Goal: Task Accomplishment & Management: Manage account settings

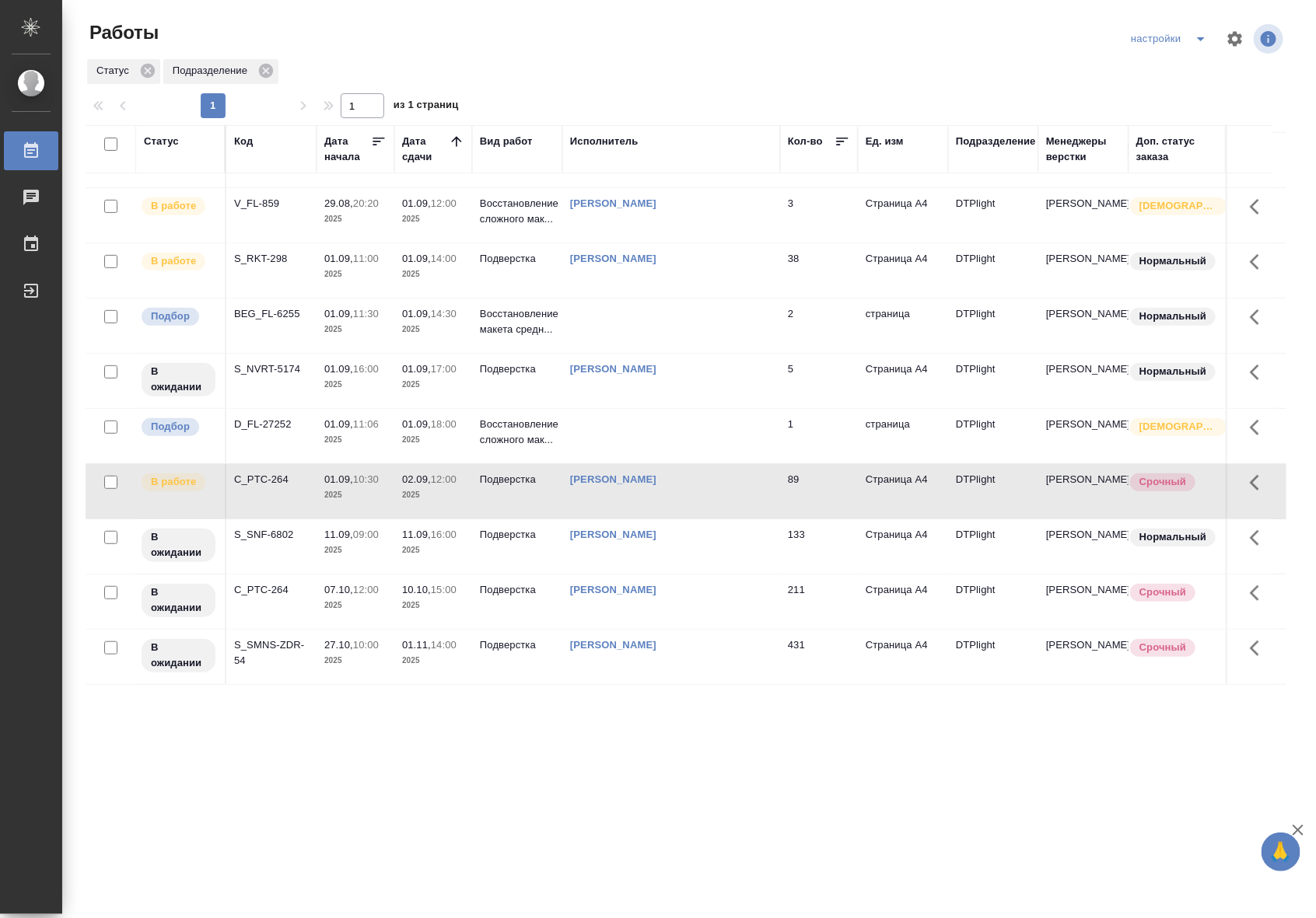
scroll to position [53, 0]
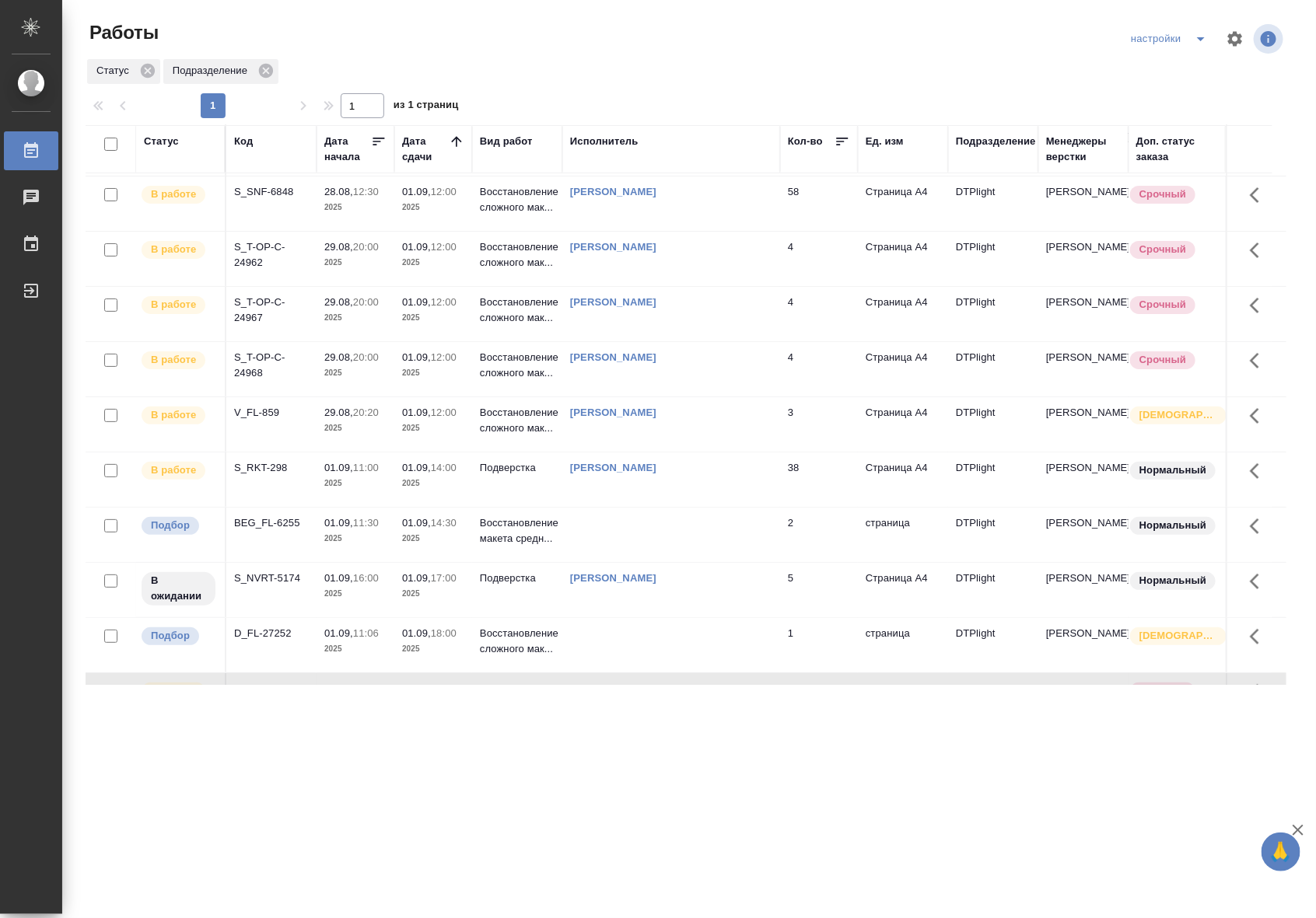
click at [332, 258] on p "2025" at bounding box center [355, 262] width 62 height 15
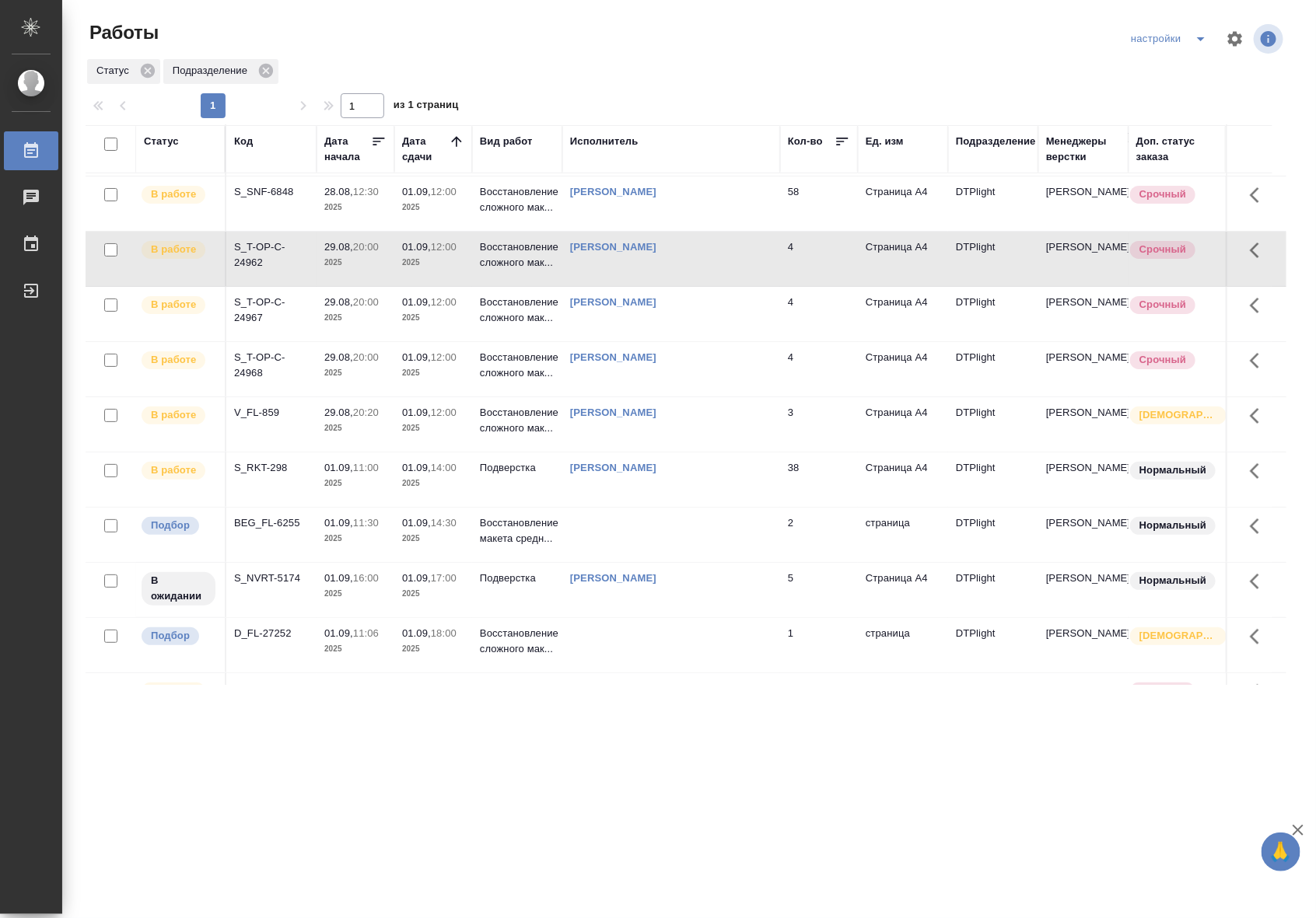
click at [332, 258] on p "2025" at bounding box center [355, 262] width 62 height 15
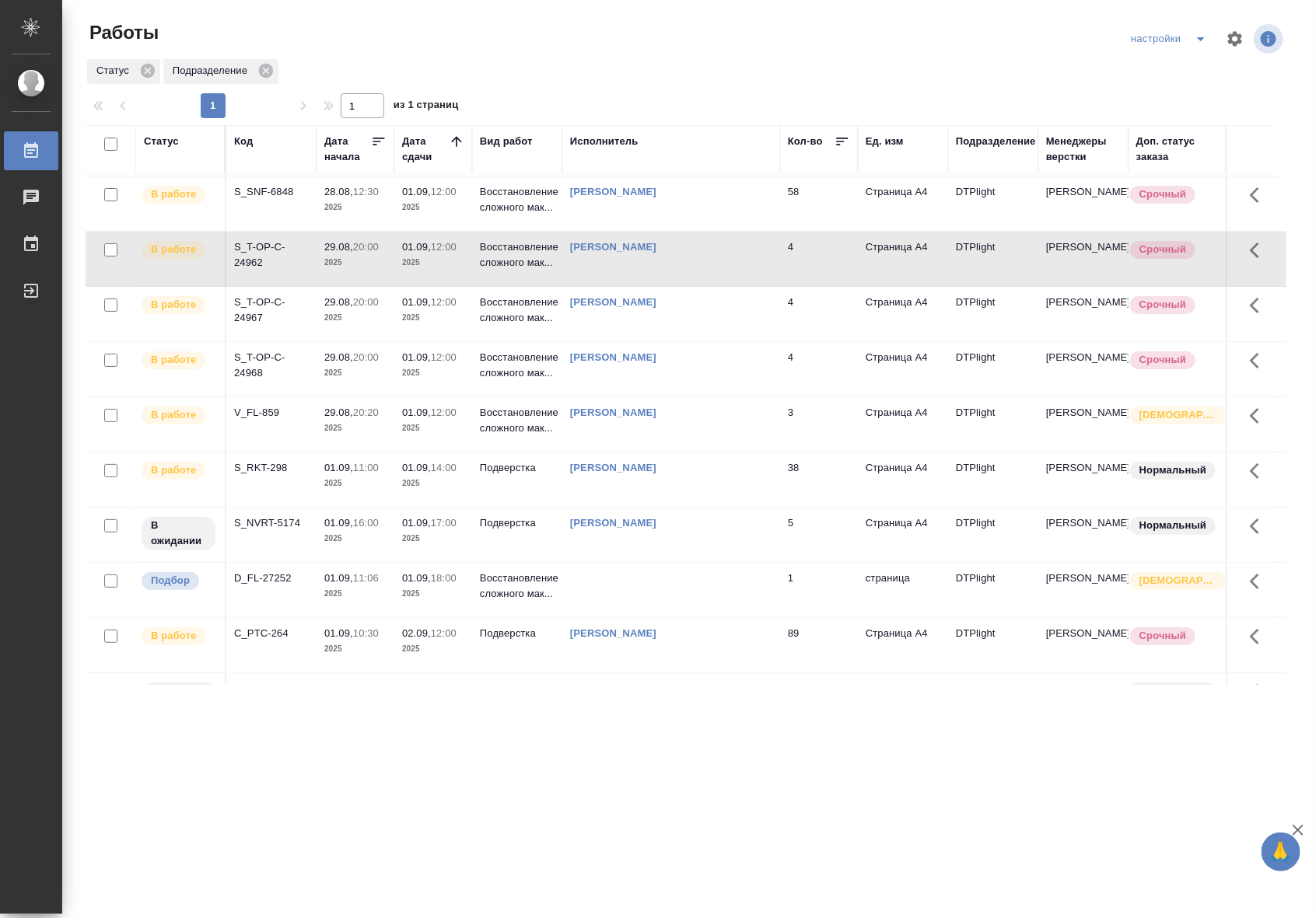
click at [312, 308] on td "S_T-OP-C-24967" at bounding box center [271, 314] width 90 height 54
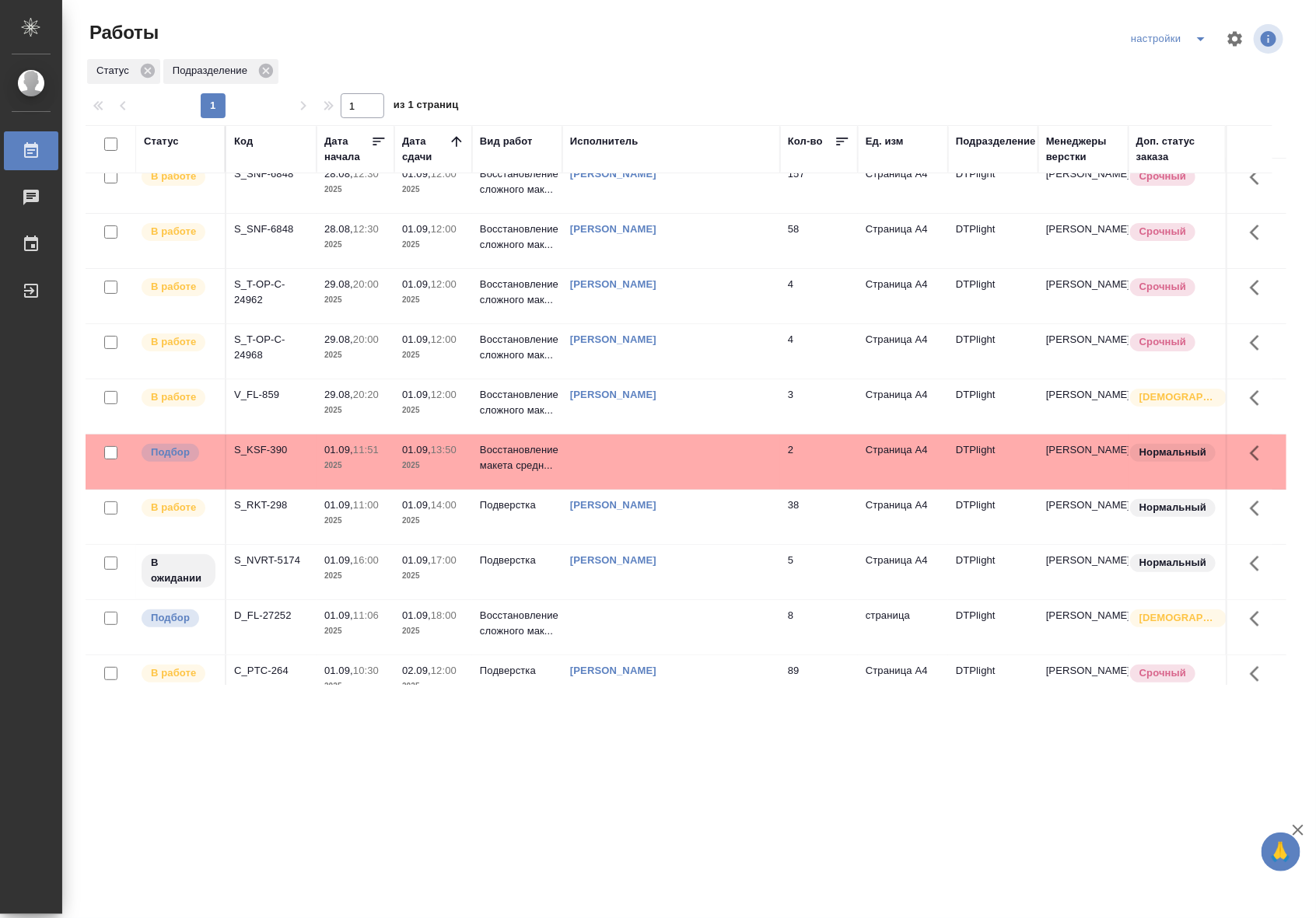
scroll to position [0, 0]
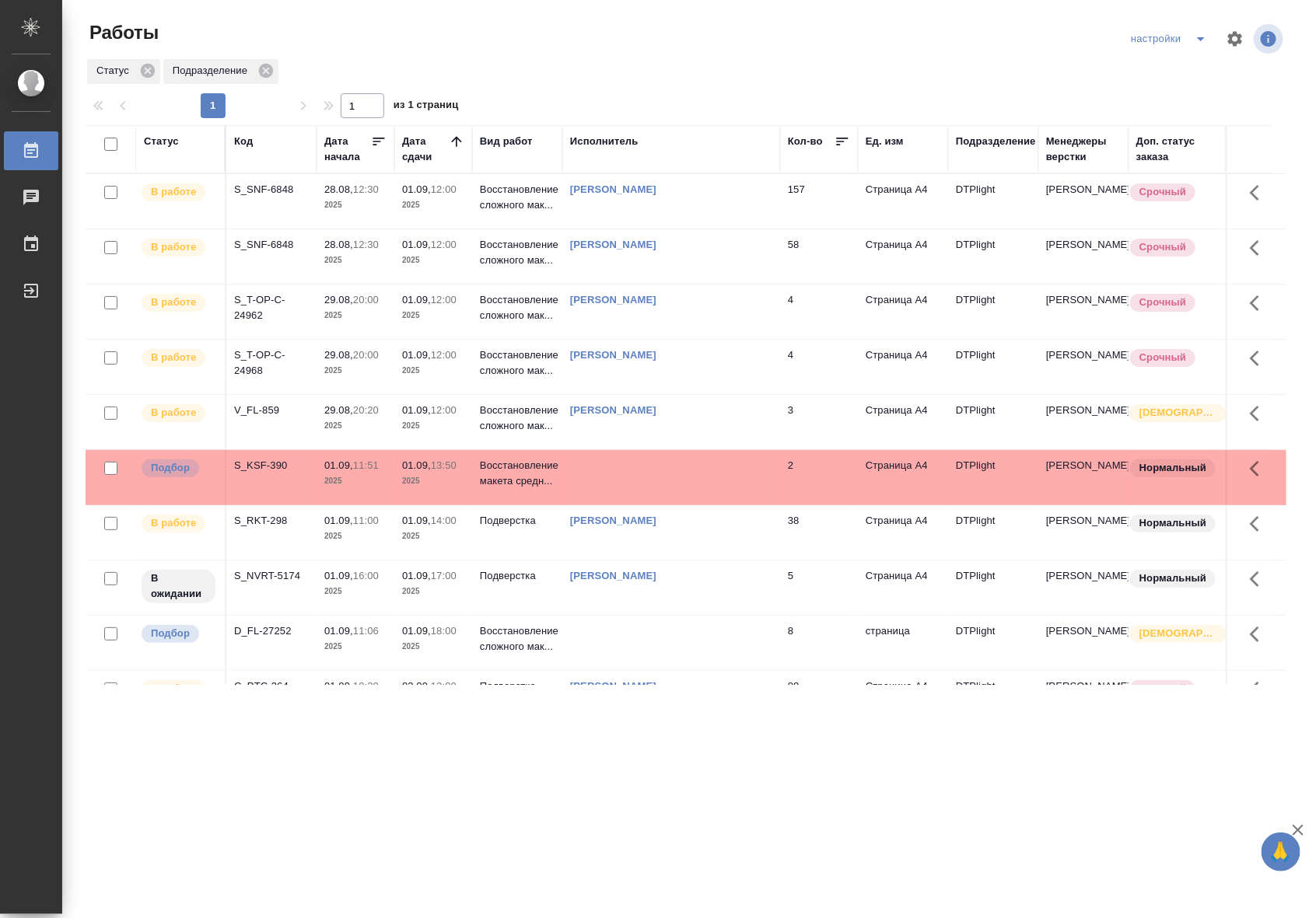
click at [239, 311] on div "S_T-OP-C-24962" at bounding box center [271, 308] width 75 height 32
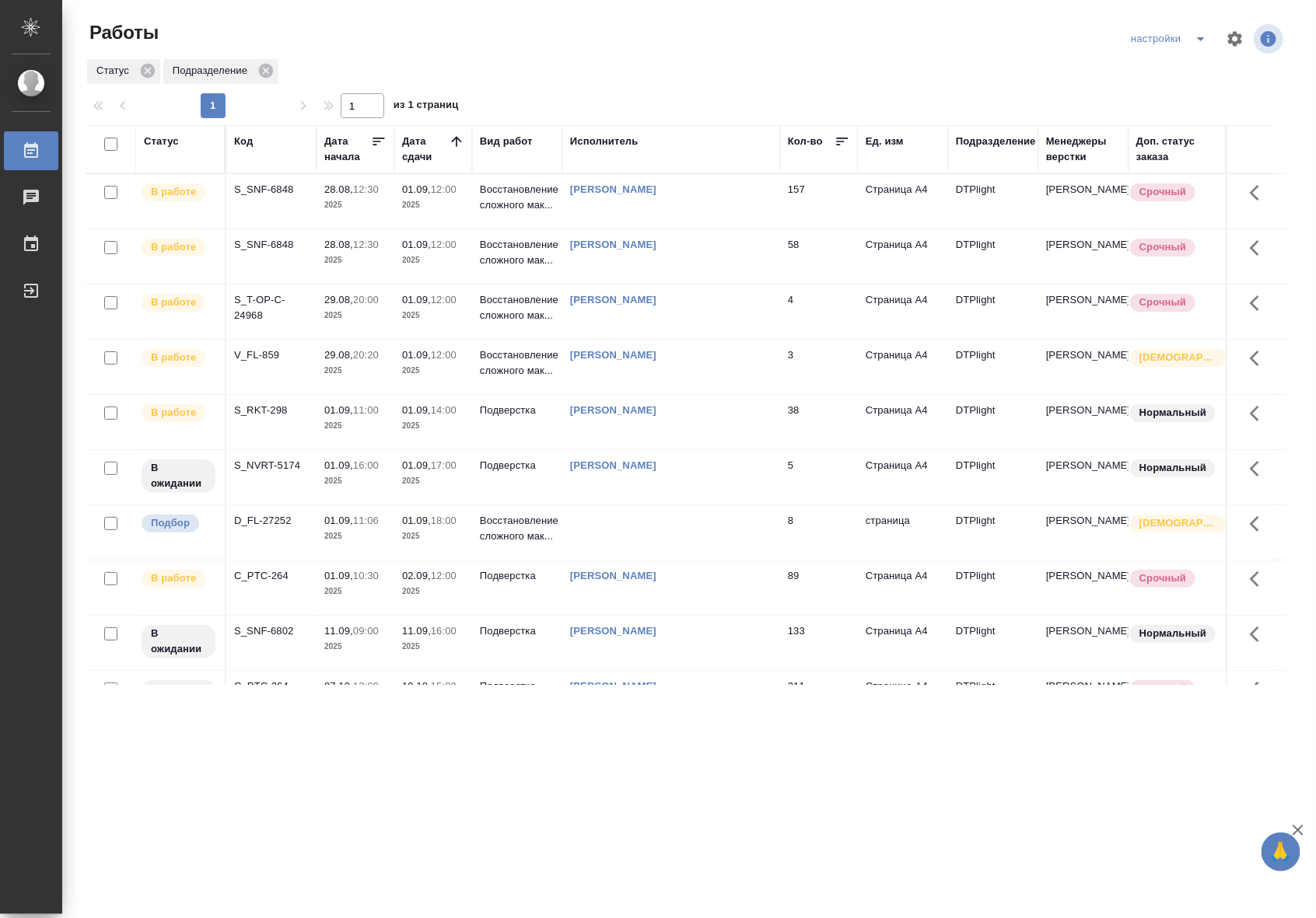
click at [297, 311] on div "S_T-OP-C-24968" at bounding box center [271, 308] width 75 height 32
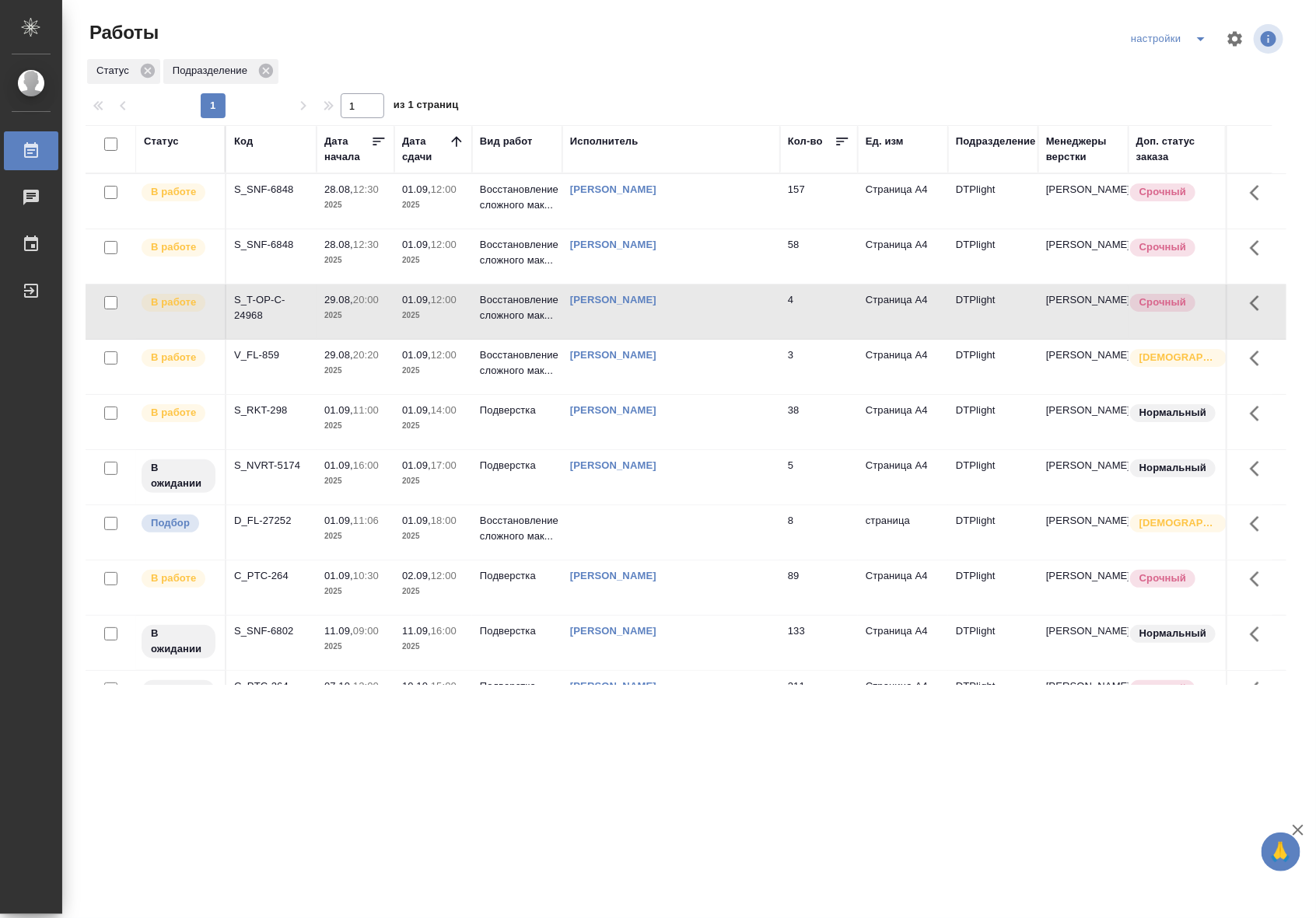
click at [297, 311] on div "S_T-OP-C-24968" at bounding box center [271, 308] width 75 height 32
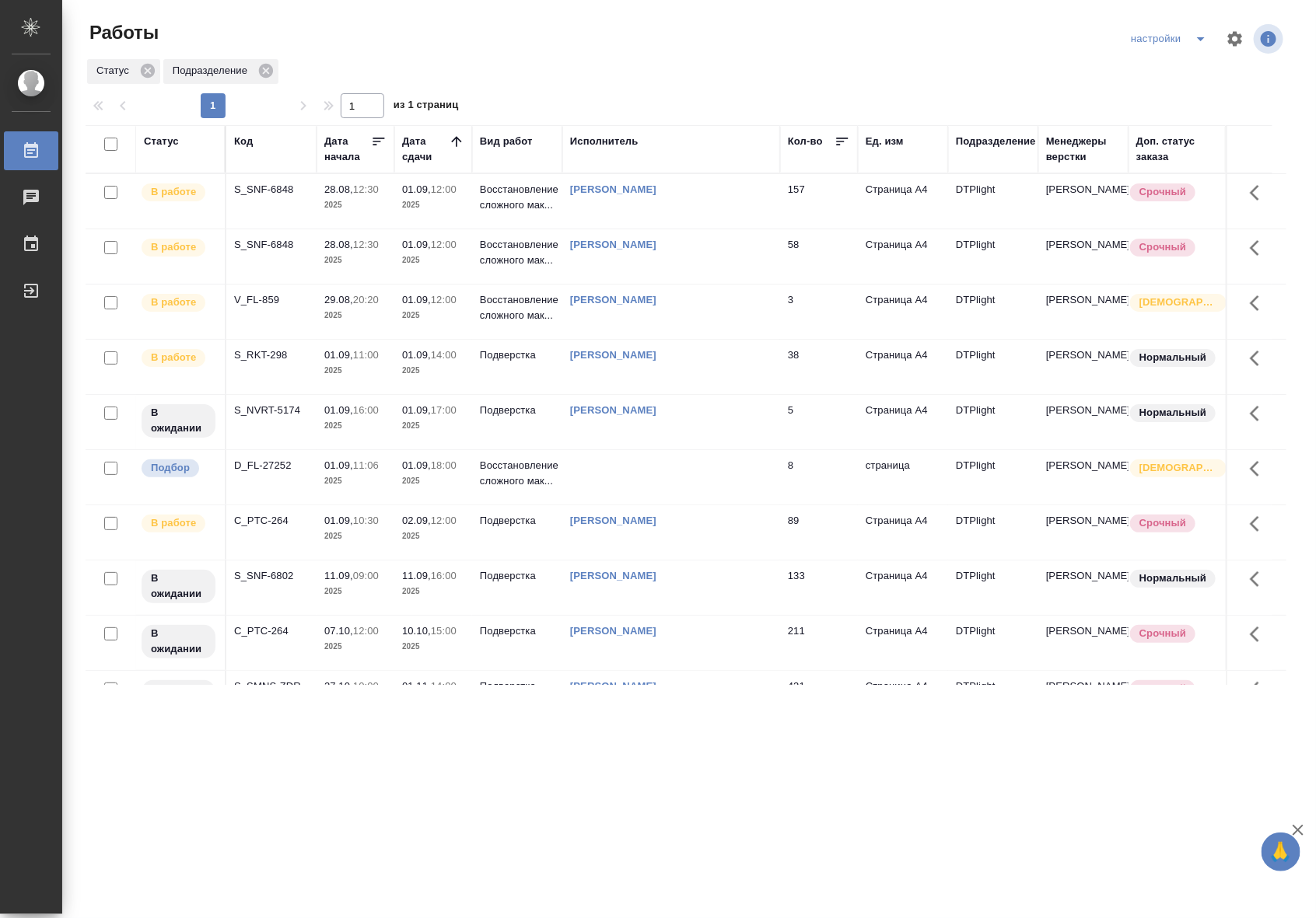
click at [431, 204] on p "2025" at bounding box center [433, 204] width 62 height 15
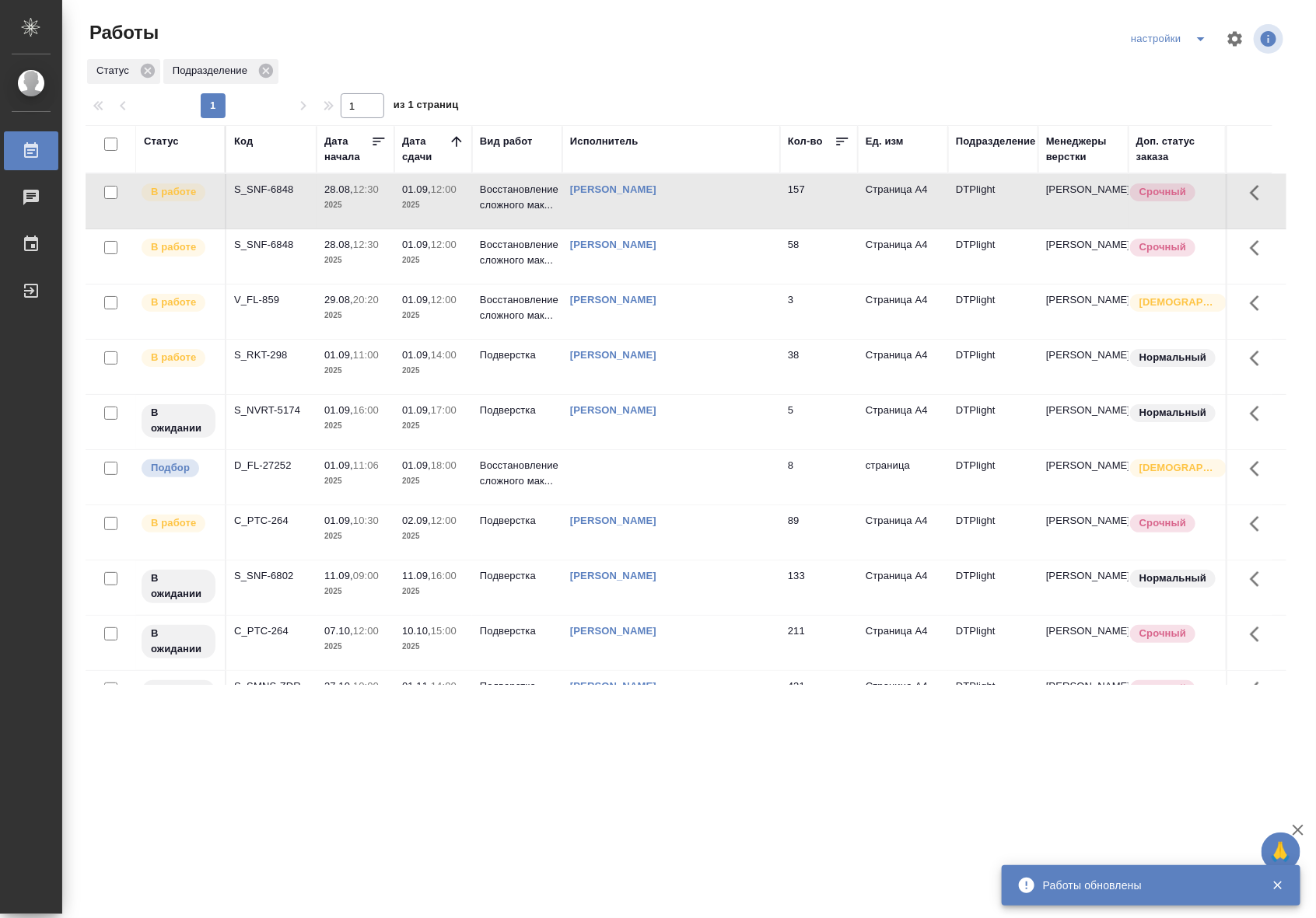
click at [806, 266] on td "58" at bounding box center [818, 256] width 77 height 54
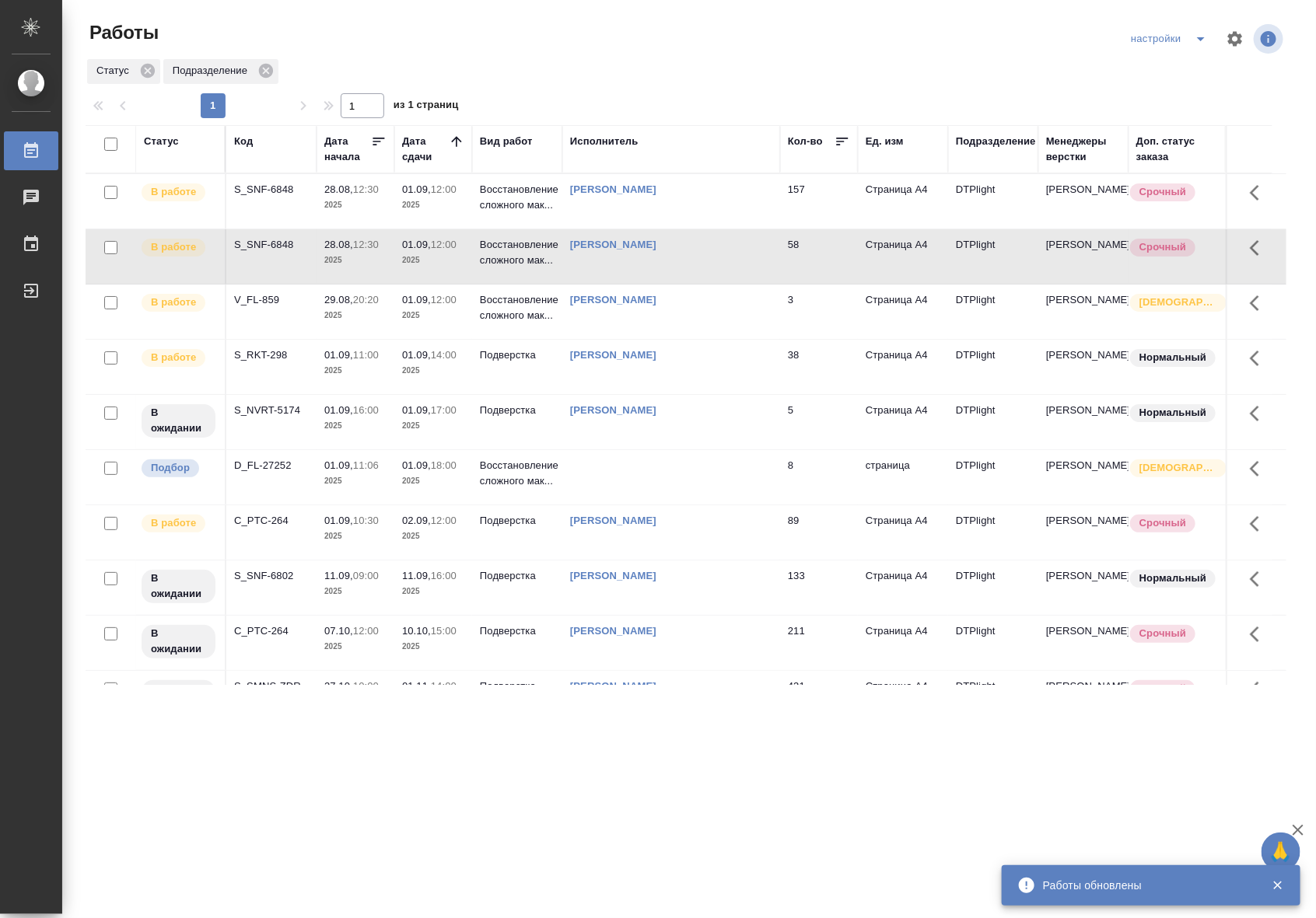
click at [806, 266] on td "58" at bounding box center [818, 256] width 77 height 54
click at [627, 369] on td "Риянова Анна Александровна" at bounding box center [672, 367] width 218 height 54
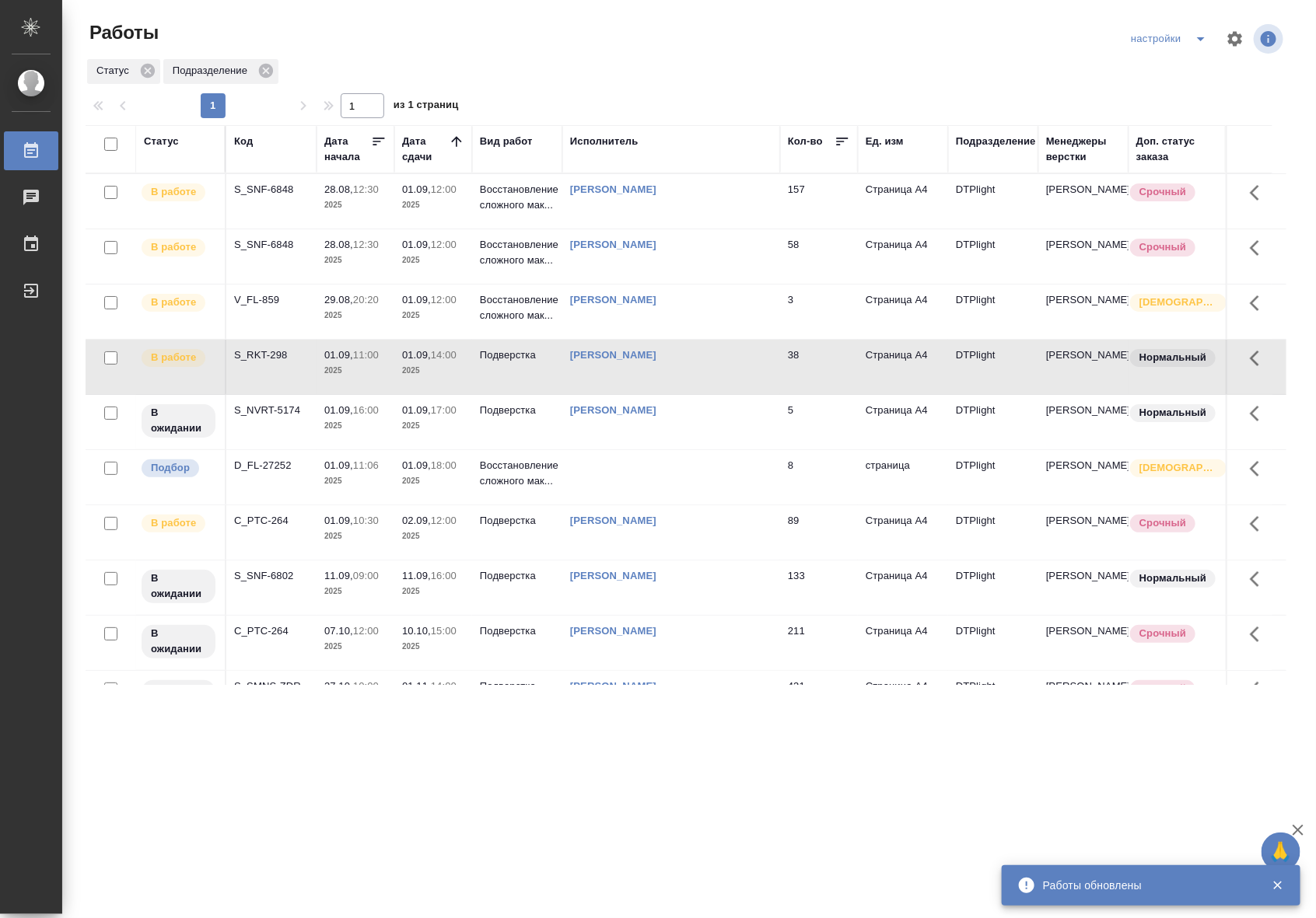
click at [627, 369] on td "Риянова Анна Александровна" at bounding box center [672, 367] width 218 height 54
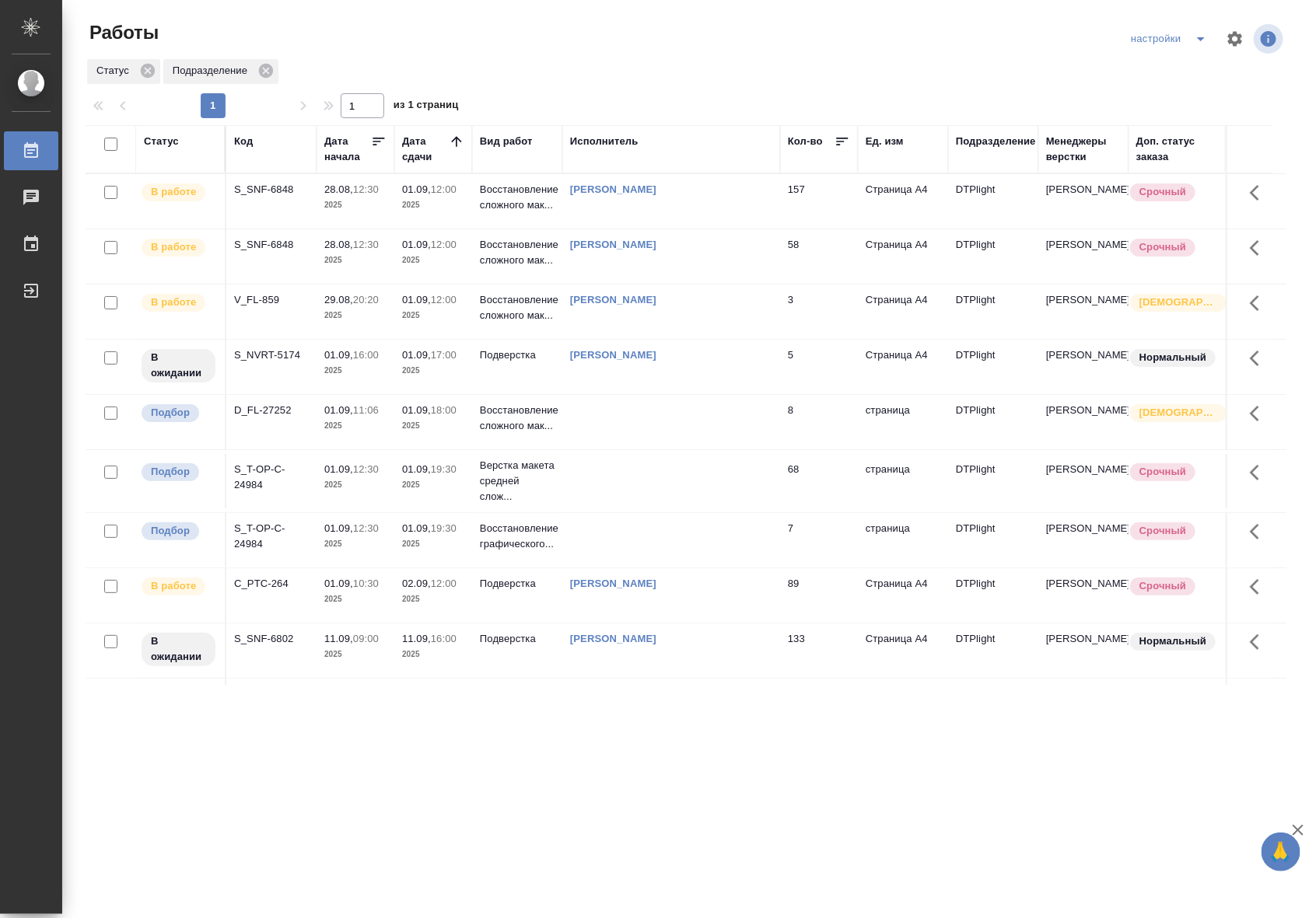
click at [786, 320] on td "3" at bounding box center [818, 311] width 77 height 54
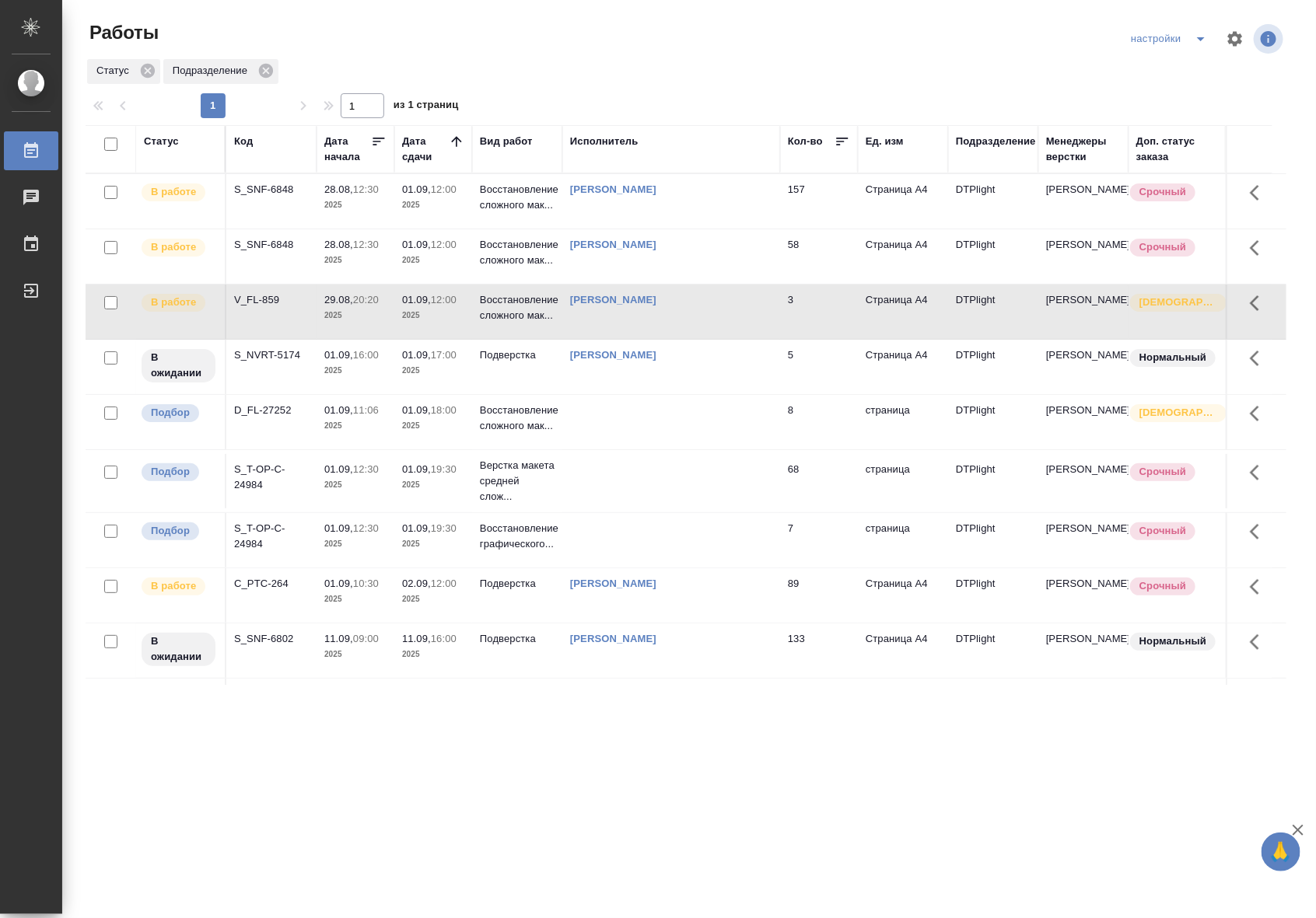
click at [786, 320] on td "3" at bounding box center [818, 311] width 77 height 54
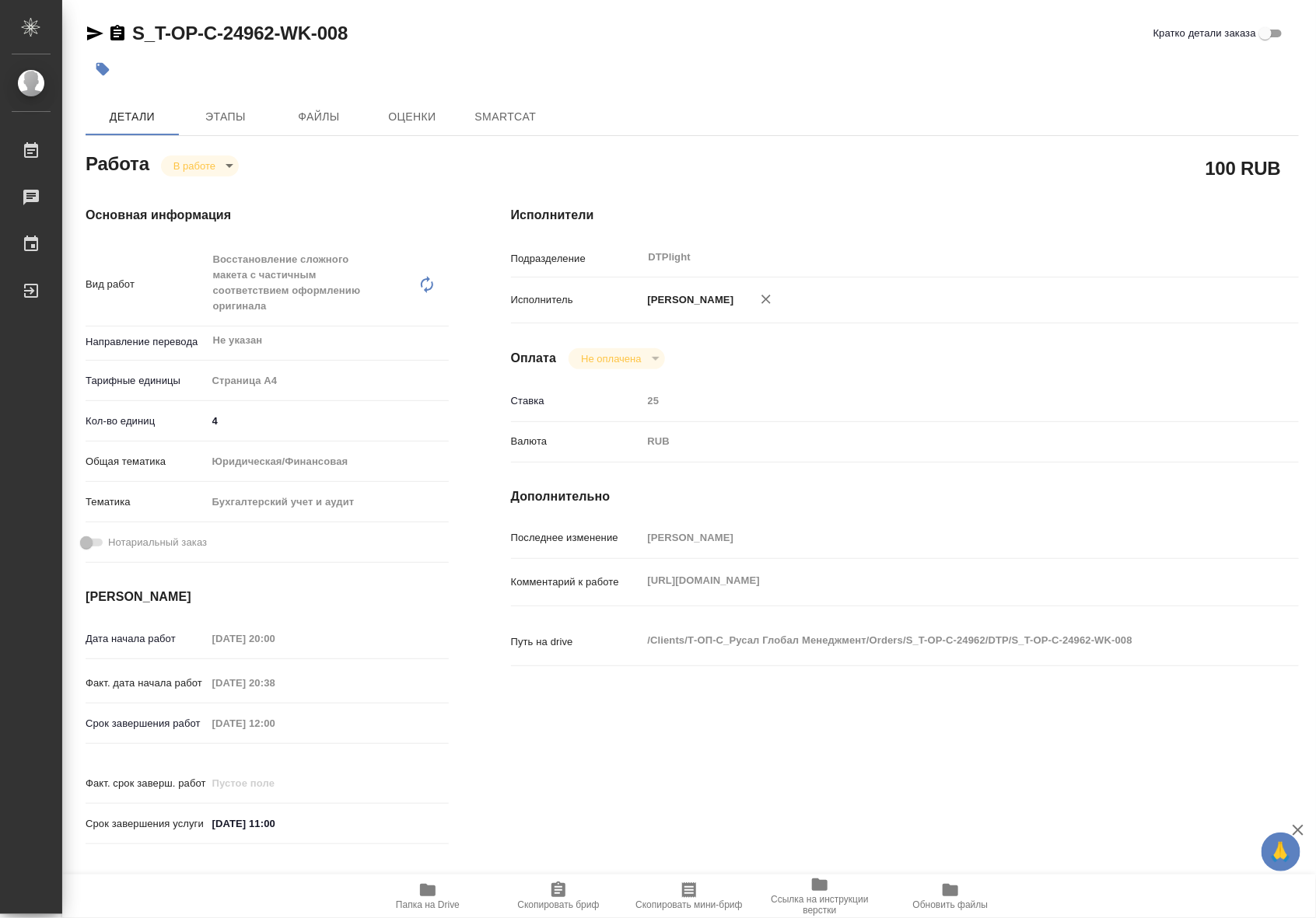
type textarea "x"
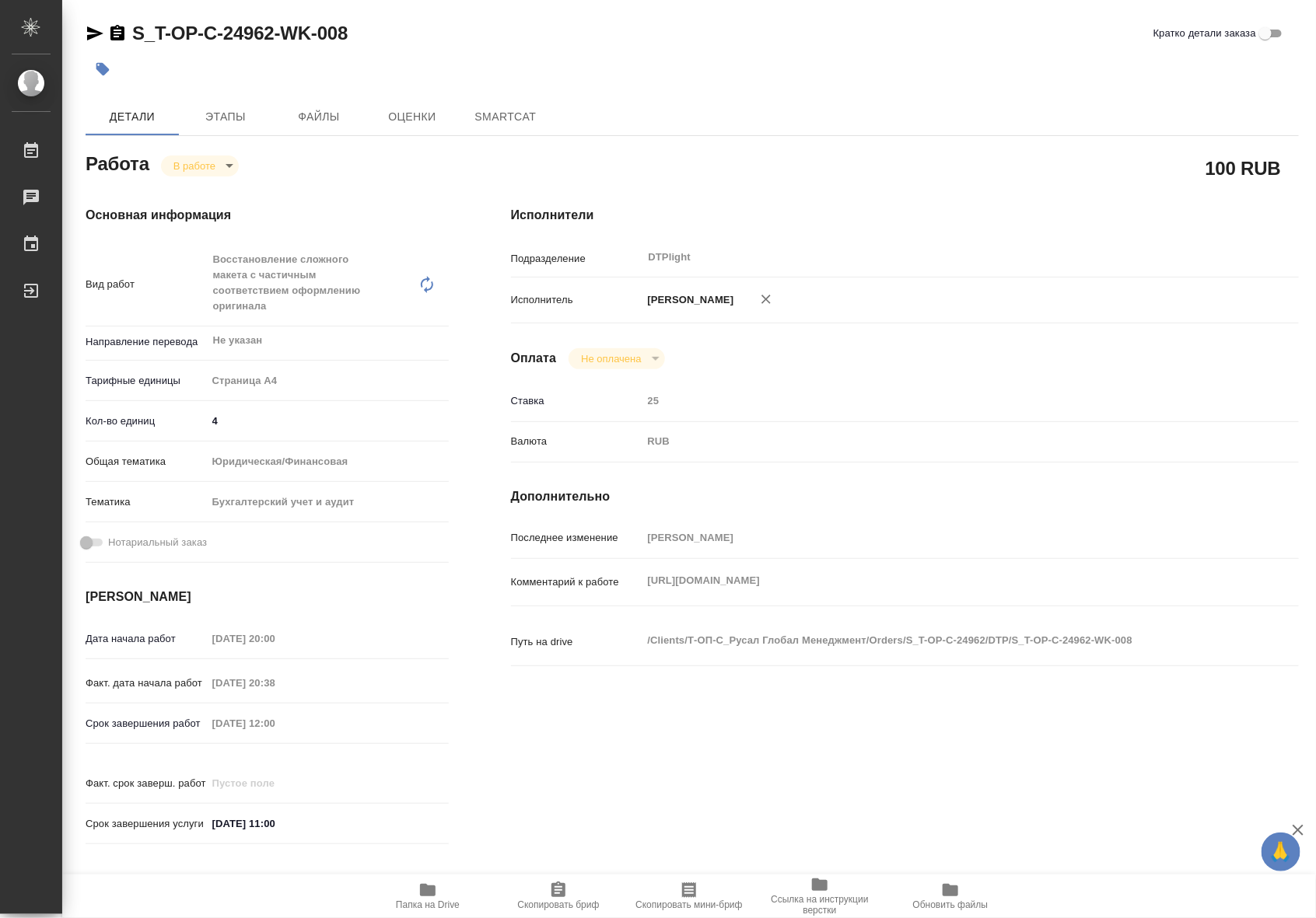
type textarea "x"
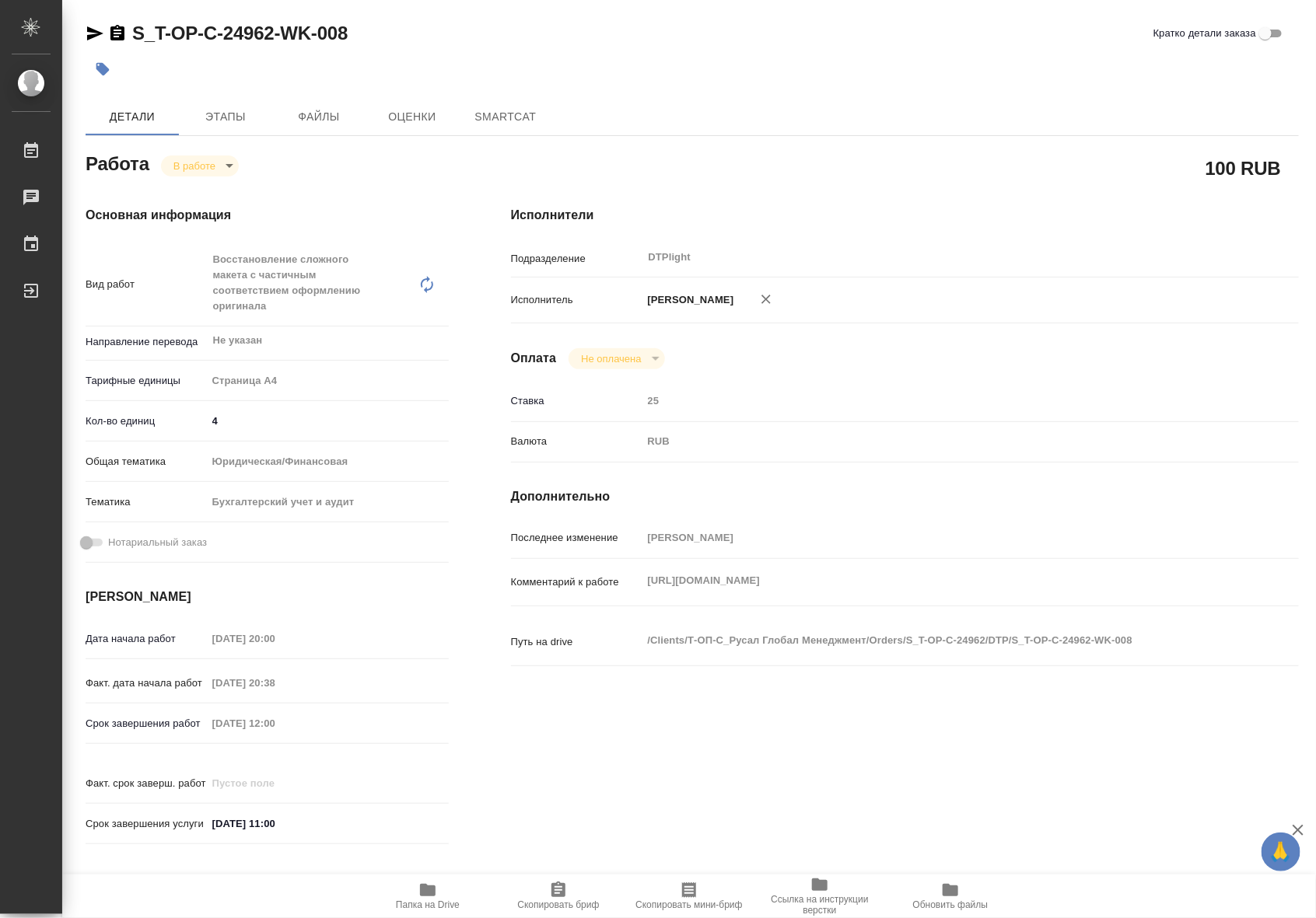
type textarea "x"
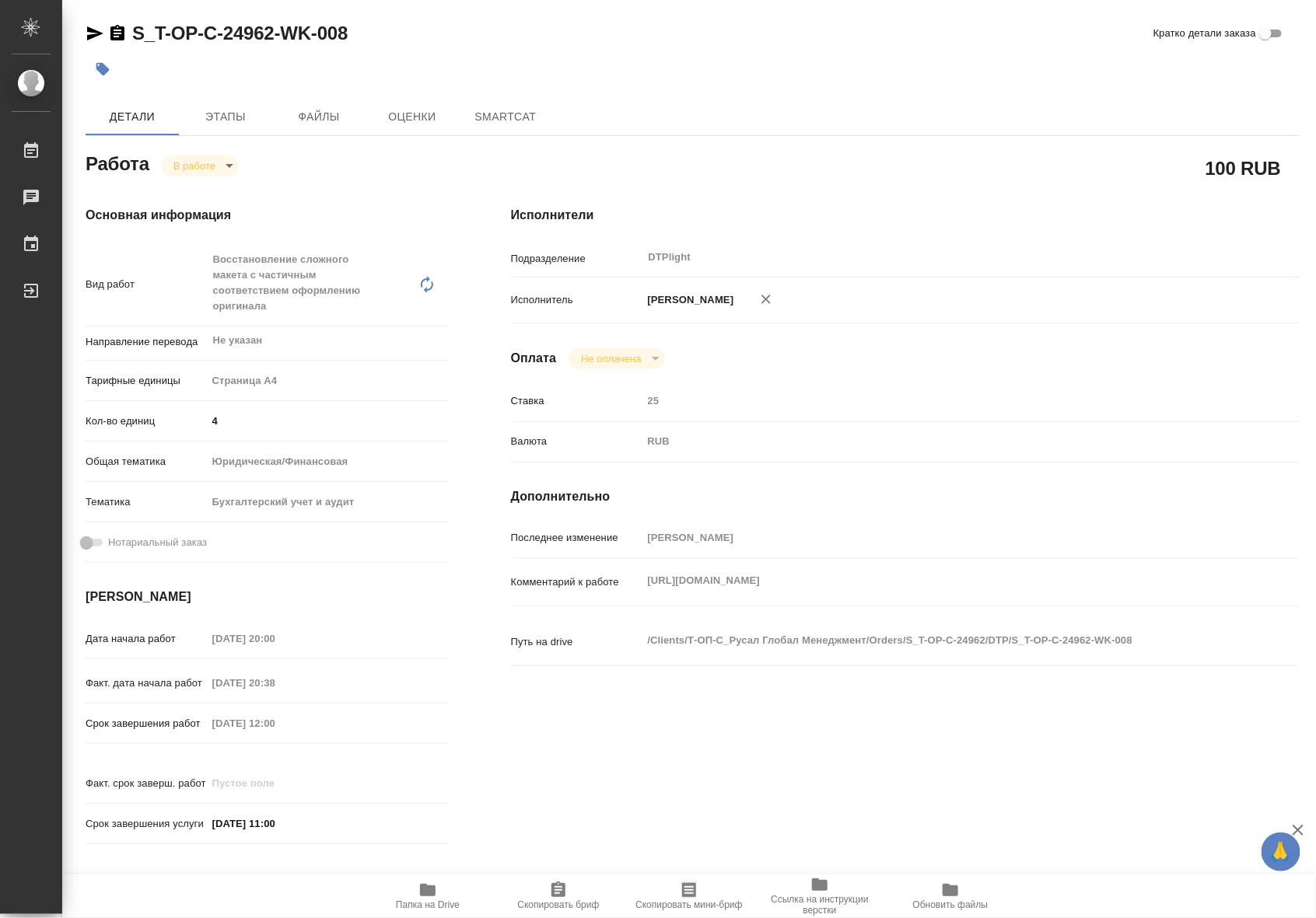
type textarea "x"
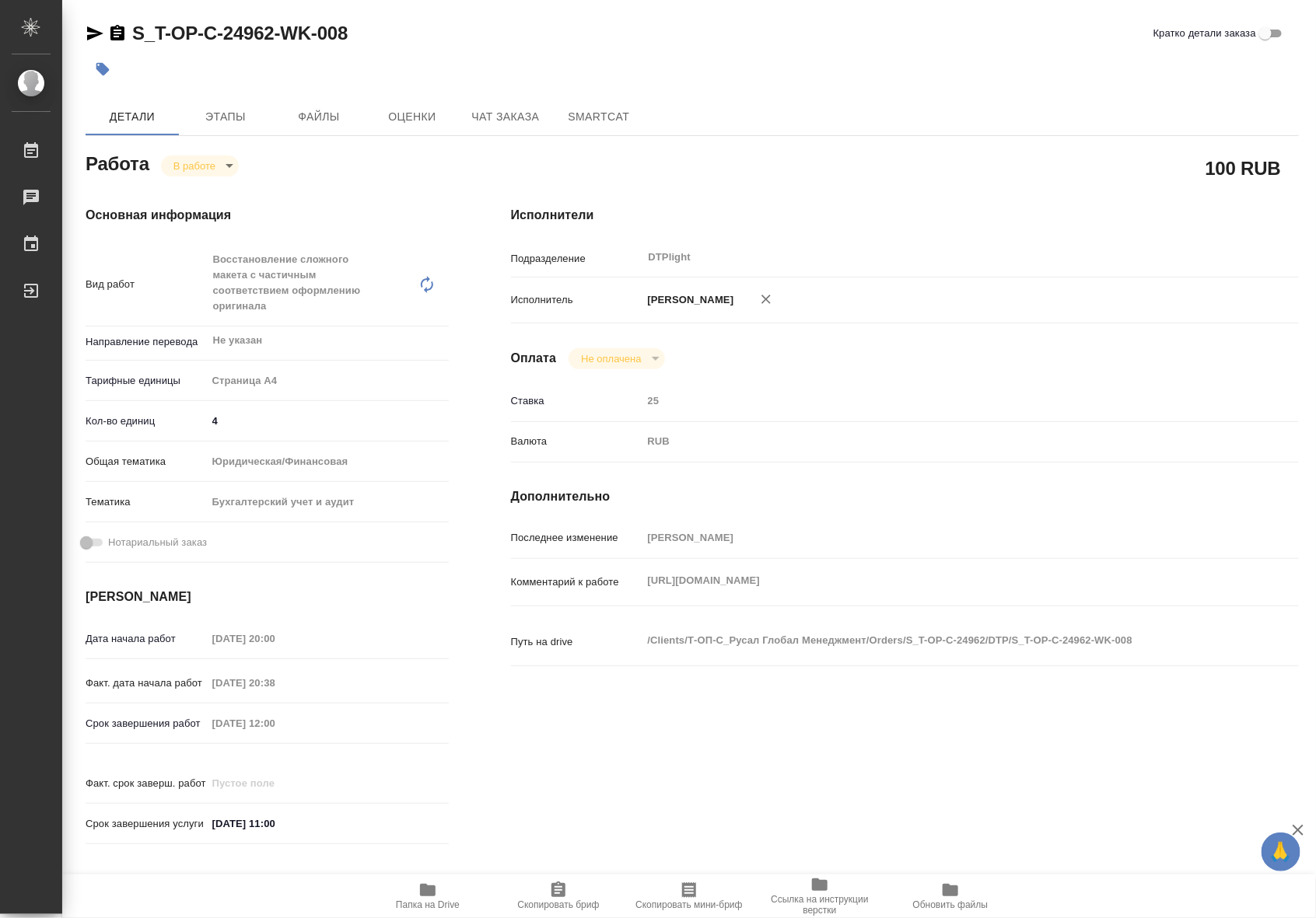
type textarea "x"
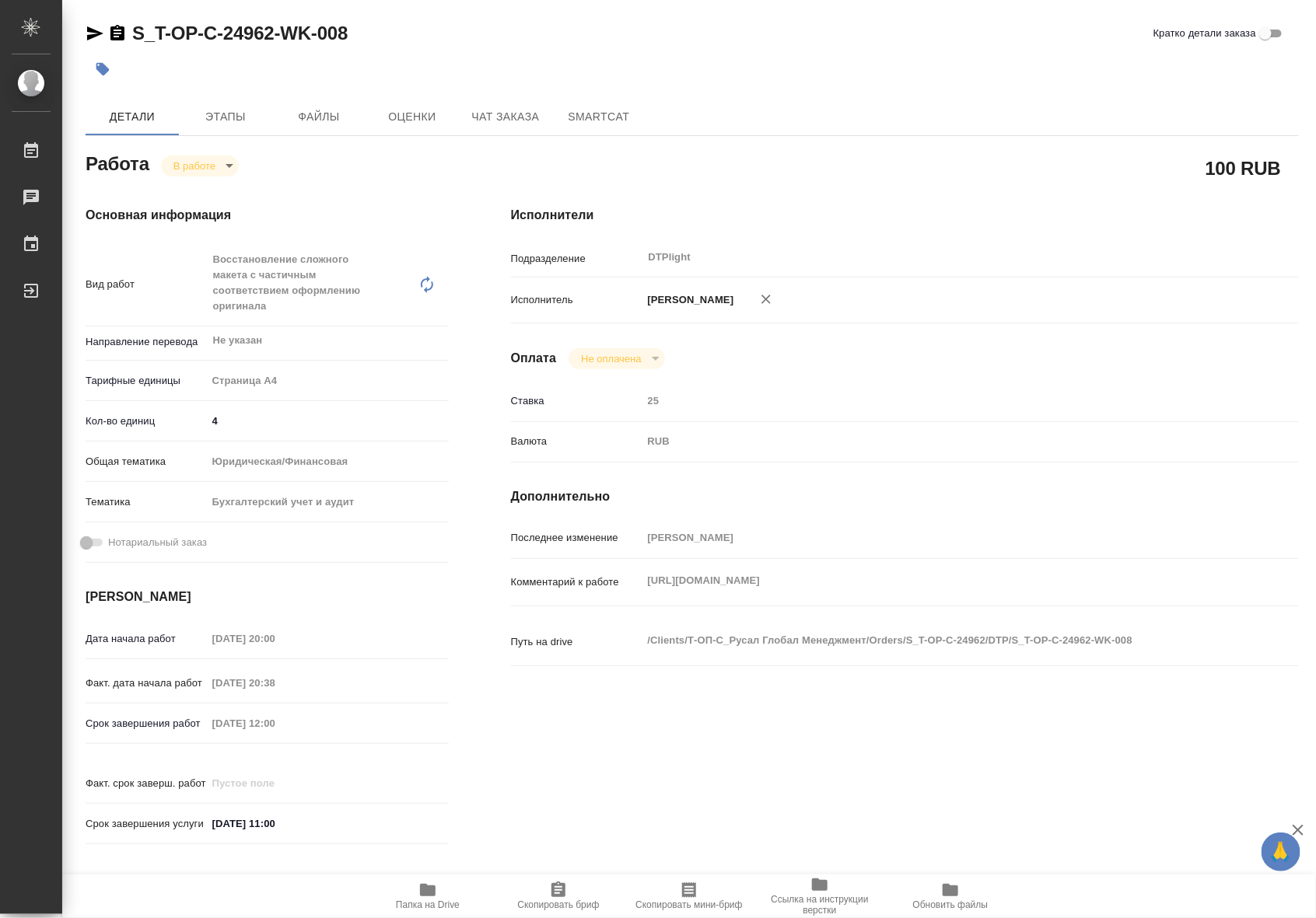
type textarea "x"
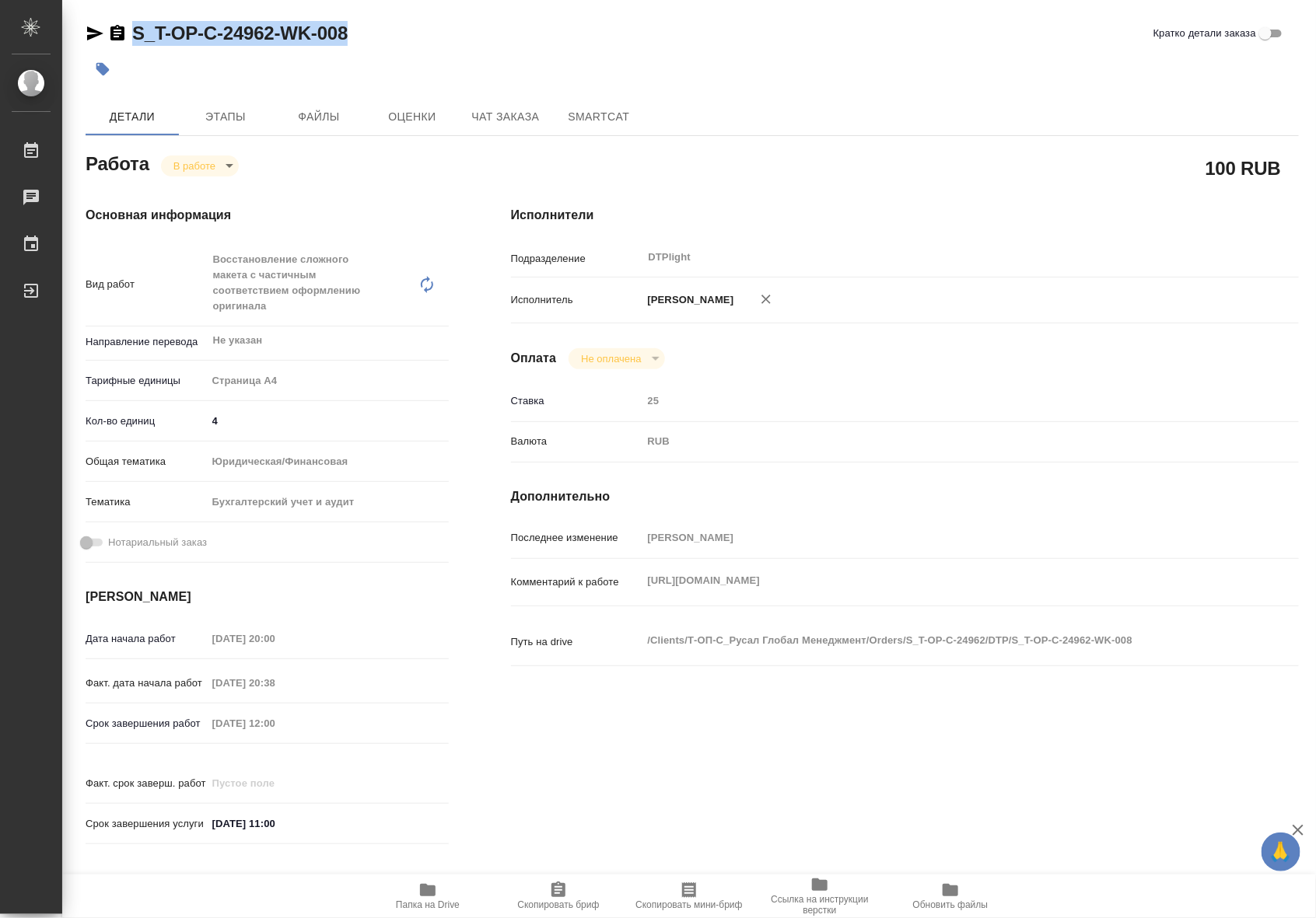
drag, startPoint x: 363, startPoint y: 40, endPoint x: 138, endPoint y: 28, distance: 225.3
click at [138, 28] on div "S_T-OP-C-24962-WK-008 Кратко детали заказа" at bounding box center [692, 33] width 1213 height 25
copy link "S_T-OP-C-24962-WK-008"
click at [428, 887] on icon "button" at bounding box center [427, 890] width 15 height 13
type textarea "x"
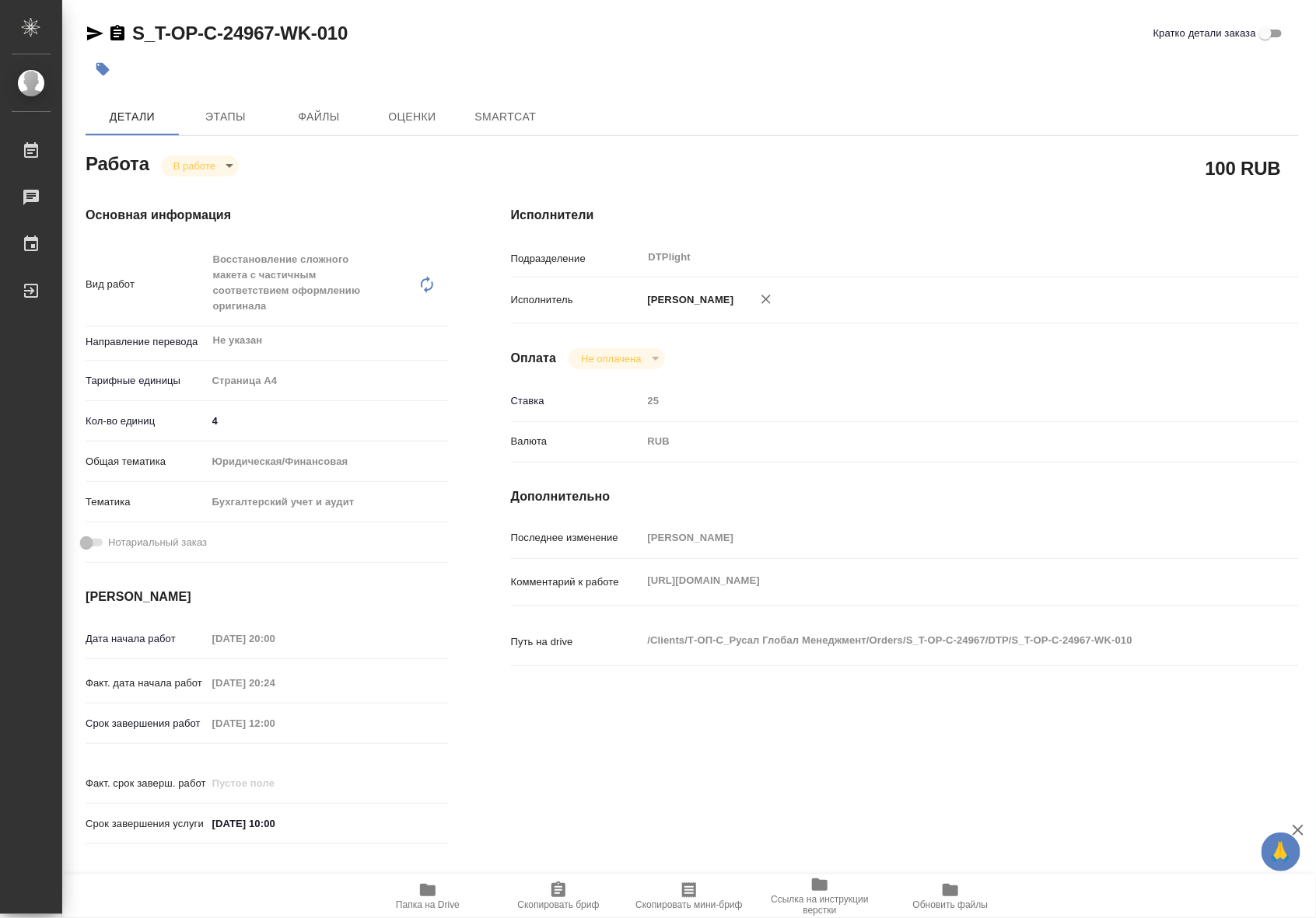
type textarea "x"
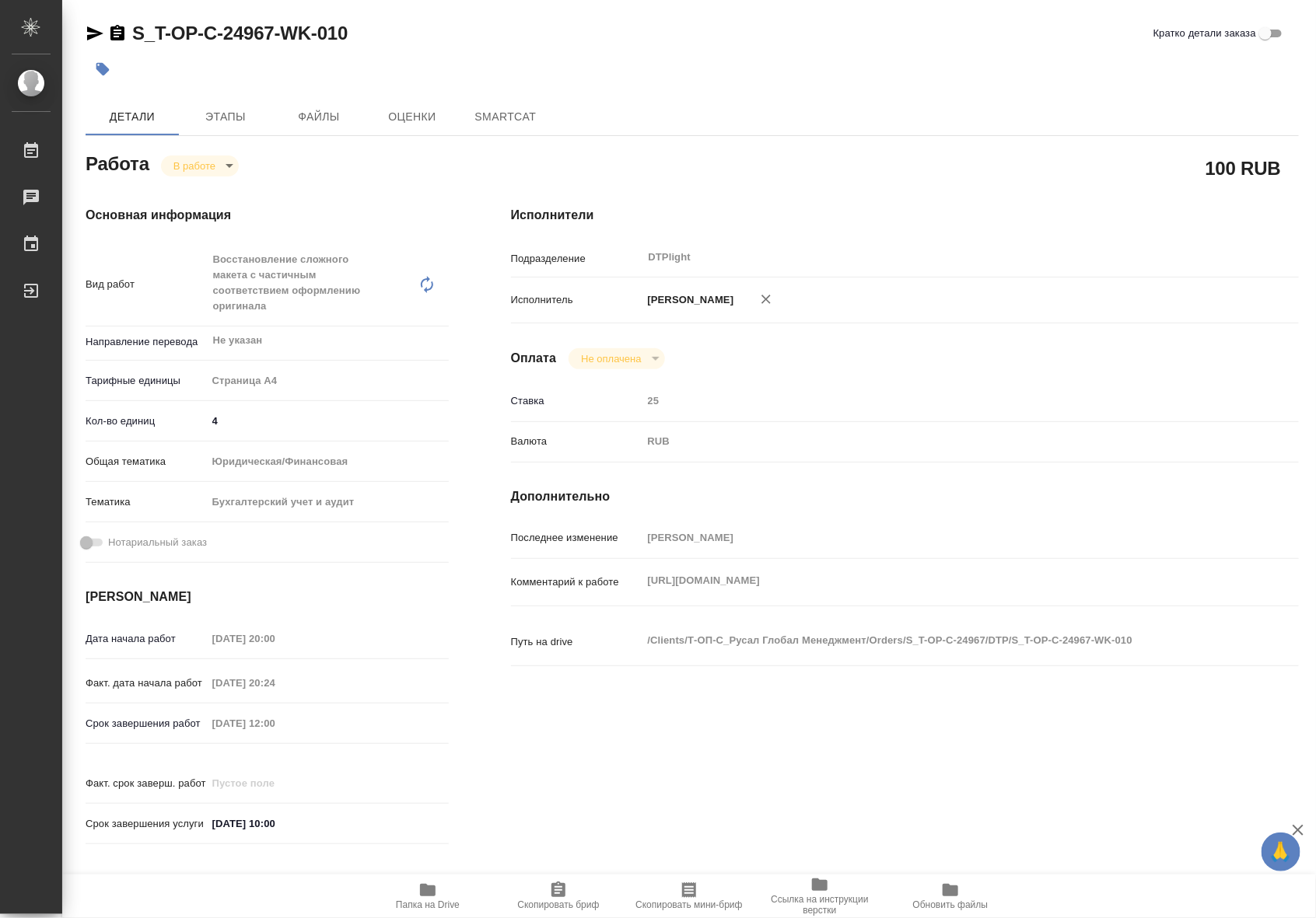
type textarea "x"
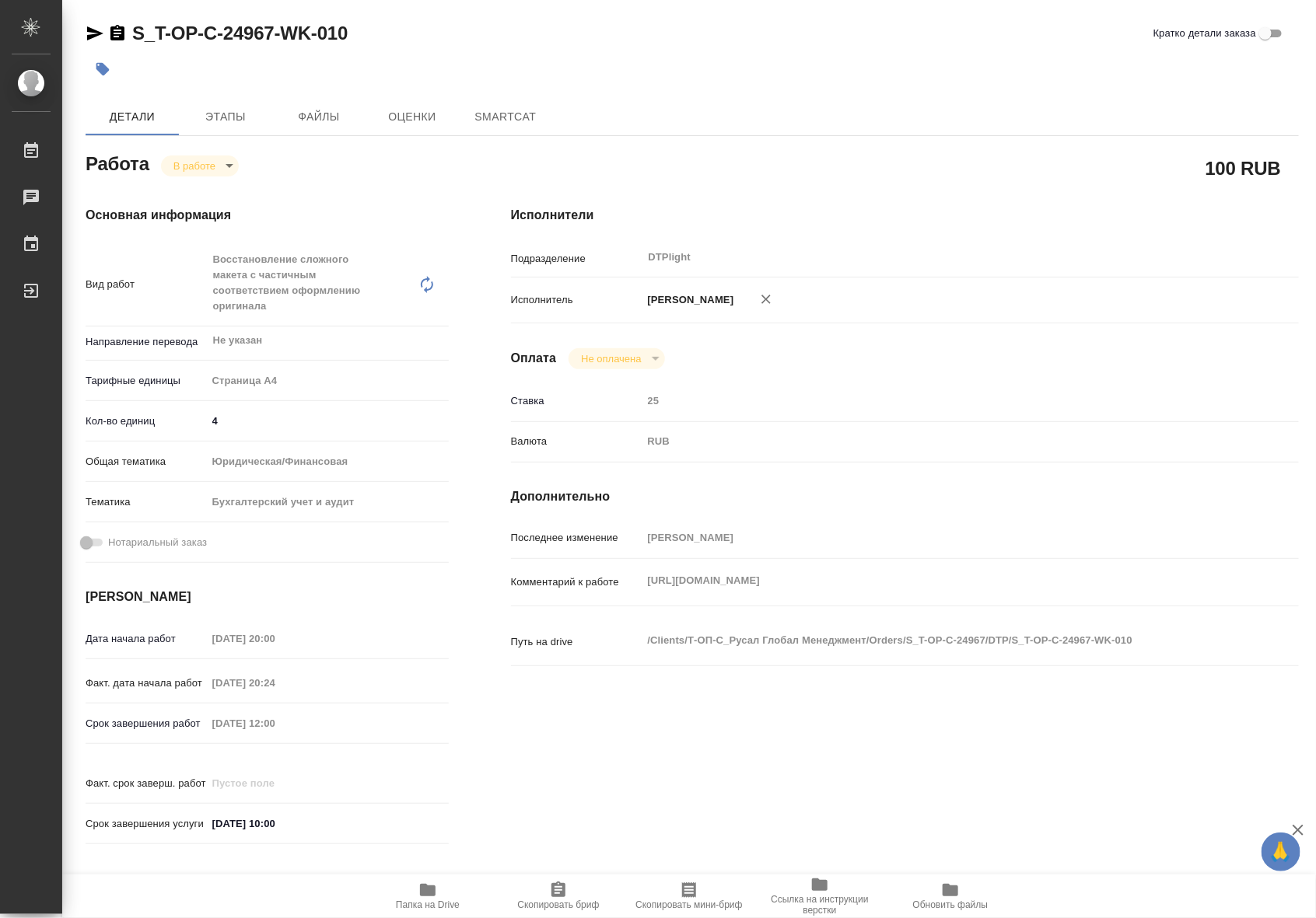
type textarea "x"
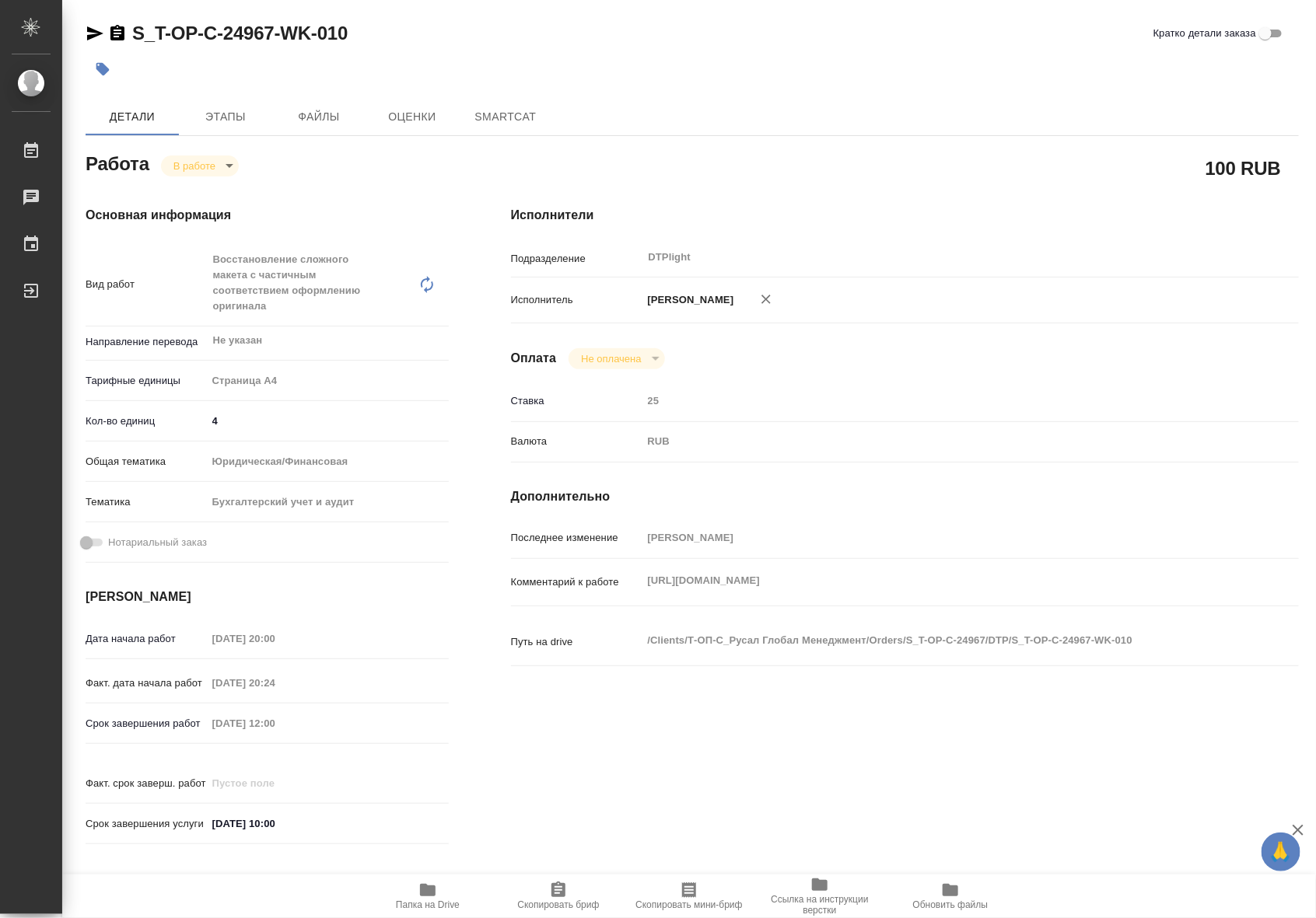
type textarea "x"
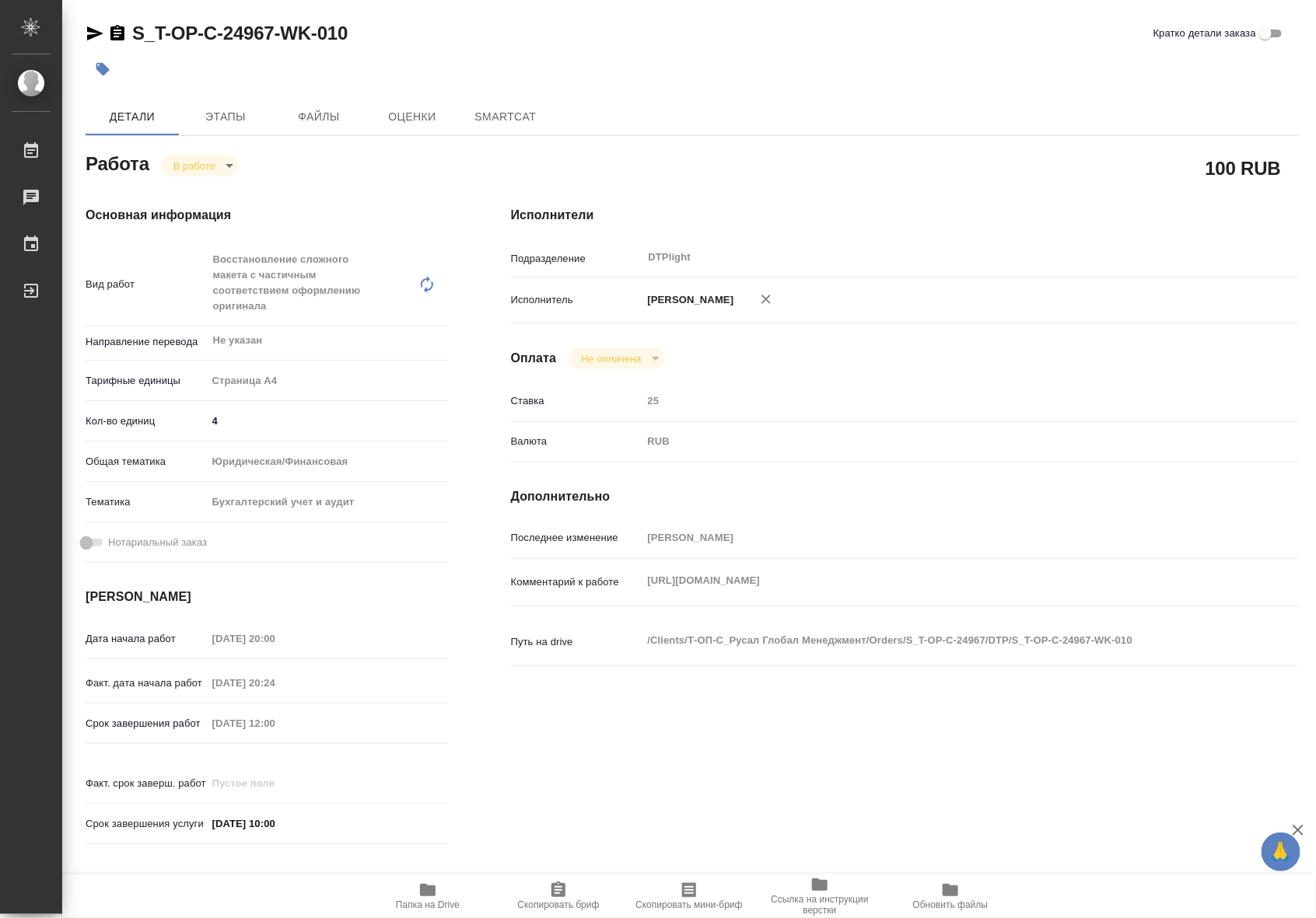
type textarea "x"
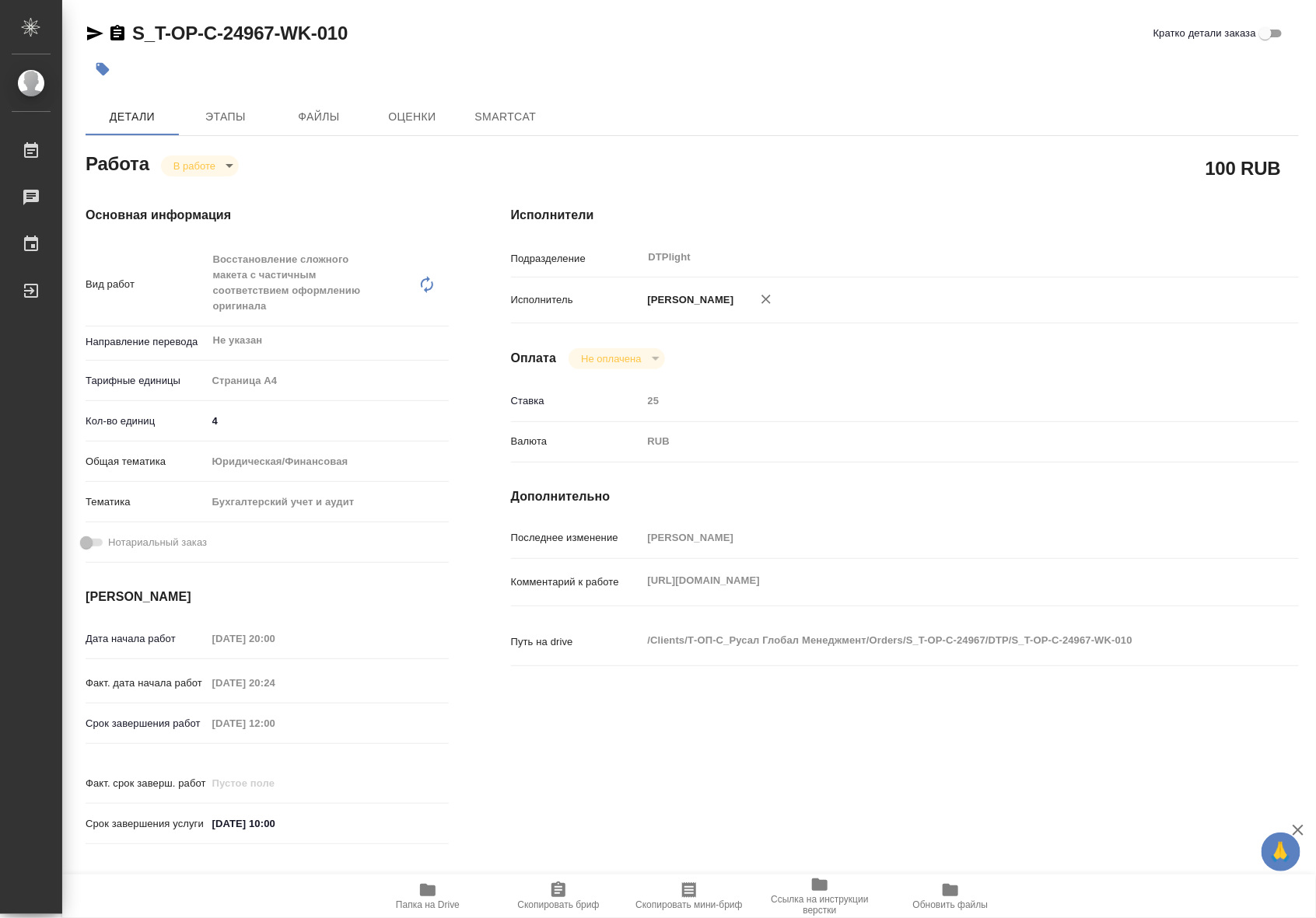
type textarea "x"
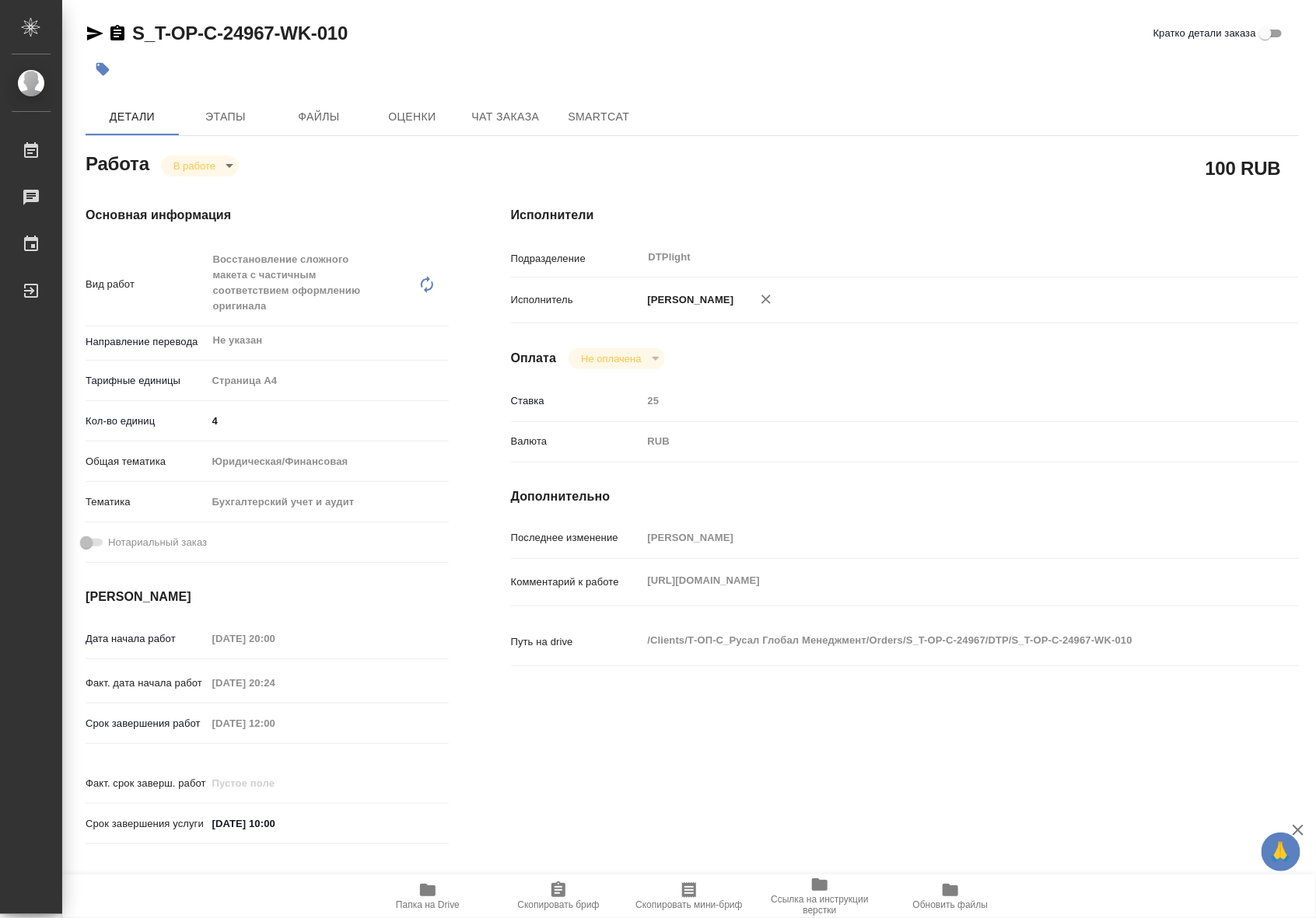
type textarea "x"
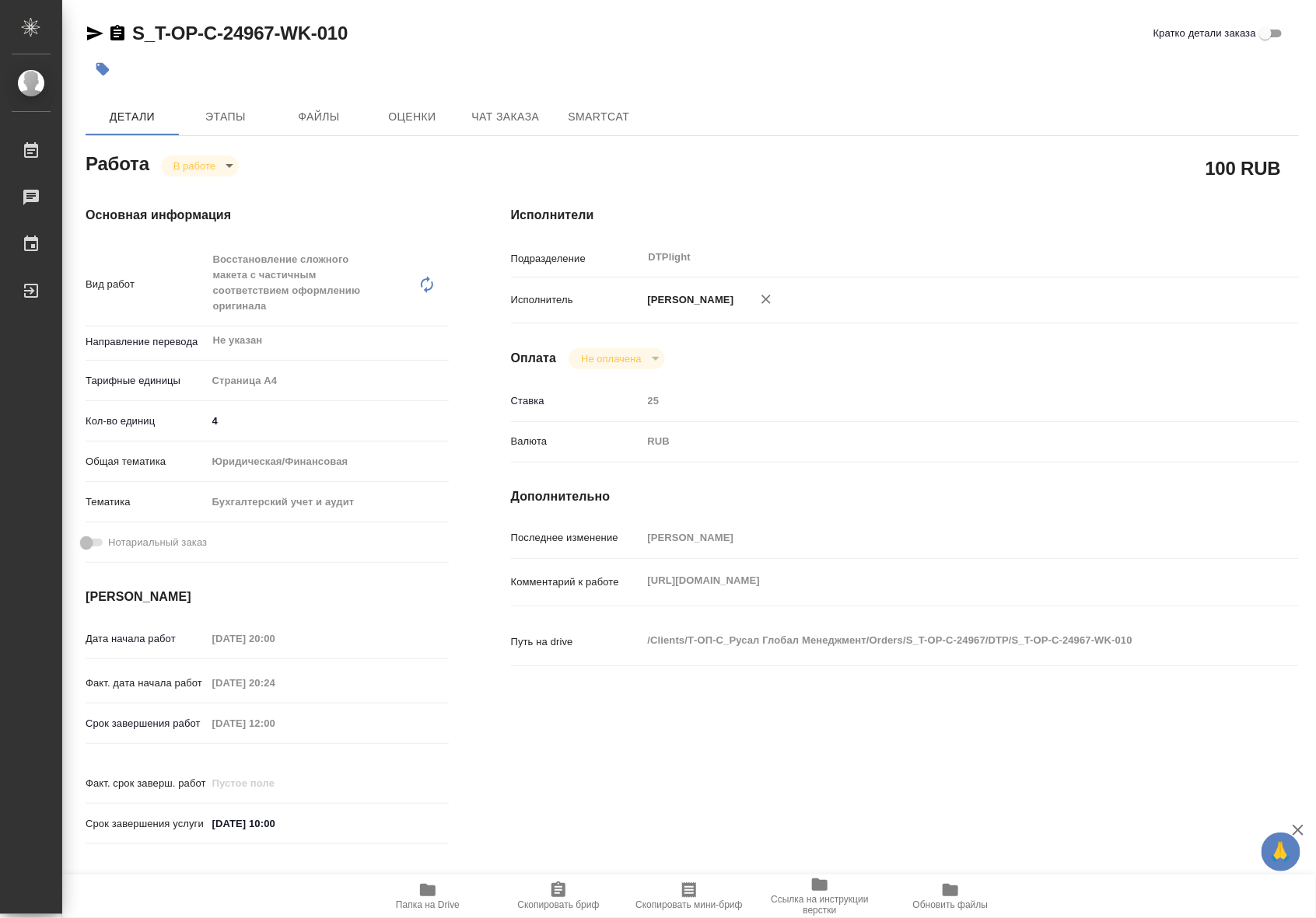
type textarea "x"
drag, startPoint x: 366, startPoint y: 39, endPoint x: 133, endPoint y: 40, distance: 233.0
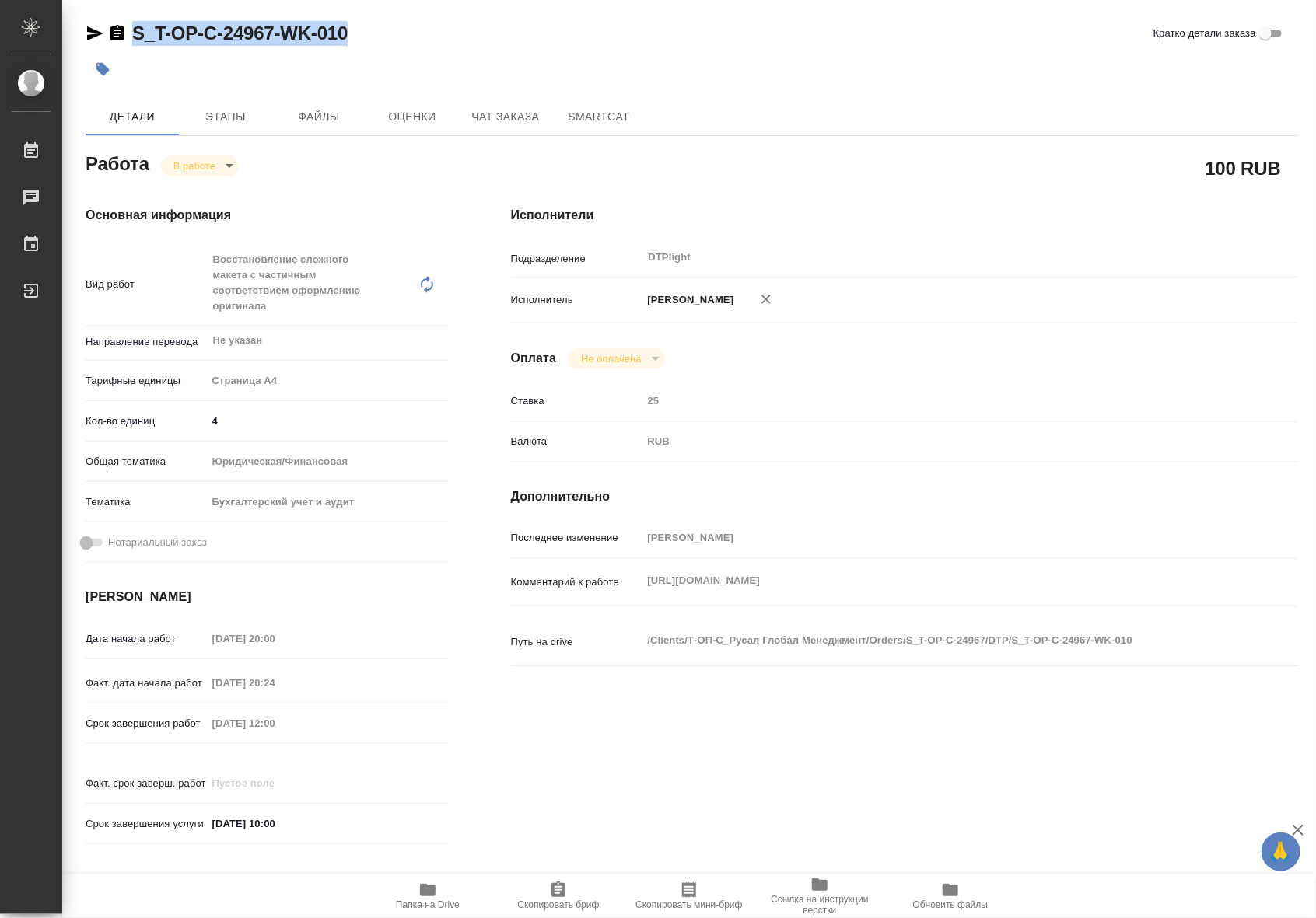
click at [133, 40] on div "S_T-OP-C-24967-WK-010 Кратко детали заказа" at bounding box center [692, 33] width 1213 height 25
copy link "S_T-OP-C-24967-WK-010"
click at [419, 883] on icon "button" at bounding box center [428, 890] width 19 height 19
click at [222, 168] on body "🙏 .cls-1 fill:#fff; AWATERA Riianova Anna Работы 0 Чаты График Выйти S_T-OP-C-2…" at bounding box center [658, 459] width 1316 height 918
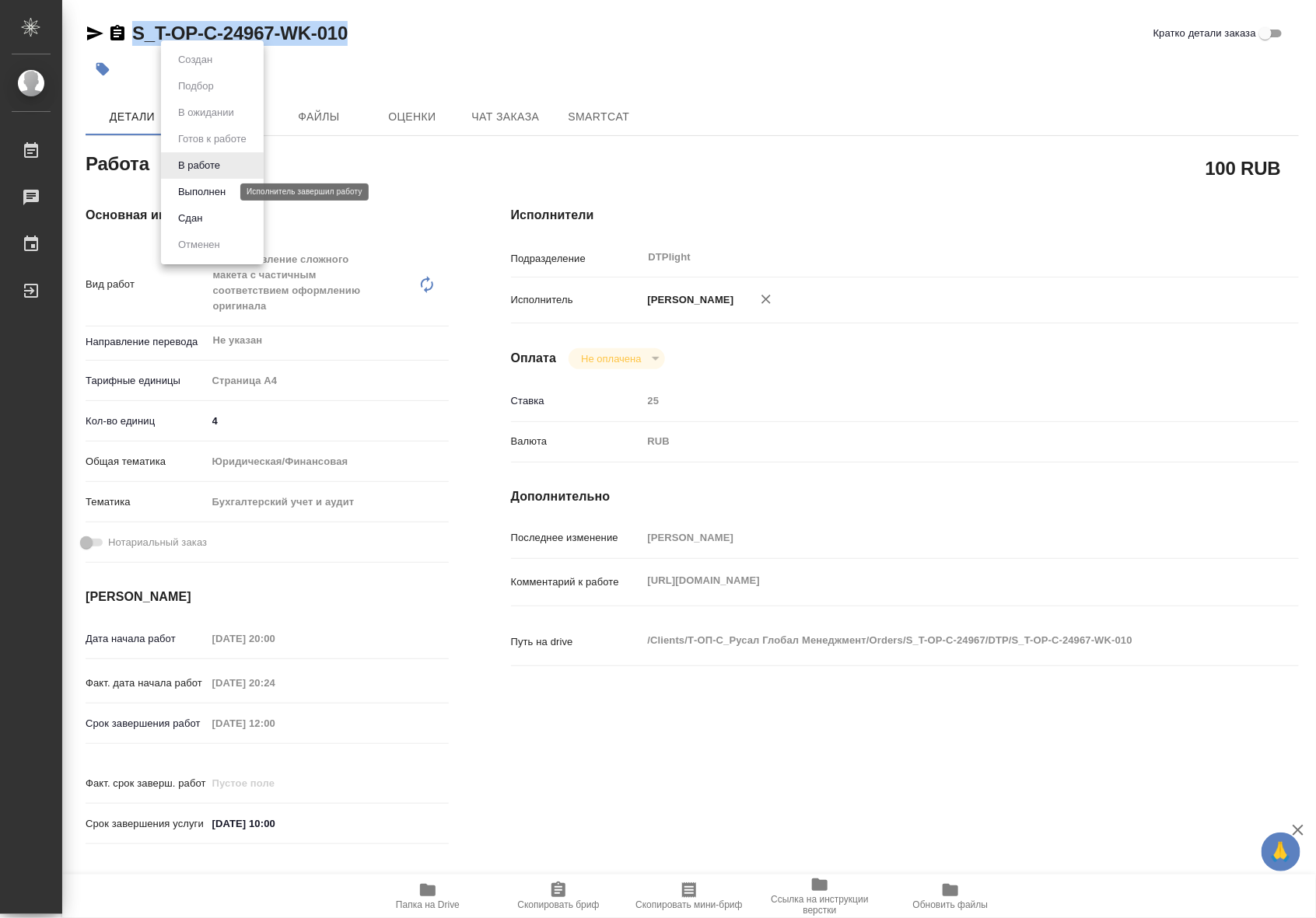
click at [212, 193] on button "Выполнен" at bounding box center [202, 192] width 57 height 17
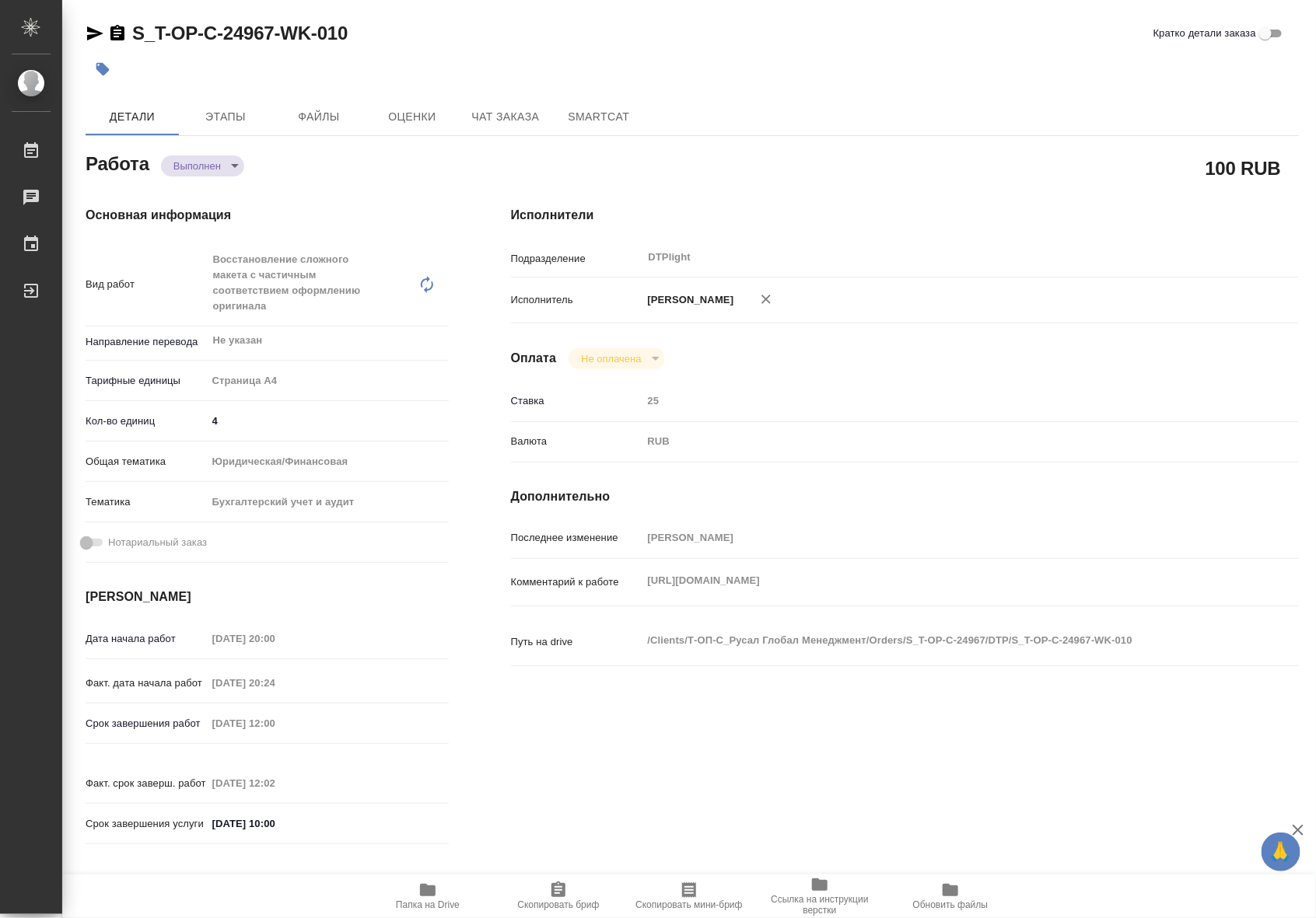
type textarea "x"
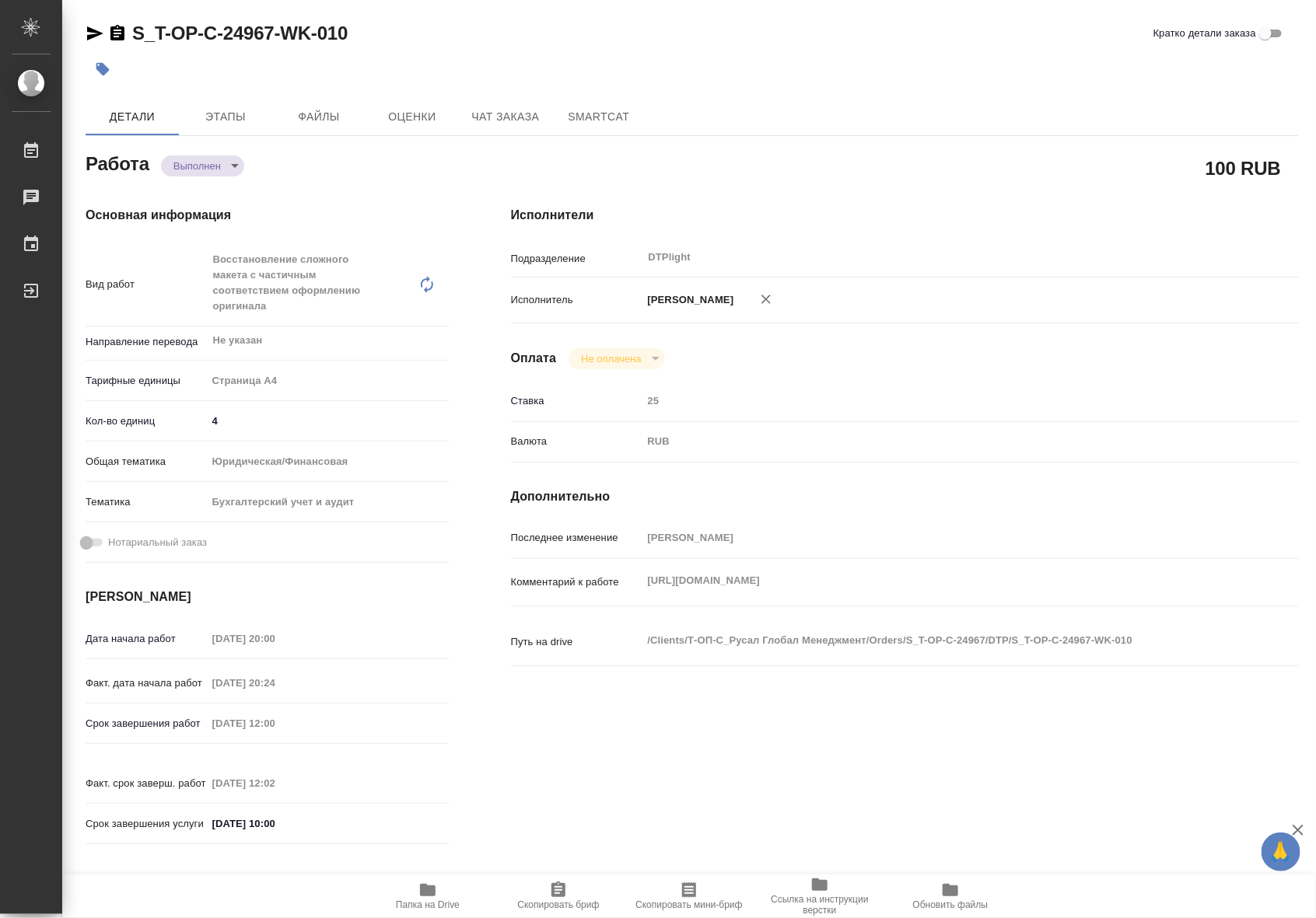
type textarea "x"
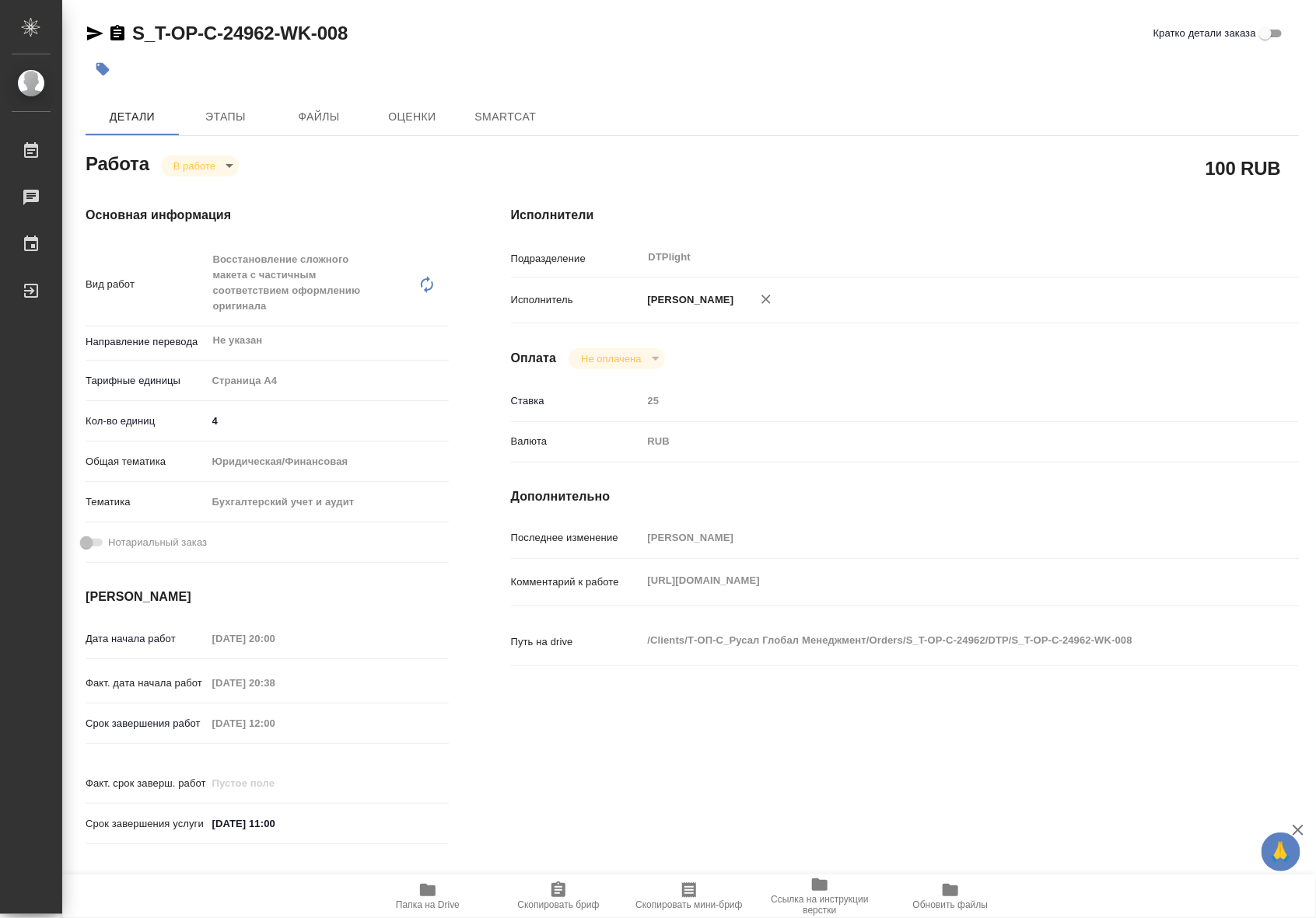
type textarea "x"
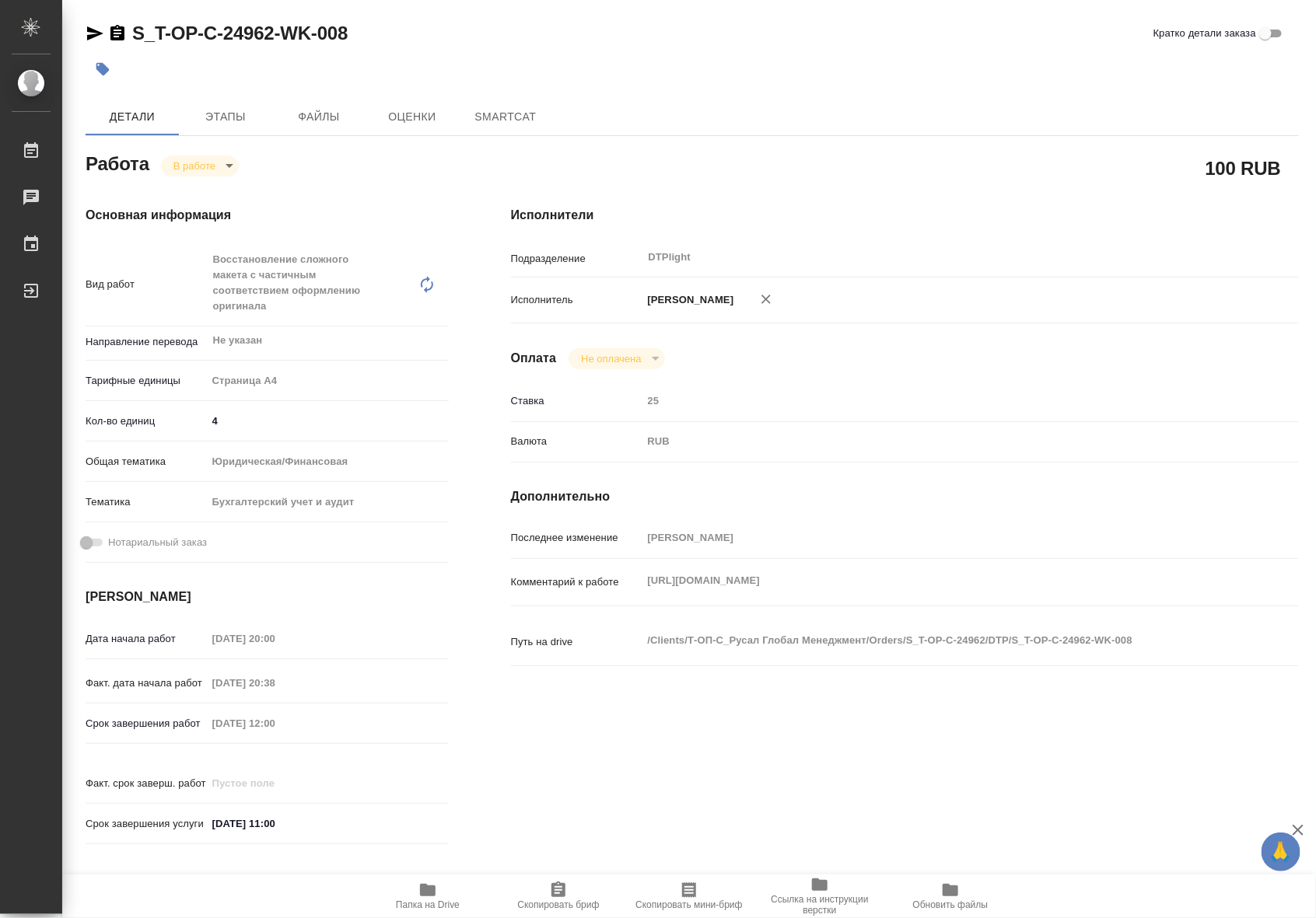
type textarea "x"
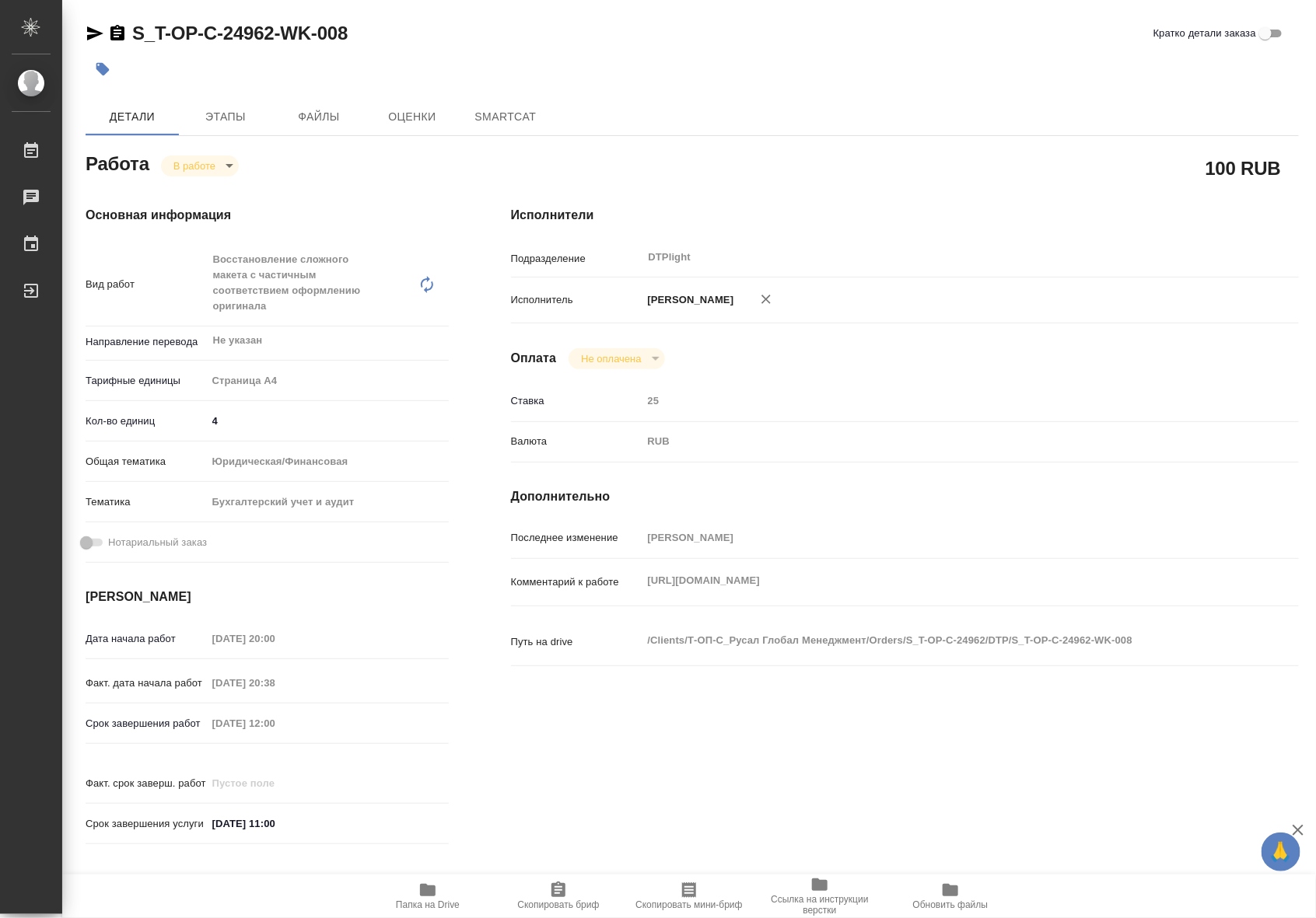
type textarea "x"
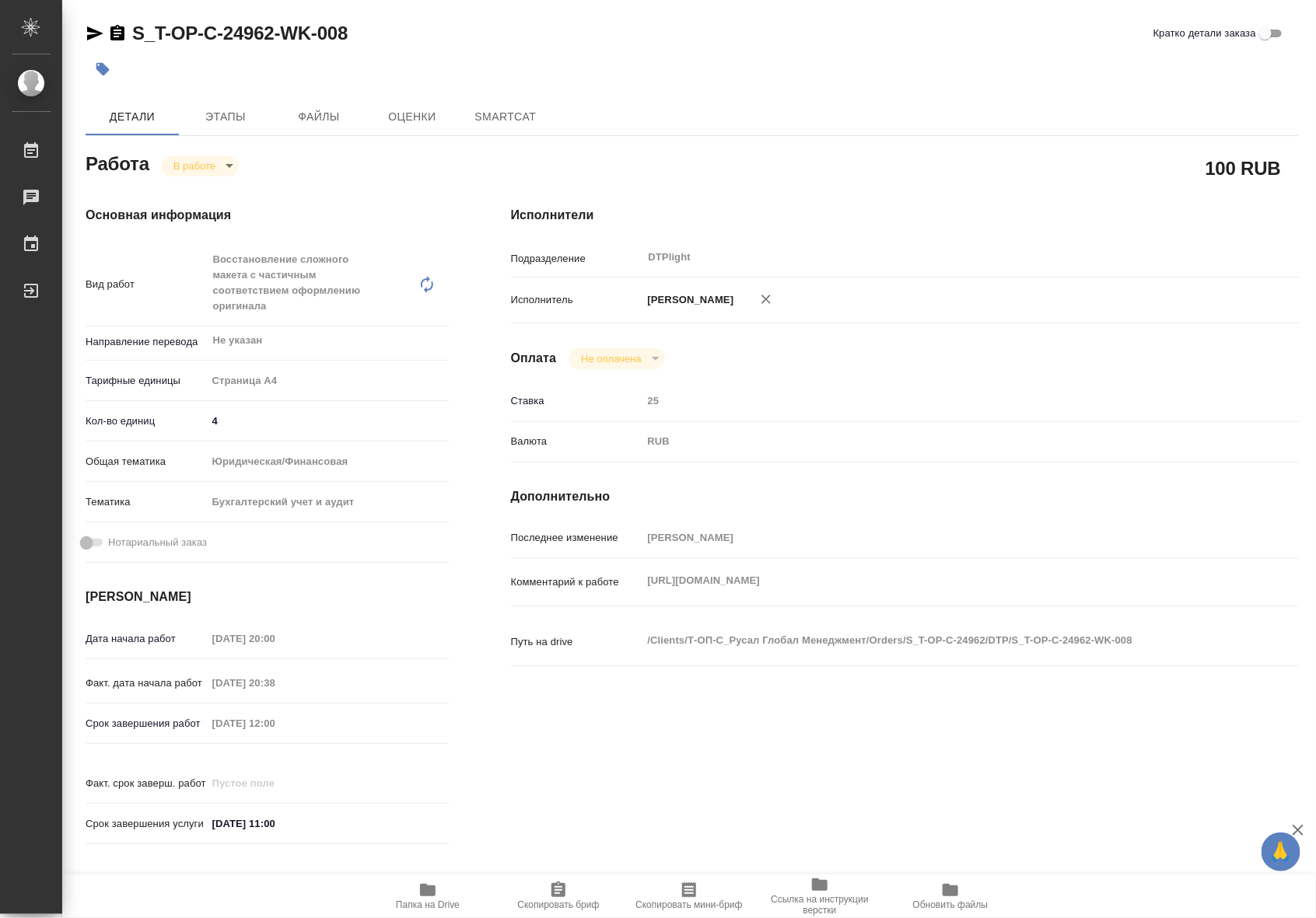
type textarea "x"
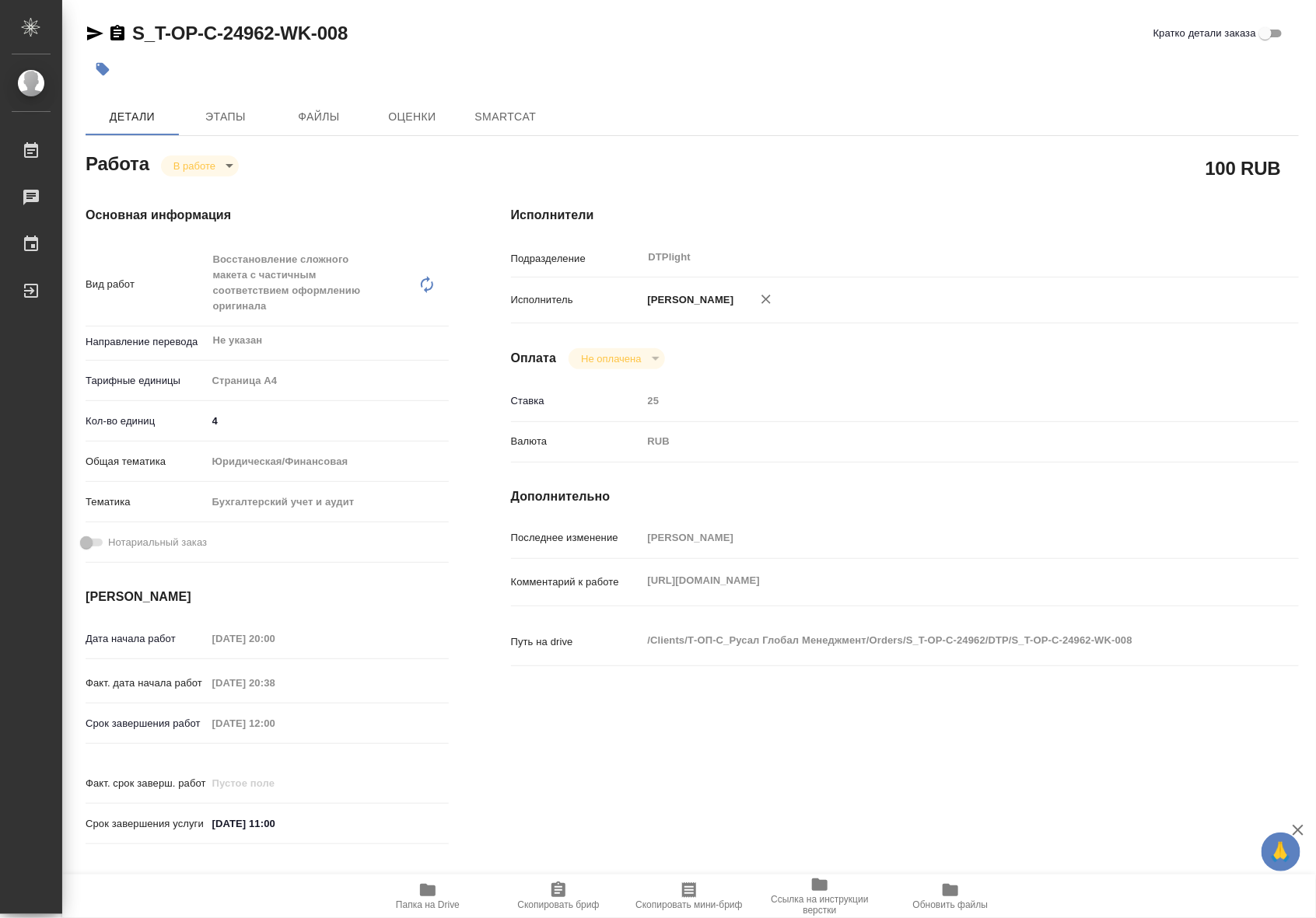
click at [419, 893] on icon "button" at bounding box center [428, 890] width 19 height 19
type textarea "x"
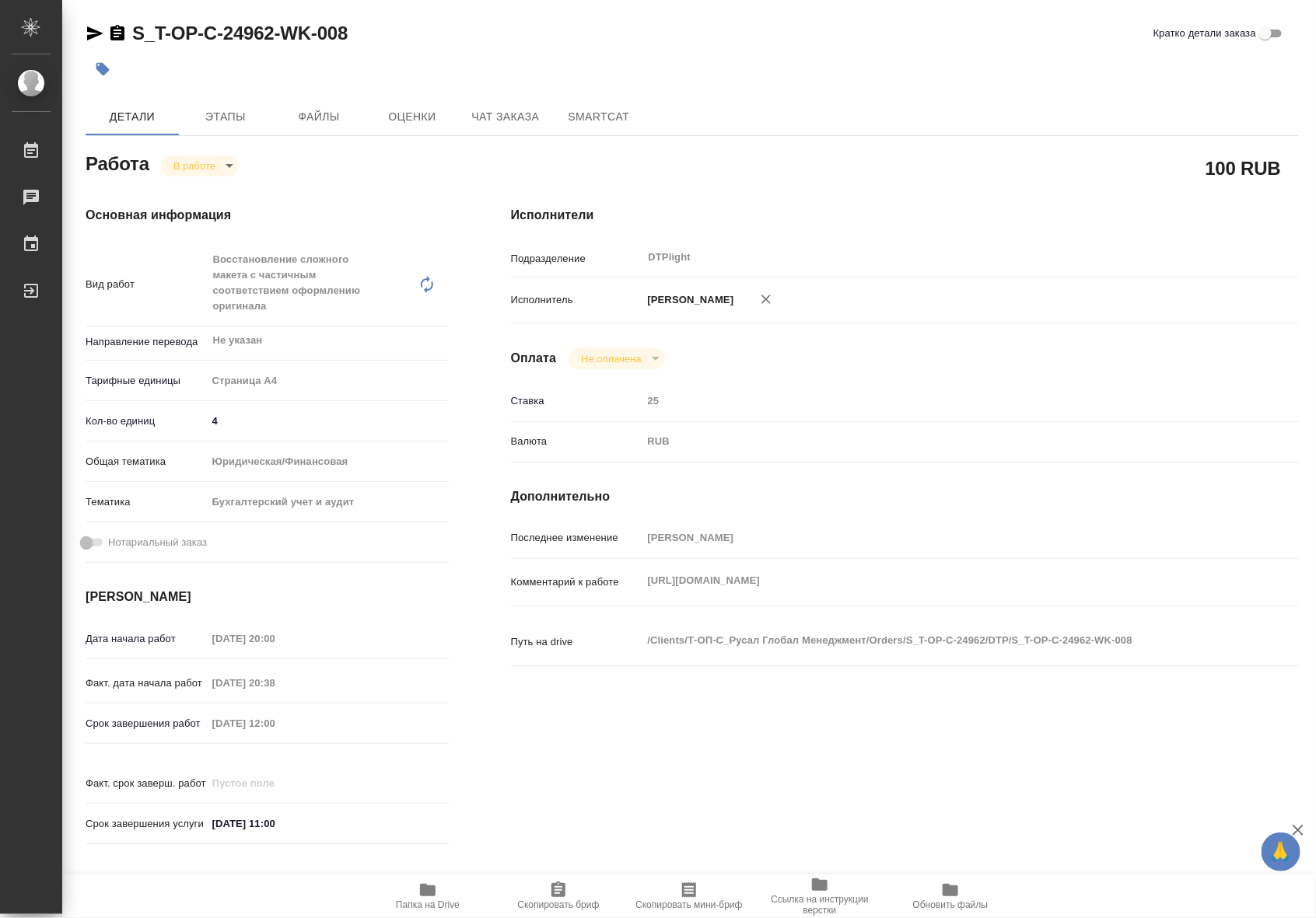
type textarea "x"
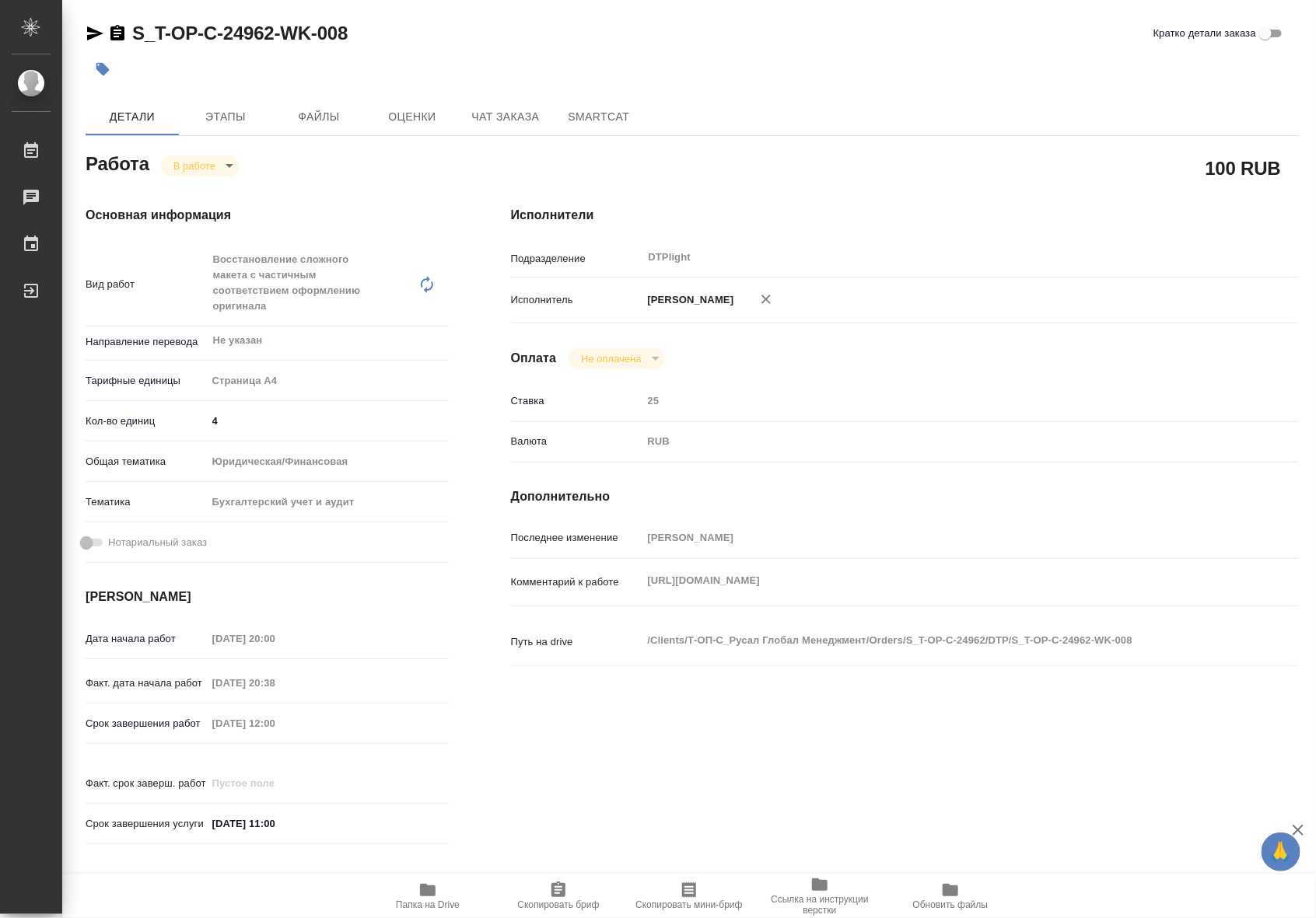
type textarea "x"
click at [196, 159] on body "🙏 .cls-1 fill:#fff; AWATERA Riianova Anna Работы 0 Чаты График Выйти S_T-OP-C-2…" at bounding box center [658, 459] width 1316 height 918
click at [203, 188] on button "Выполнен" at bounding box center [202, 192] width 57 height 17
type textarea "x"
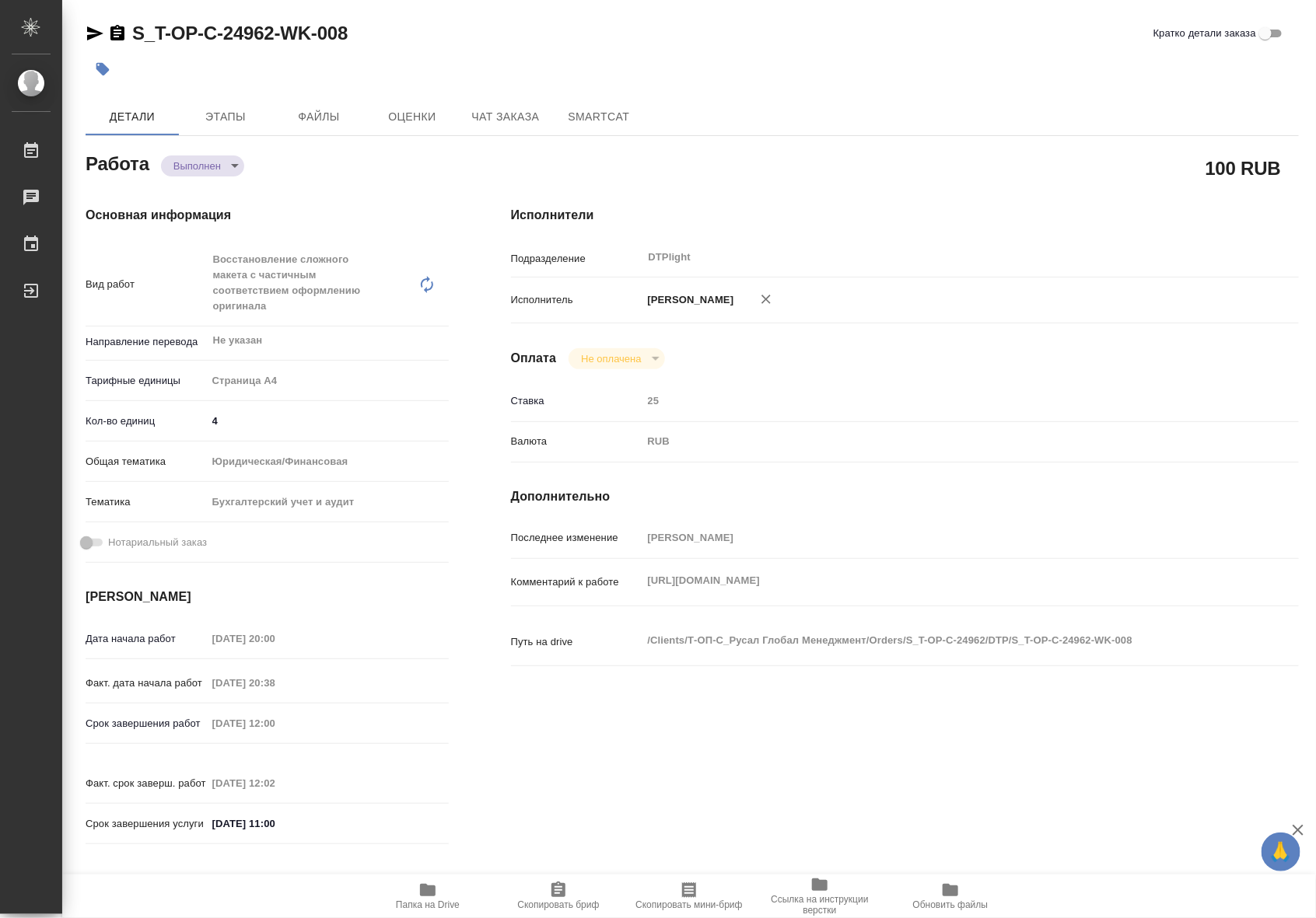
type textarea "x"
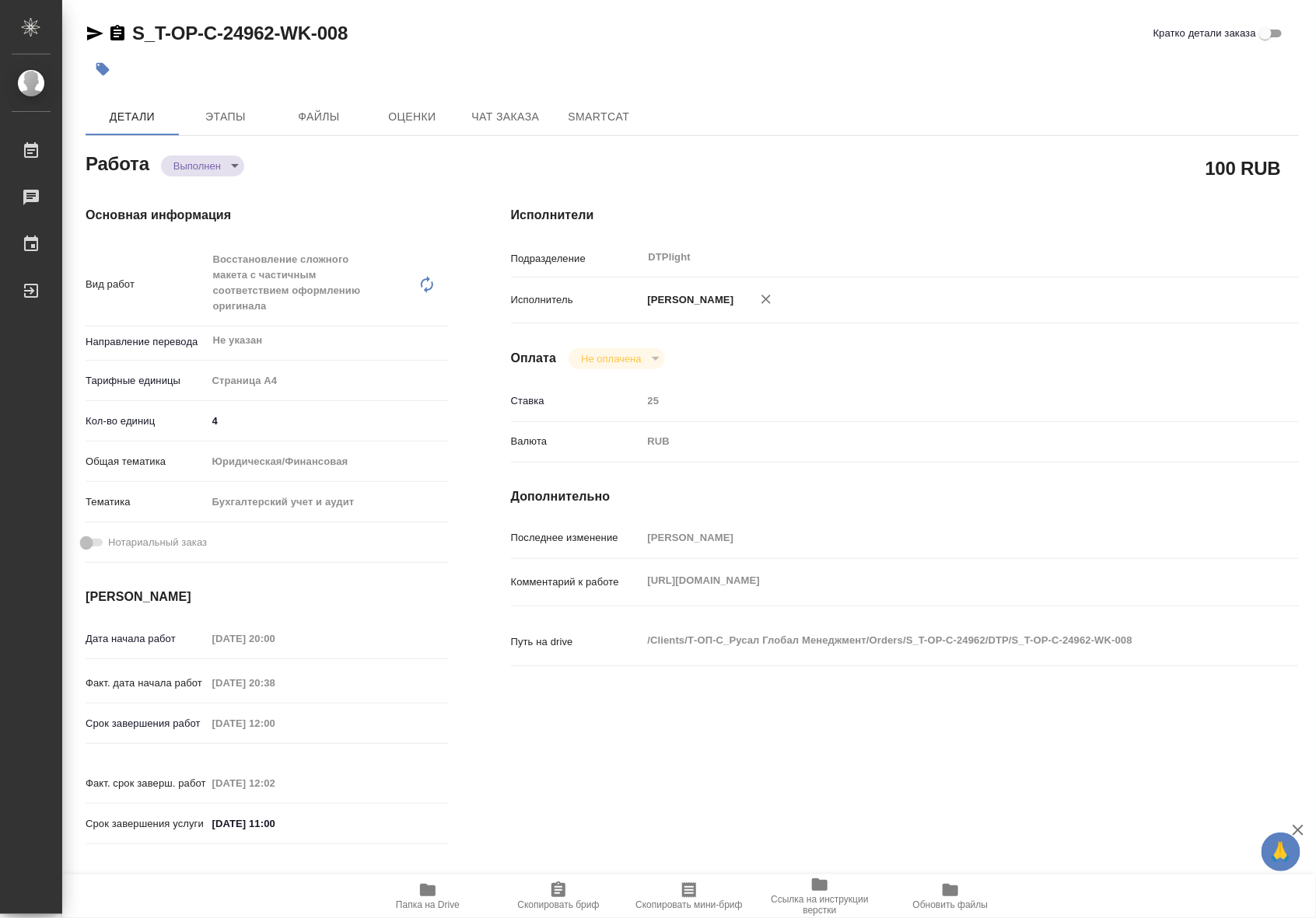
type textarea "x"
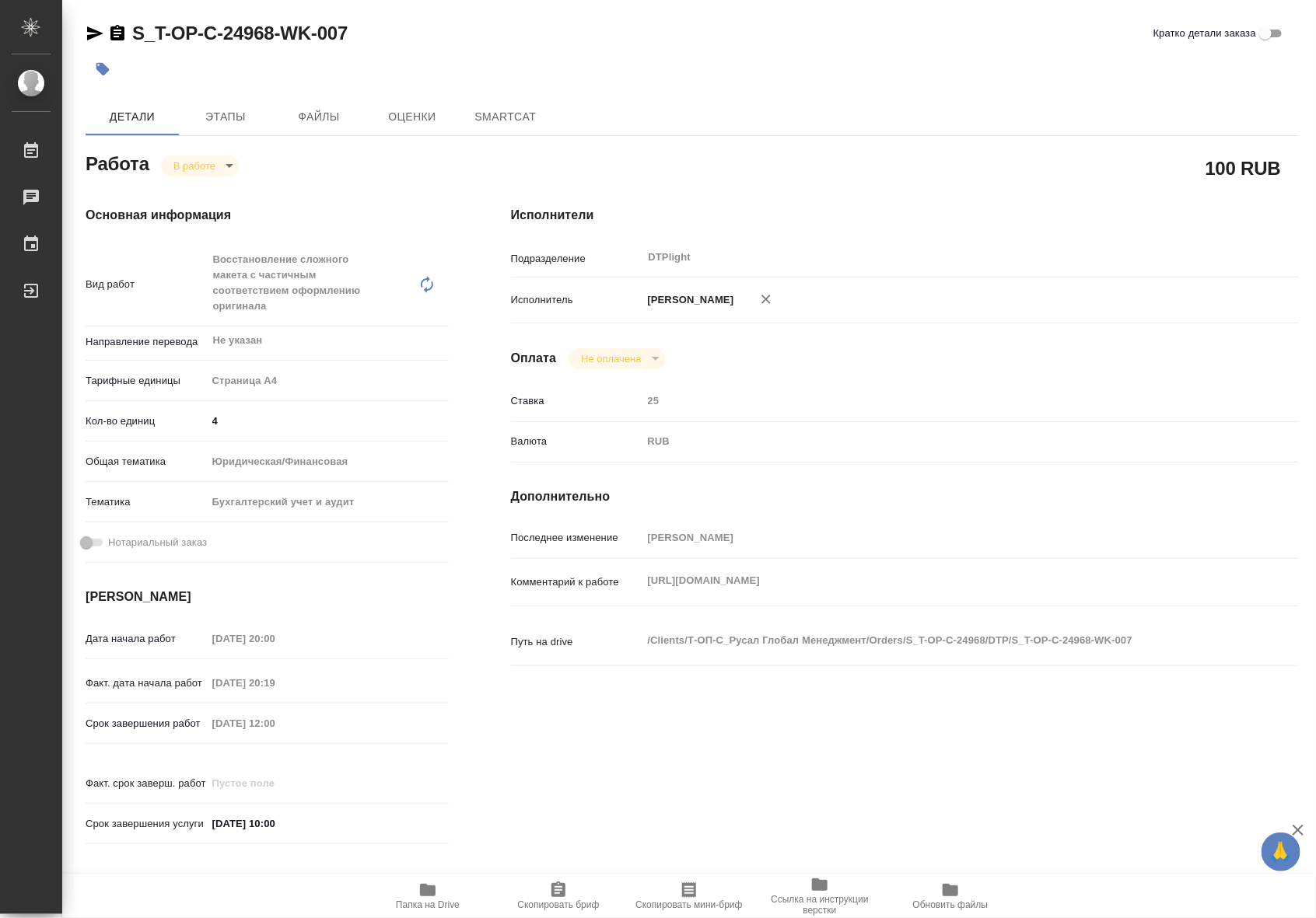
type textarea "x"
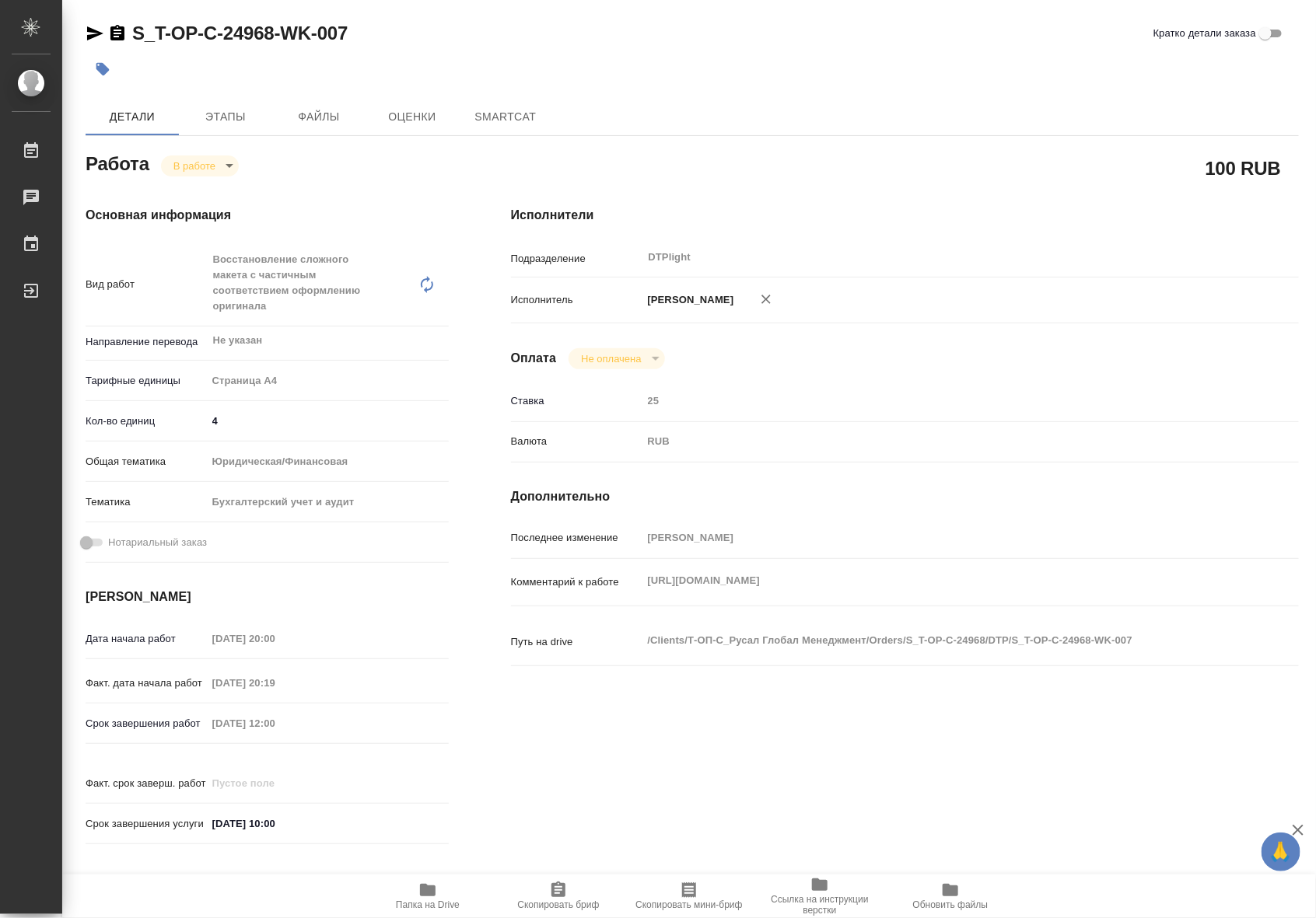
type textarea "x"
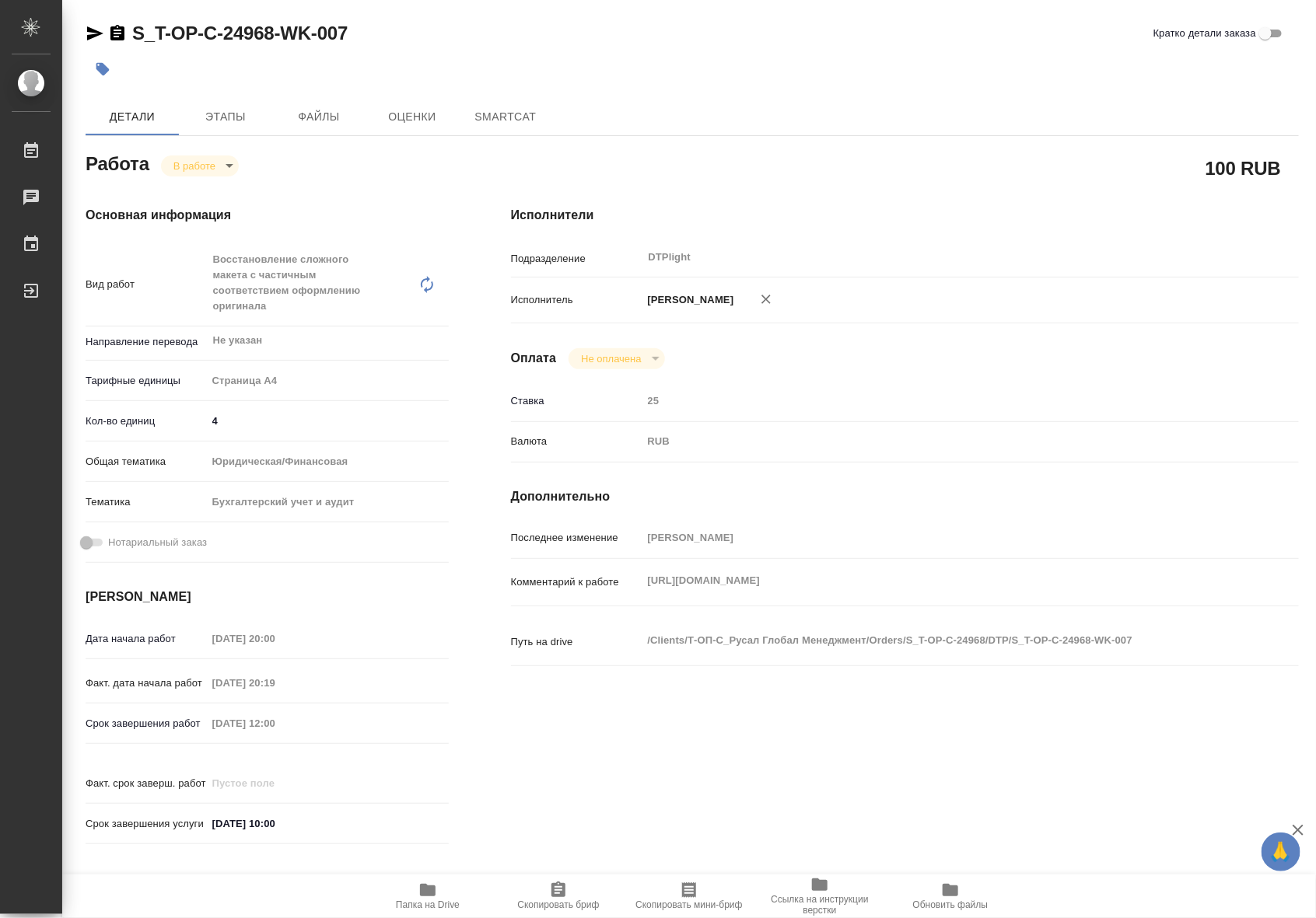
type textarea "x"
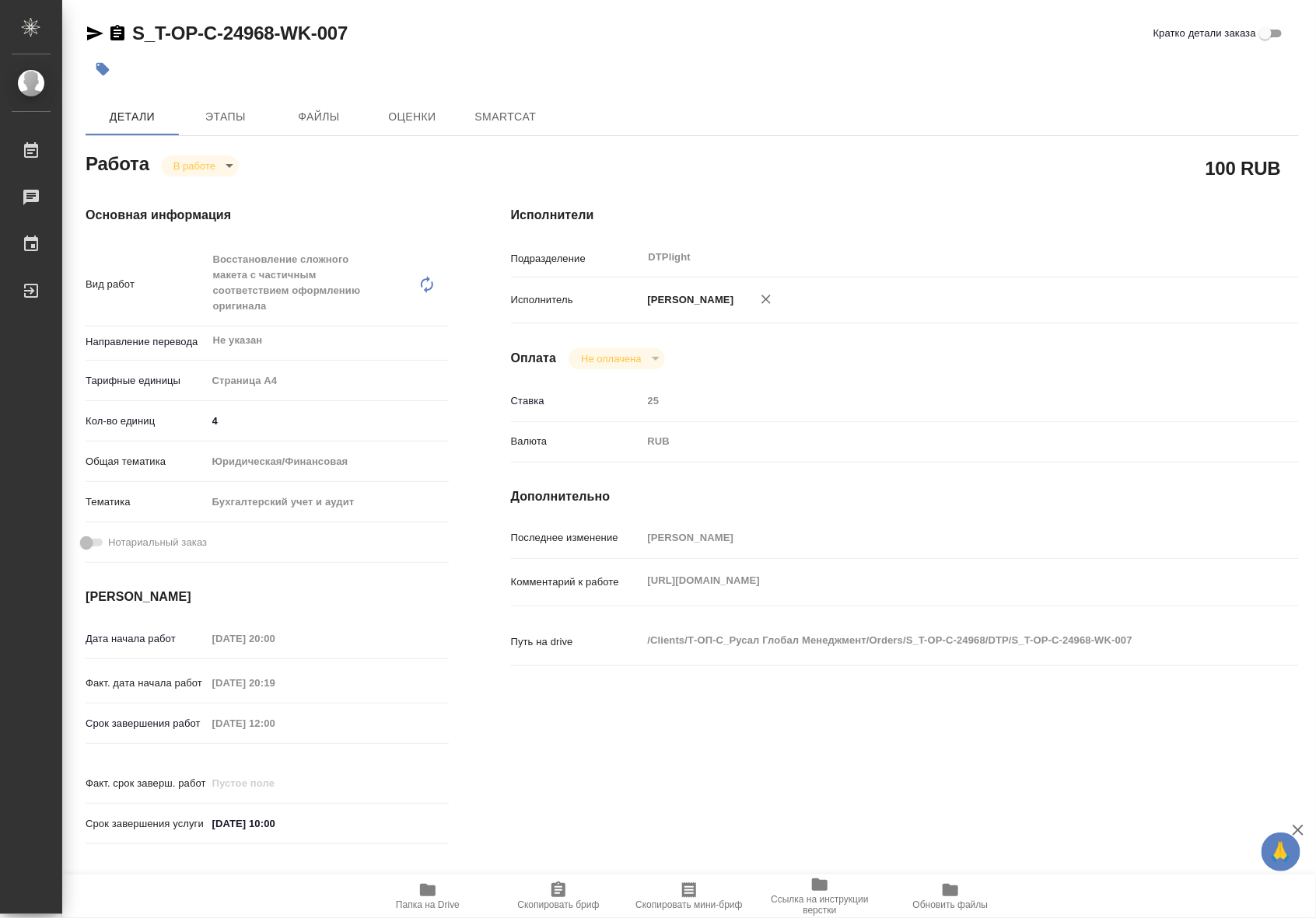
type textarea "x"
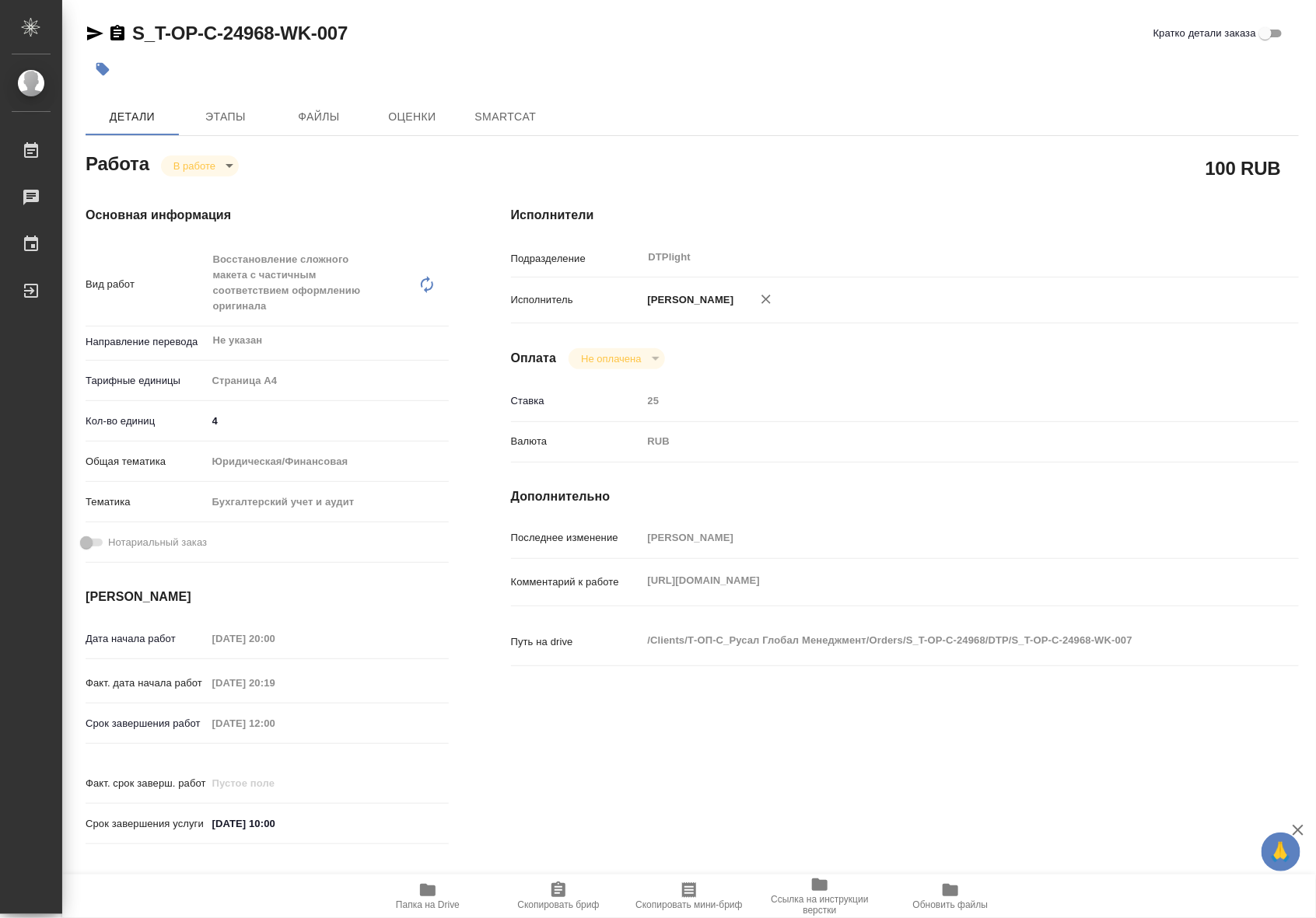
type textarea "x"
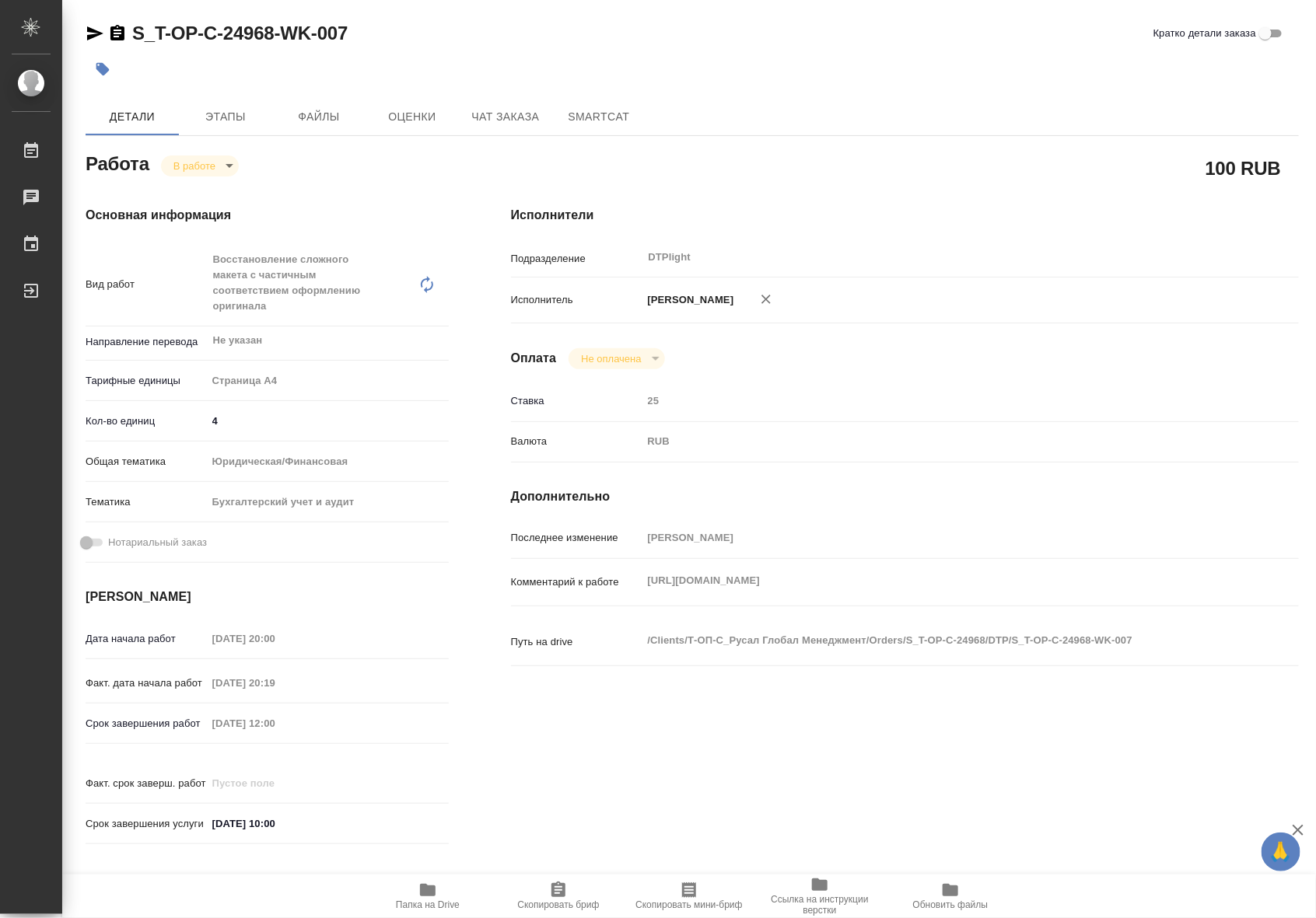
type textarea "x"
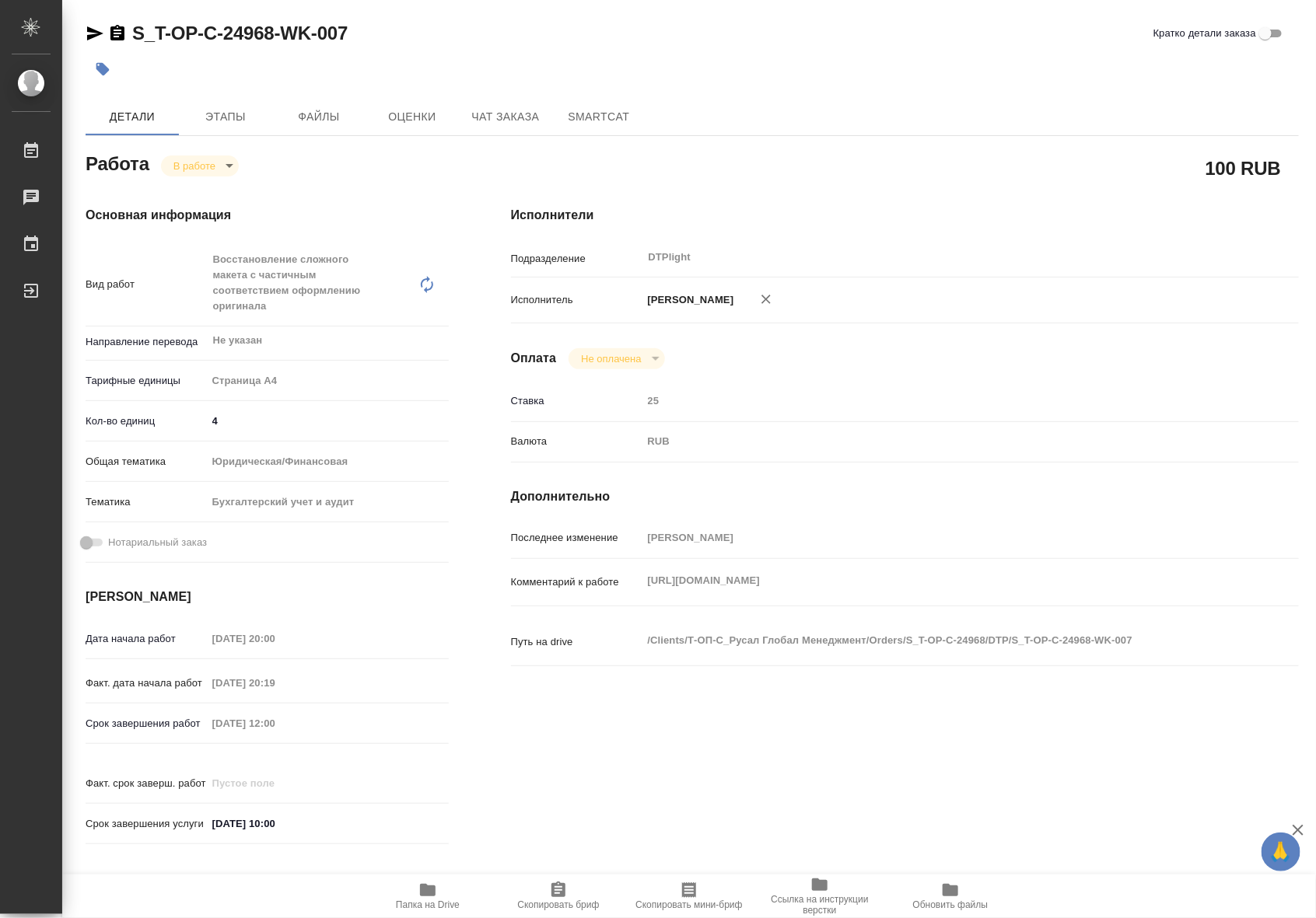
type textarea "x"
drag, startPoint x: 356, startPoint y: 36, endPoint x: 133, endPoint y: 33, distance: 223.0
click at [133, 33] on div "S_T-OP-C-24968-WK-007 Кратко детали заказа" at bounding box center [692, 33] width 1213 height 25
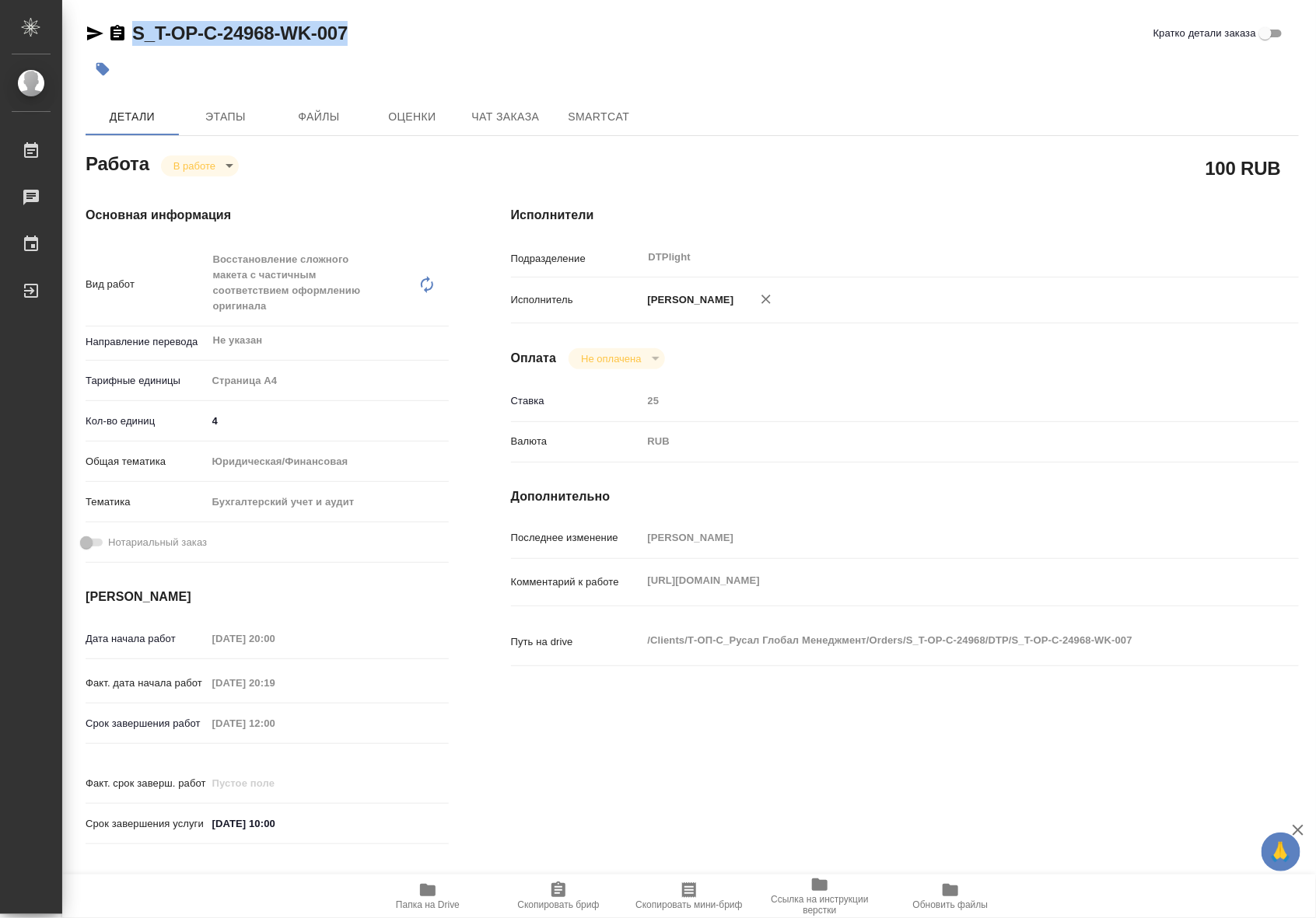
copy link "S_T-OP-C-24968-WK-007"
click at [434, 884] on icon "button" at bounding box center [428, 890] width 19 height 19
click at [215, 167] on body "🙏 .cls-1 fill:#fff; AWATERA Riianova Anna Работы 0 Чаты График Выйти S_T-OP-C-2…" at bounding box center [658, 459] width 1316 height 918
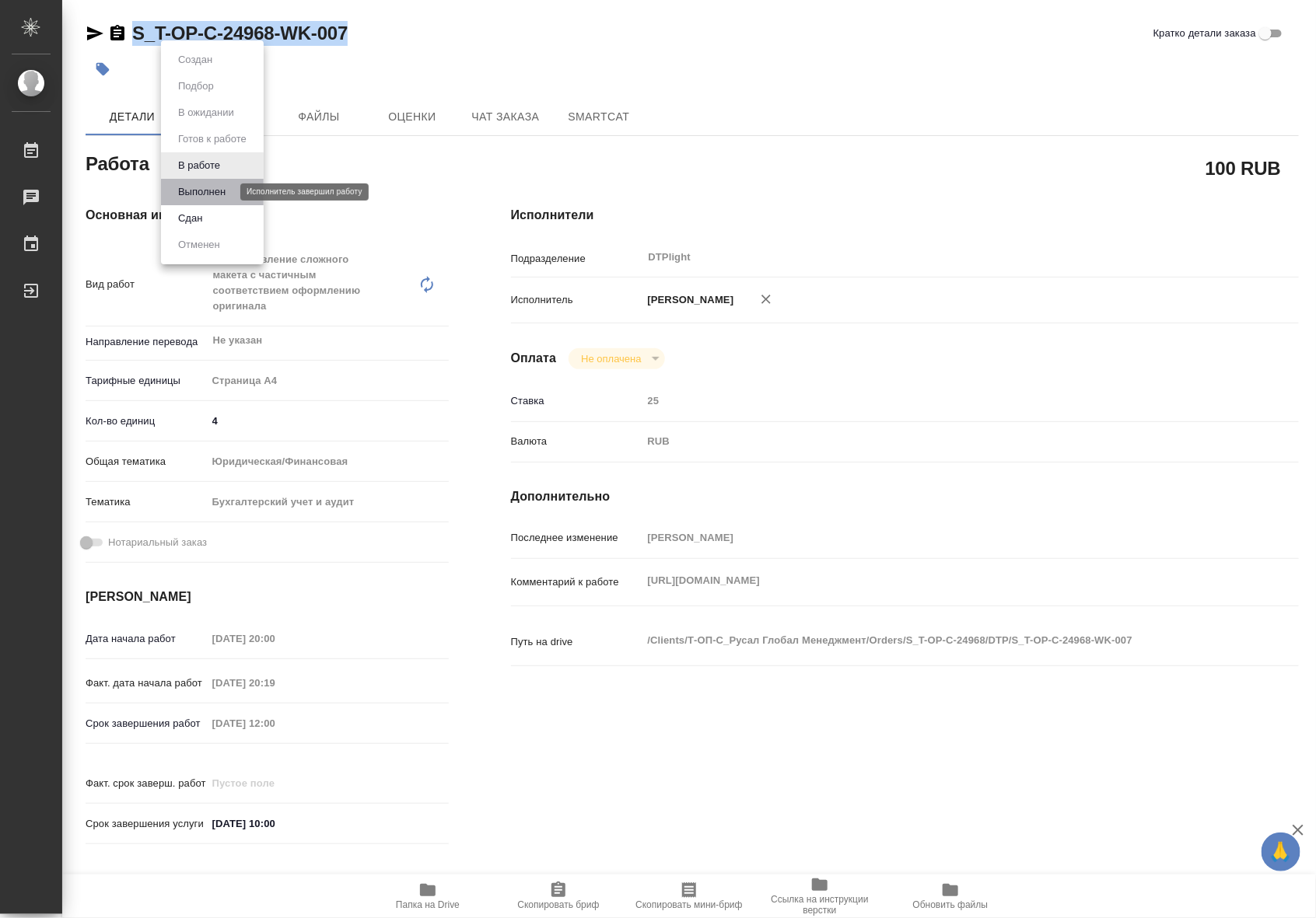
click at [203, 192] on button "Выполнен" at bounding box center [202, 192] width 57 height 17
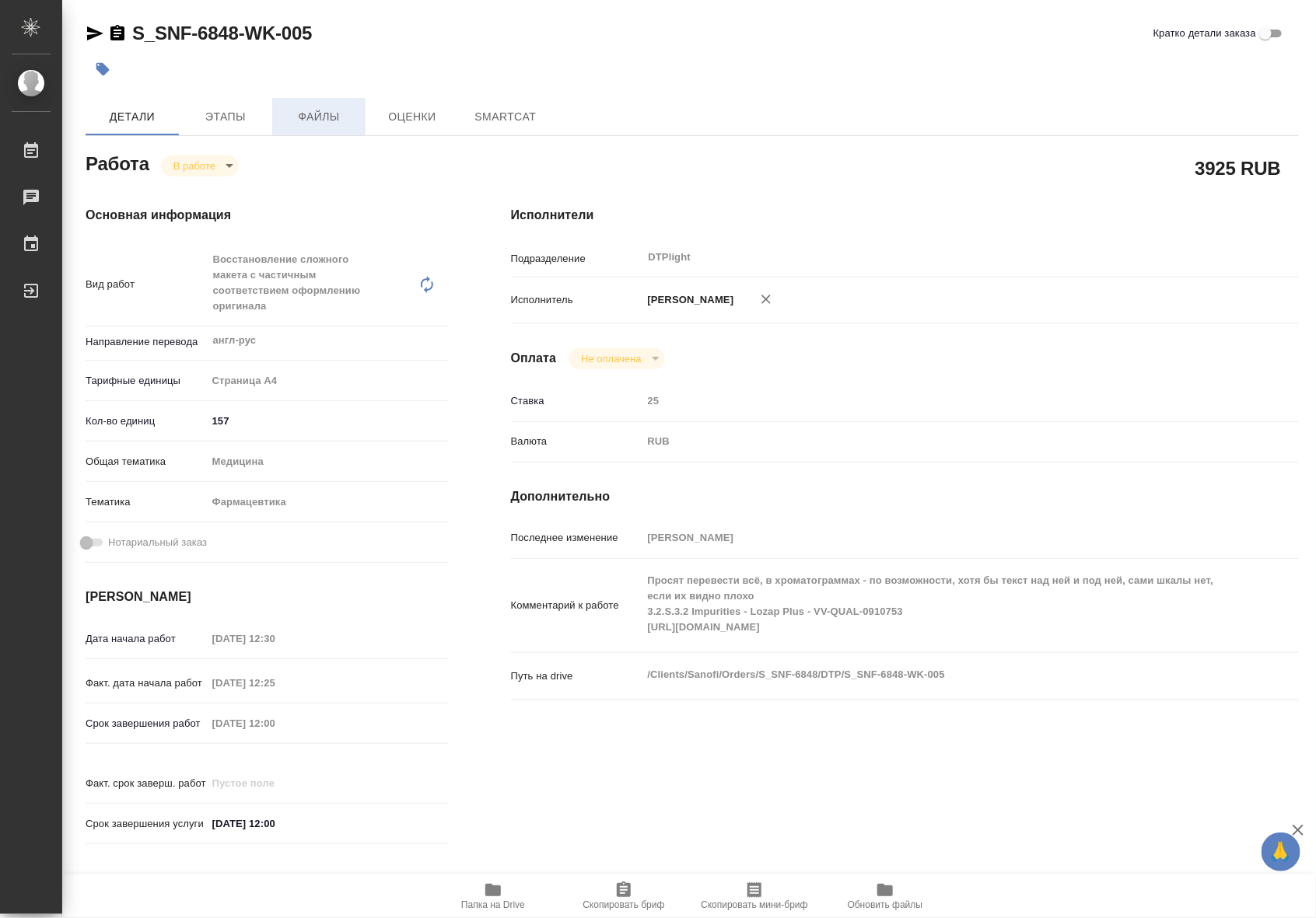
type textarea "x"
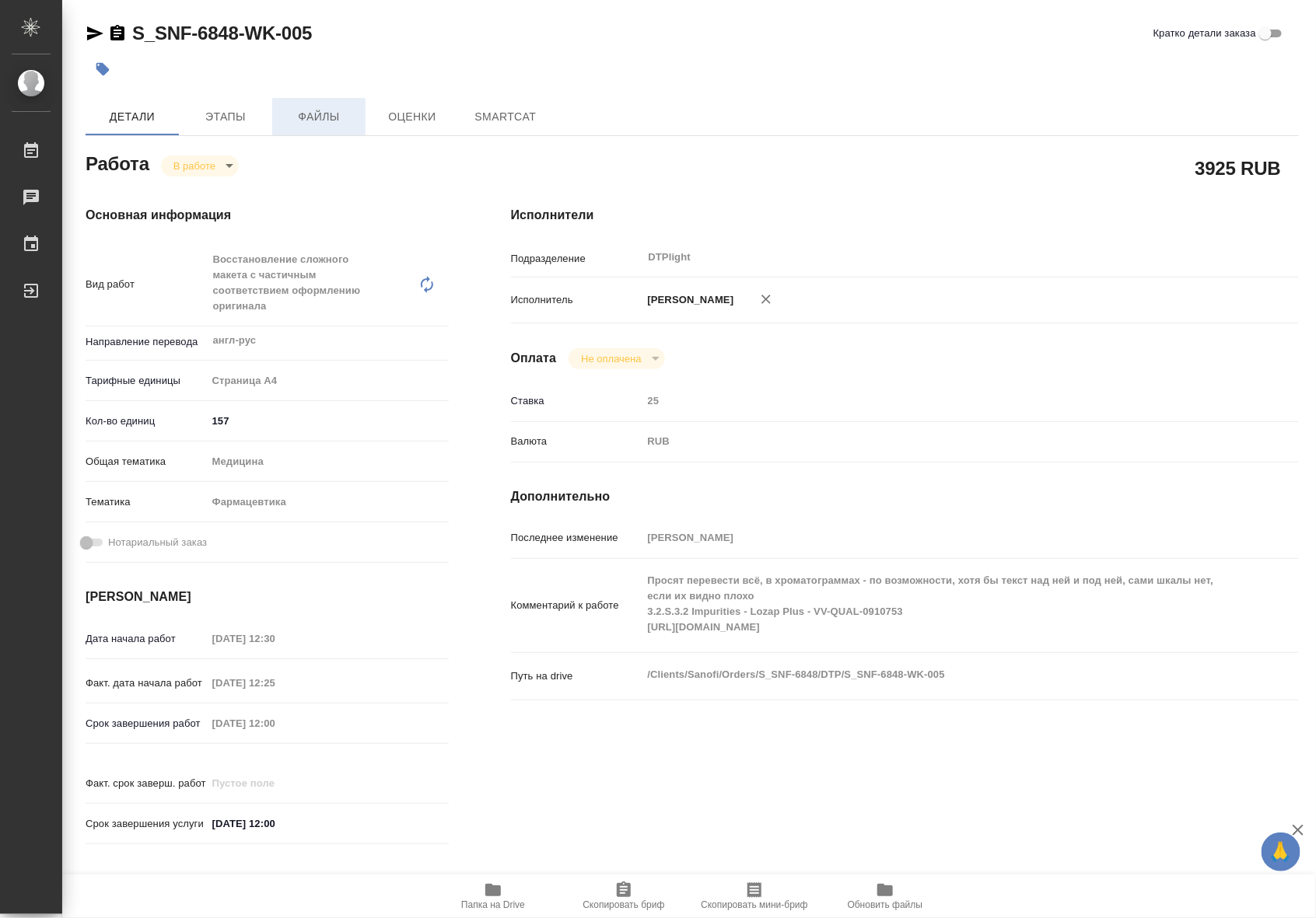
type textarea "x"
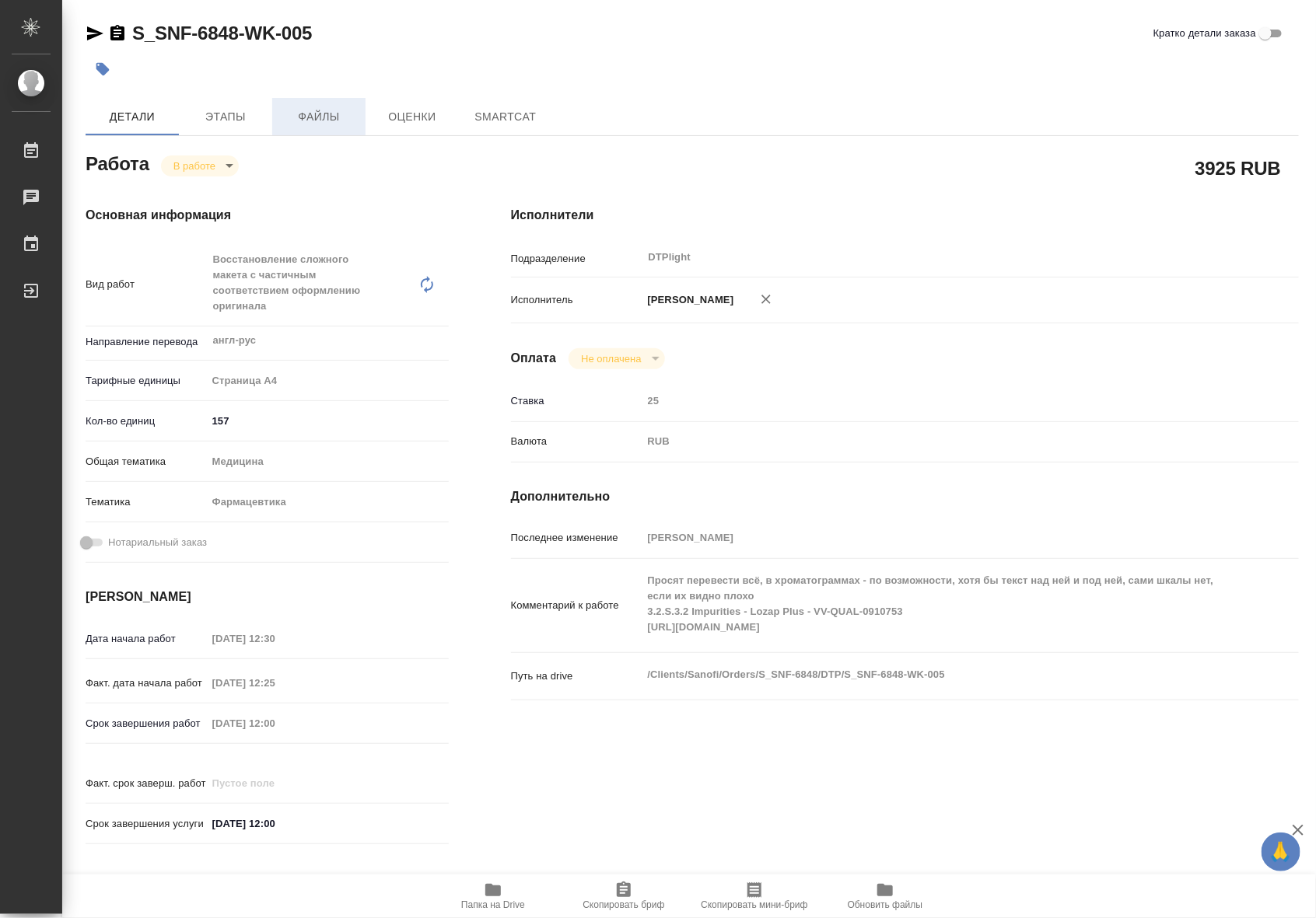
type textarea "x"
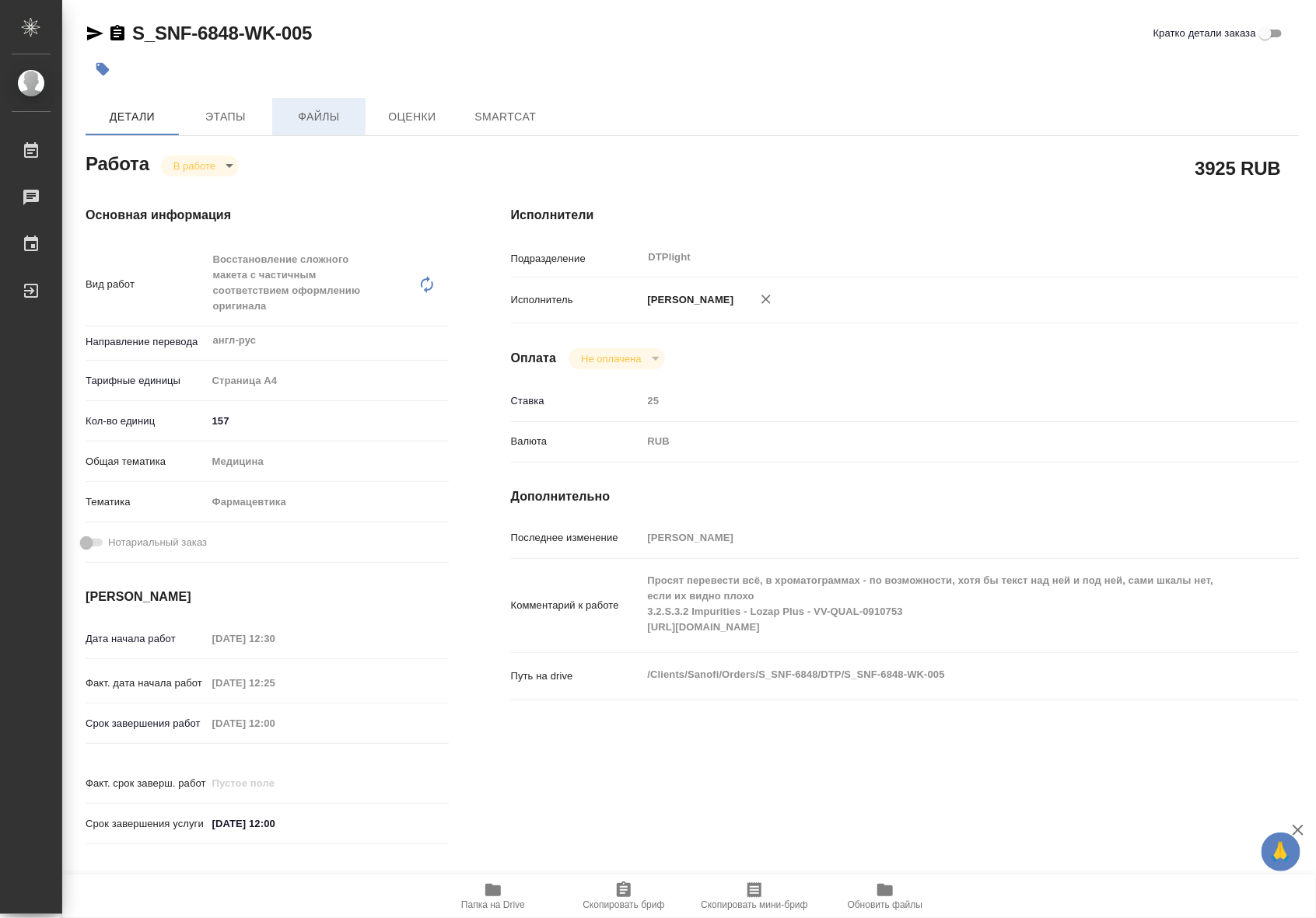
type textarea "x"
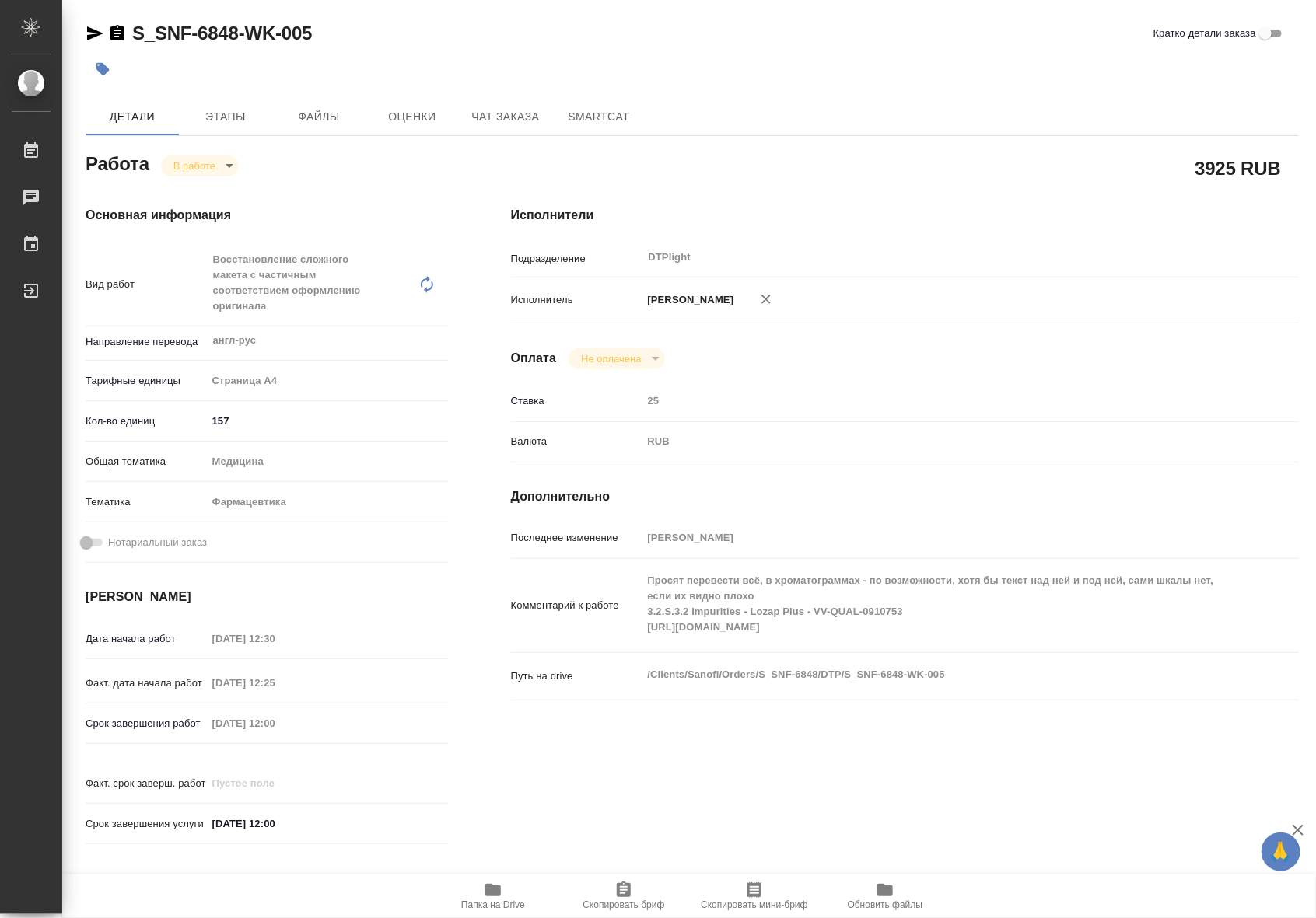
type textarea "x"
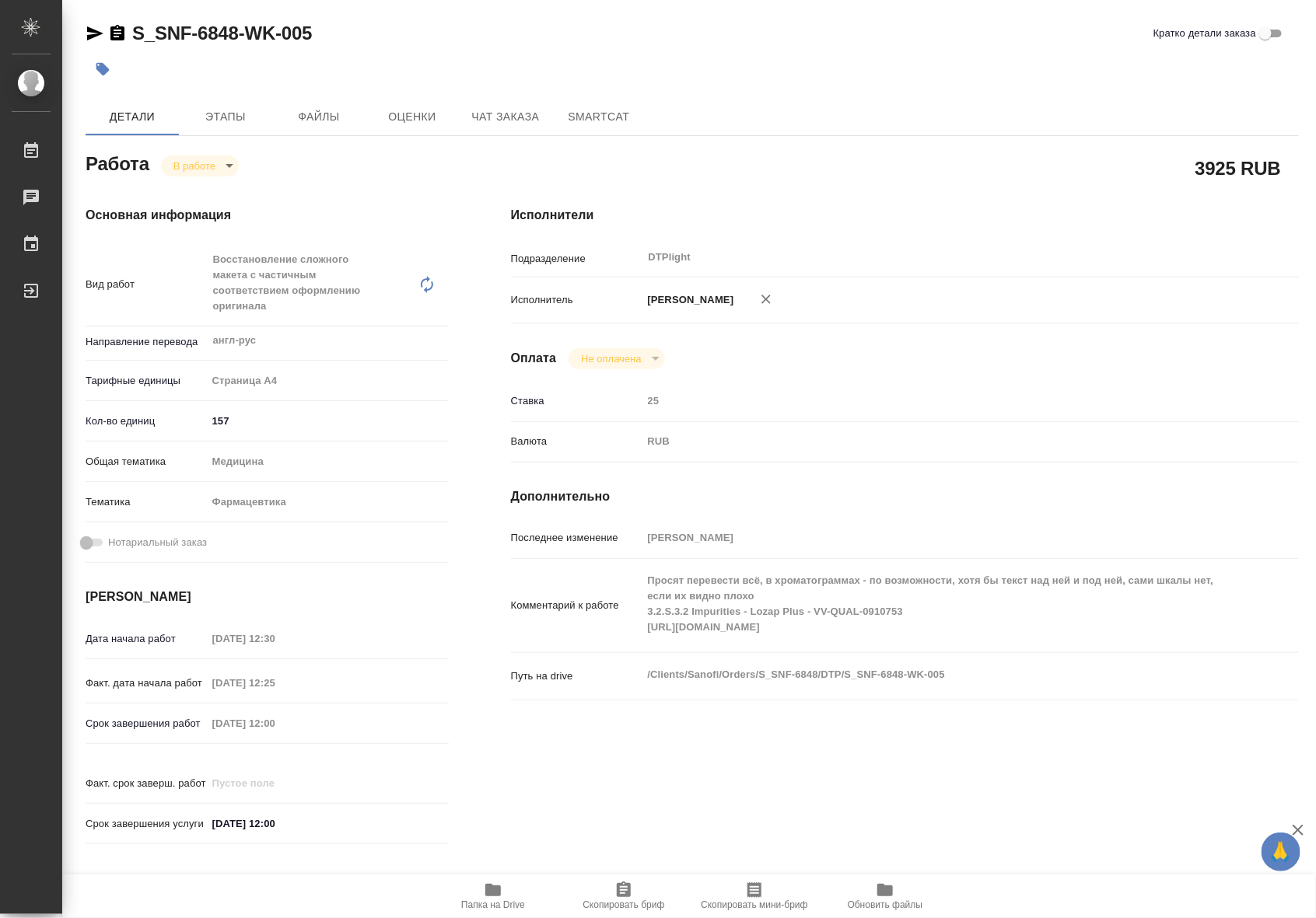
click at [83, 37] on div "S_SNF-6848-WK-005 Кратко детали заказа Детали Этапы Файлы Оценки Чат заказа Sma…" at bounding box center [692, 675] width 1230 height 1351
type textarea "x"
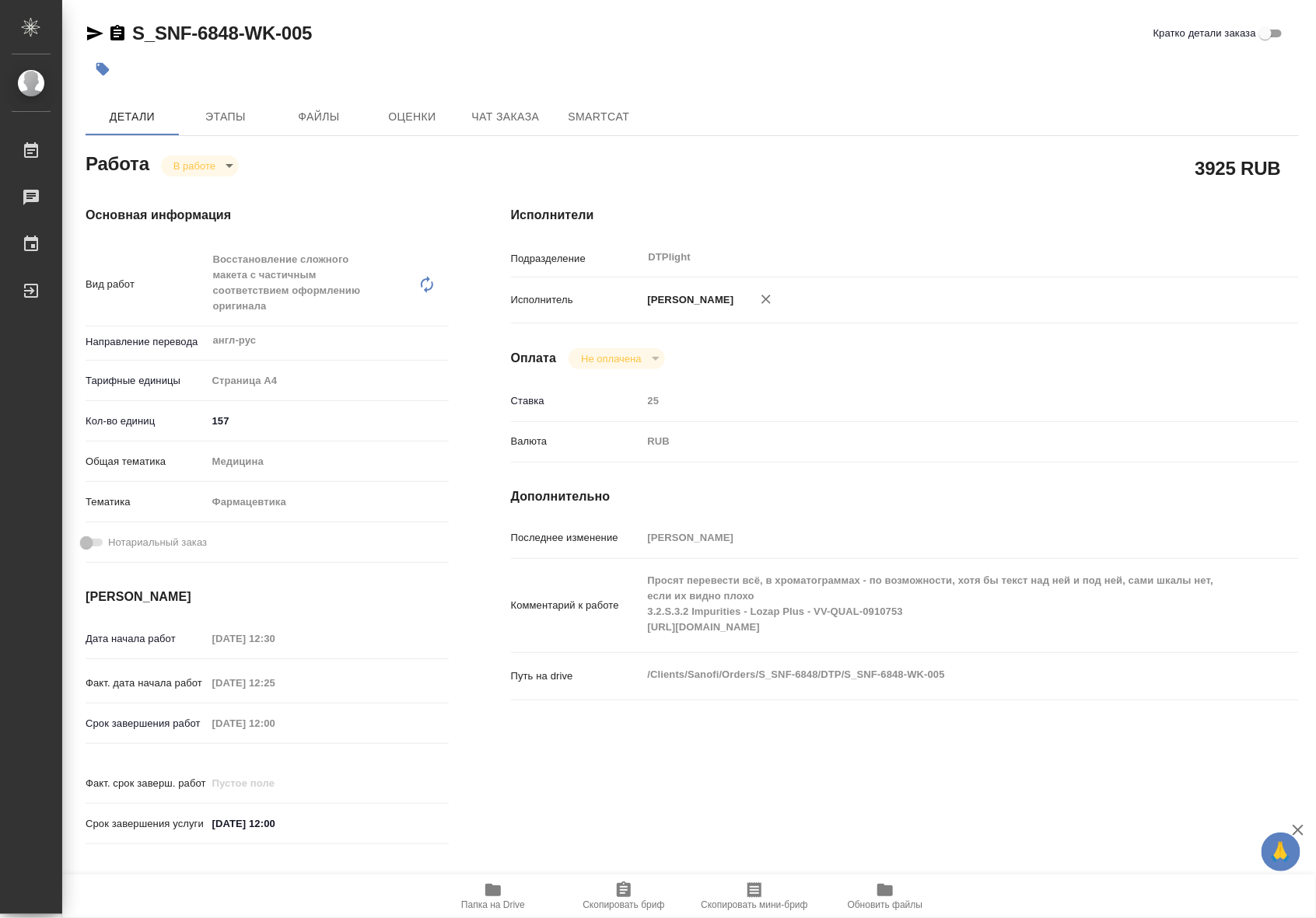
type textarea "x"
click at [89, 35] on icon "button" at bounding box center [95, 33] width 16 height 14
type textarea "x"
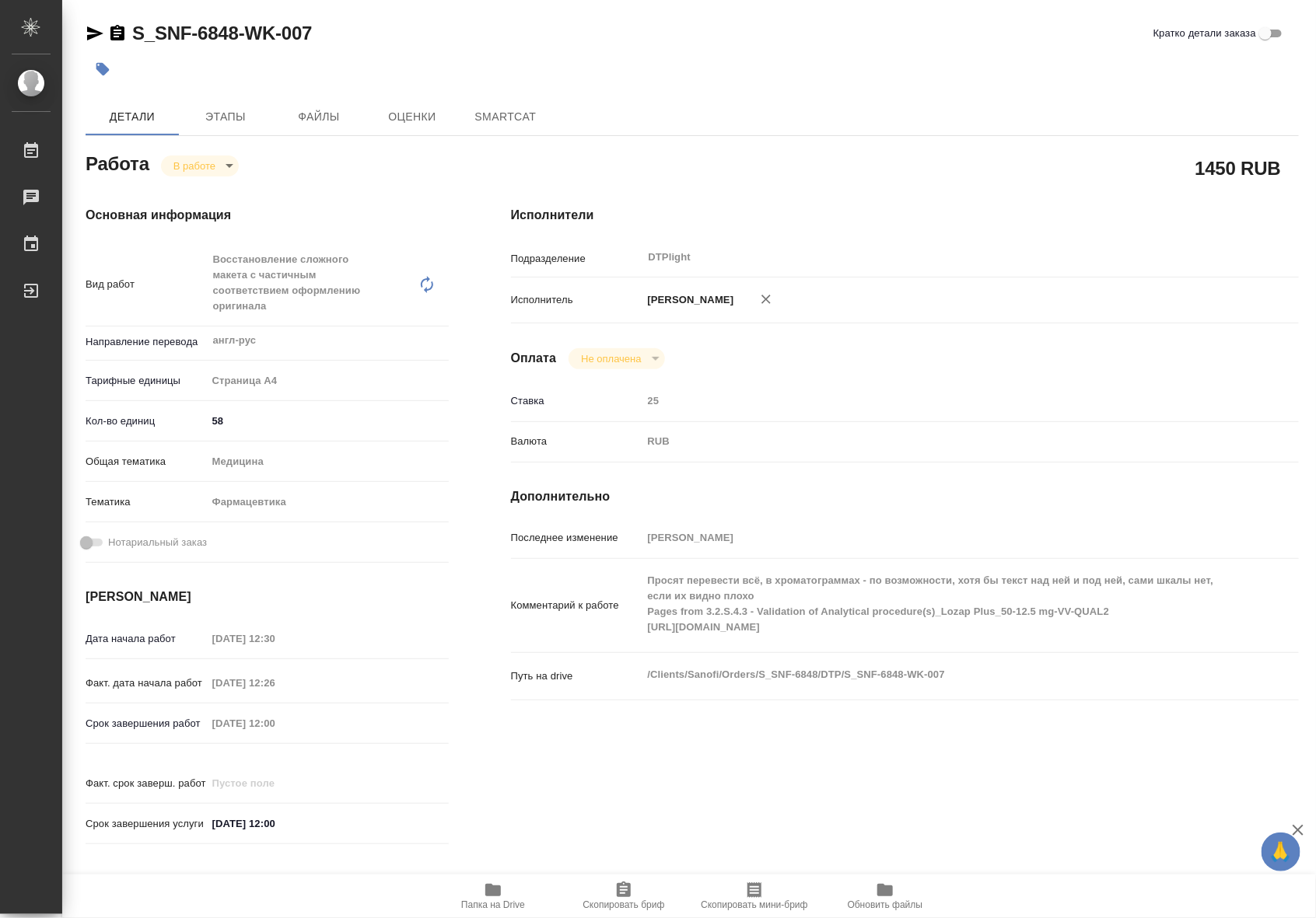
type textarea "x"
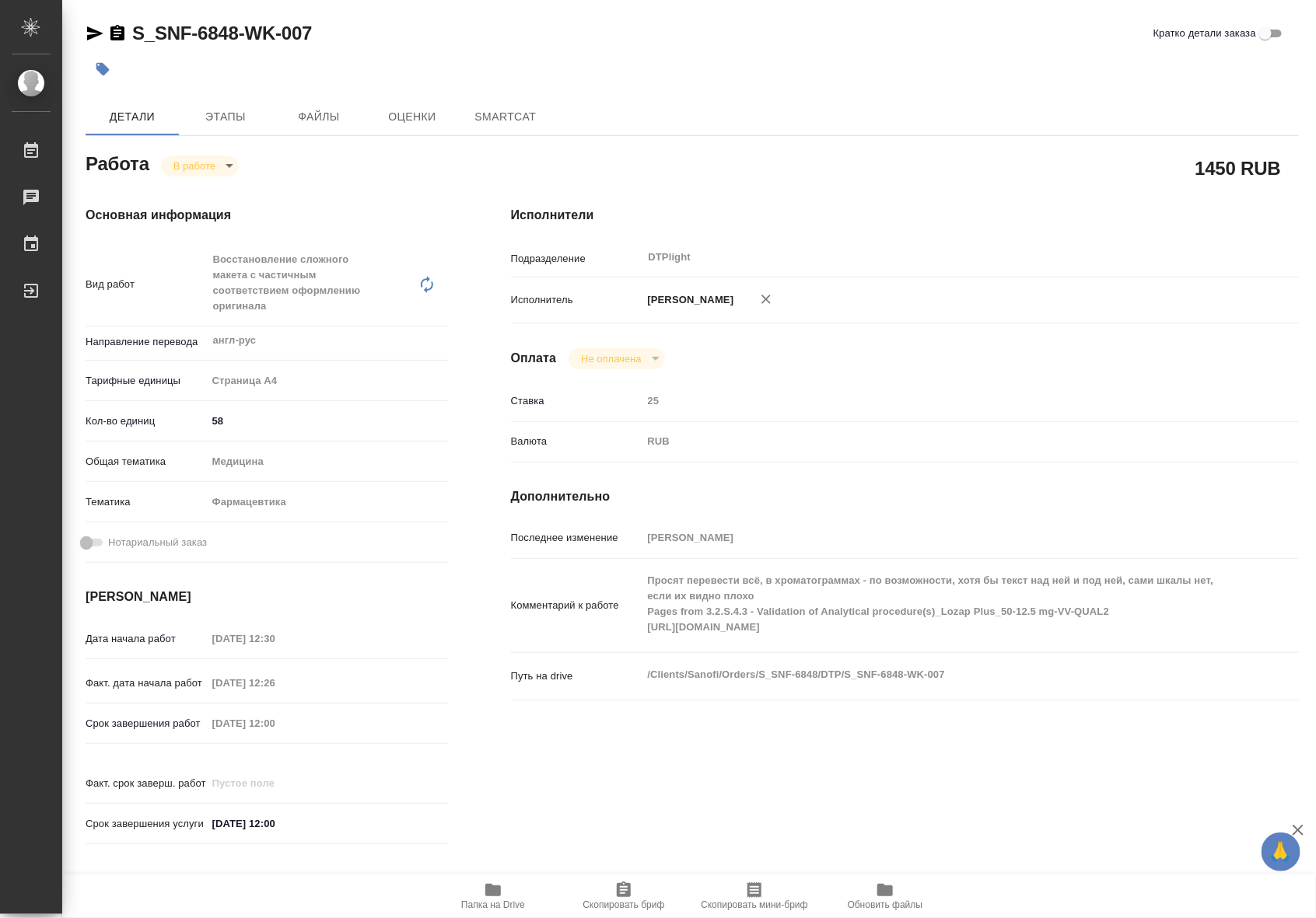
type textarea "x"
click at [90, 26] on icon "button" at bounding box center [95, 33] width 19 height 19
type textarea "x"
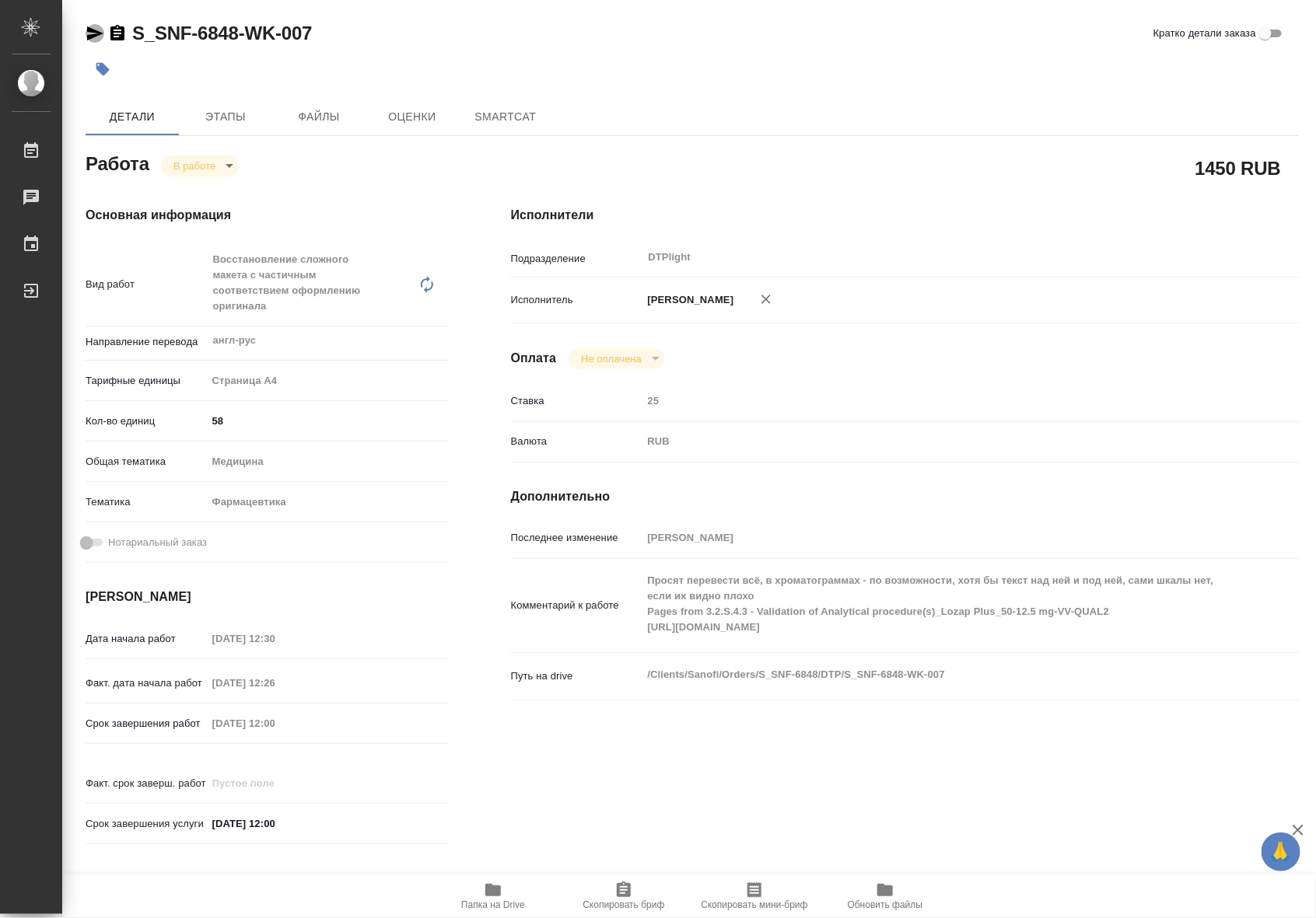
type textarea "x"
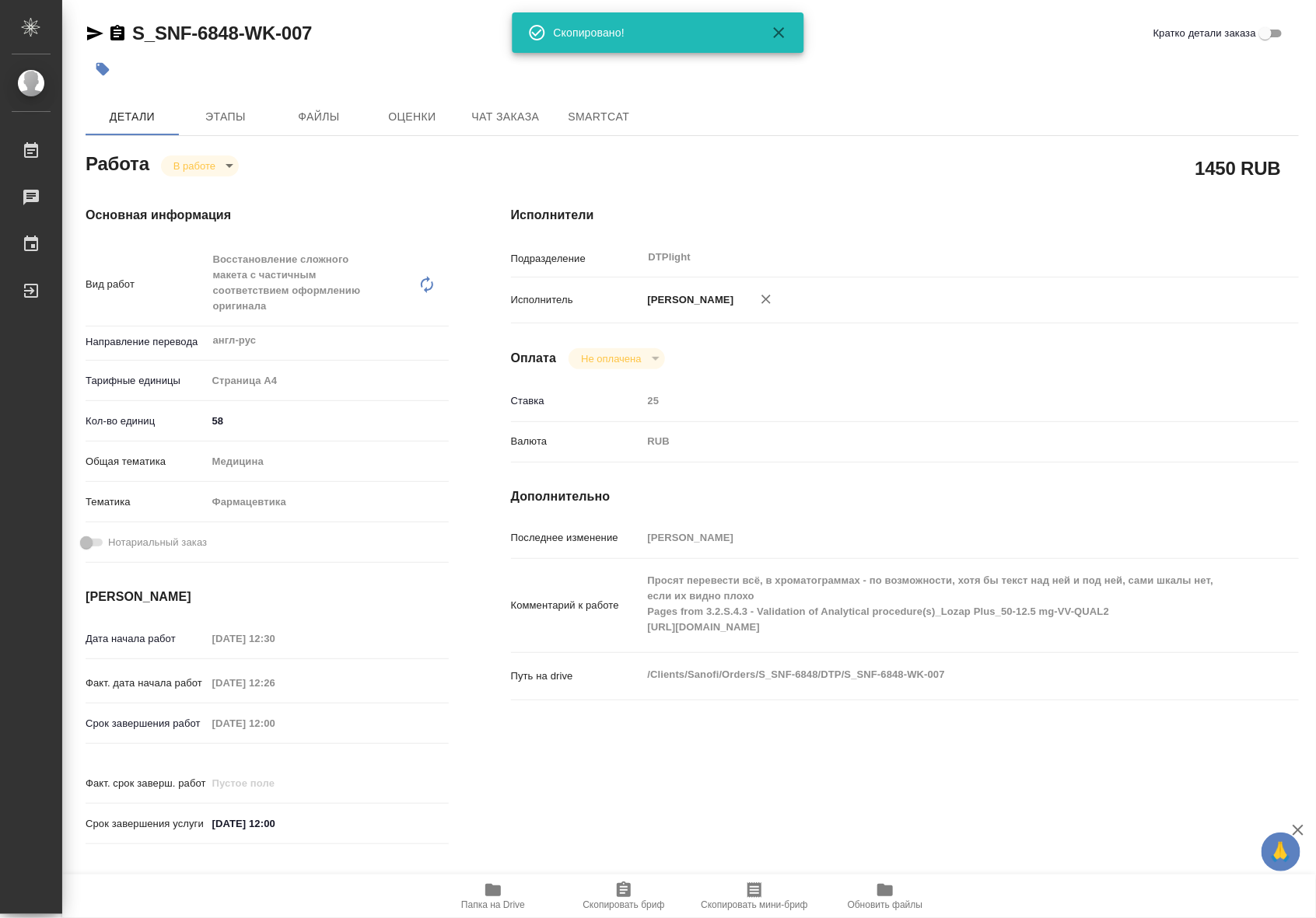
type textarea "x"
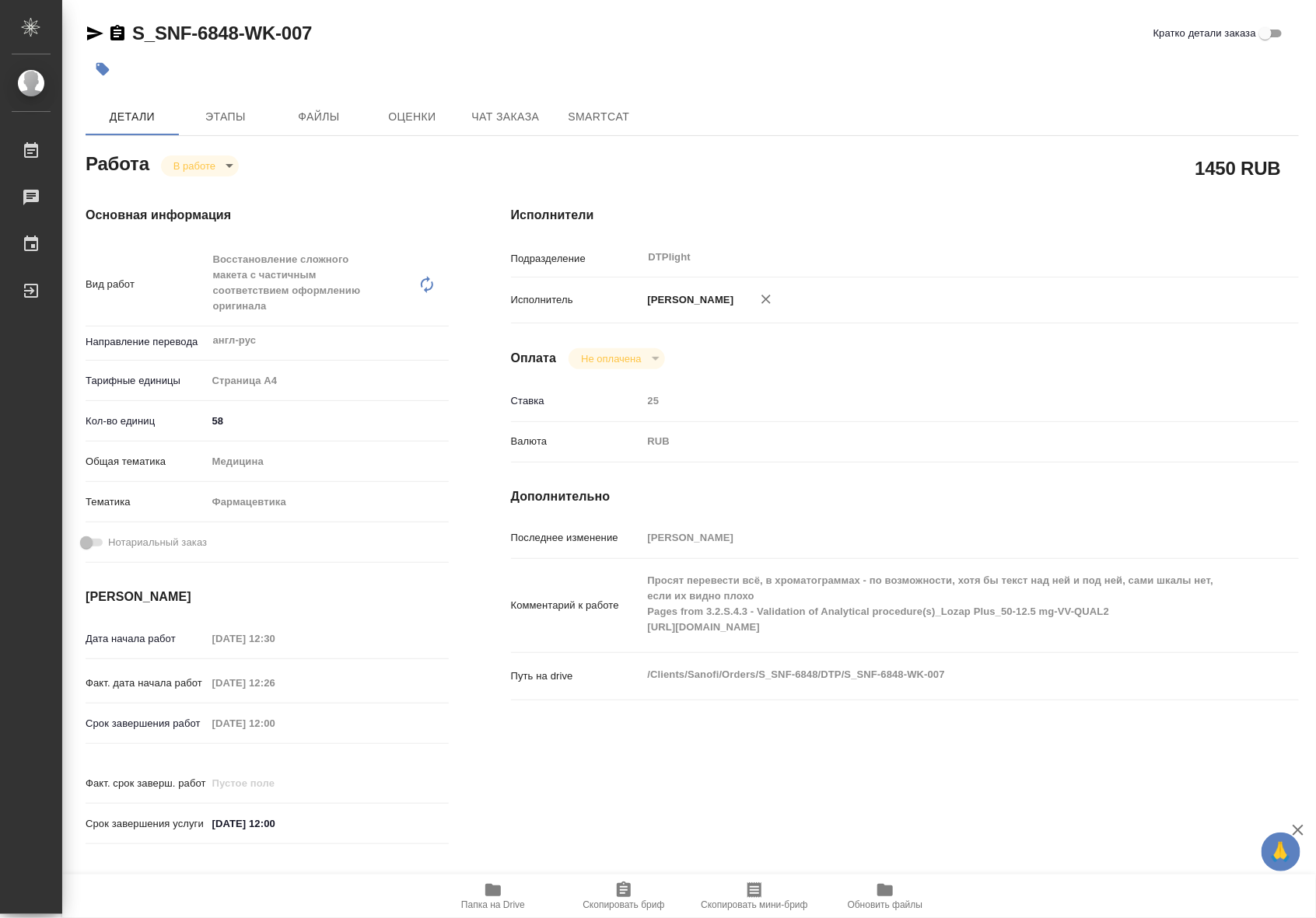
type textarea "x"
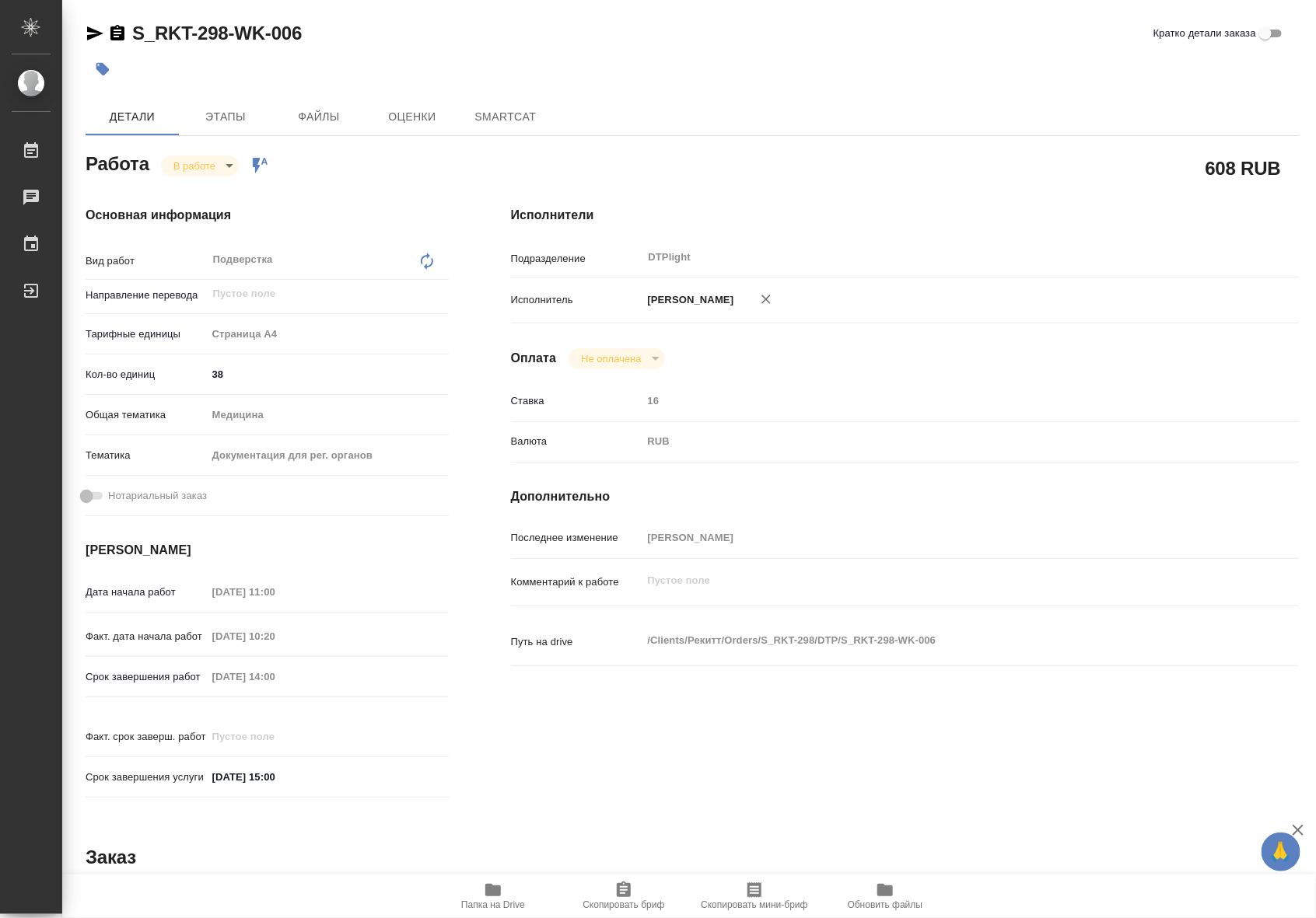
type textarea "x"
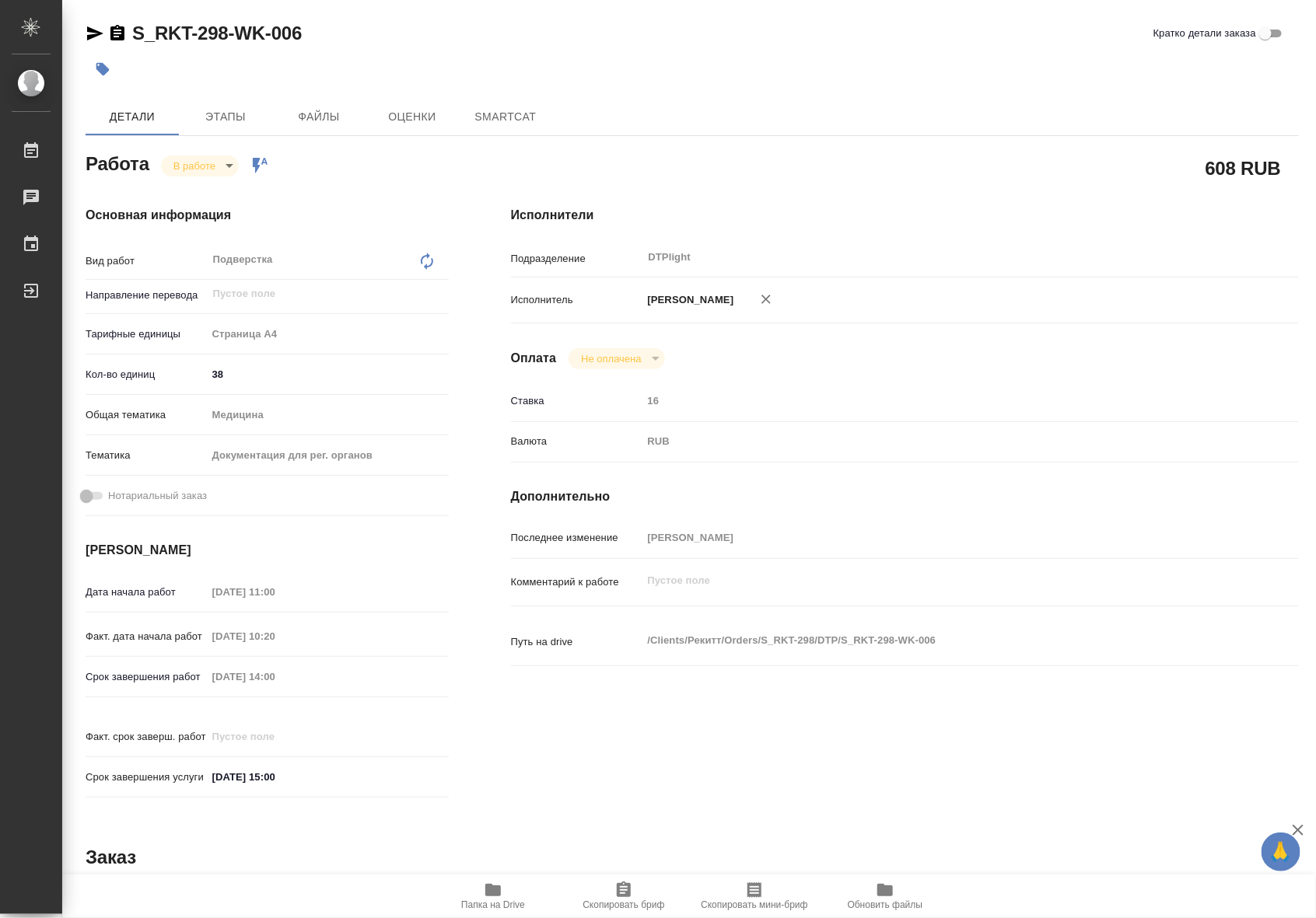
type textarea "x"
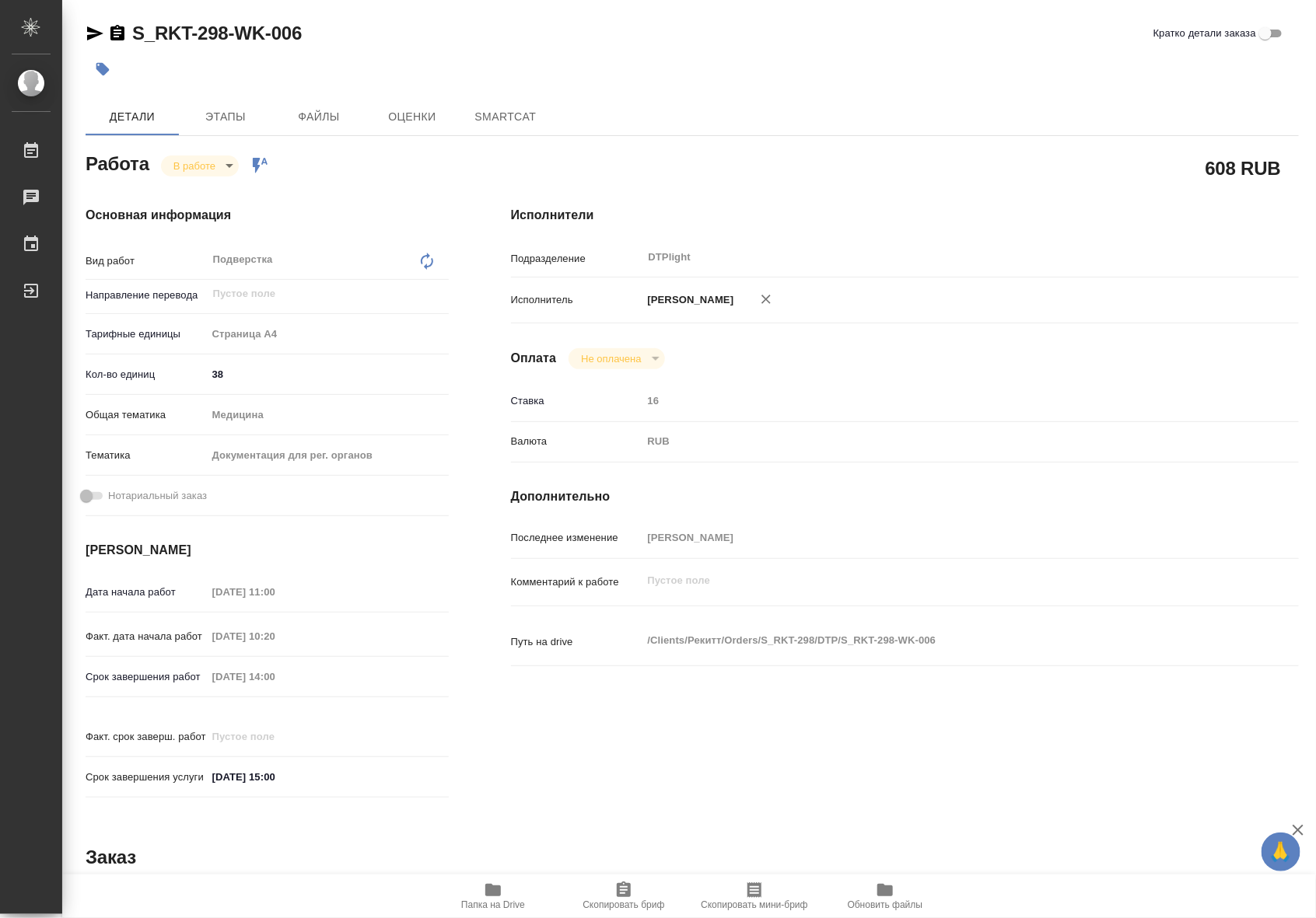
type textarea "x"
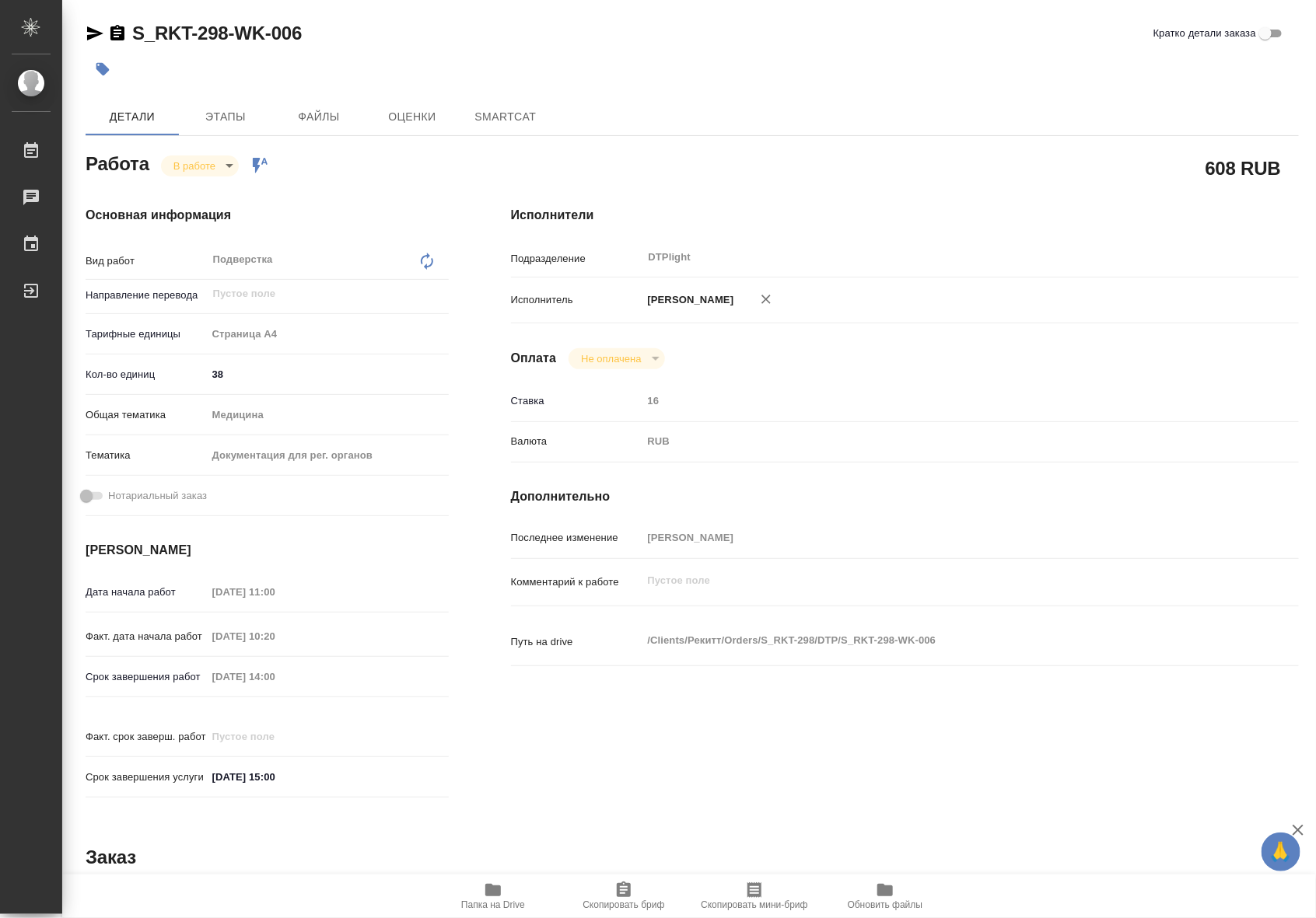
type textarea "x"
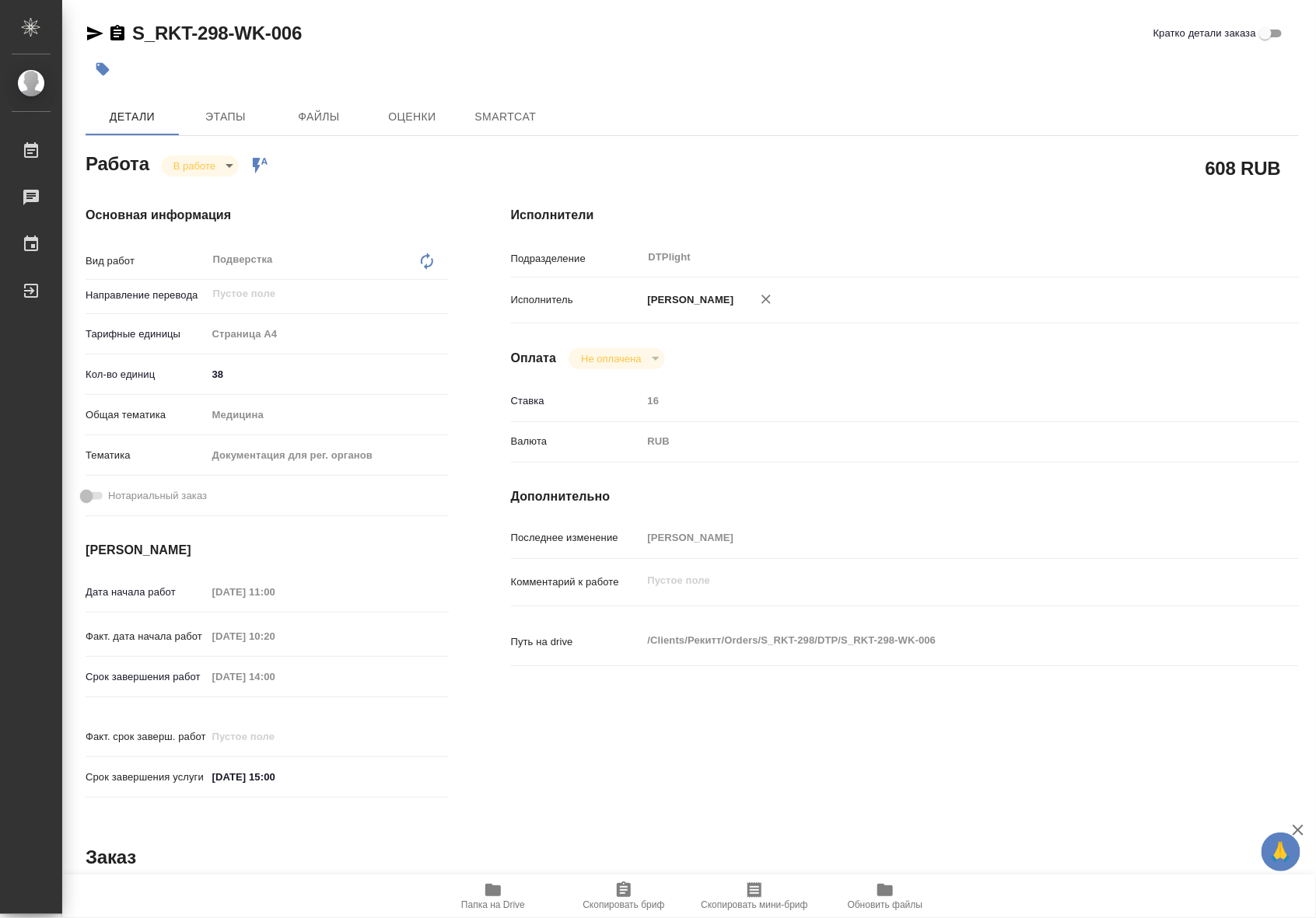
type textarea "x"
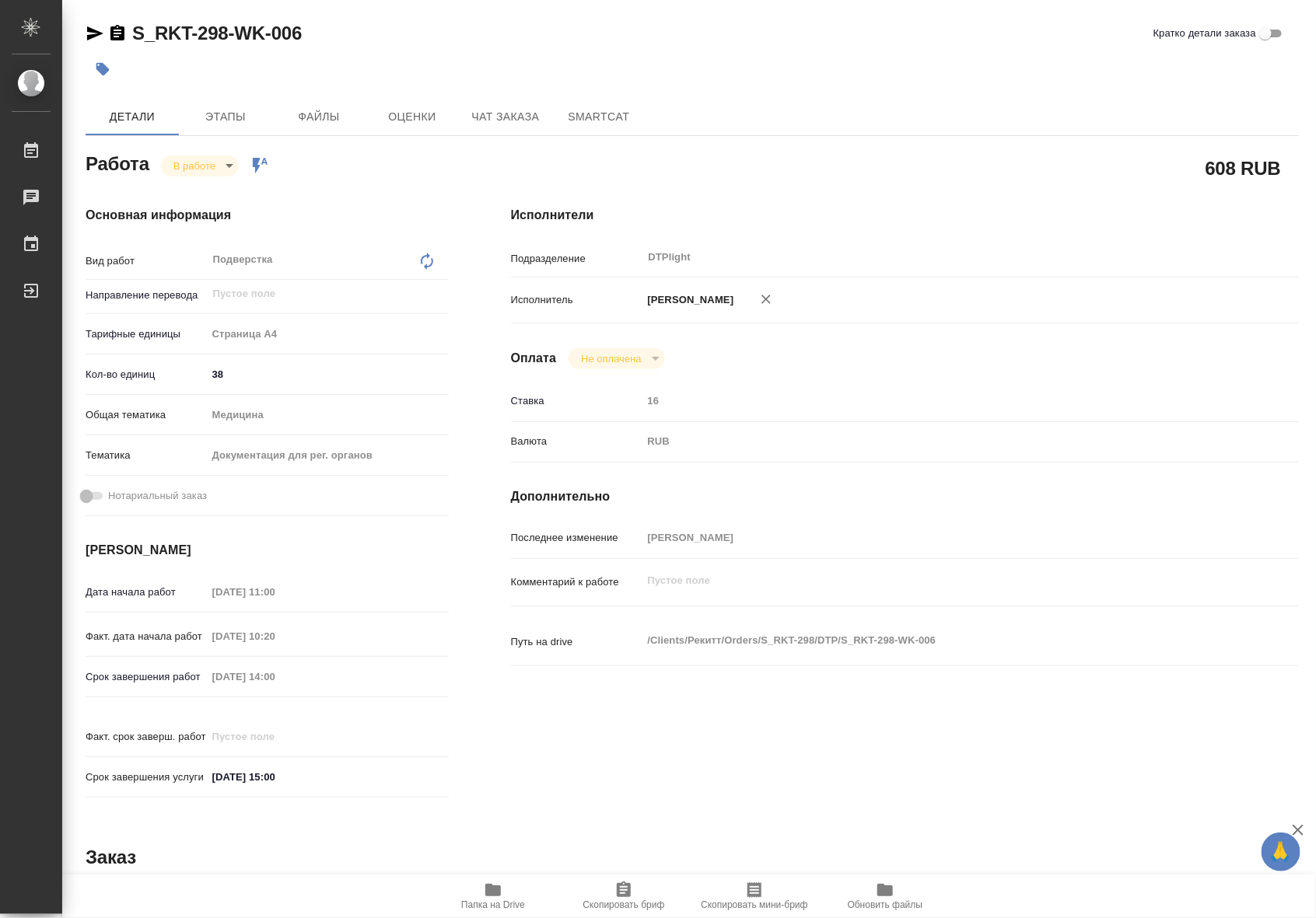
click at [488, 881] on icon "button" at bounding box center [492, 890] width 19 height 19
type textarea "x"
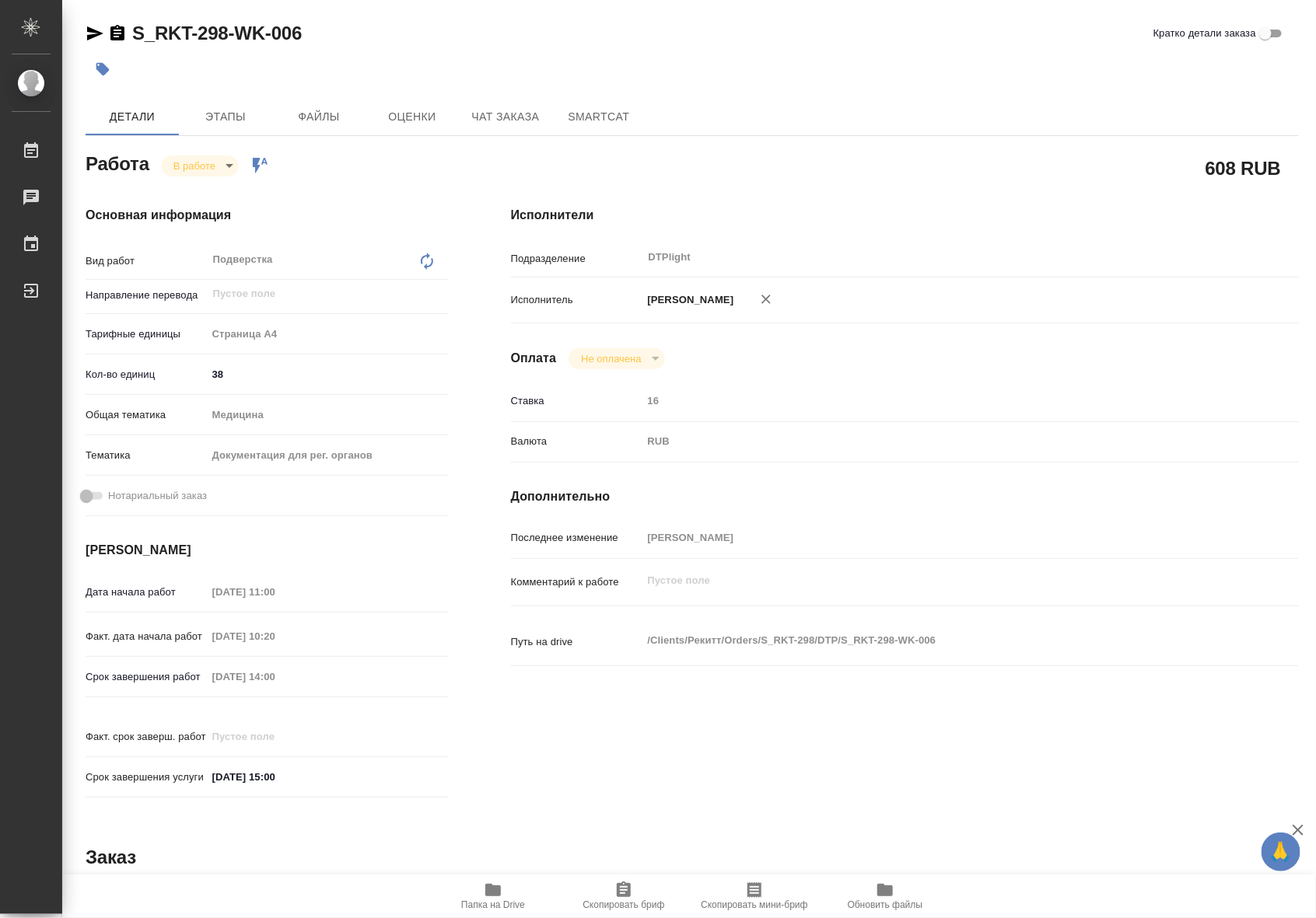
type textarea "x"
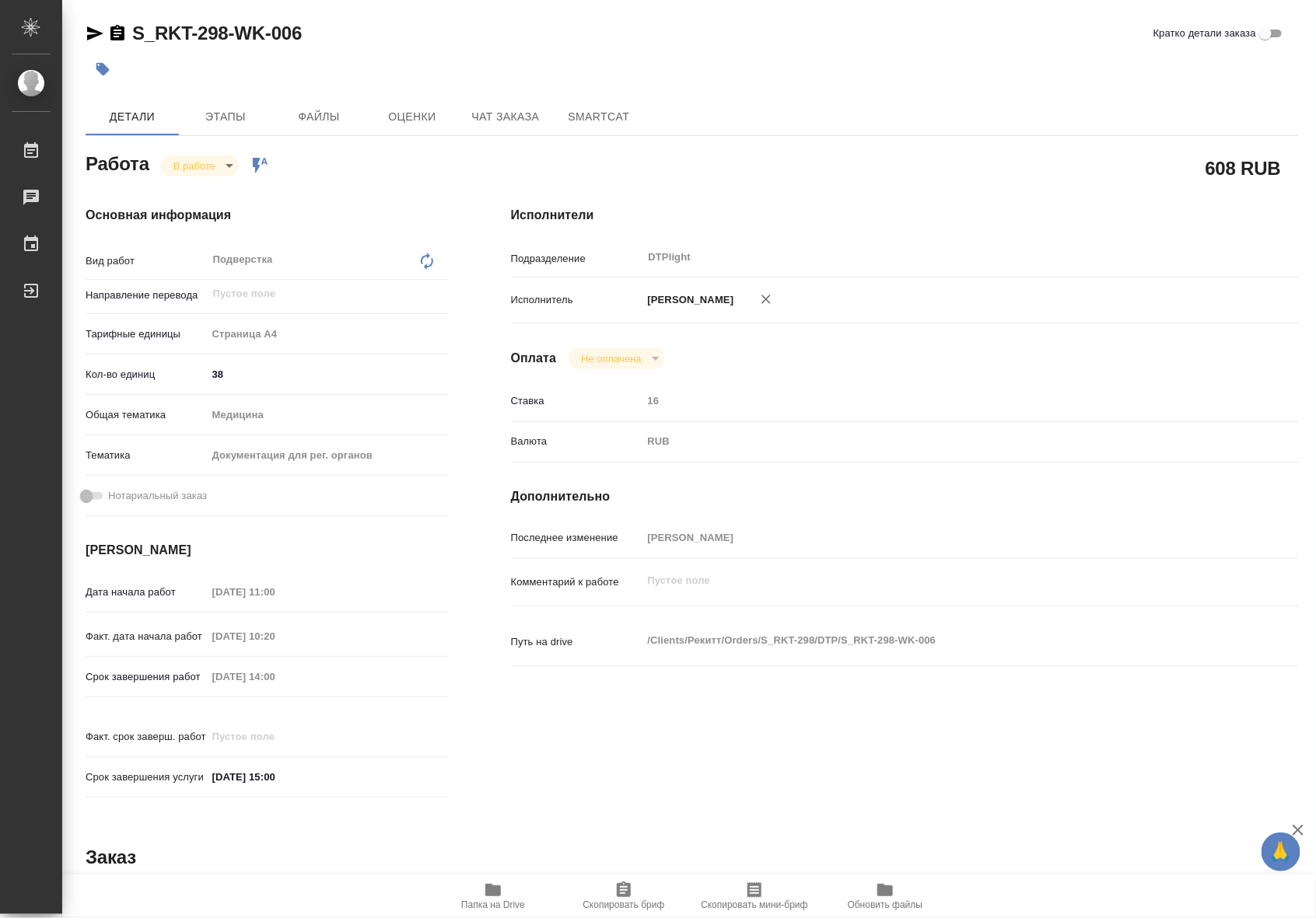
type textarea "x"
click at [518, 104] on button "Чат заказа" at bounding box center [506, 116] width 94 height 37
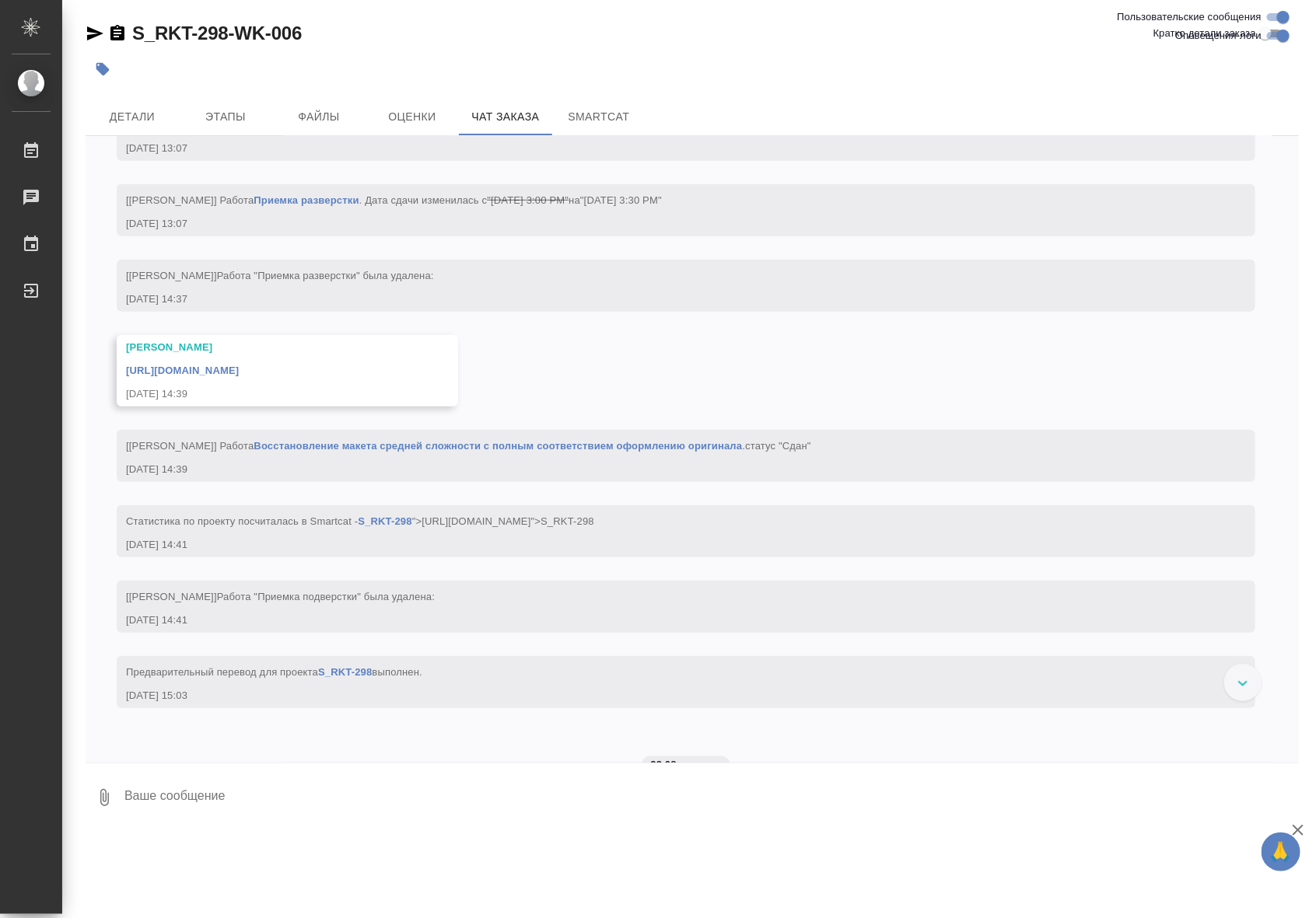
scroll to position [6082, 0]
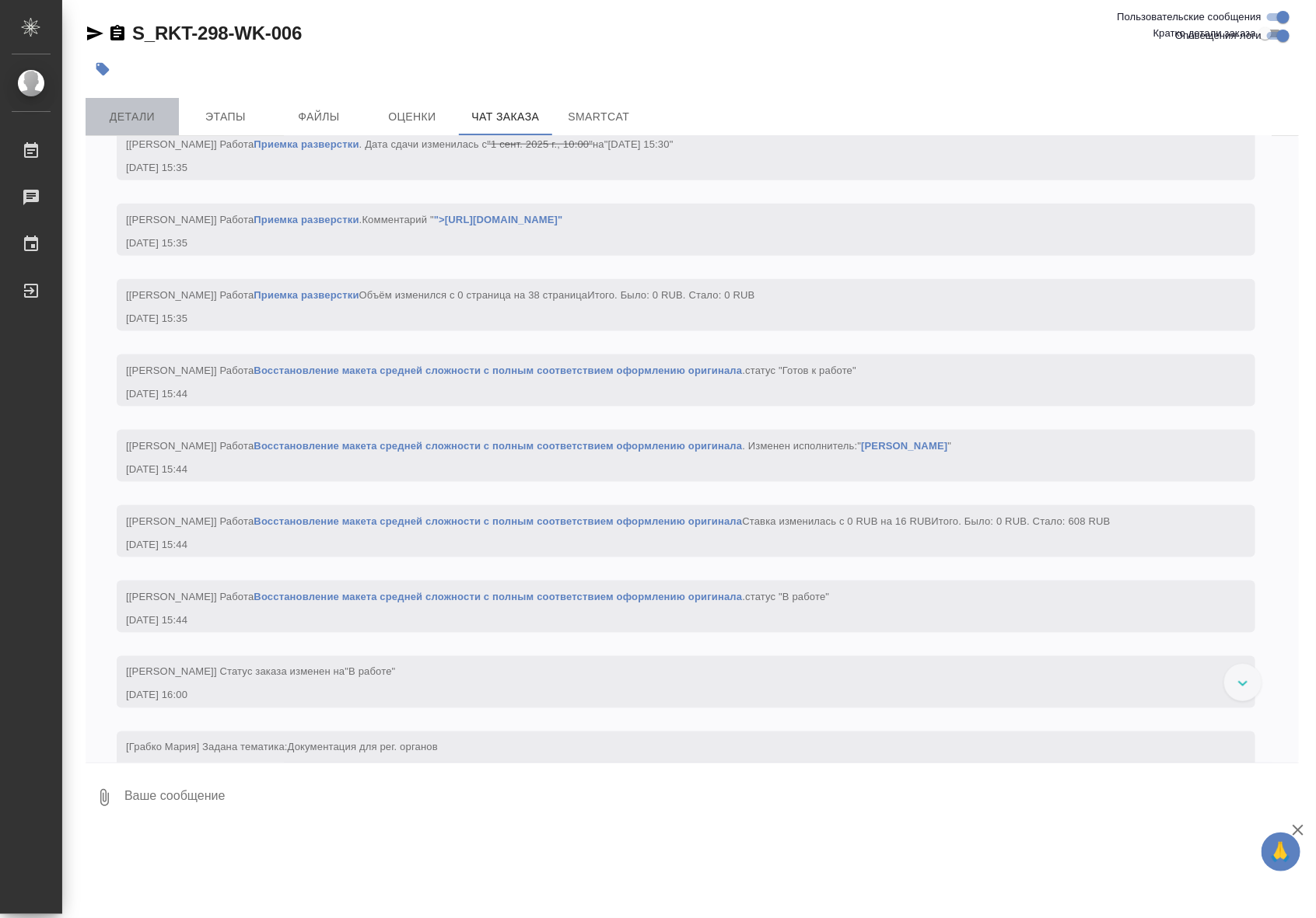
drag, startPoint x: 154, startPoint y: 113, endPoint x: 168, endPoint y: 113, distance: 14.0
click at [154, 113] on span "Детали" at bounding box center [131, 117] width 75 height 20
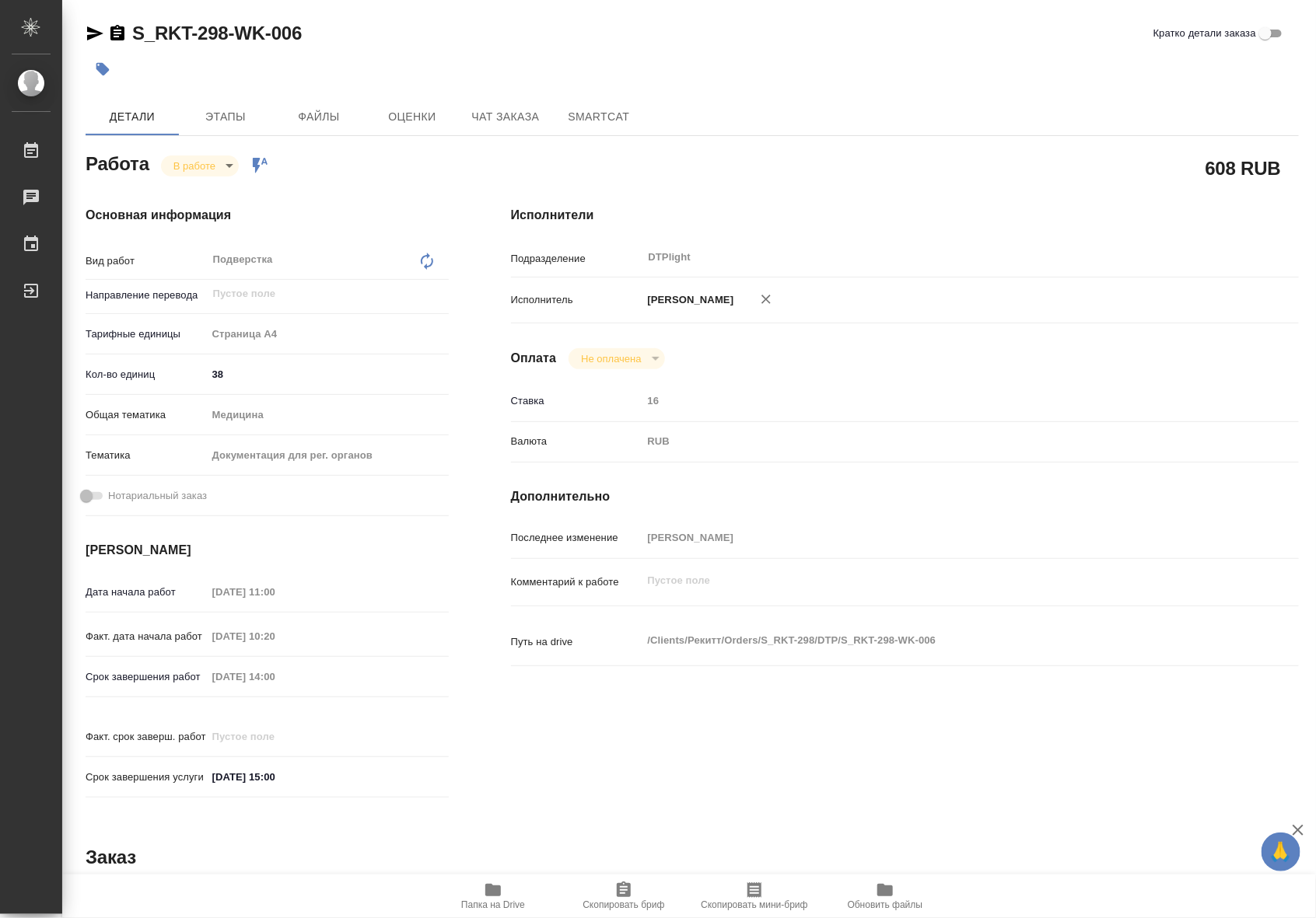
type textarea "x"
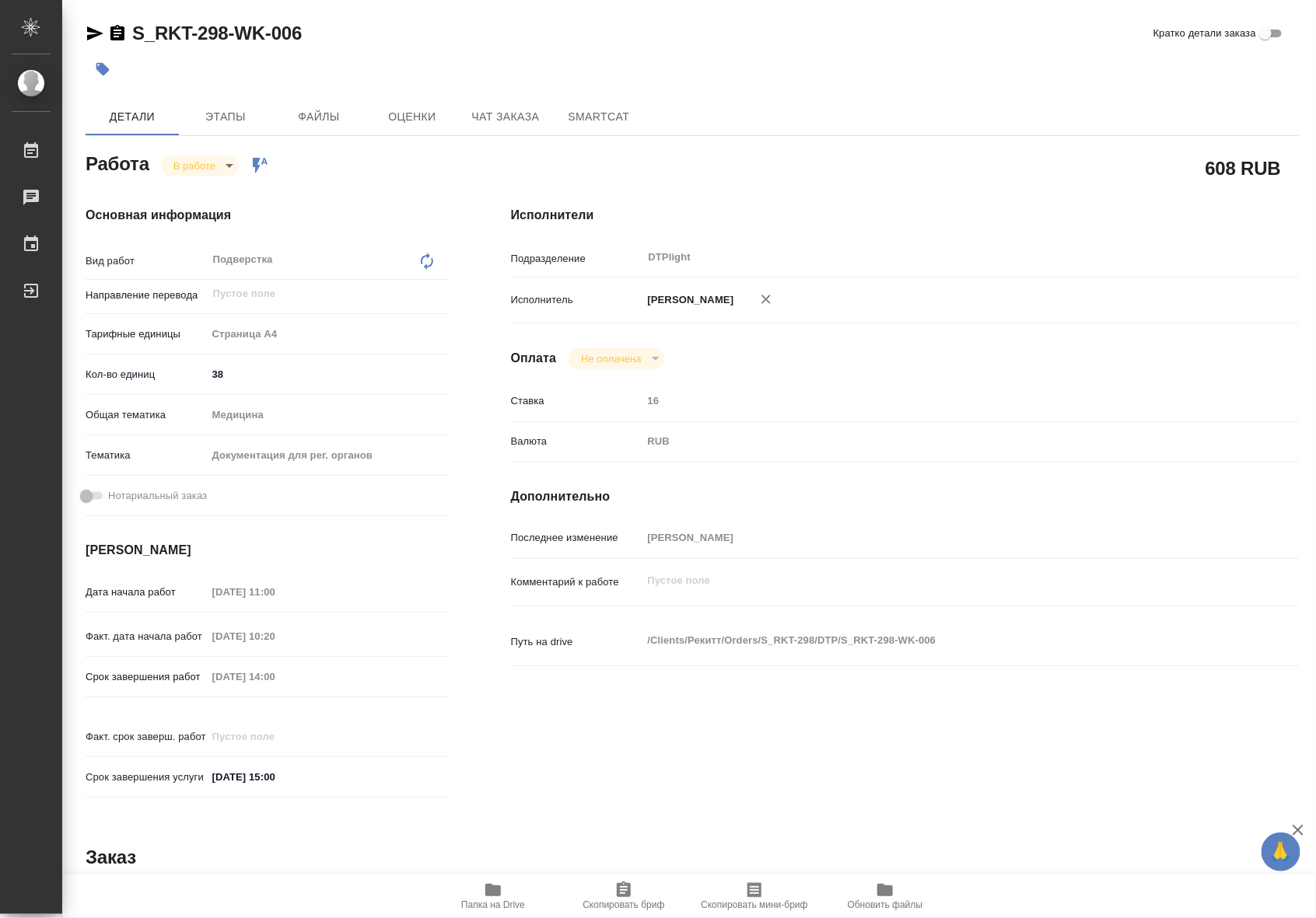
type textarea "x"
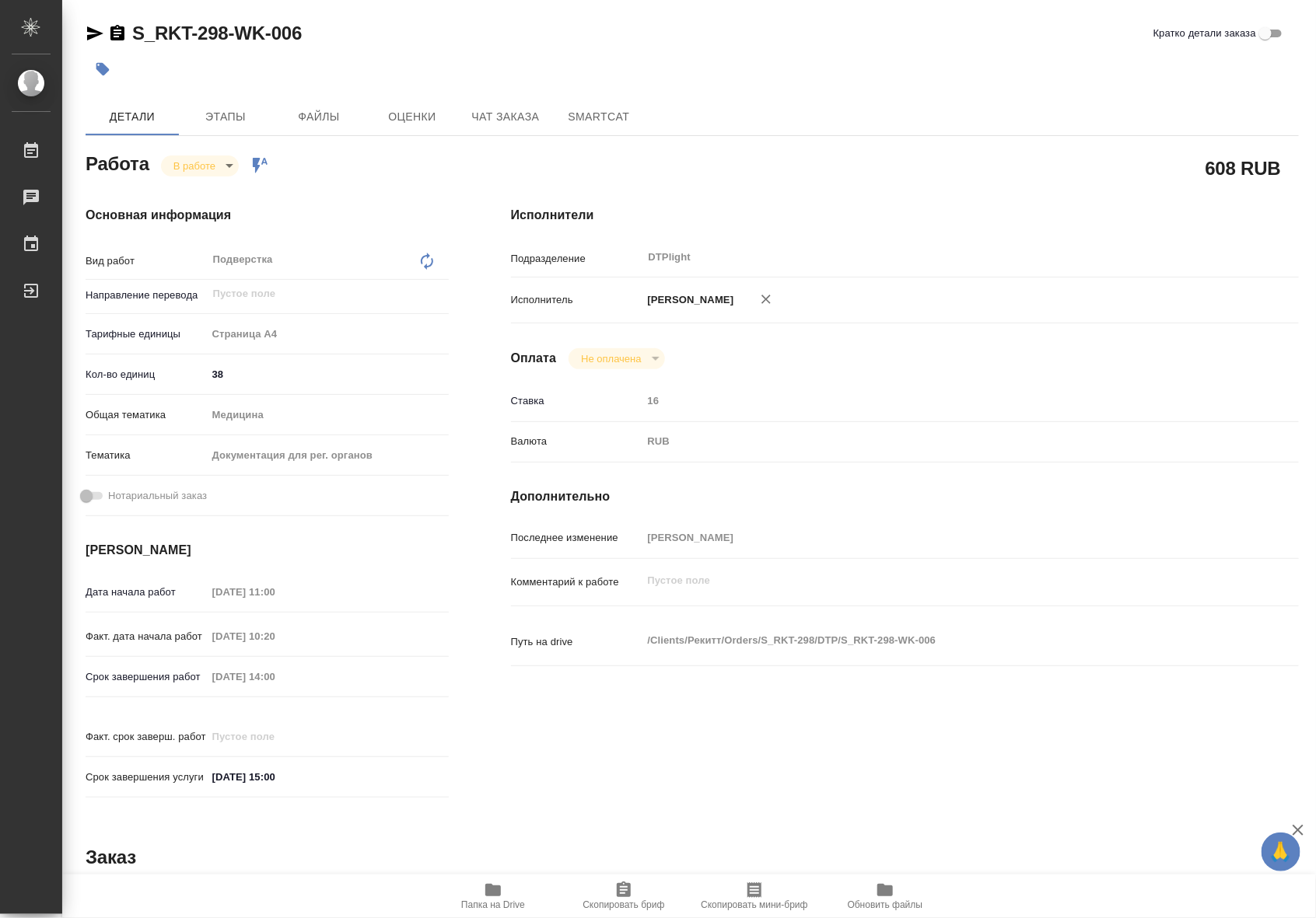
type textarea "x"
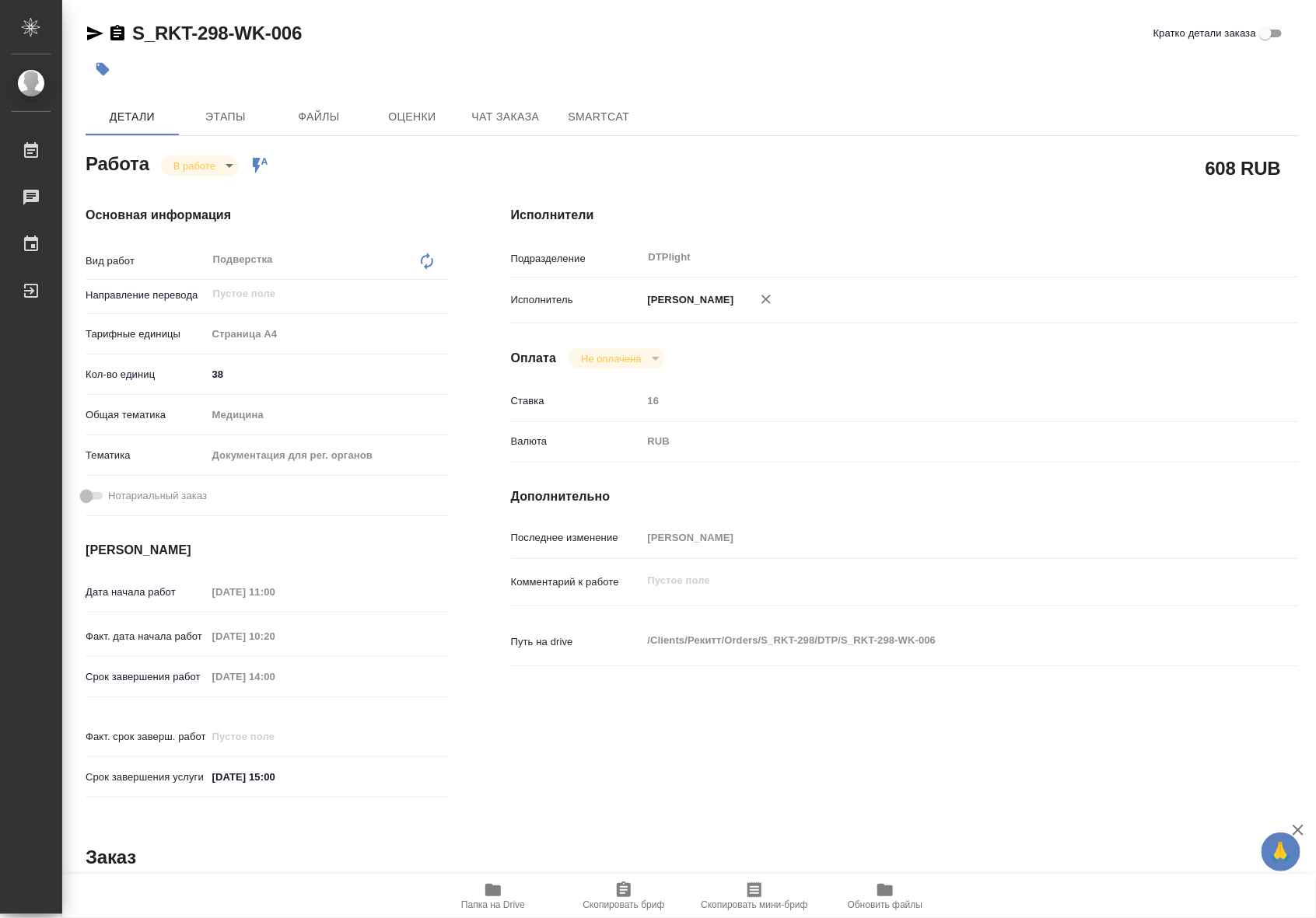
click at [508, 891] on span "Папка на Drive" at bounding box center [492, 896] width 112 height 30
click at [516, 886] on span "Папка на Drive" at bounding box center [492, 896] width 112 height 30
click at [216, 168] on body "🙏 .cls-1 fill:#fff; AWATERA Riianova Anna Работы 0 Чаты График Выйти S_RKT-298-…" at bounding box center [658, 459] width 1316 height 918
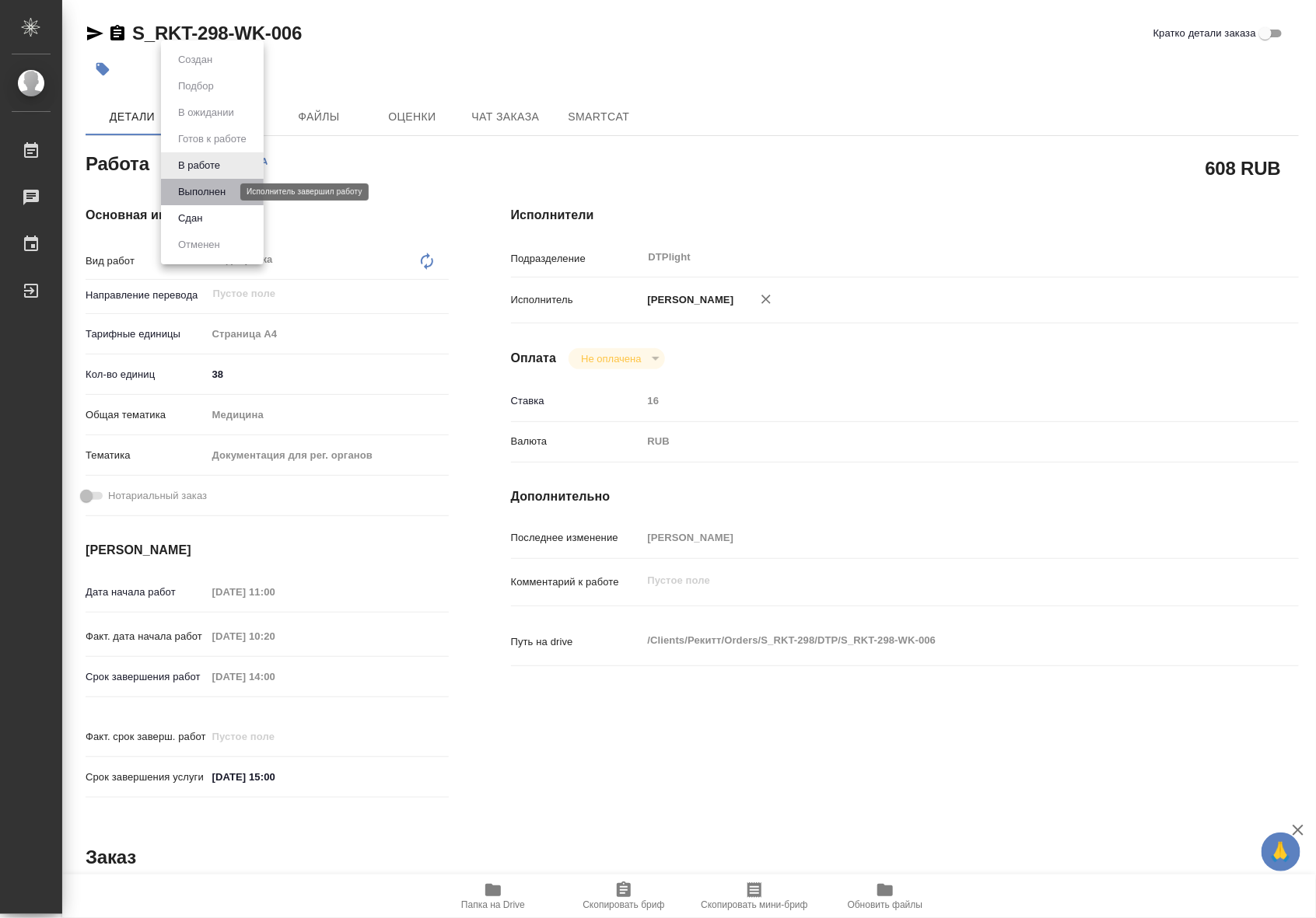
click at [214, 197] on button "Выполнен" at bounding box center [202, 192] width 57 height 17
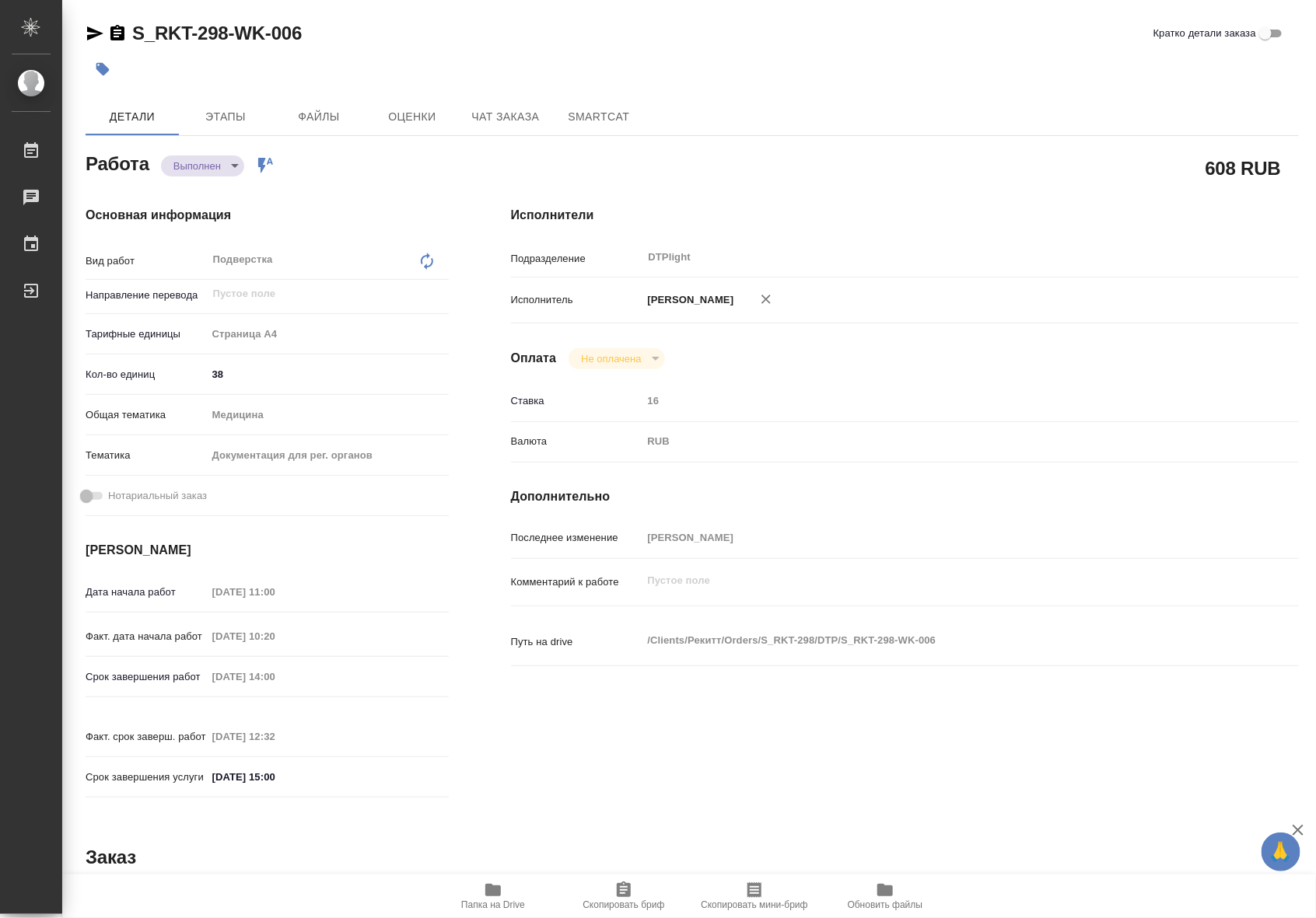
type textarea "x"
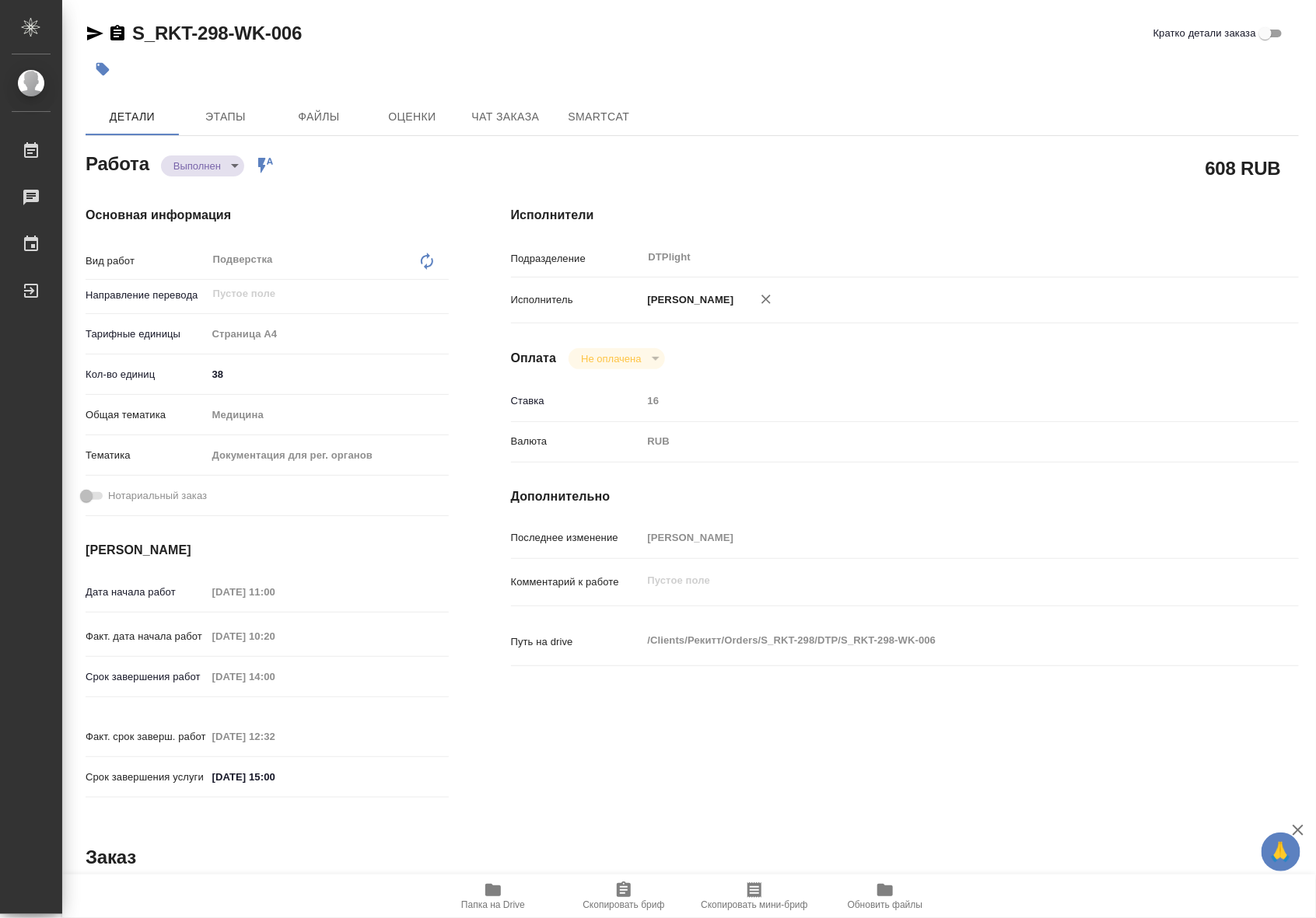
type textarea "x"
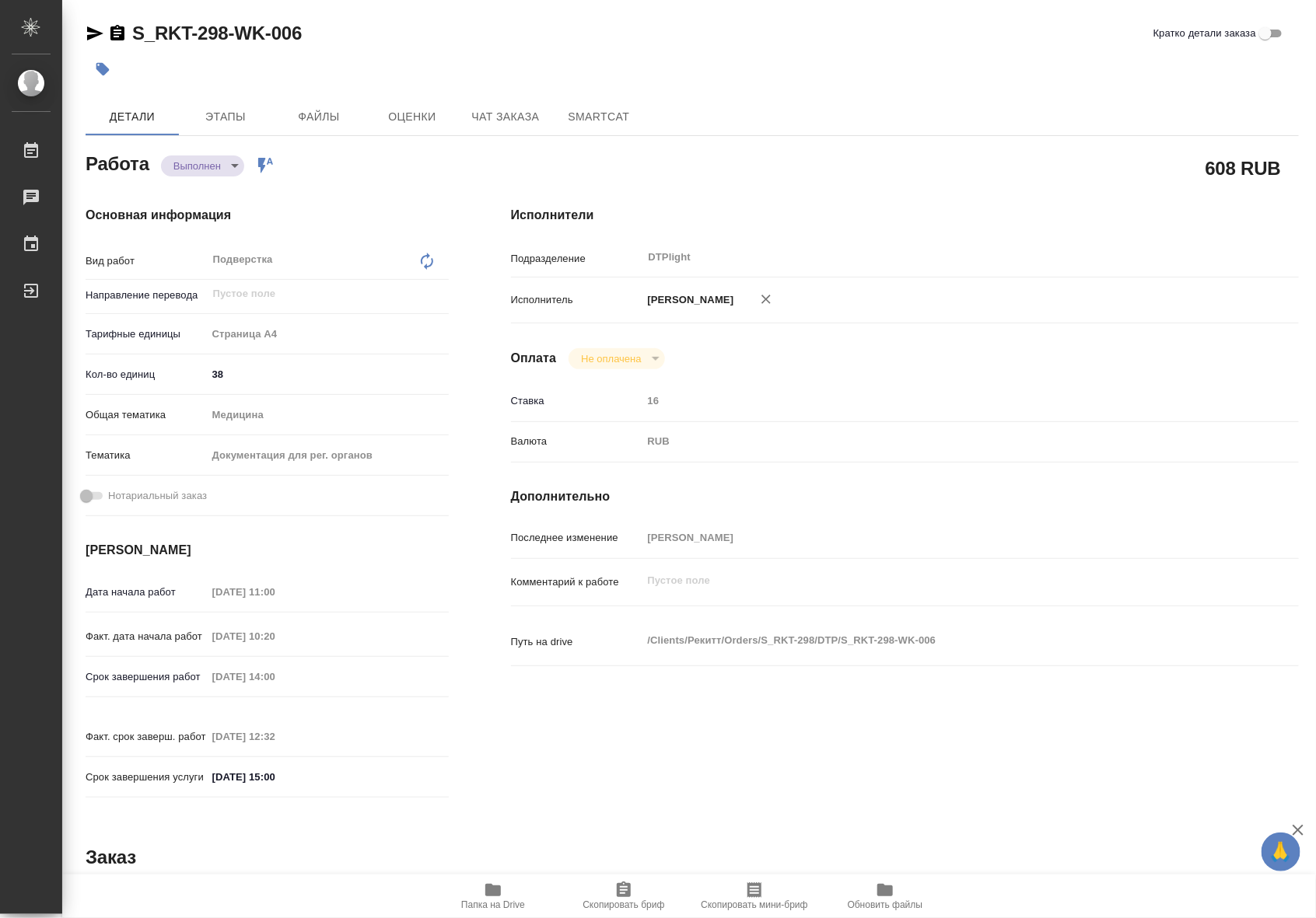
type textarea "x"
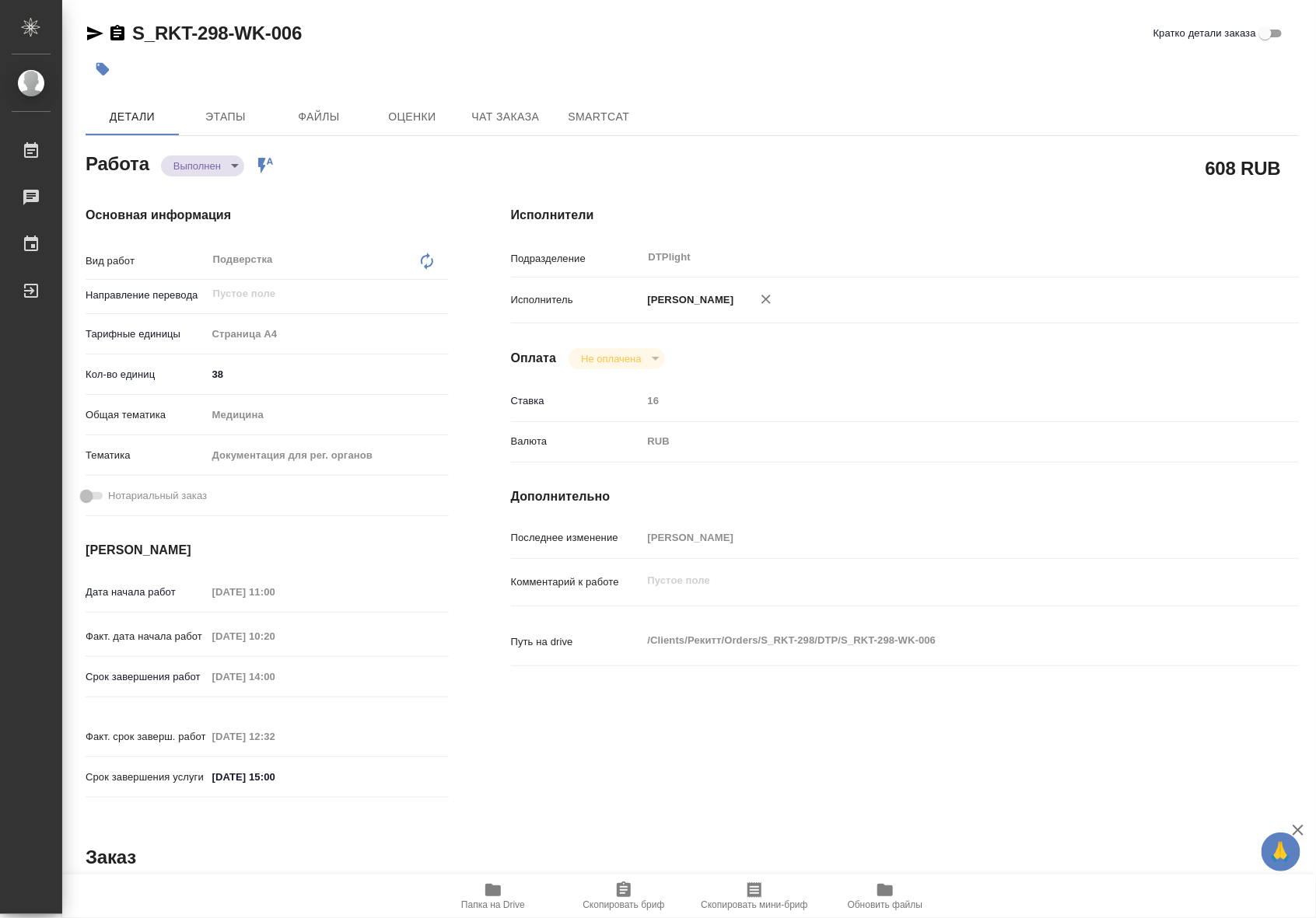
type textarea "x"
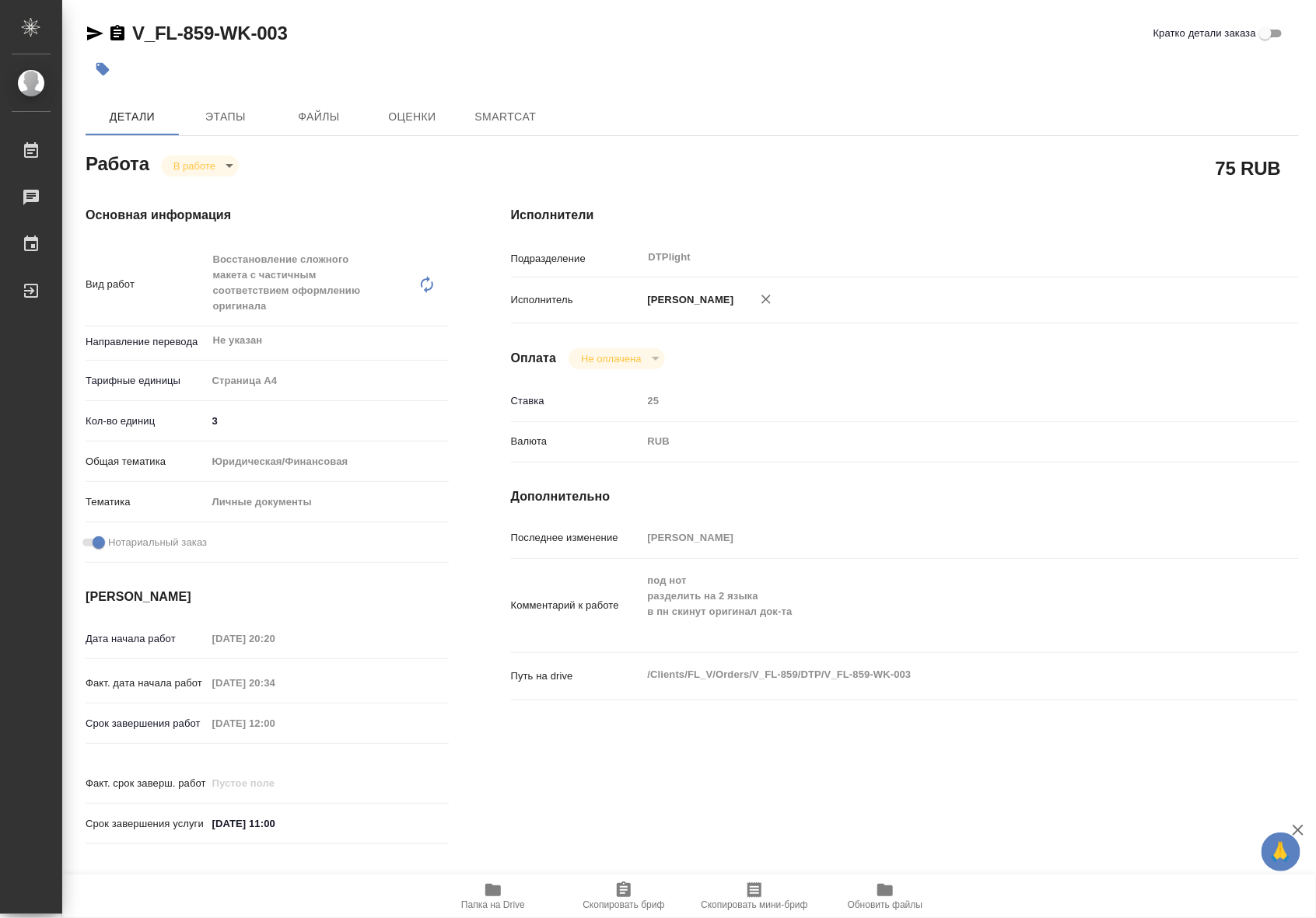
type textarea "x"
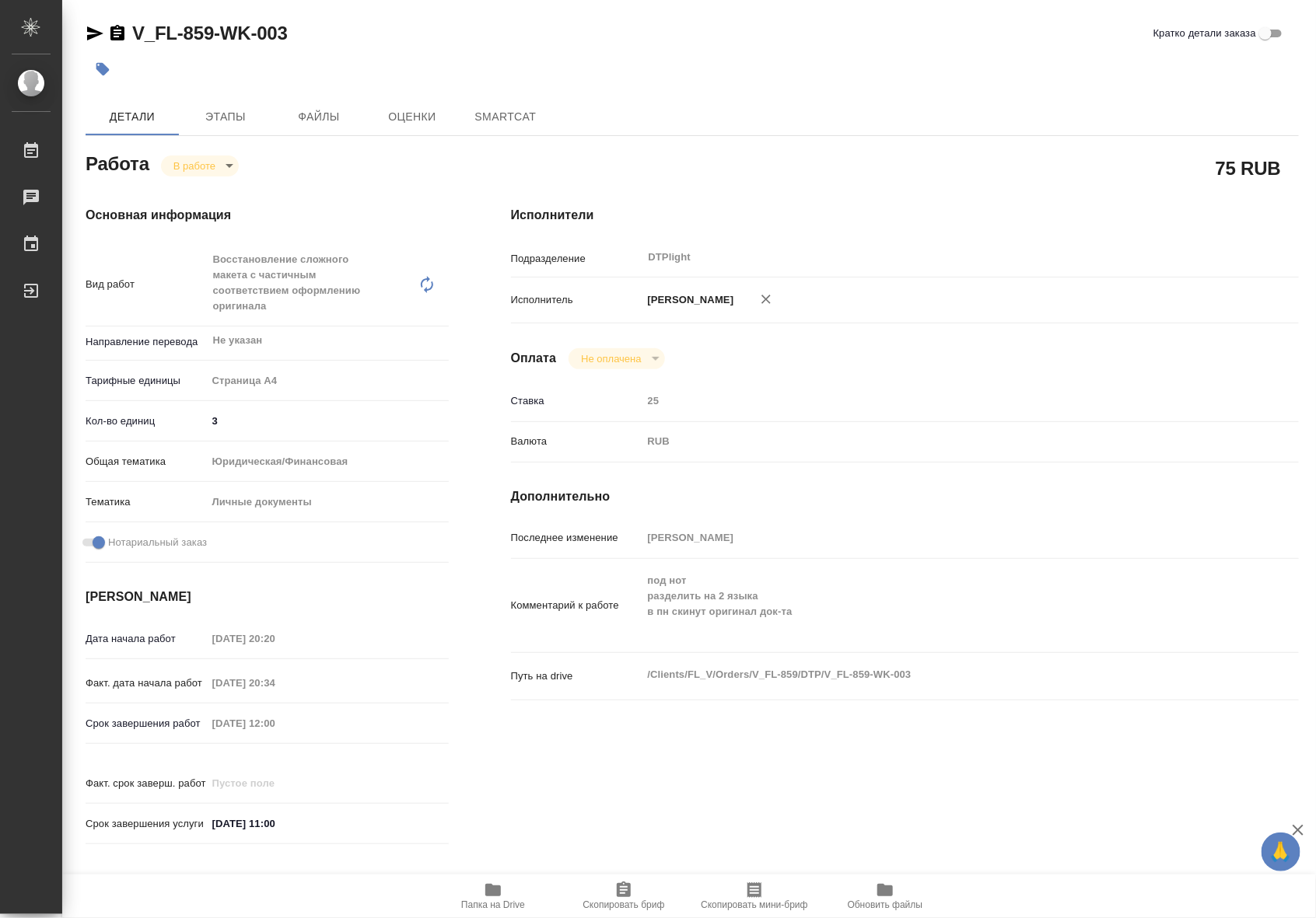
type textarea "x"
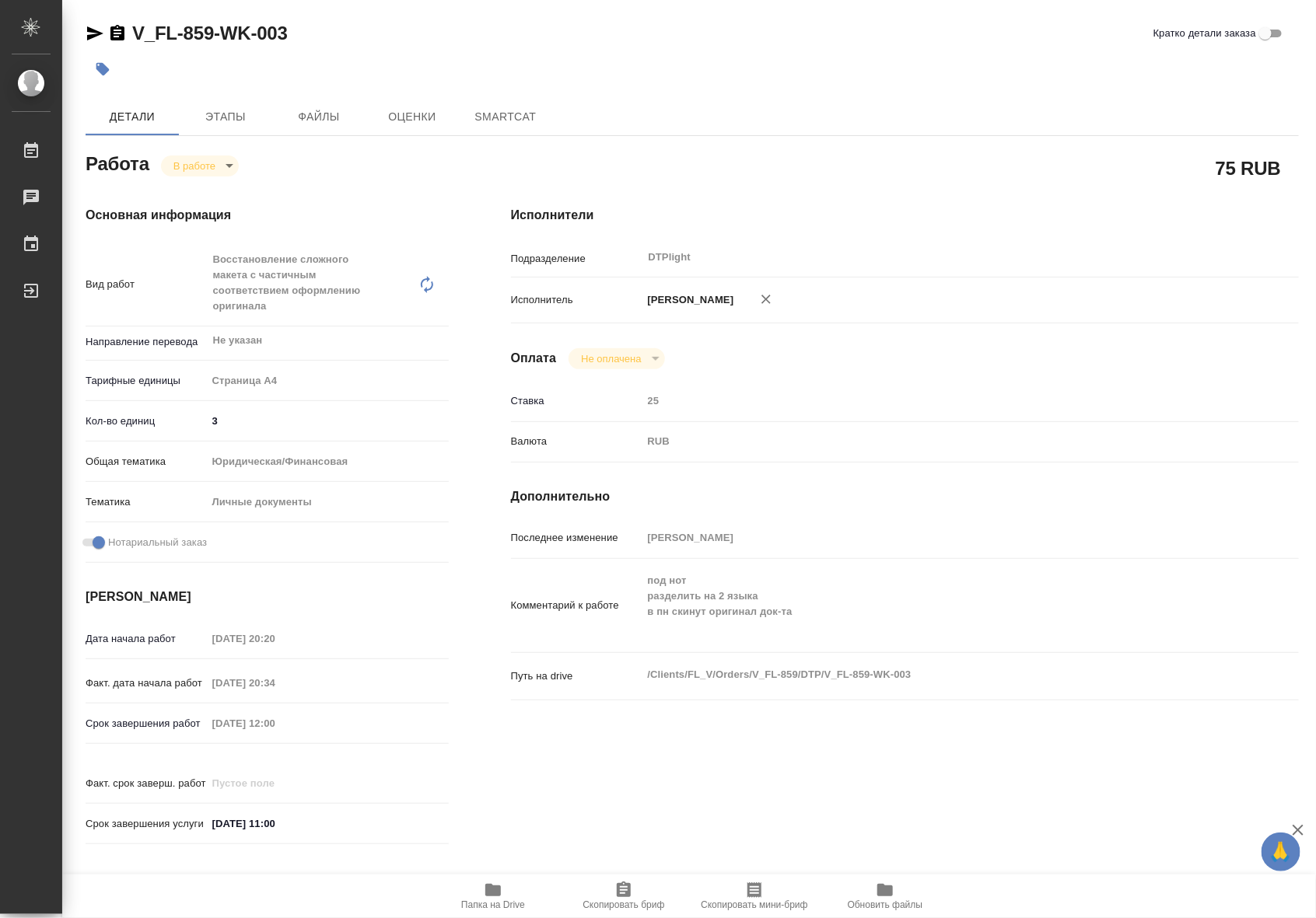
type textarea "x"
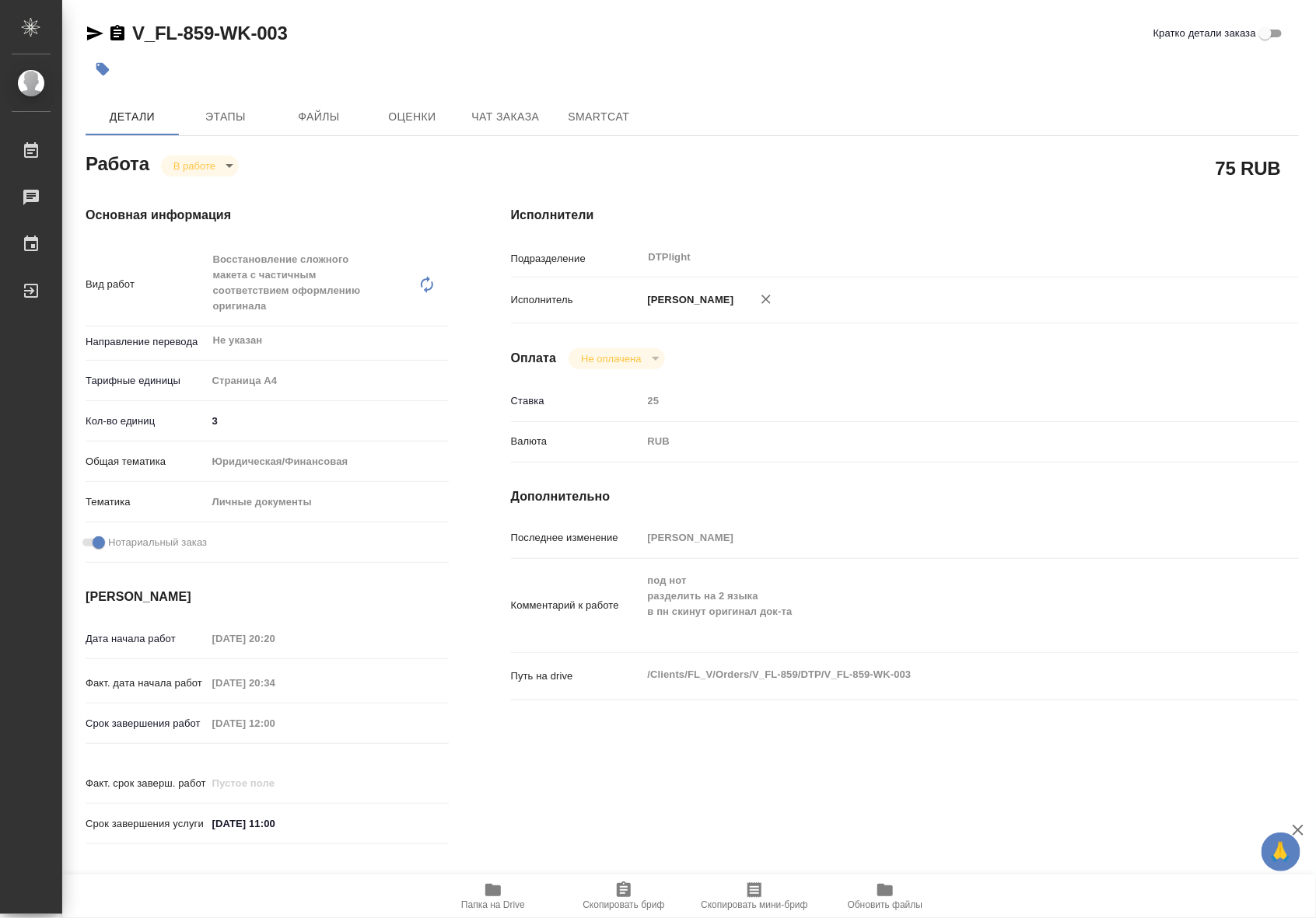
type textarea "x"
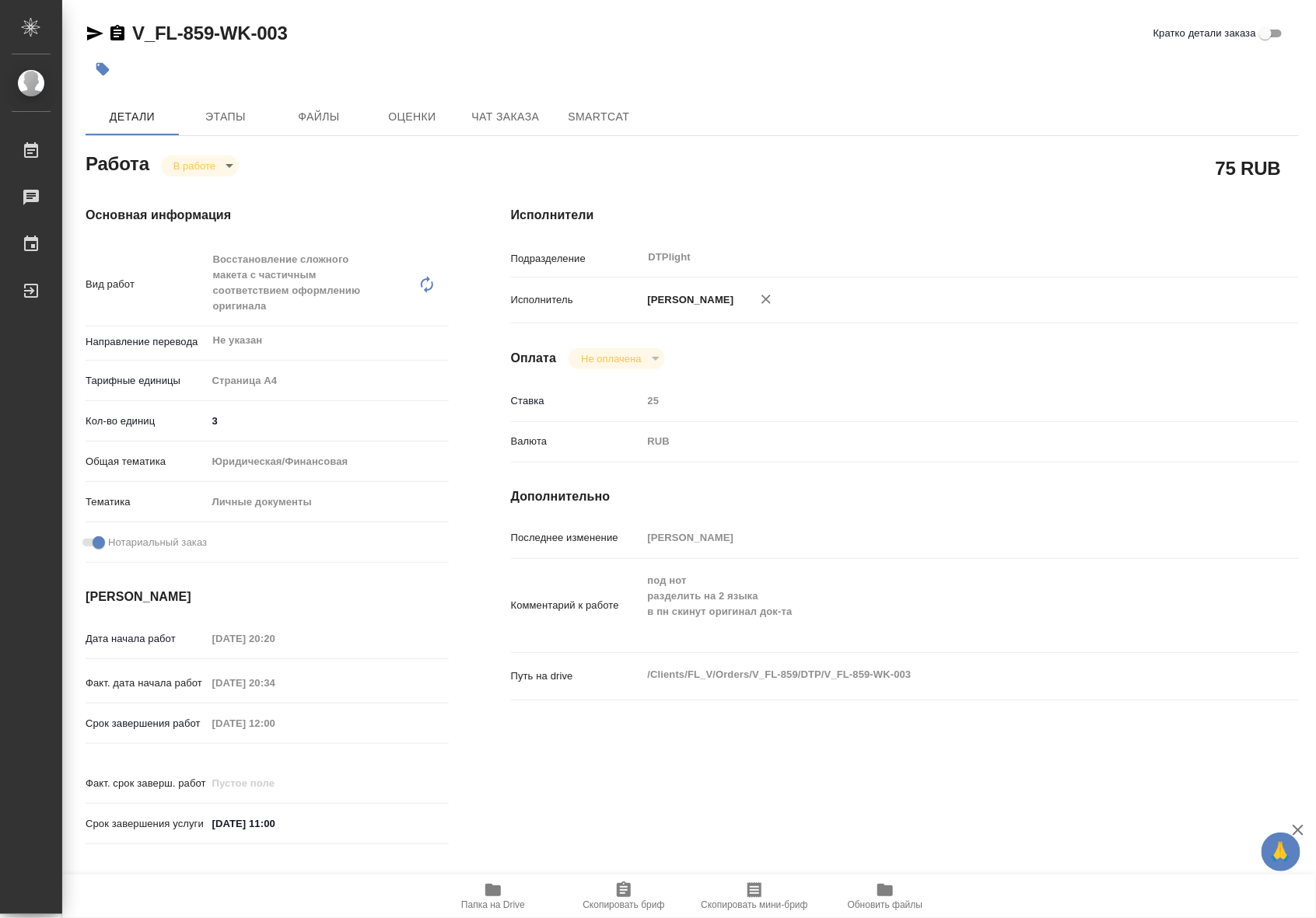
type textarea "x"
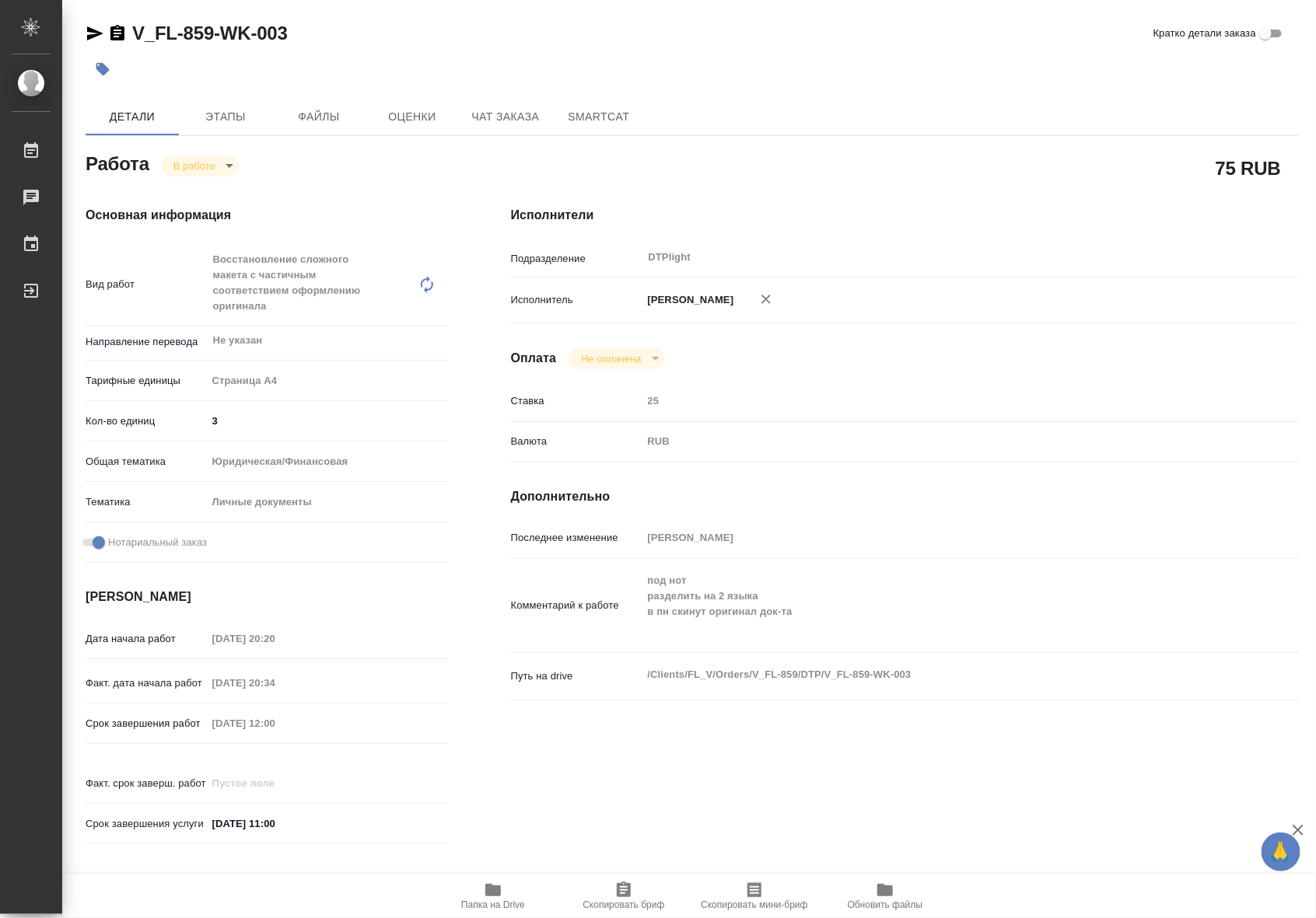
click at [496, 893] on icon "button" at bounding box center [492, 890] width 15 height 13
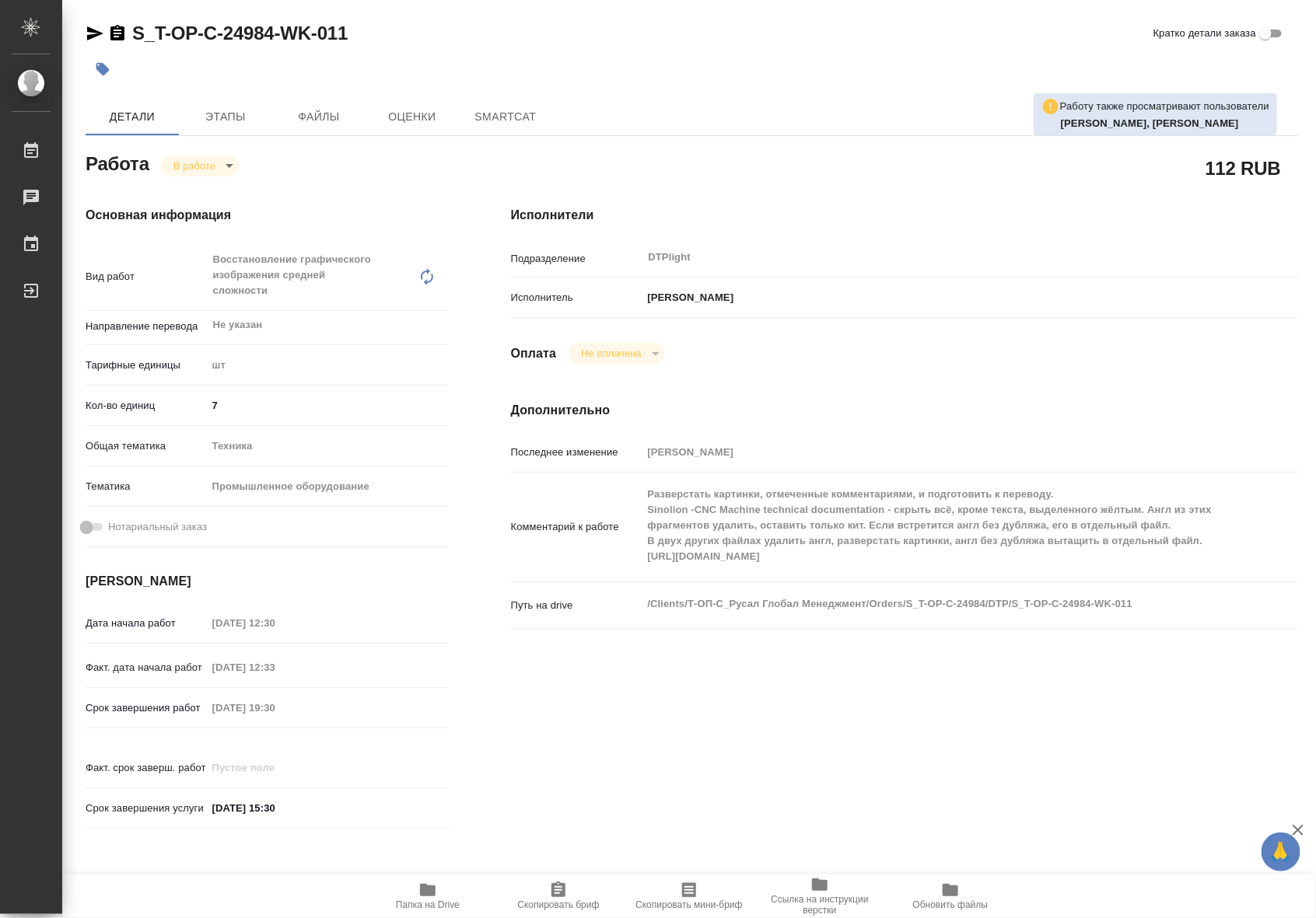
type textarea "x"
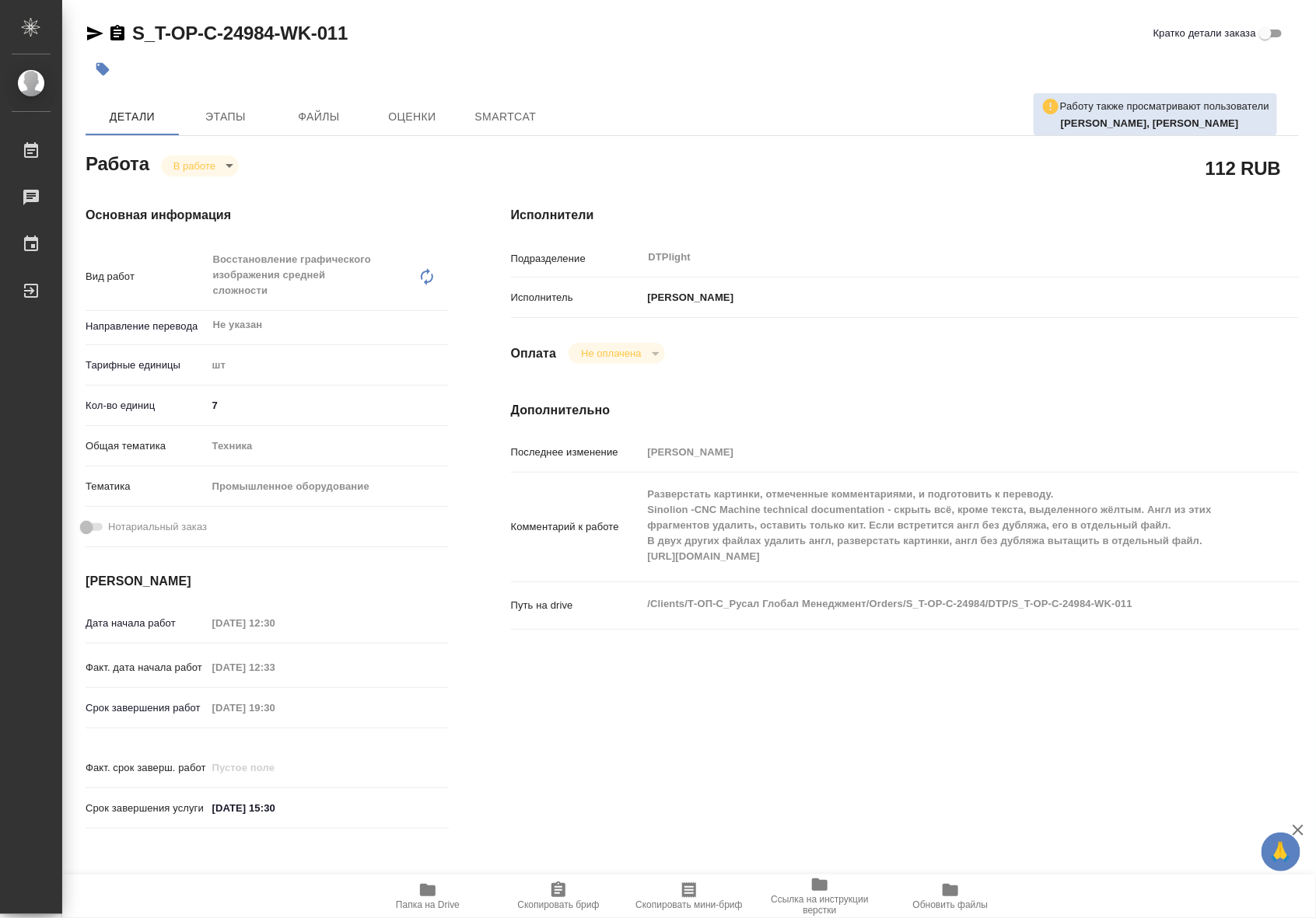
type textarea "x"
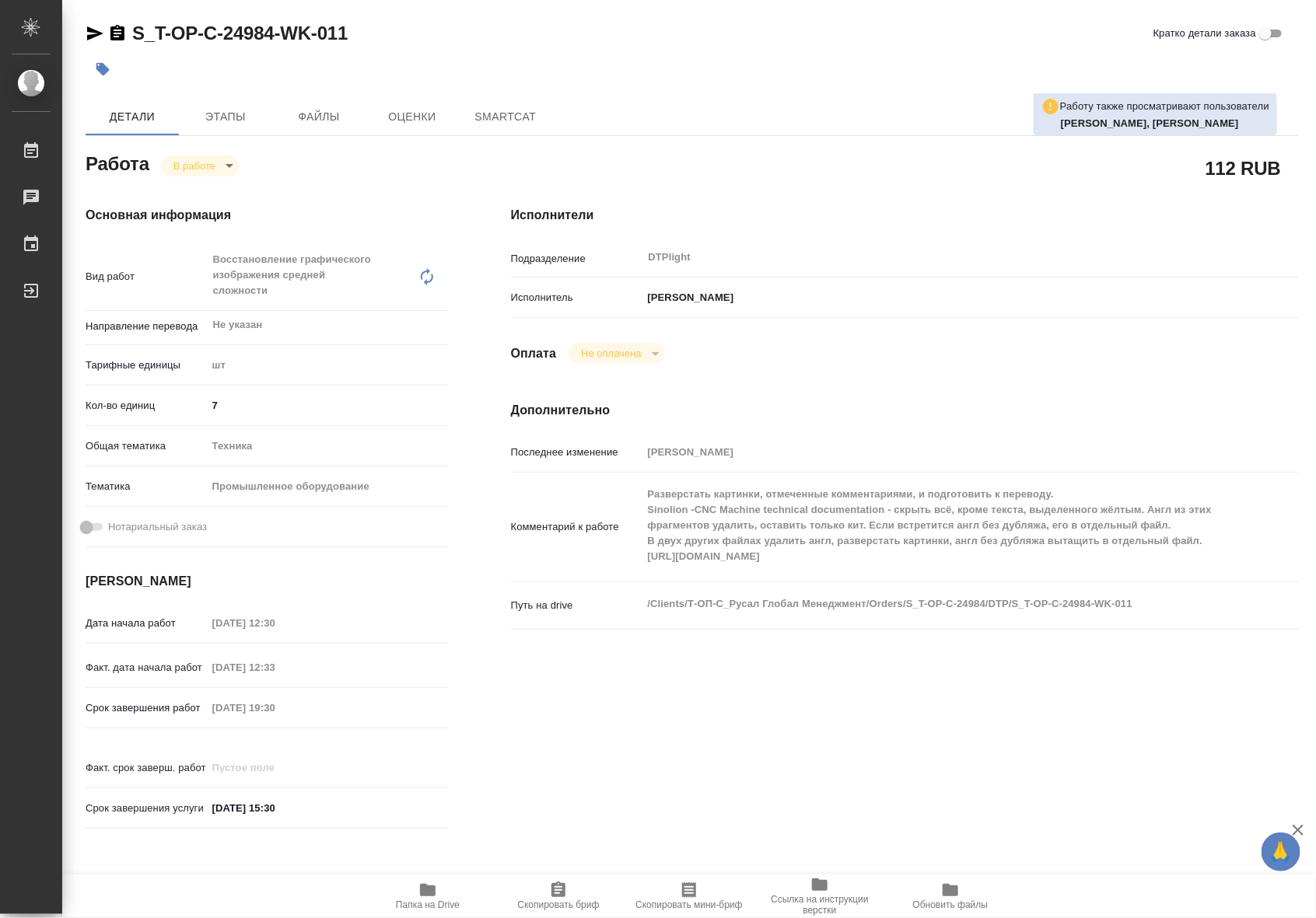
type textarea "x"
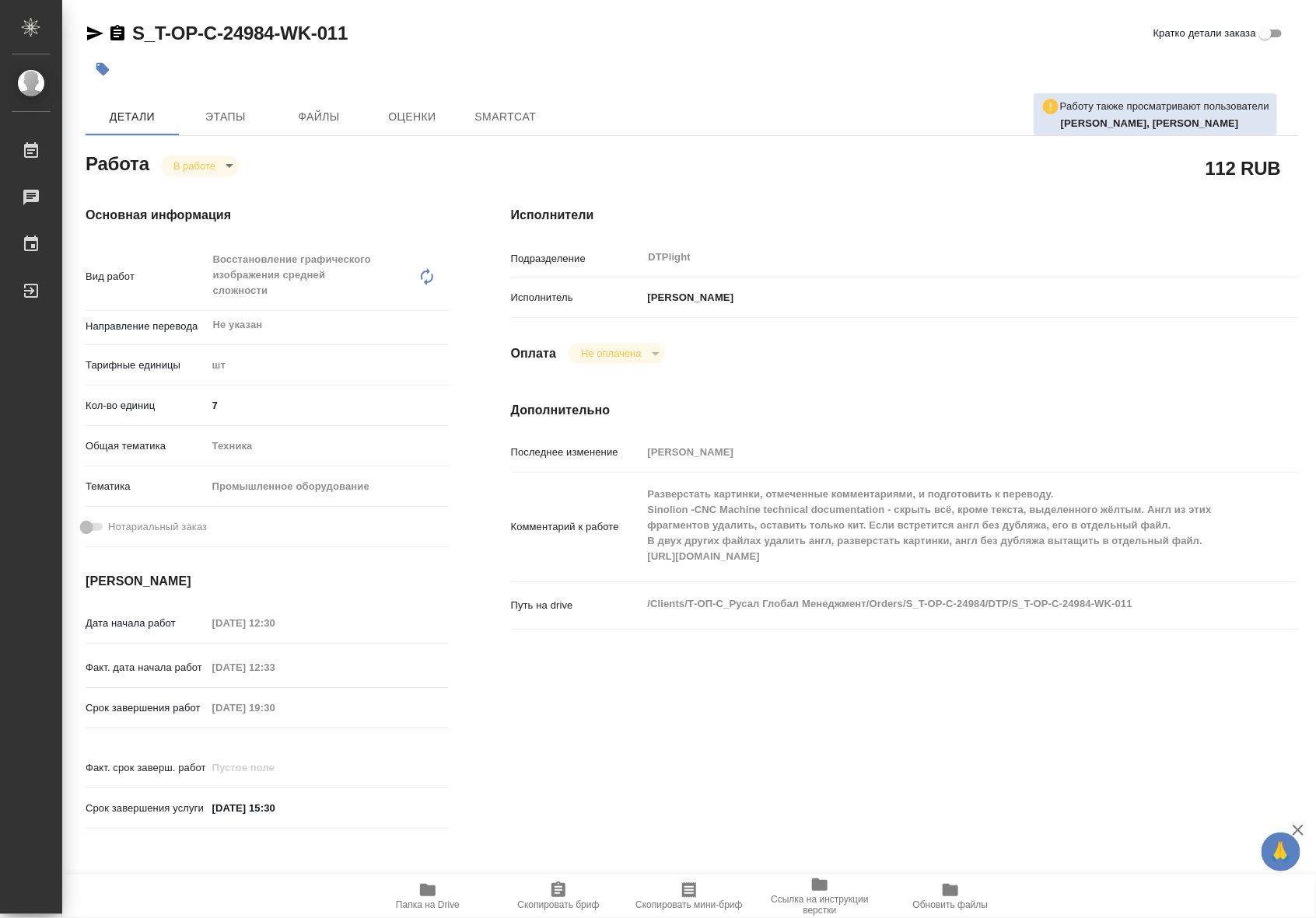
type textarea "x"
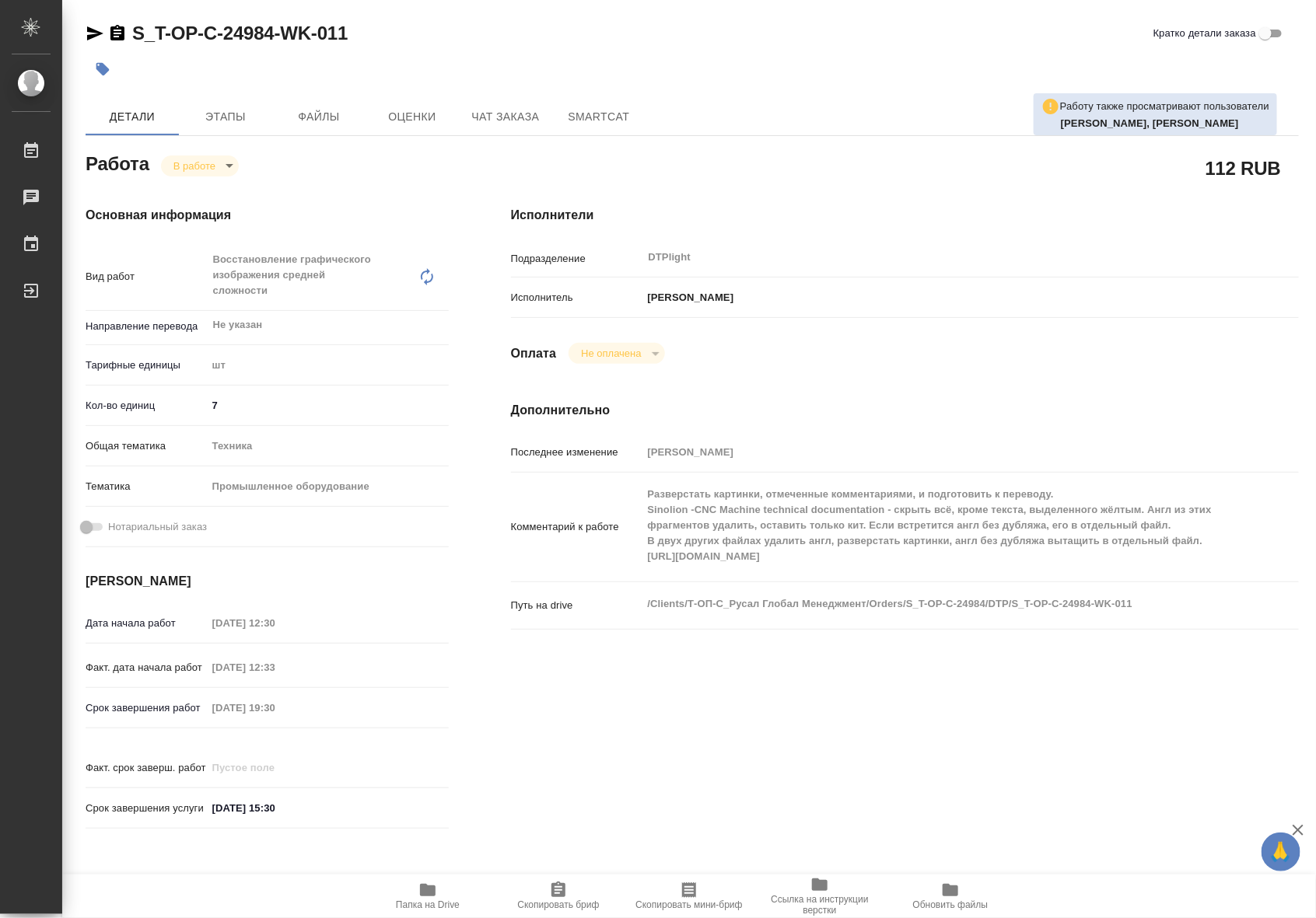
type textarea "x"
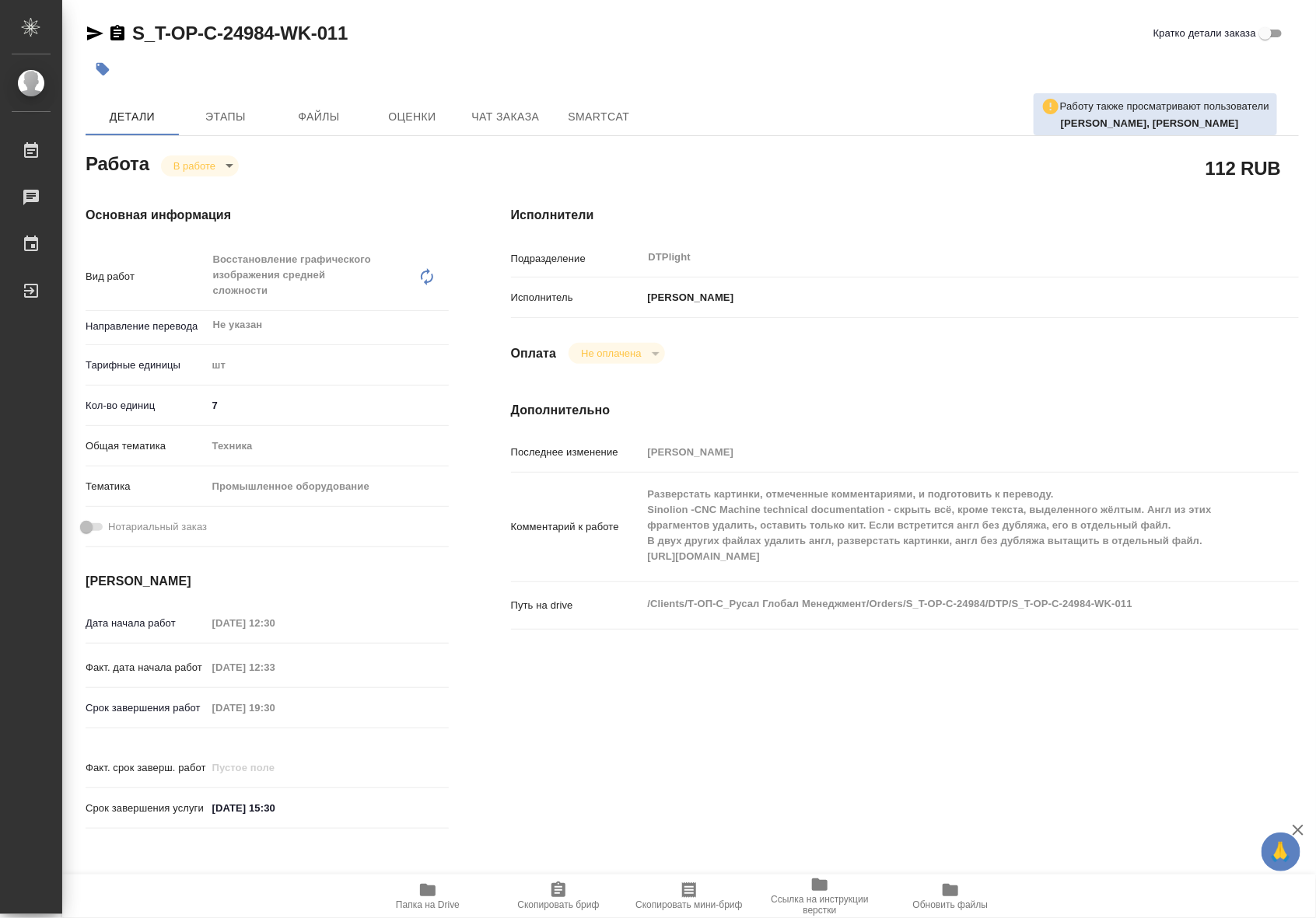
type textarea "x"
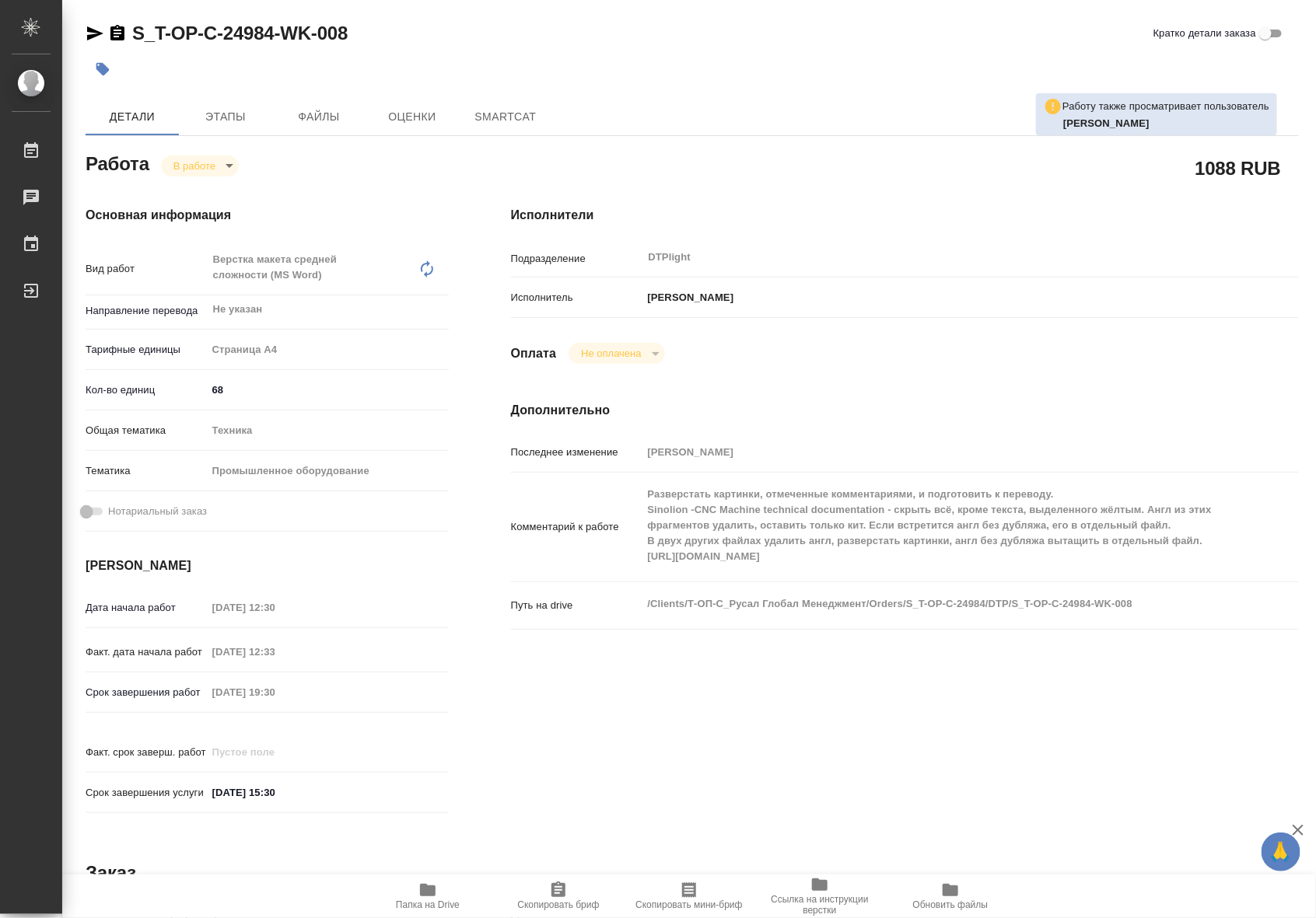
type textarea "x"
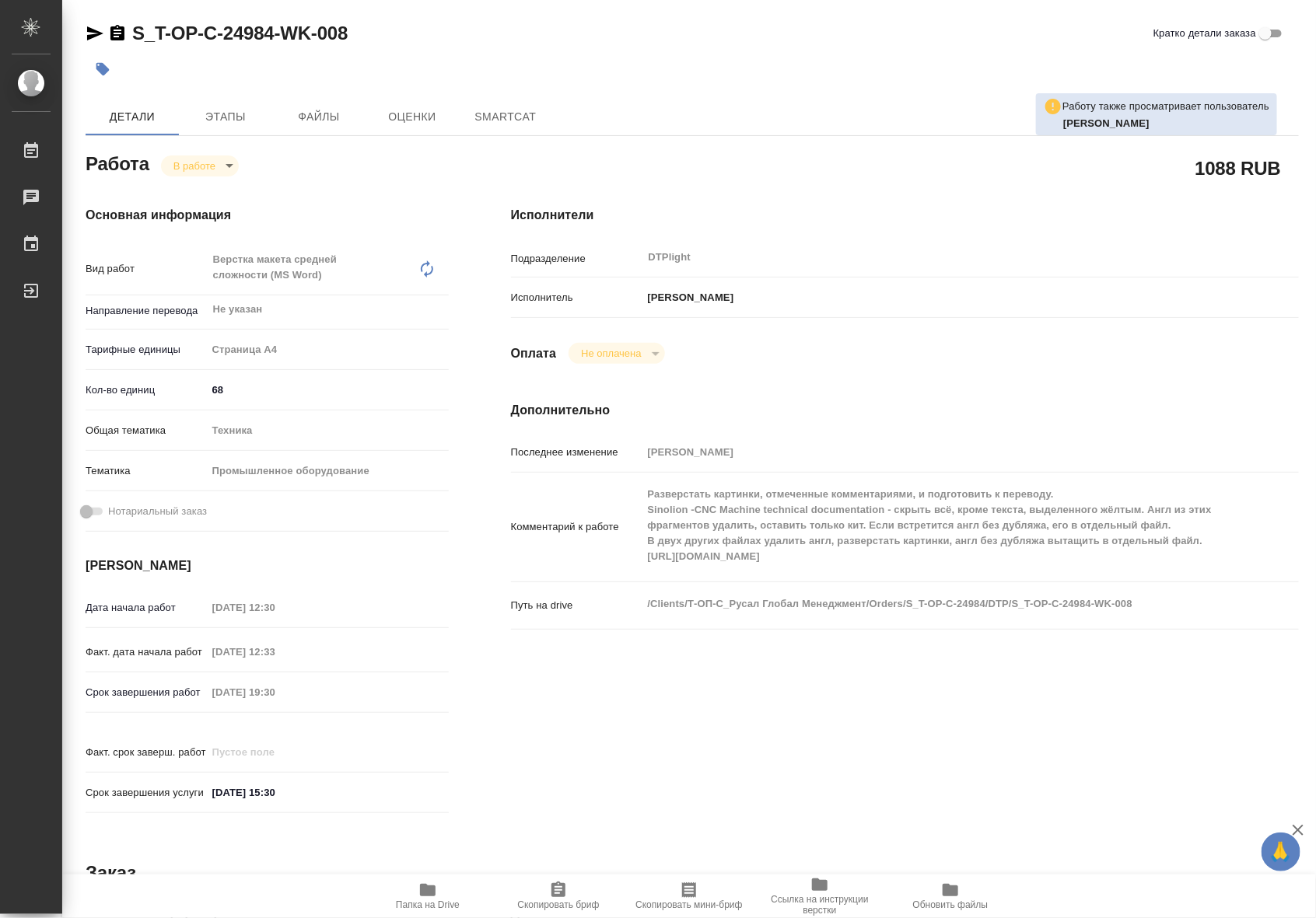
type textarea "x"
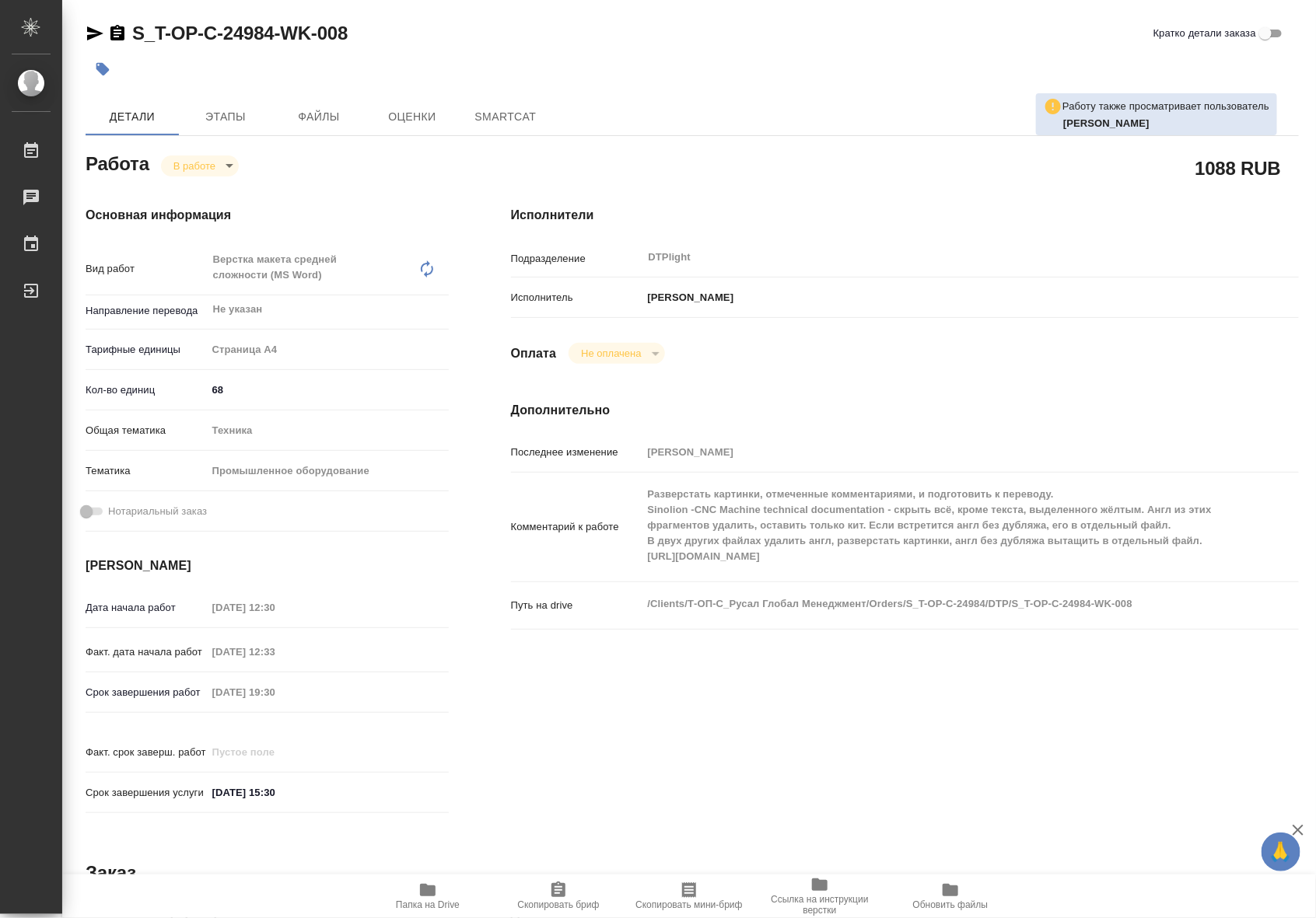
type textarea "x"
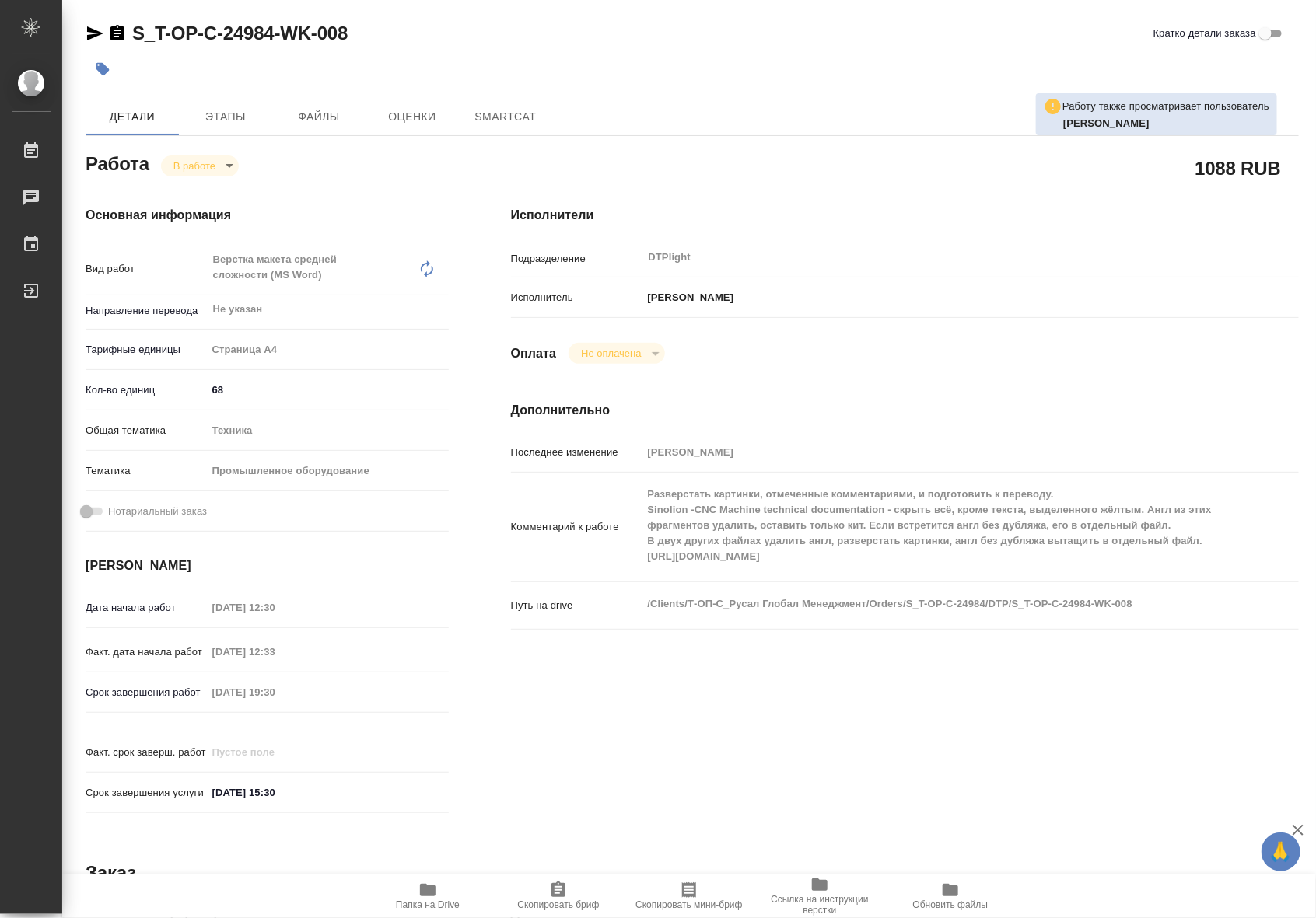
type textarea "x"
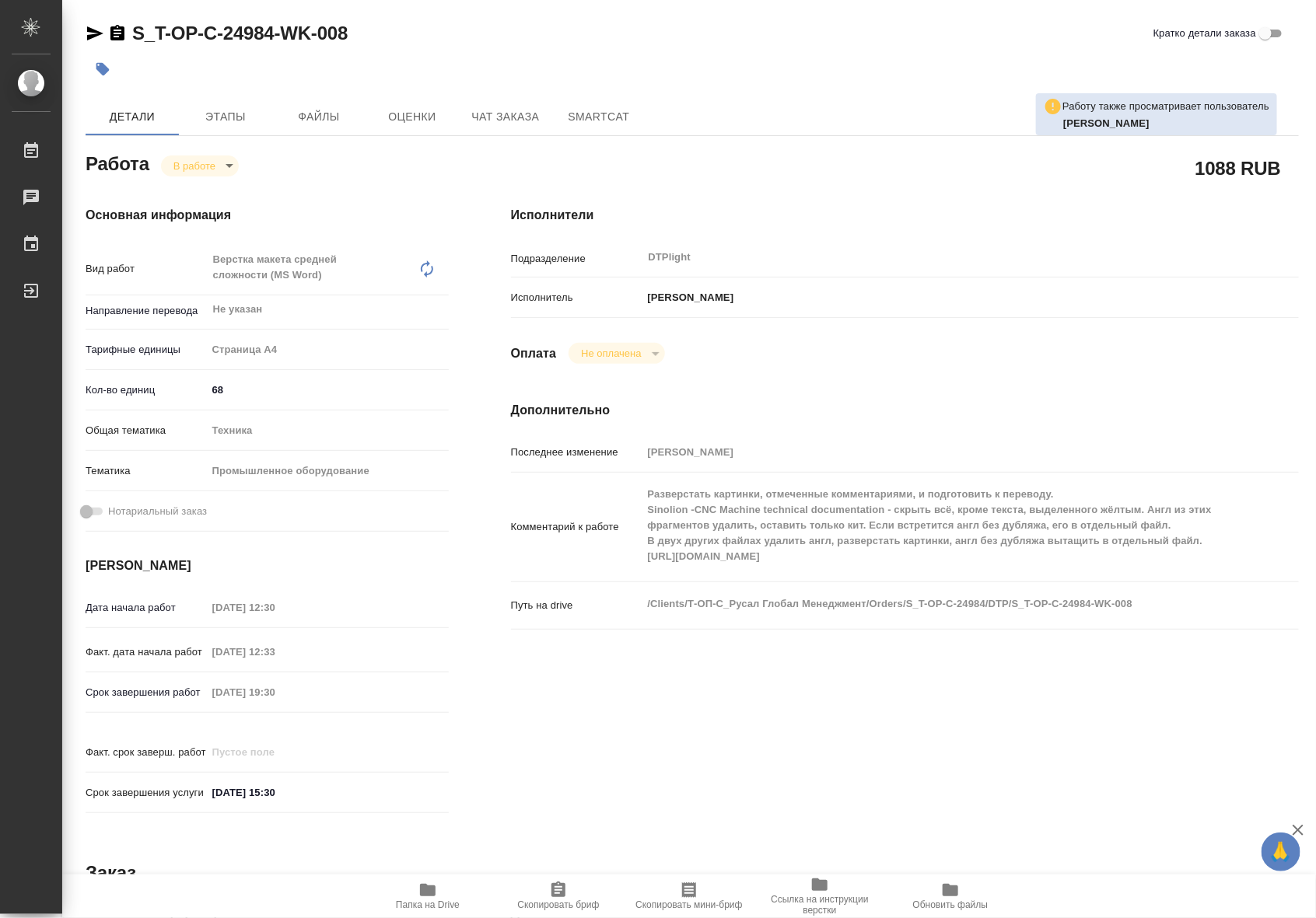
type textarea "x"
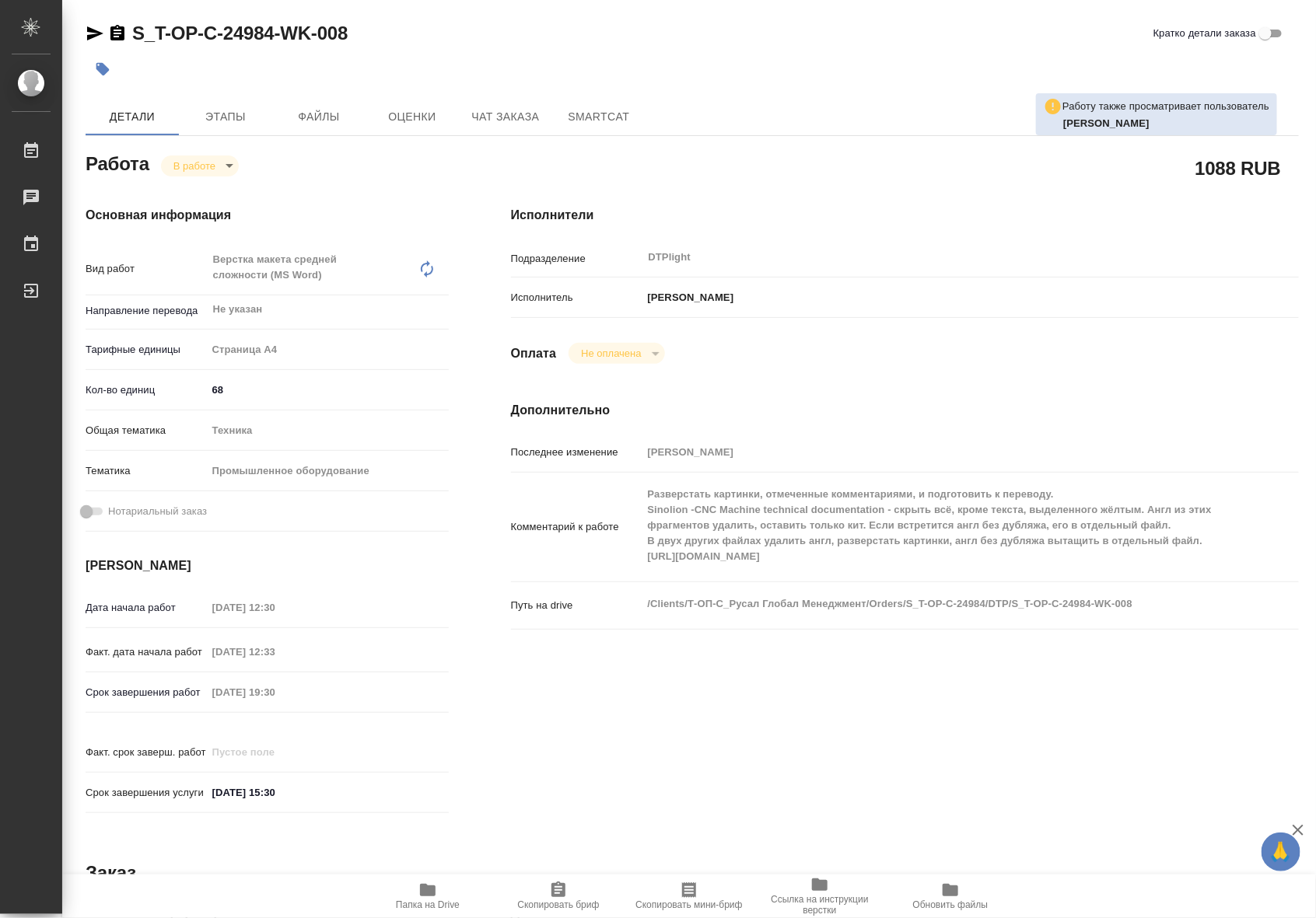
type textarea "x"
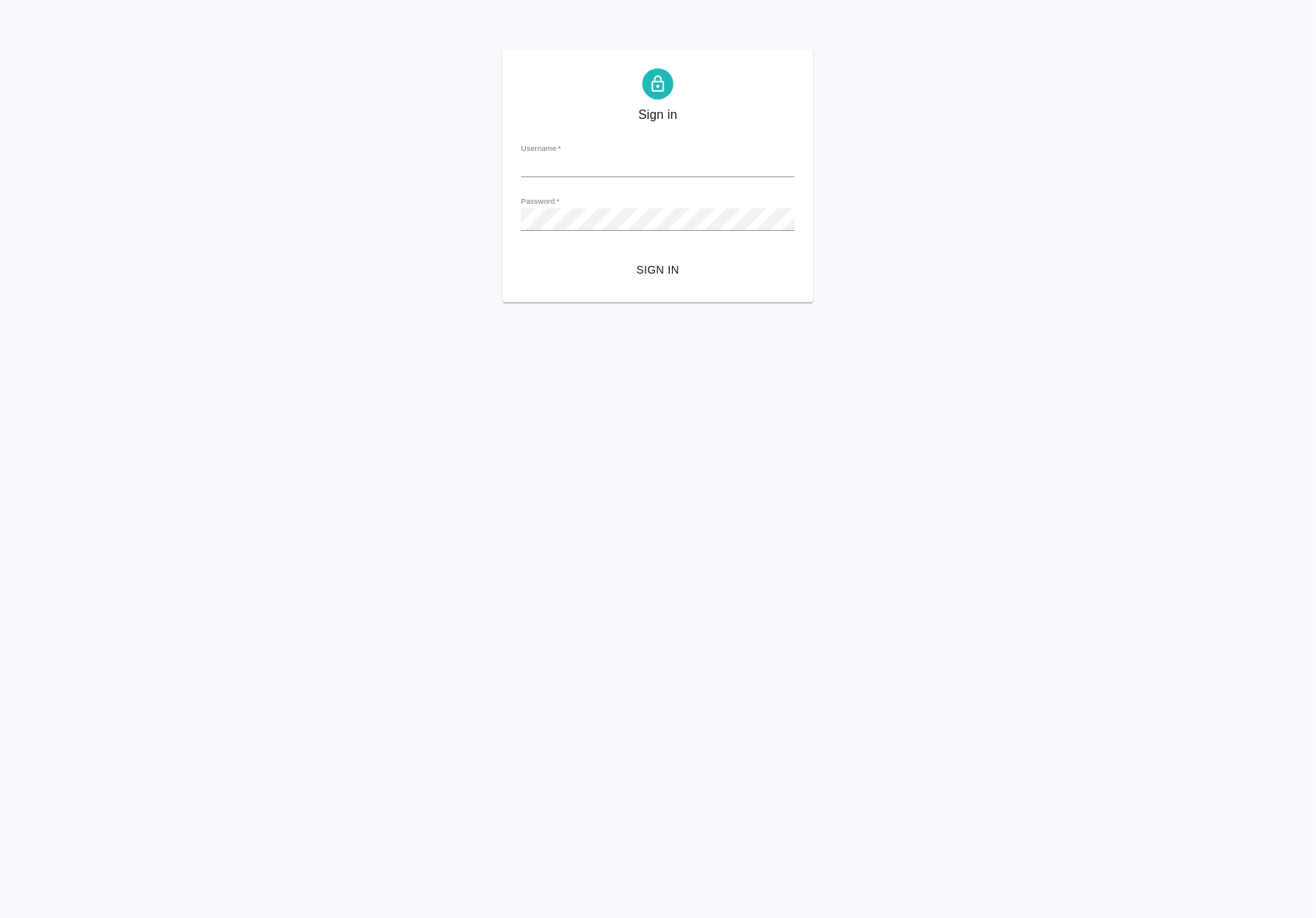
type input "[EMAIL_ADDRESS][DOMAIN_NAME]"
click at [654, 258] on button "Sign in" at bounding box center [658, 270] width 274 height 29
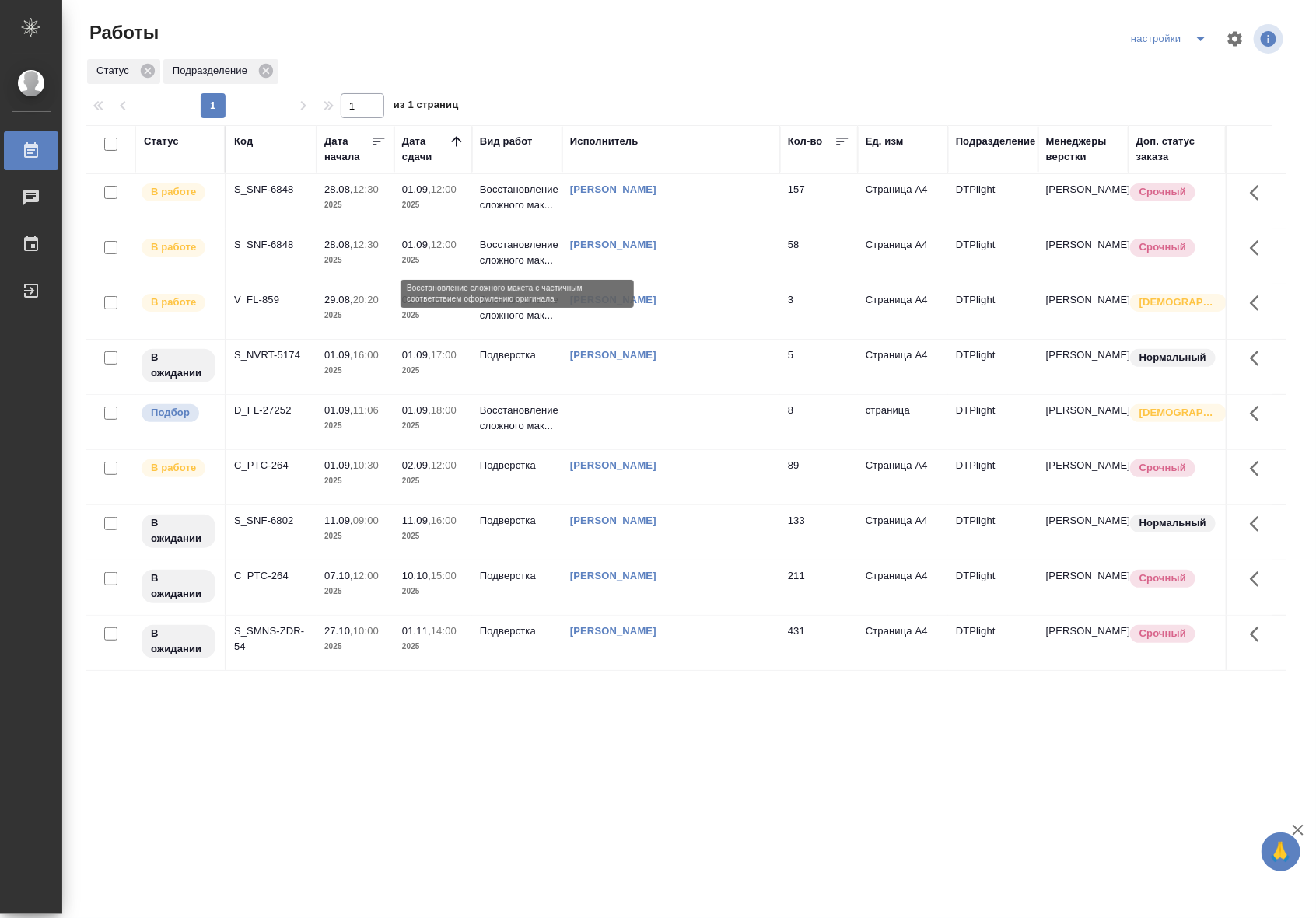
click at [494, 262] on p "Восстановление сложного мак..." at bounding box center [517, 252] width 75 height 32
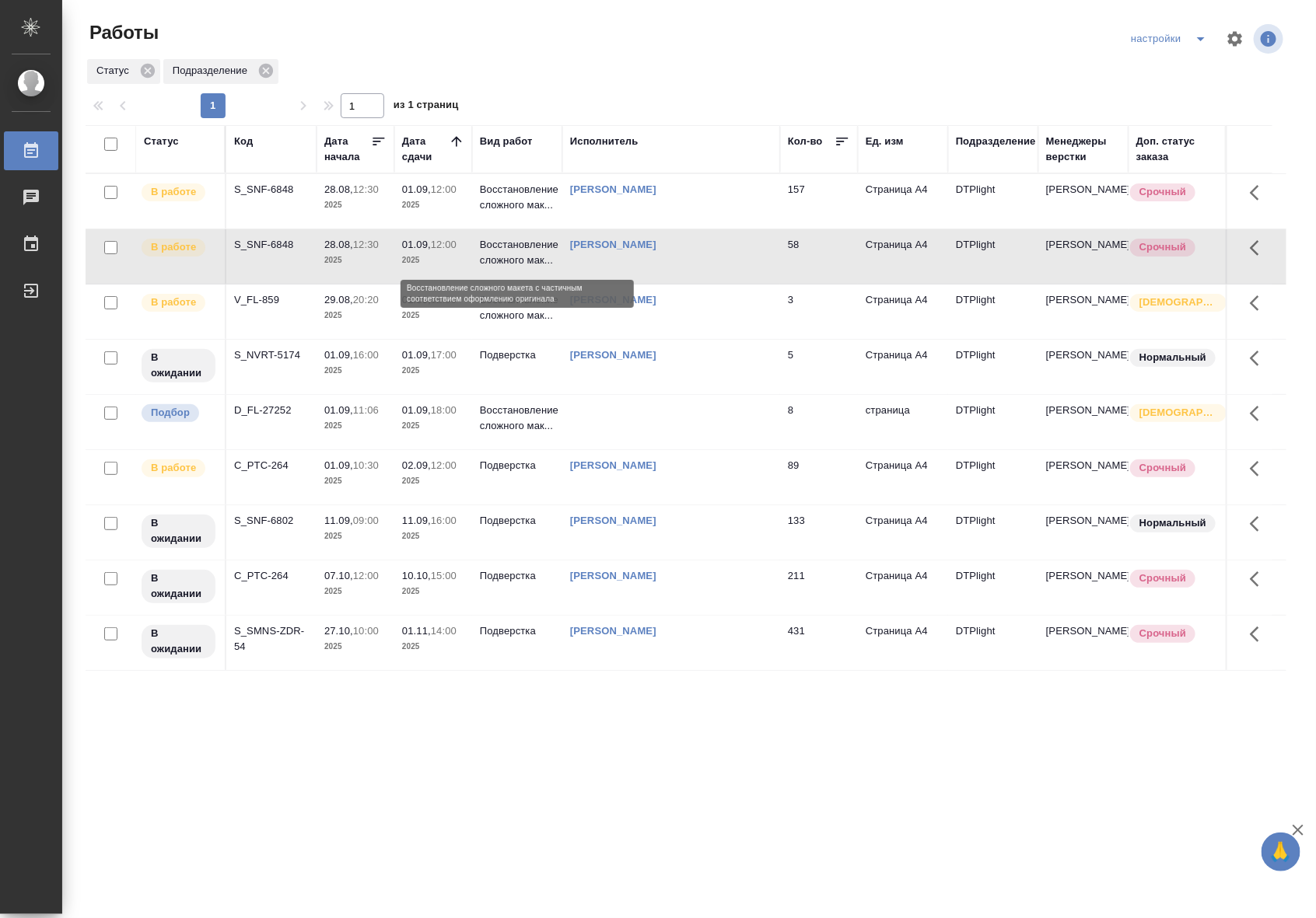
click at [494, 262] on p "Восстановление сложного мак..." at bounding box center [517, 252] width 75 height 32
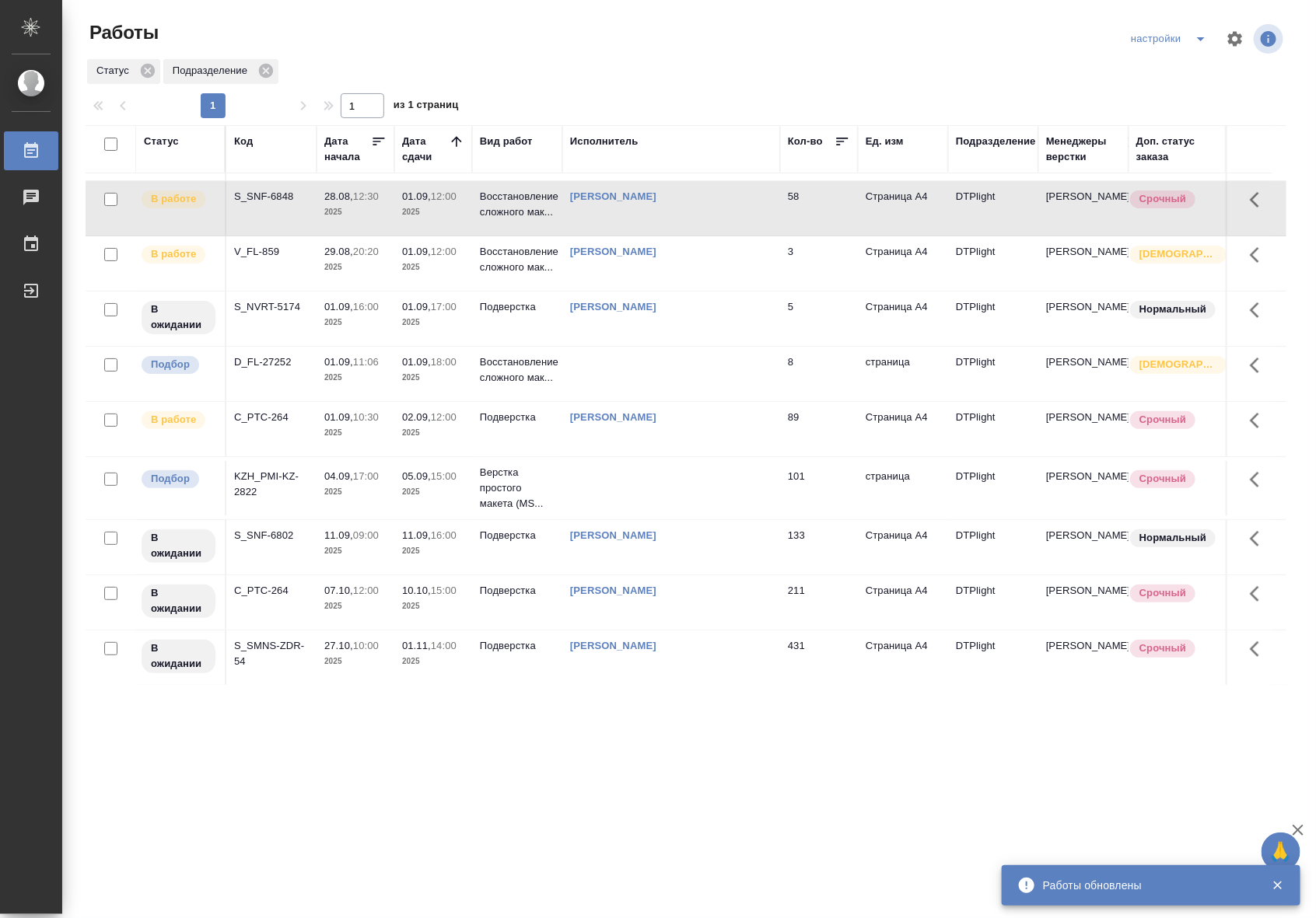
scroll to position [66, 0]
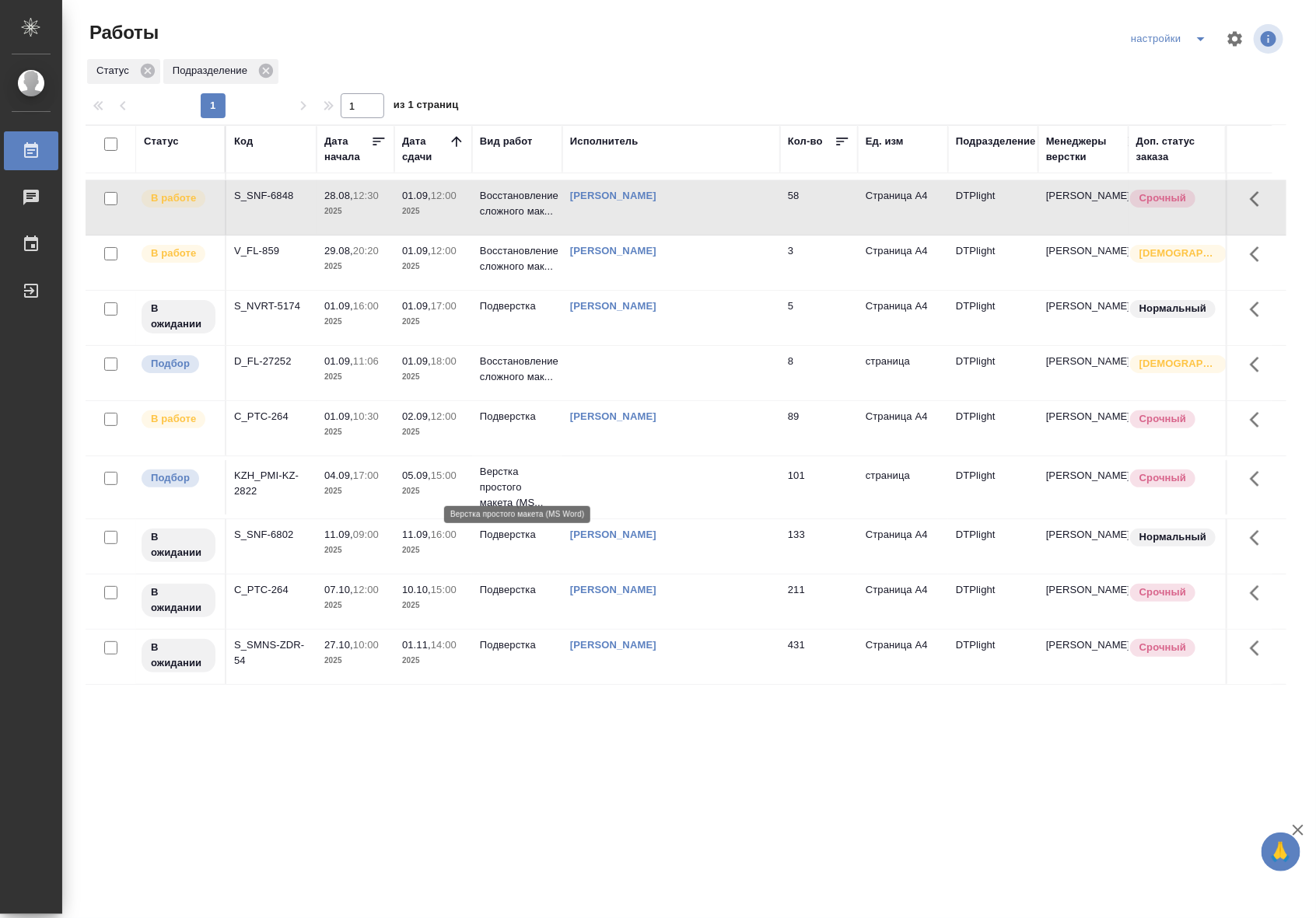
click at [494, 489] on p "Верстка простого макета (MS..." at bounding box center [517, 488] width 75 height 47
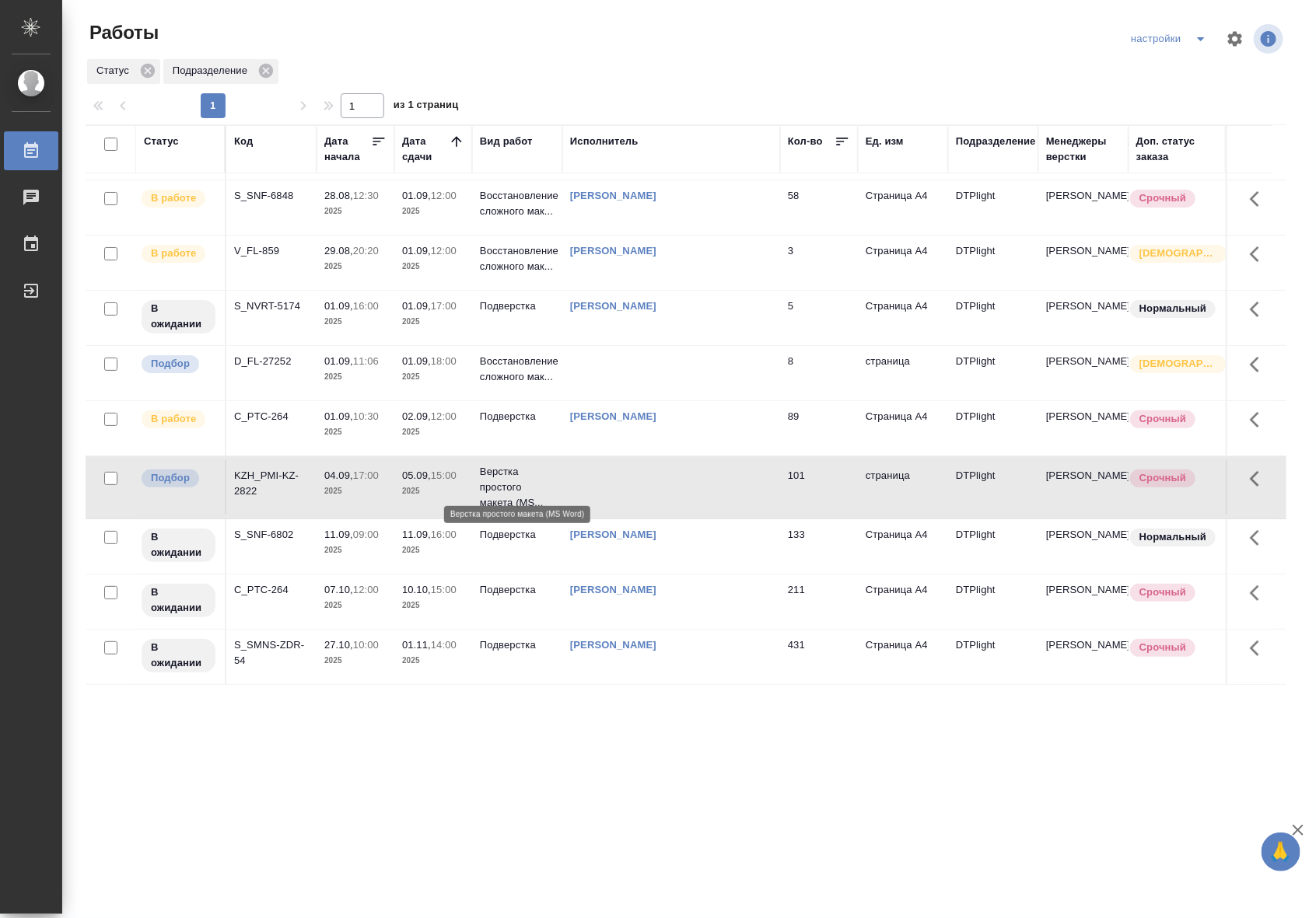
click at [494, 489] on p "Верстка простого макета (MS..." at bounding box center [517, 488] width 75 height 47
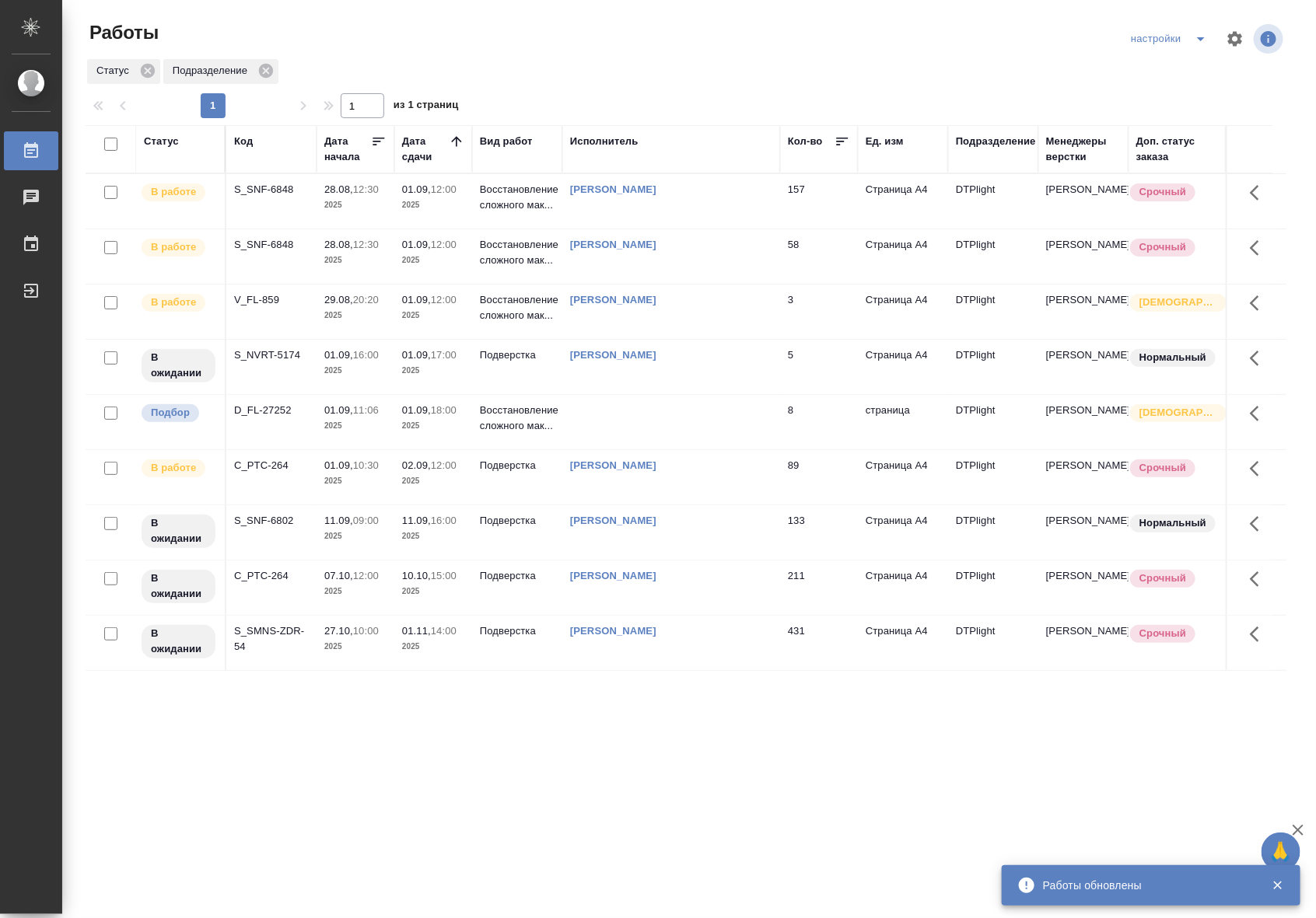
scroll to position [0, 0]
click at [744, 743] on div ".cls-1 fill:#fff; AWATERA Riianova Anna Работы 0 Чаты График Выйти Работы настр…" at bounding box center [658, 459] width 1316 height 918
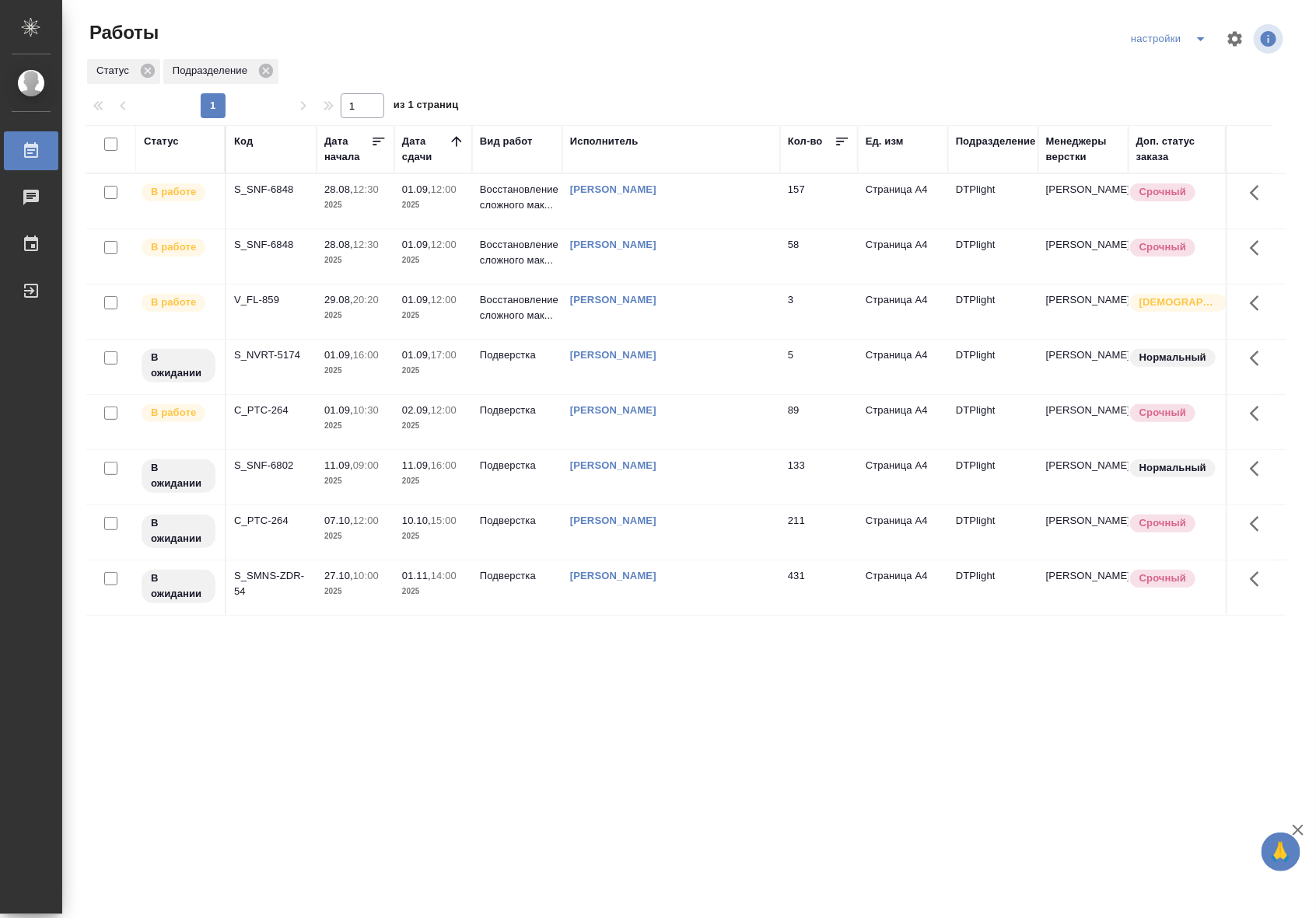
click at [677, 328] on td "[PERSON_NAME]" at bounding box center [672, 311] width 218 height 54
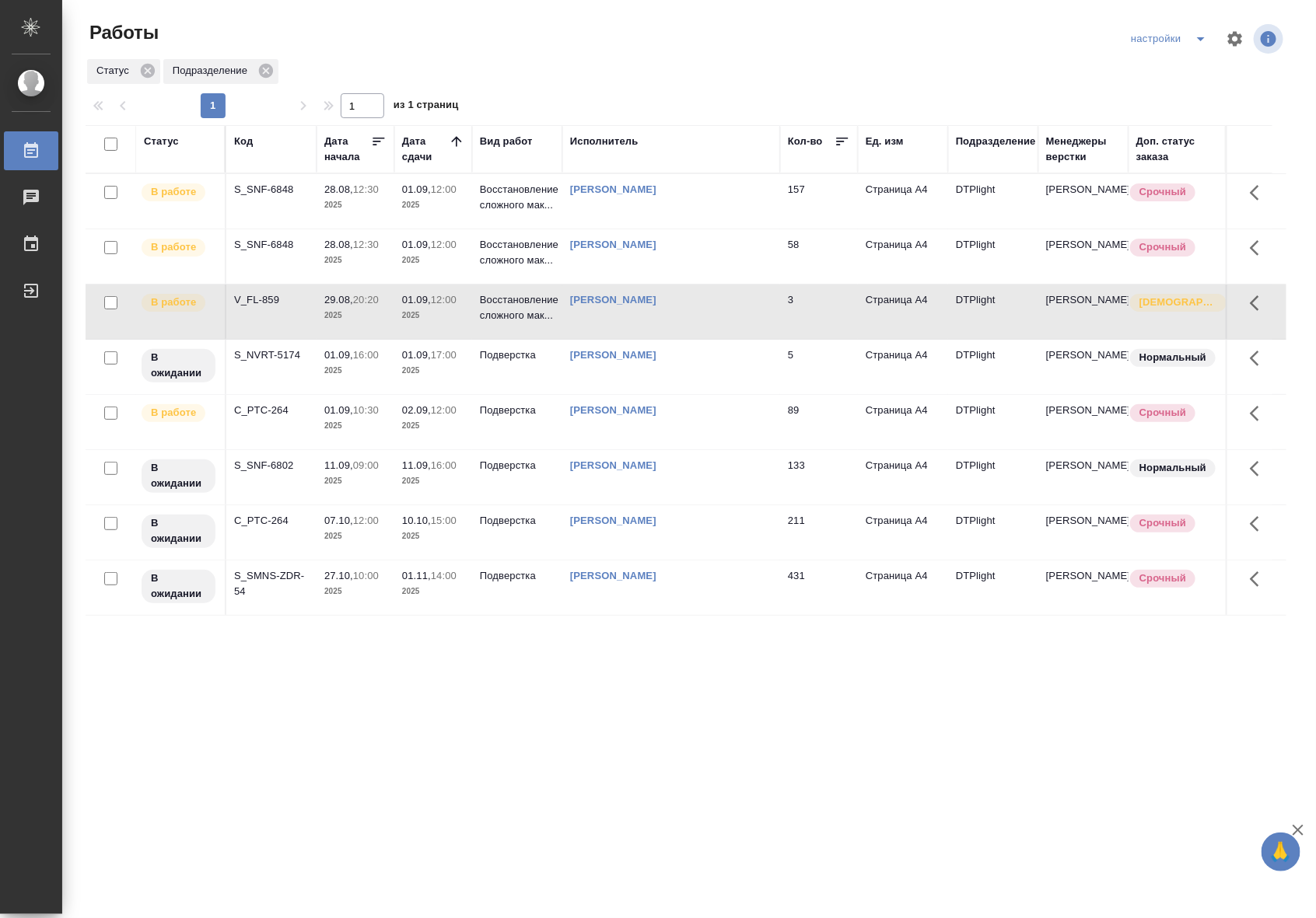
click at [677, 328] on td "[PERSON_NAME]" at bounding box center [672, 311] width 218 height 54
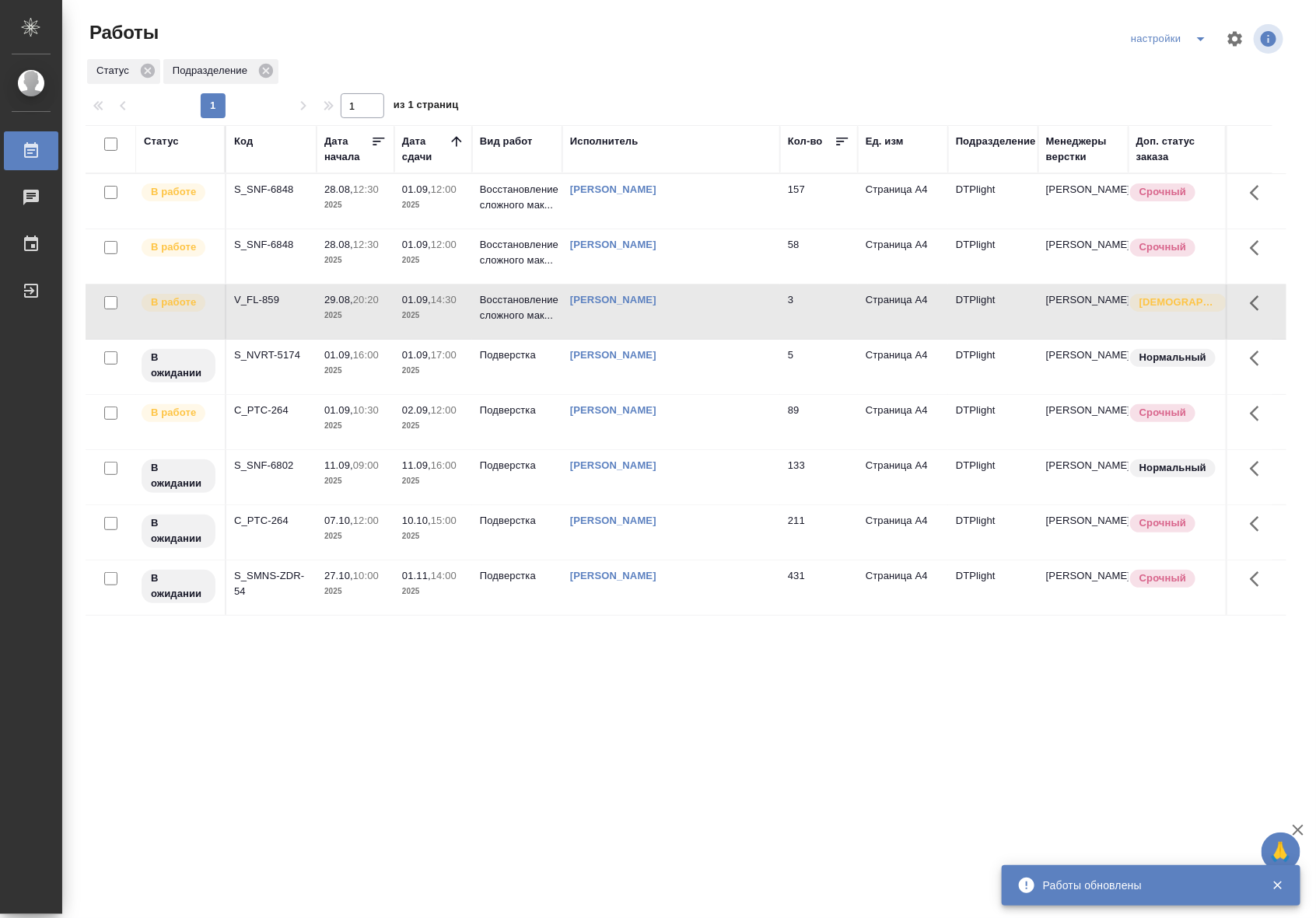
click at [572, 335] on td "[PERSON_NAME]" at bounding box center [672, 311] width 218 height 54
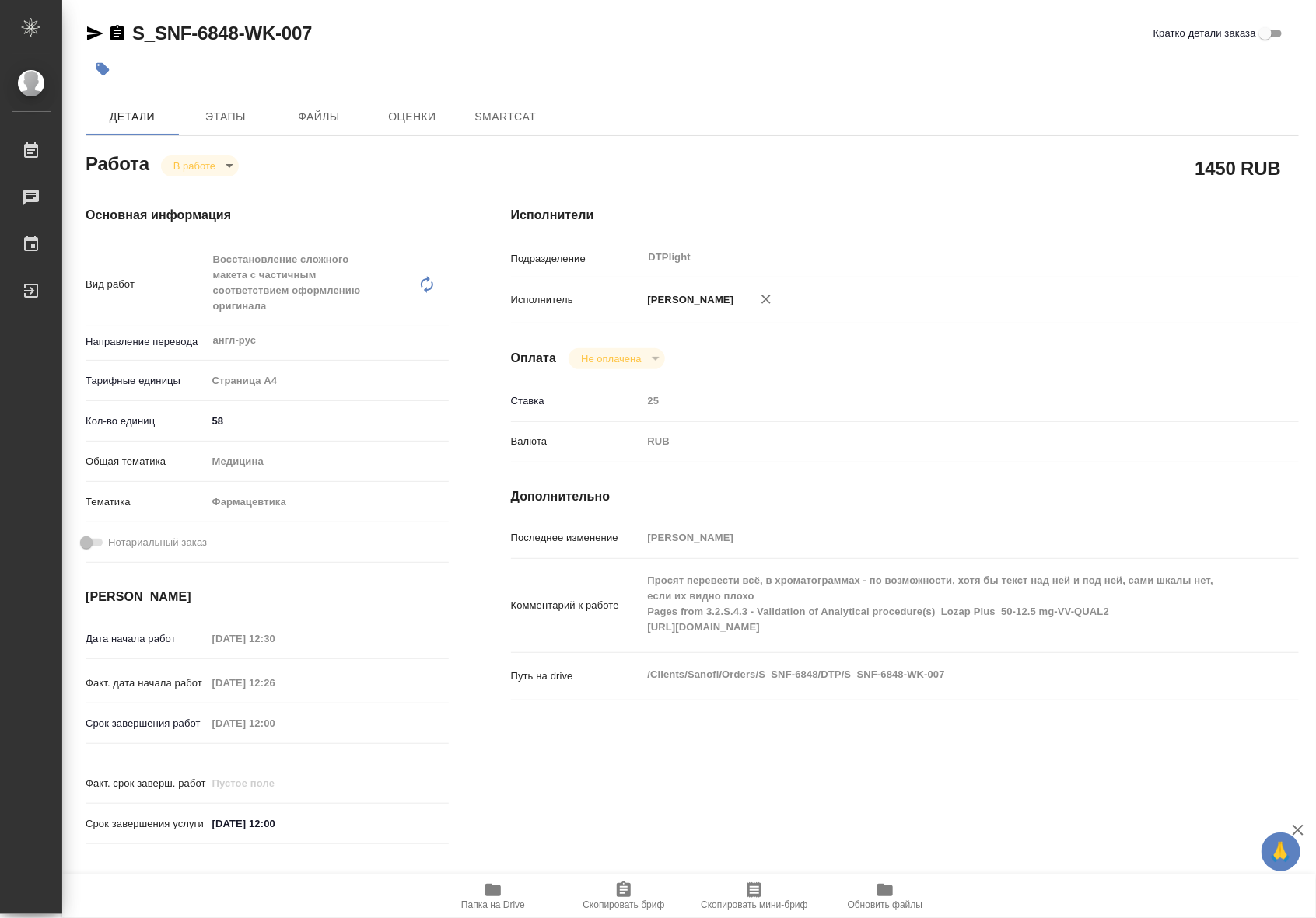
type textarea "x"
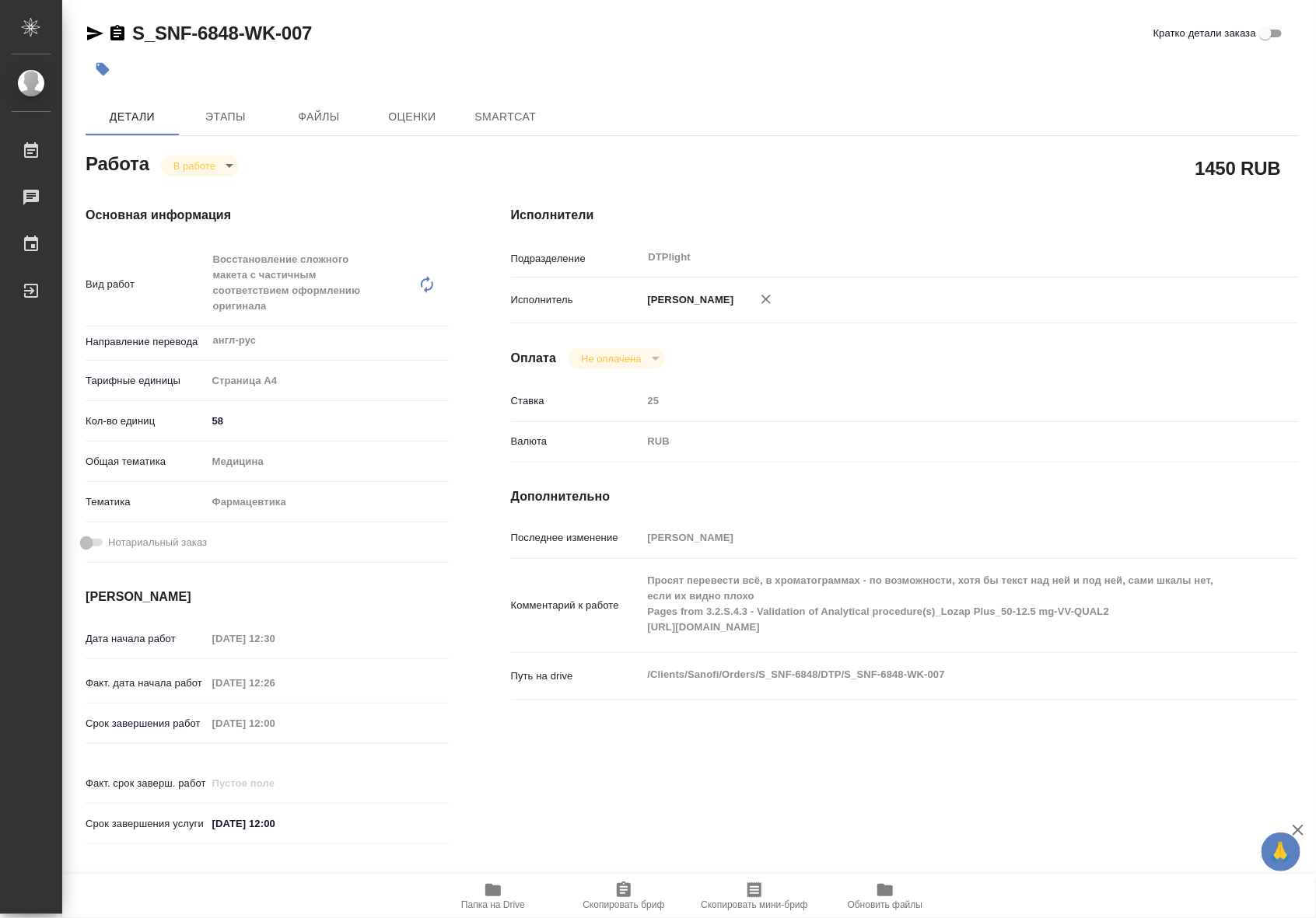
type textarea "x"
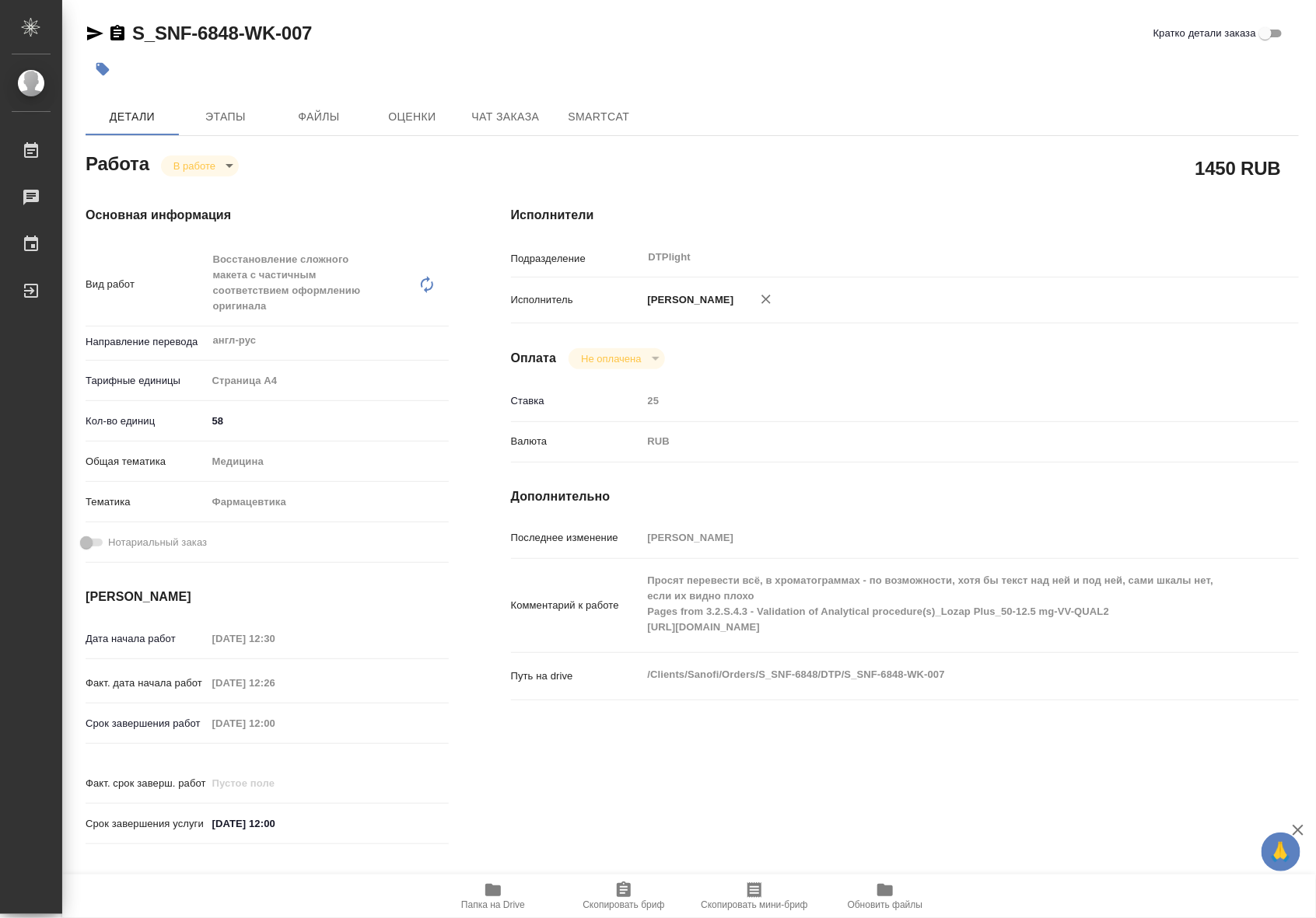
type textarea "x"
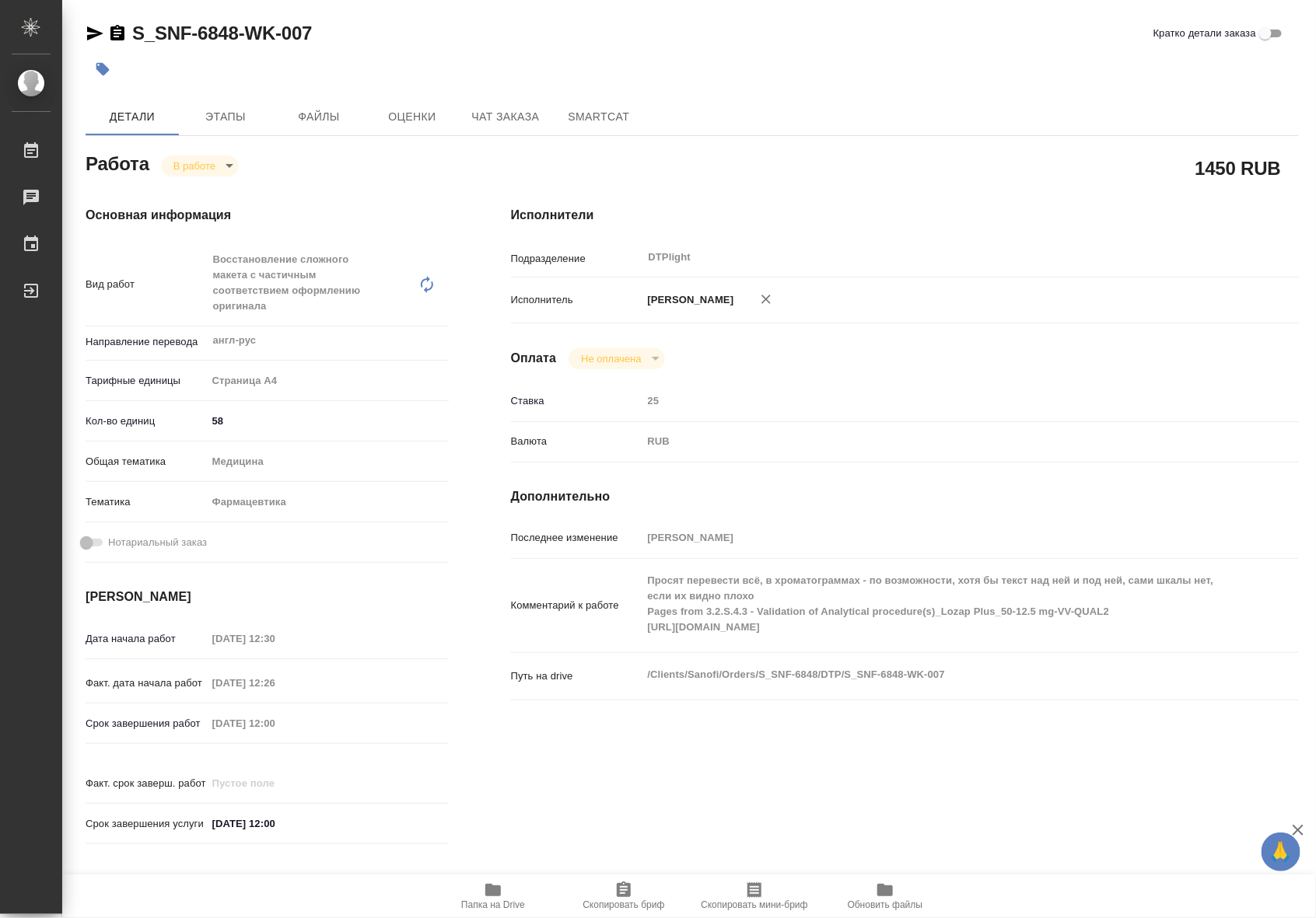
type textarea "x"
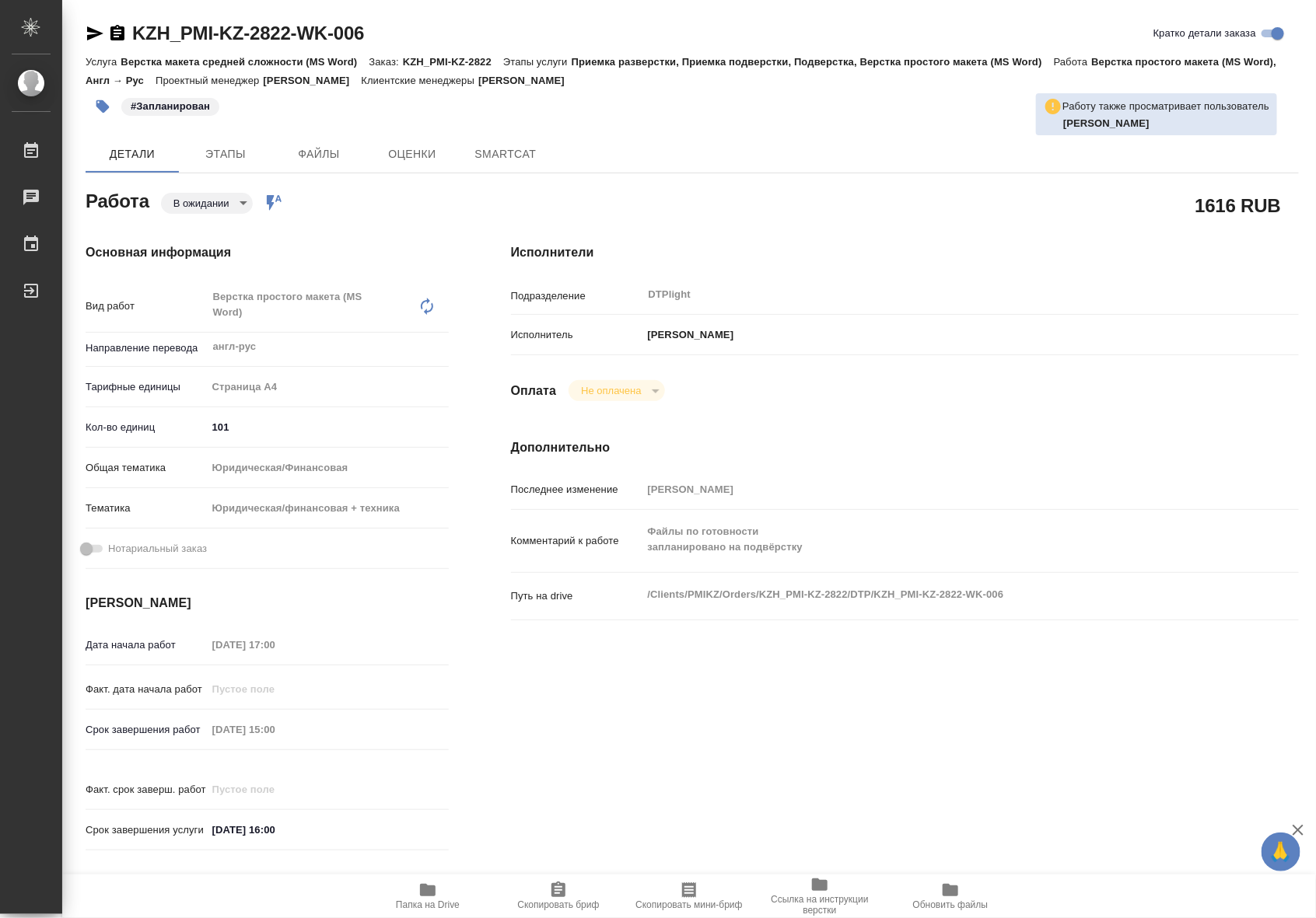
type textarea "x"
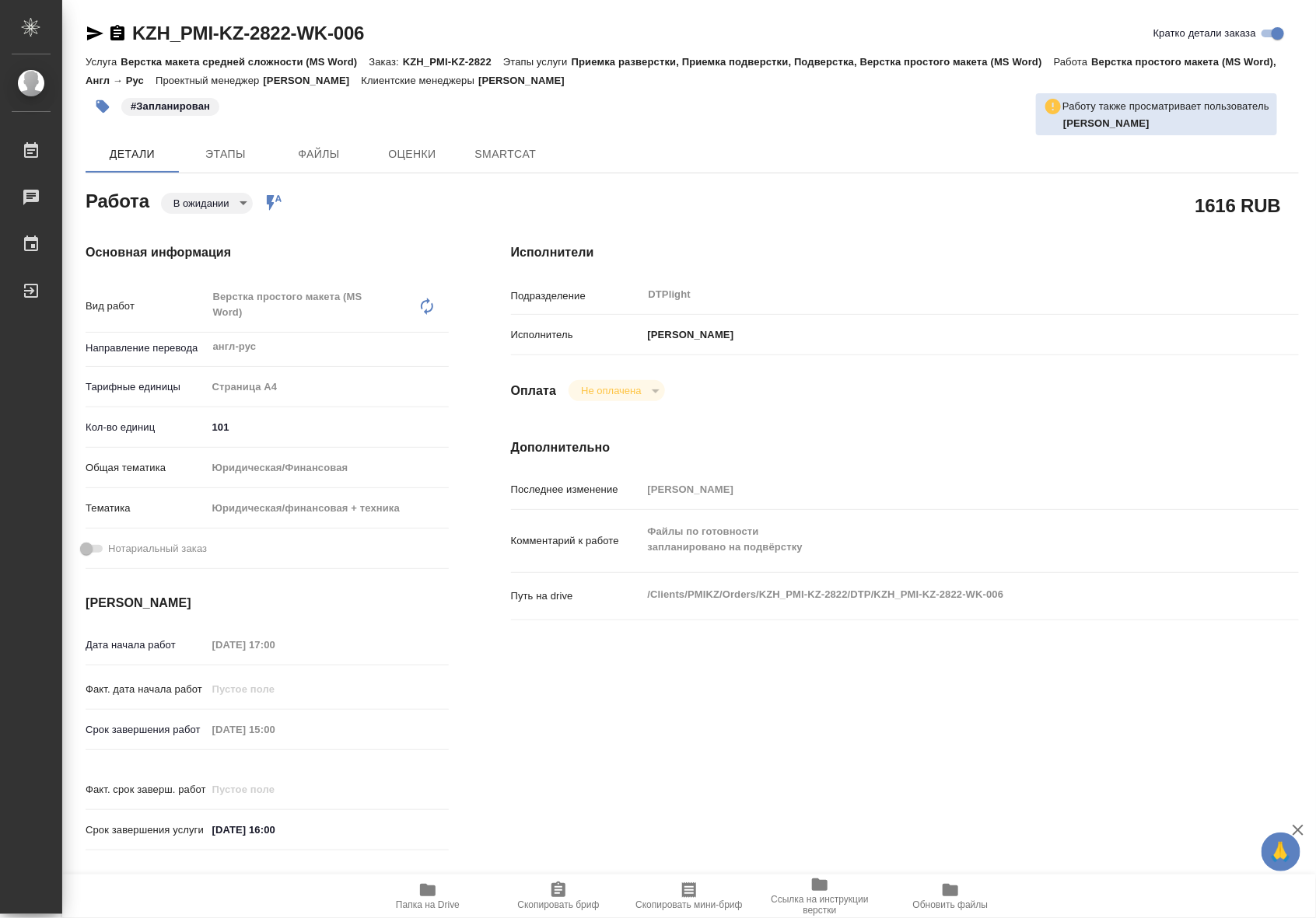
type textarea "x"
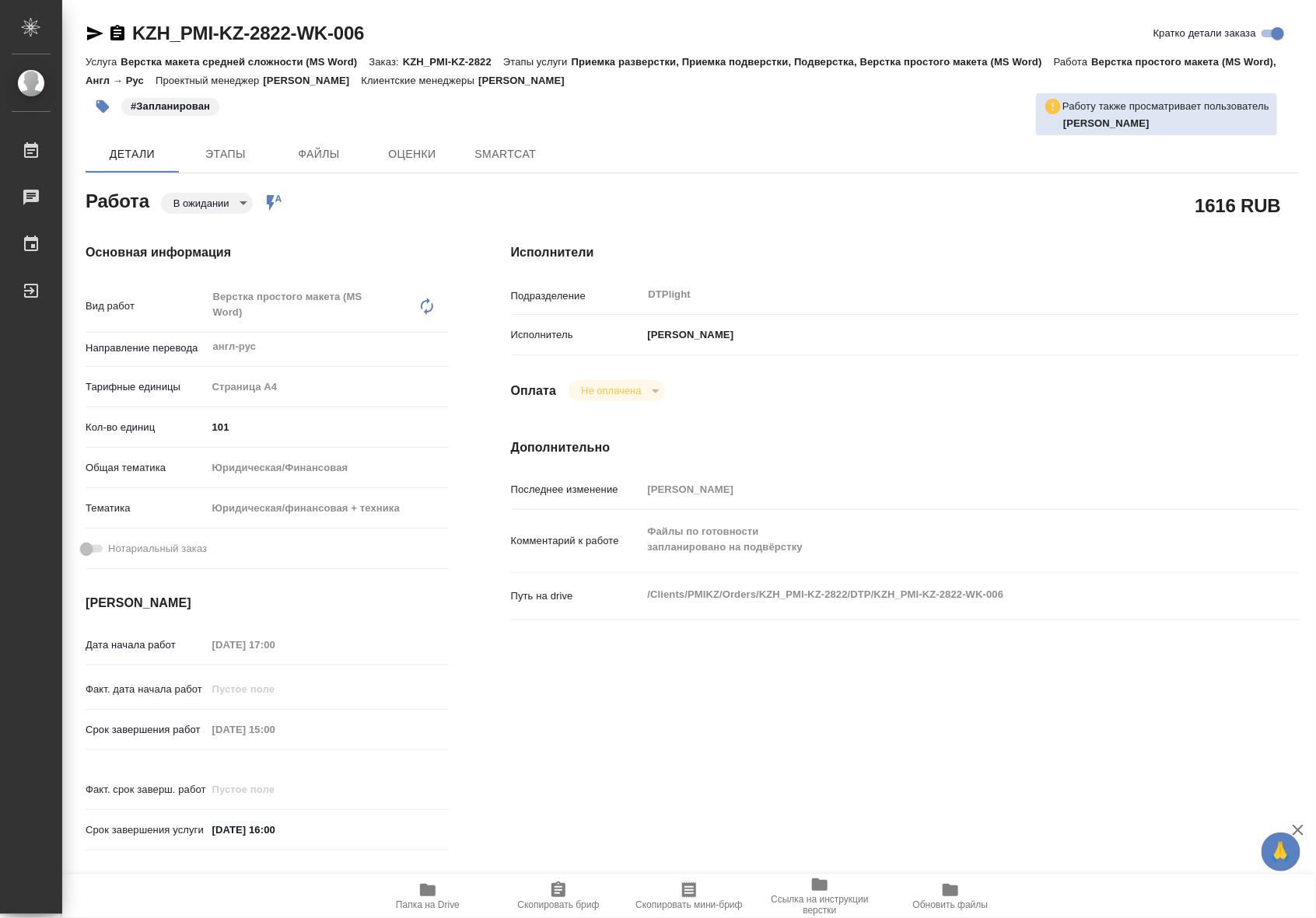
type textarea "x"
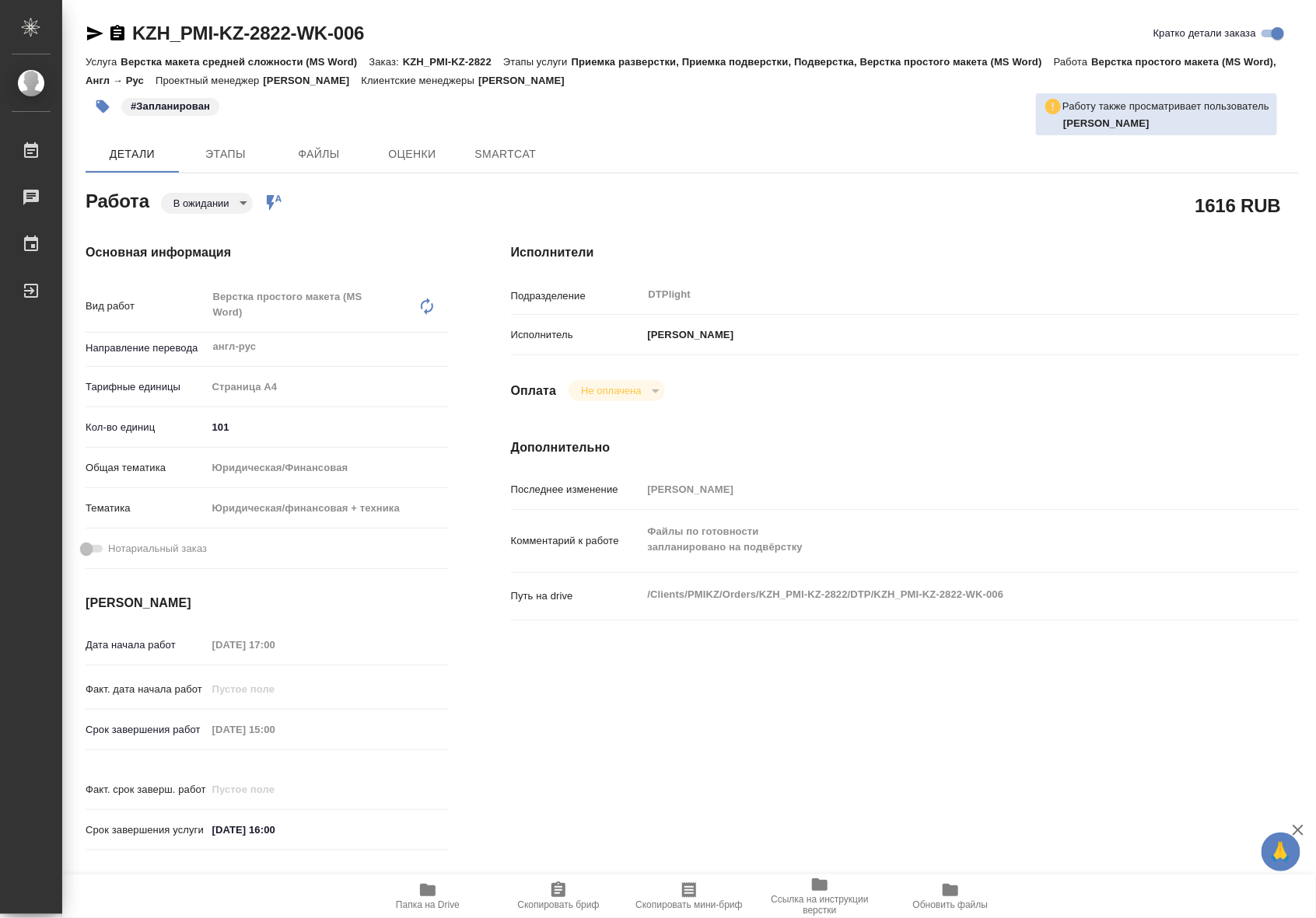
type textarea "x"
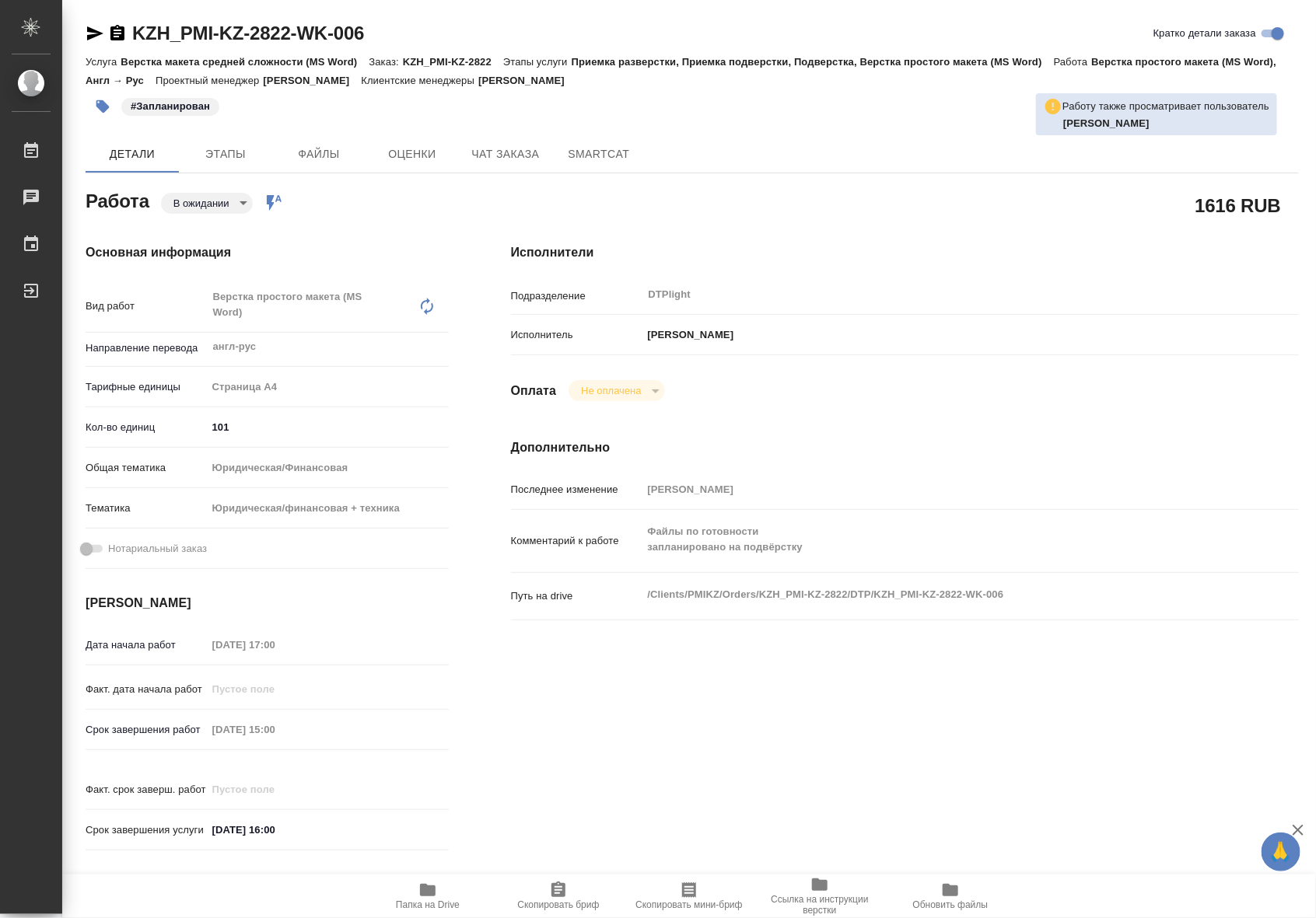
type textarea "x"
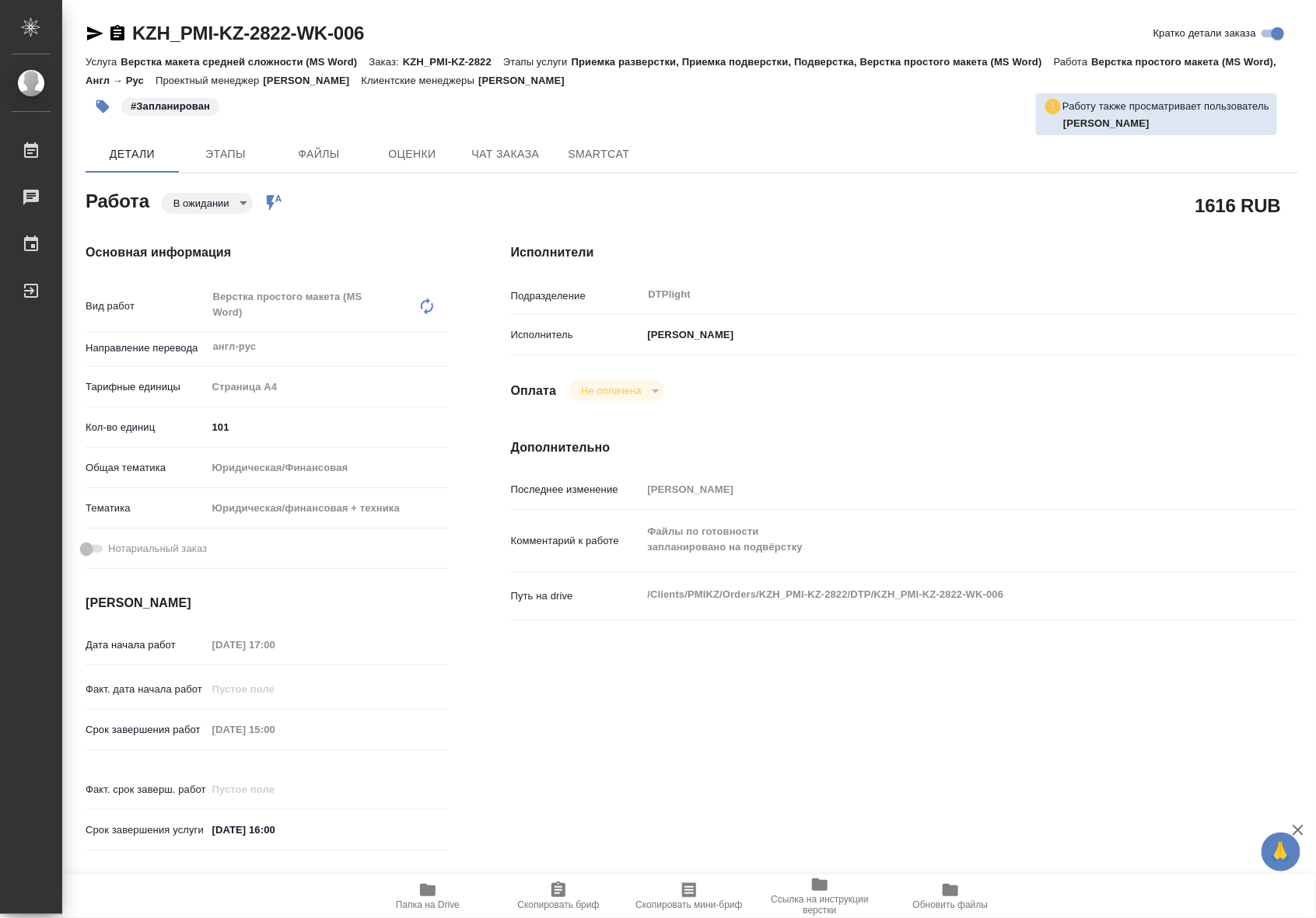
type textarea "x"
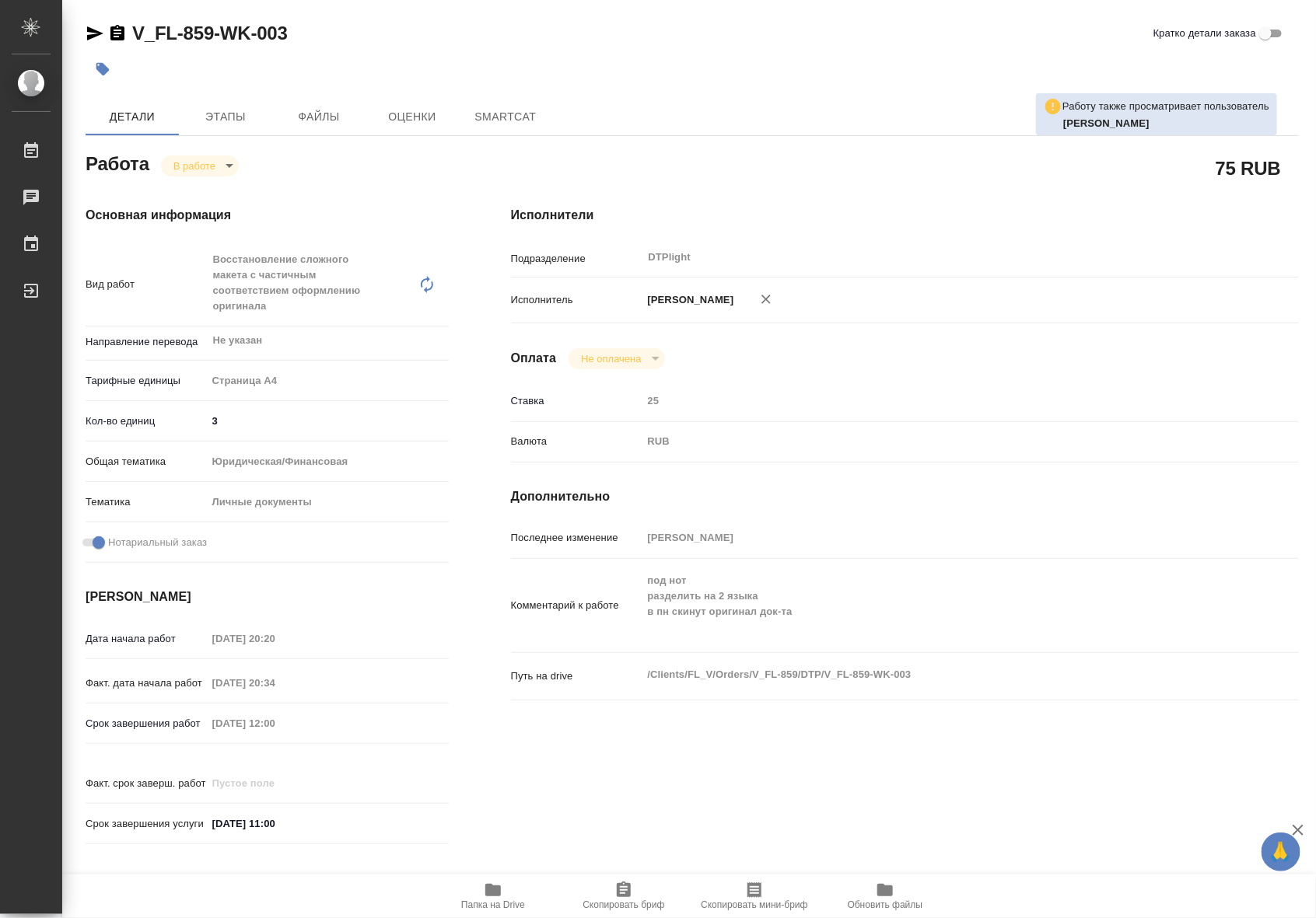
type textarea "x"
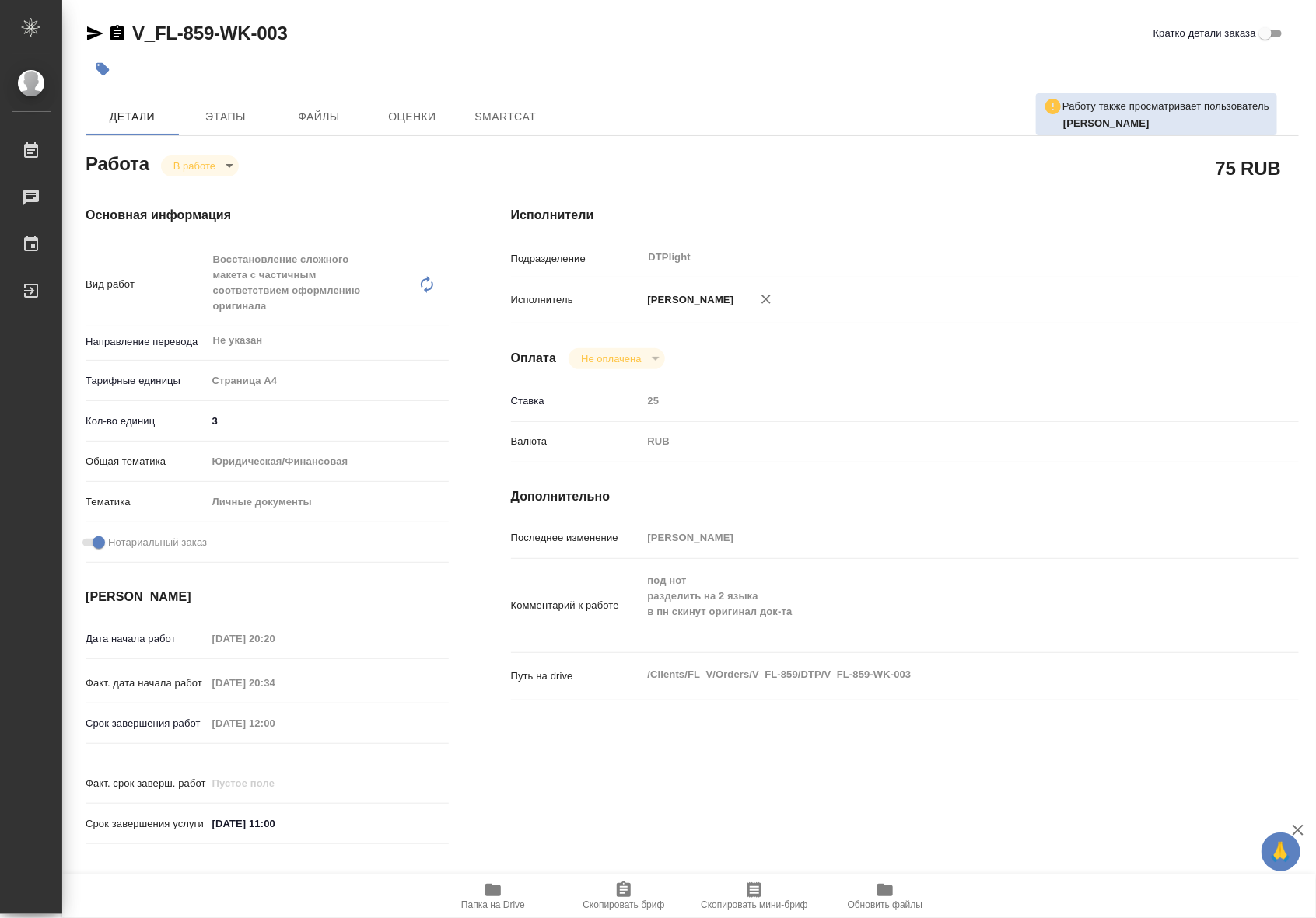
type textarea "x"
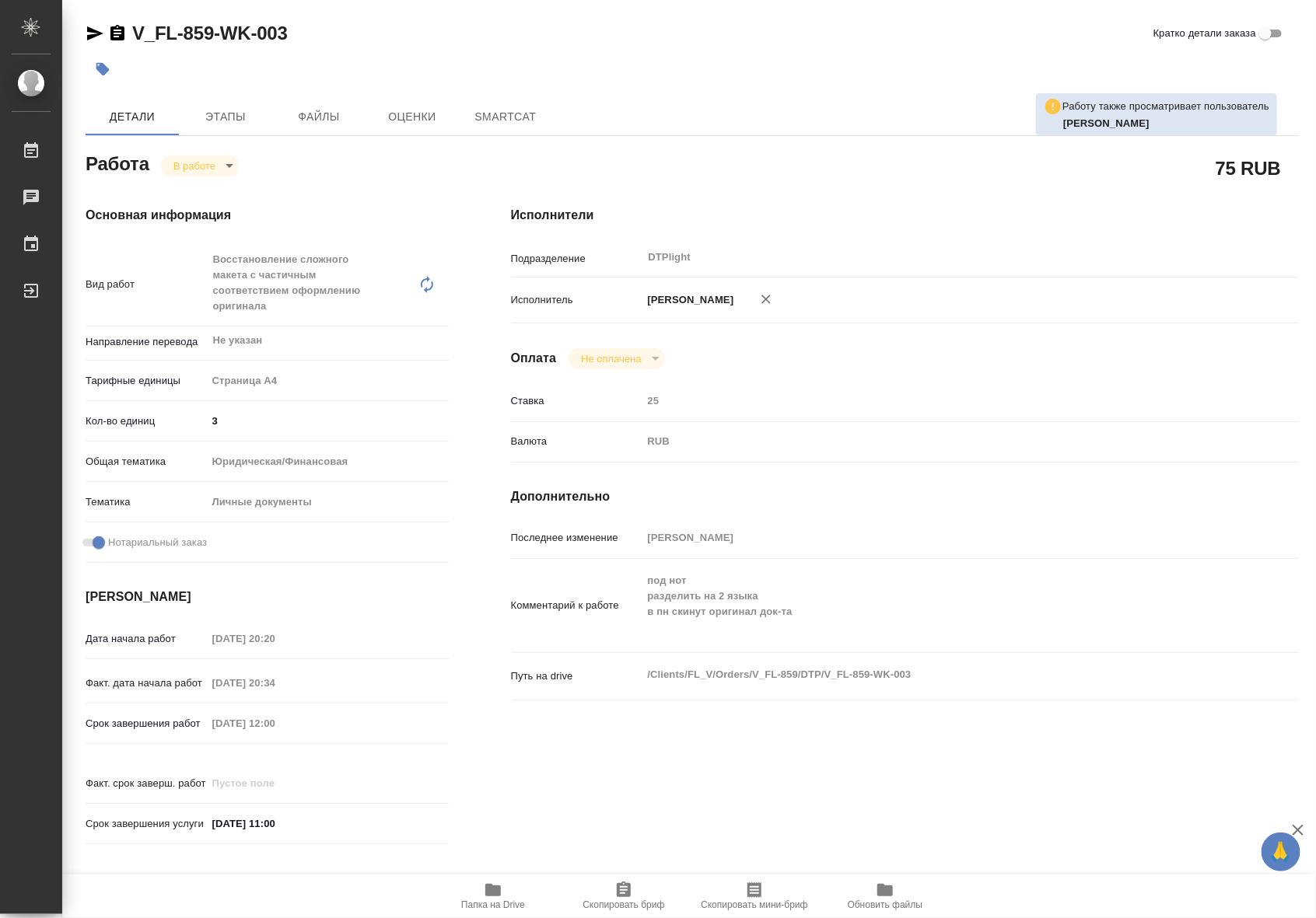
type textarea "x"
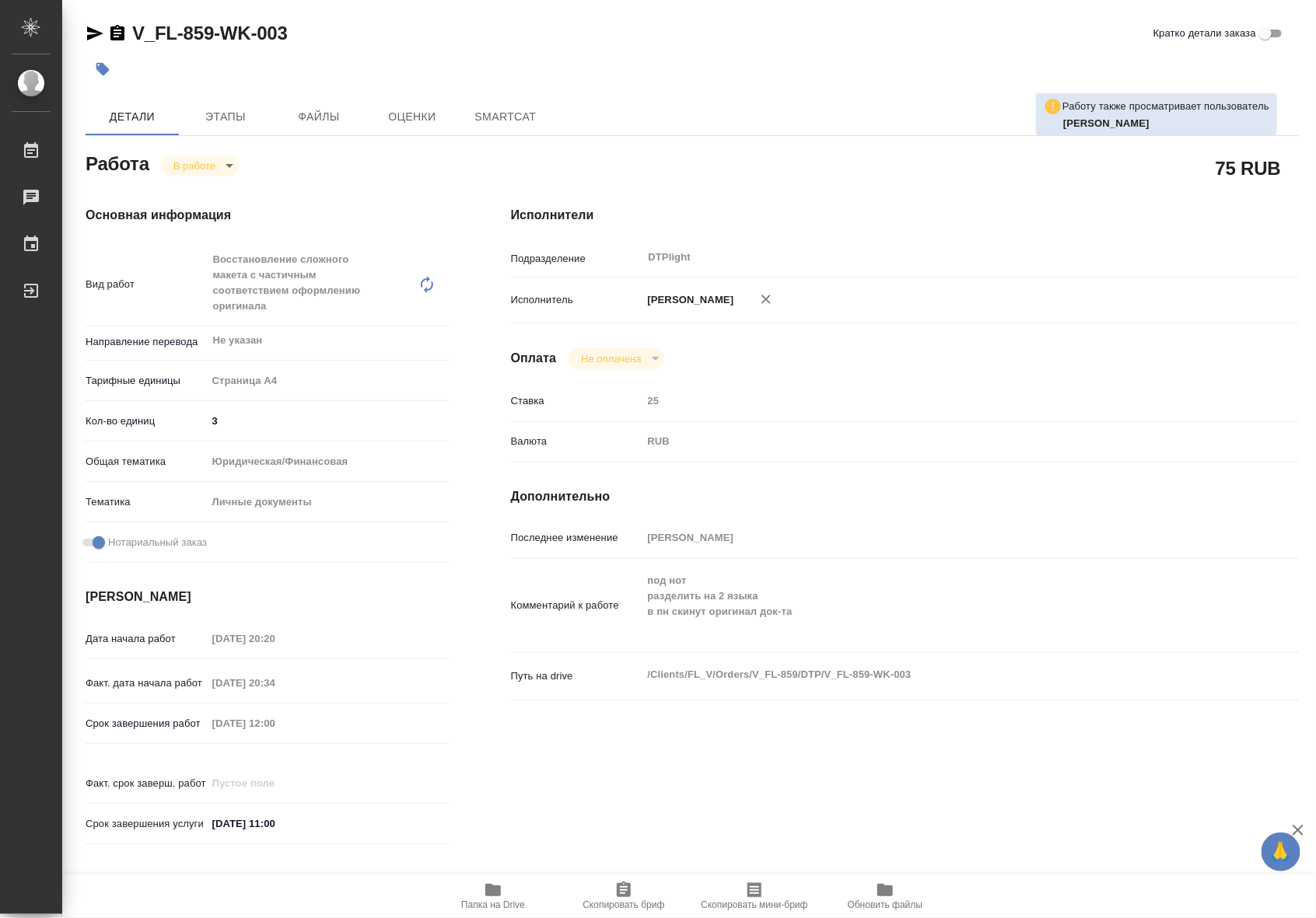
type textarea "x"
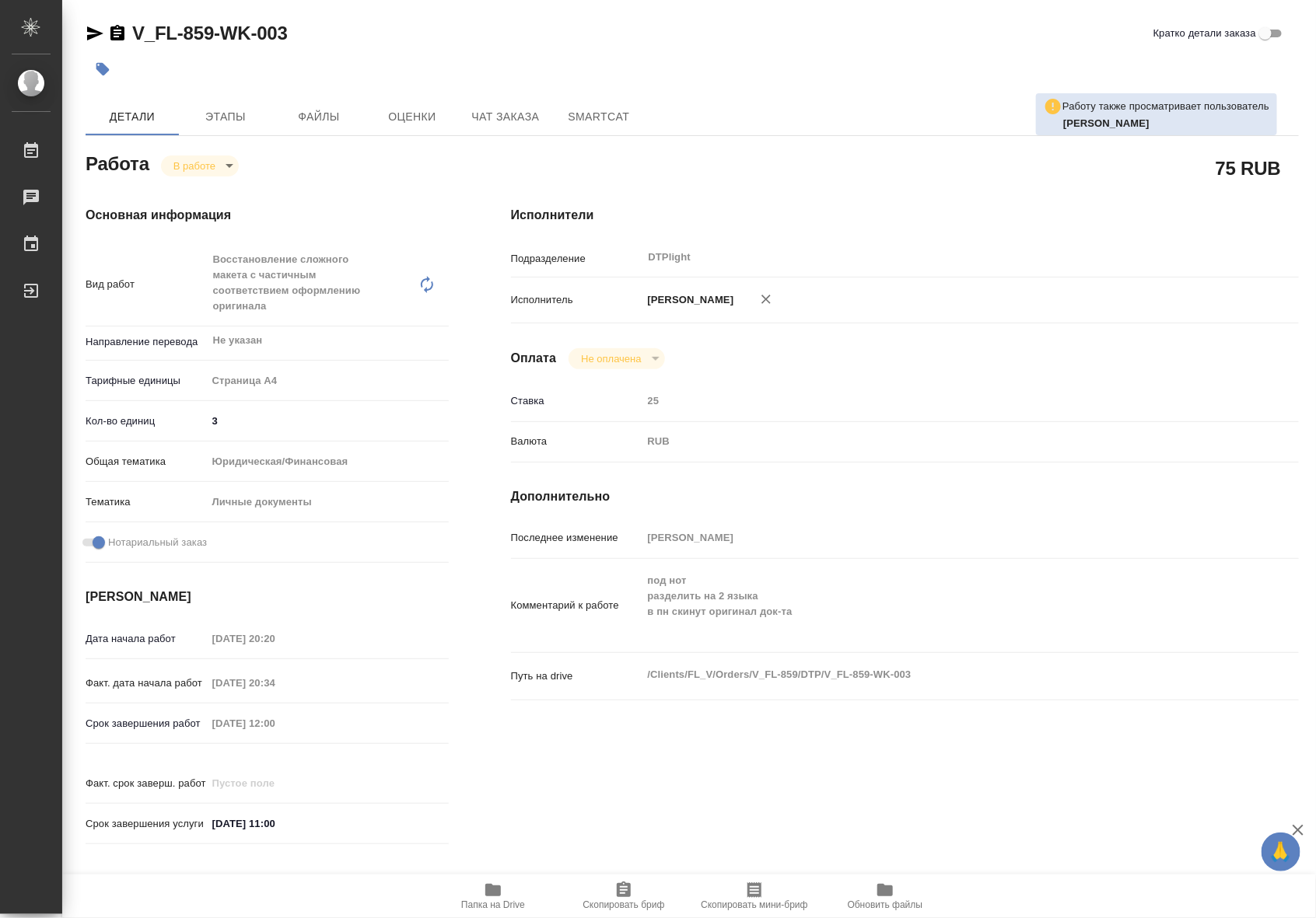
type textarea "x"
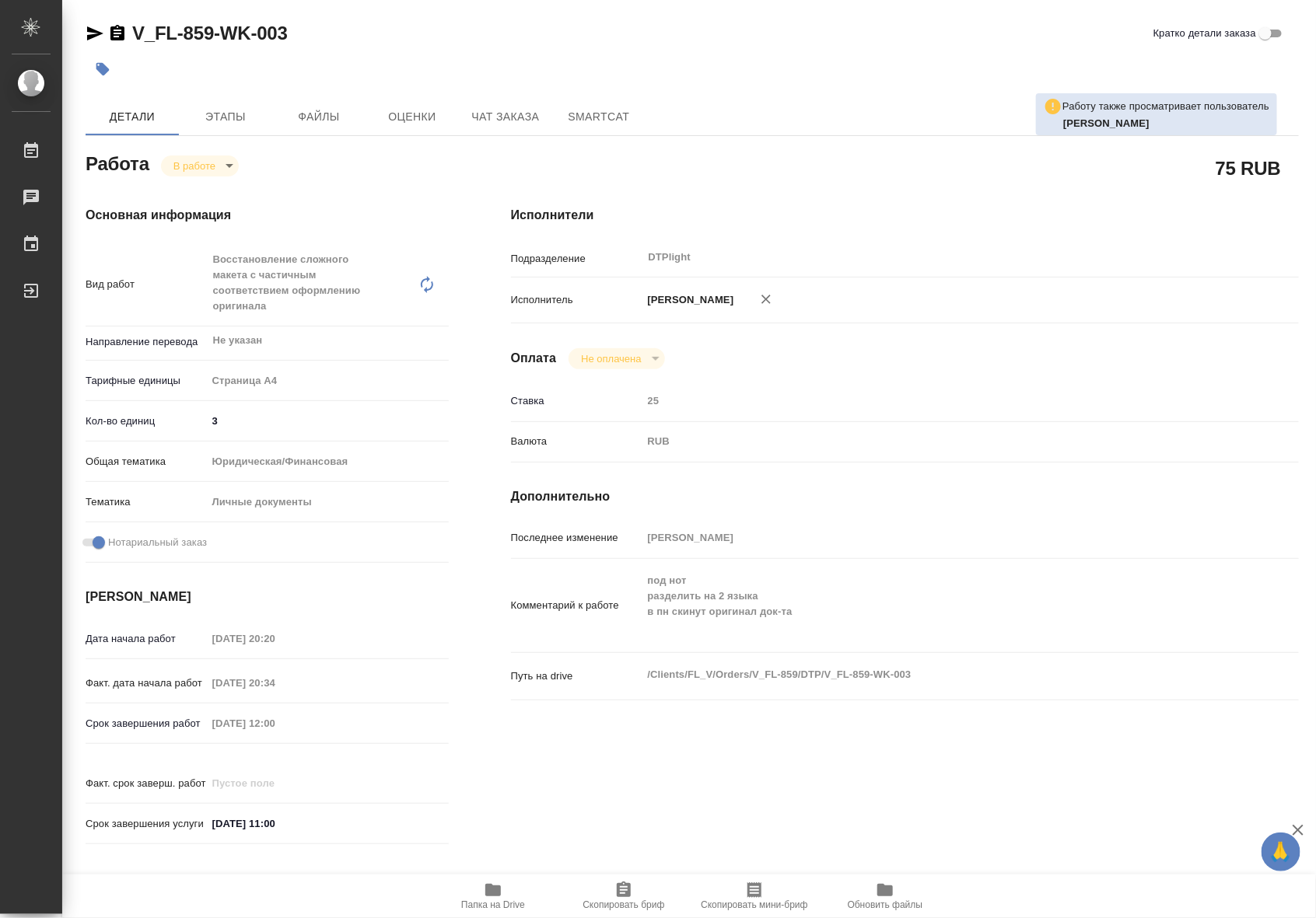
type textarea "x"
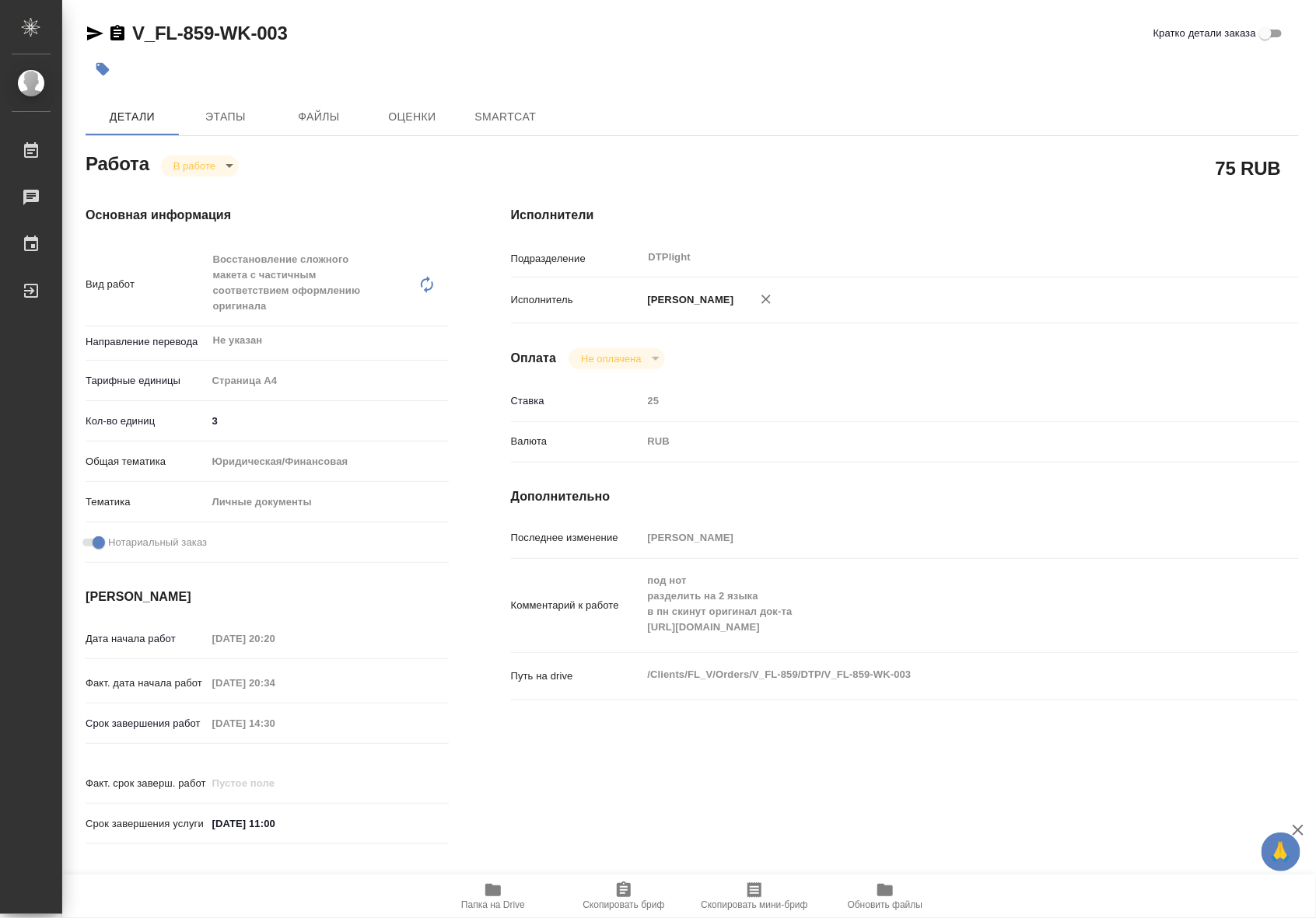
type textarea "x"
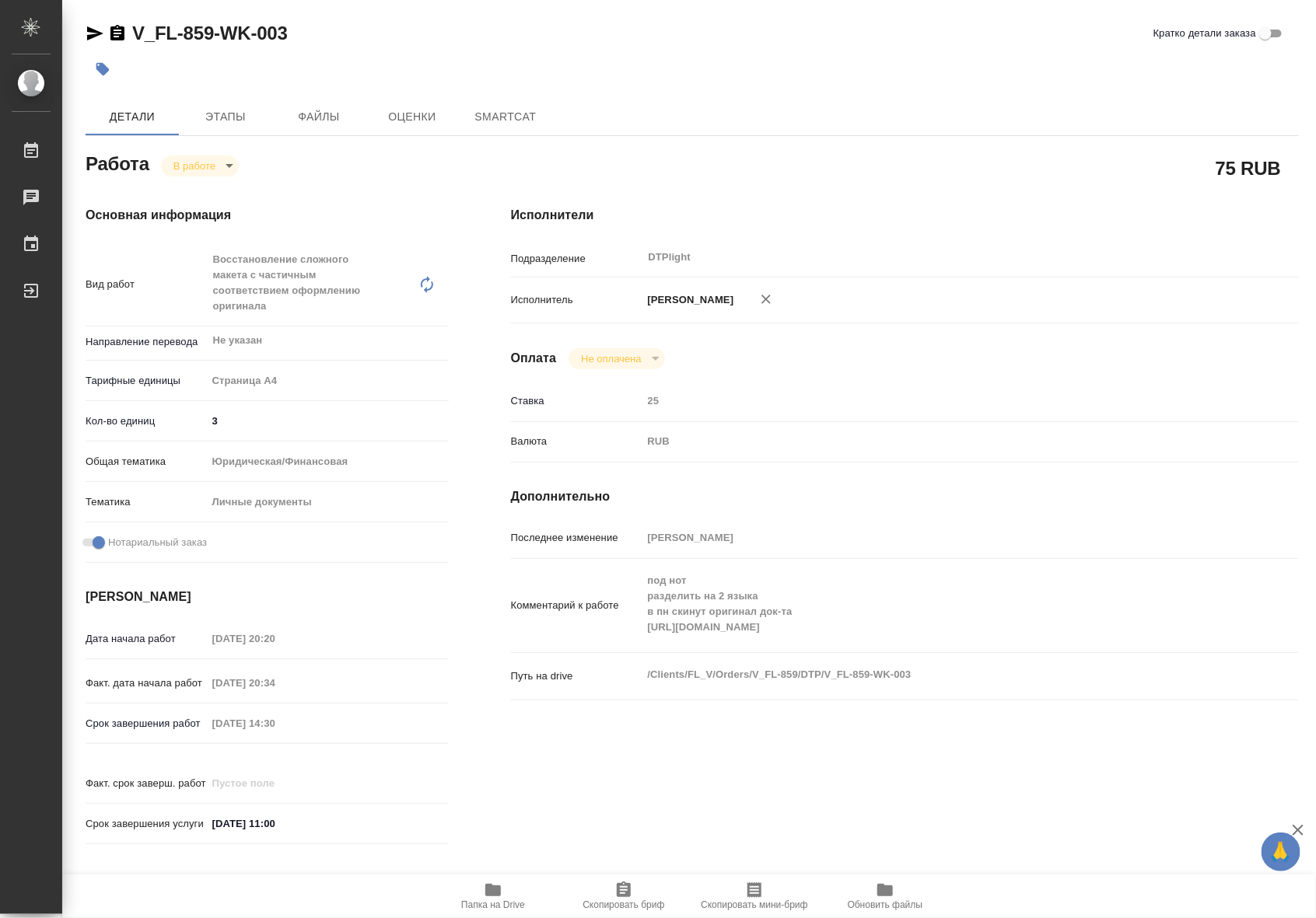
type textarea "x"
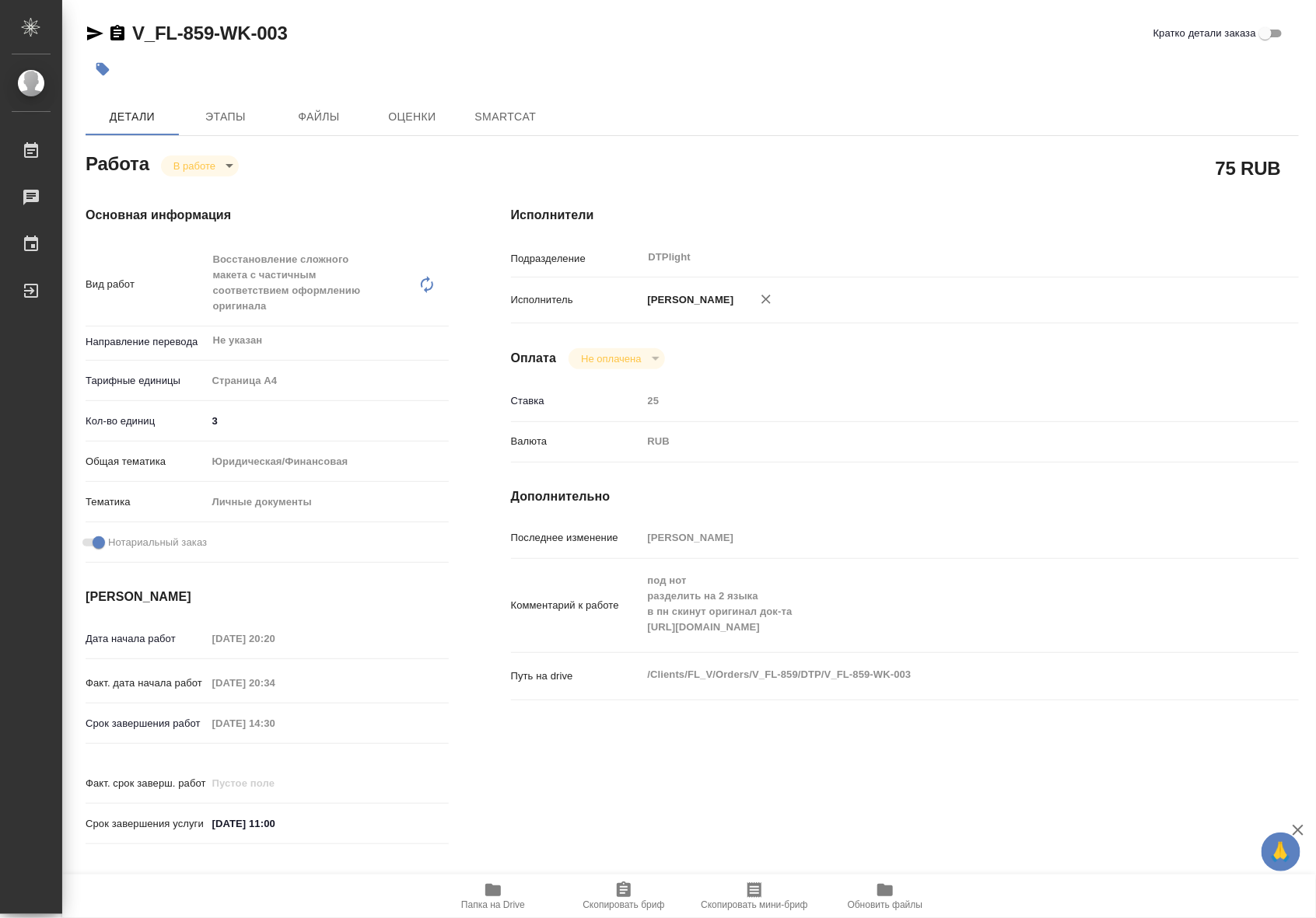
type textarea "x"
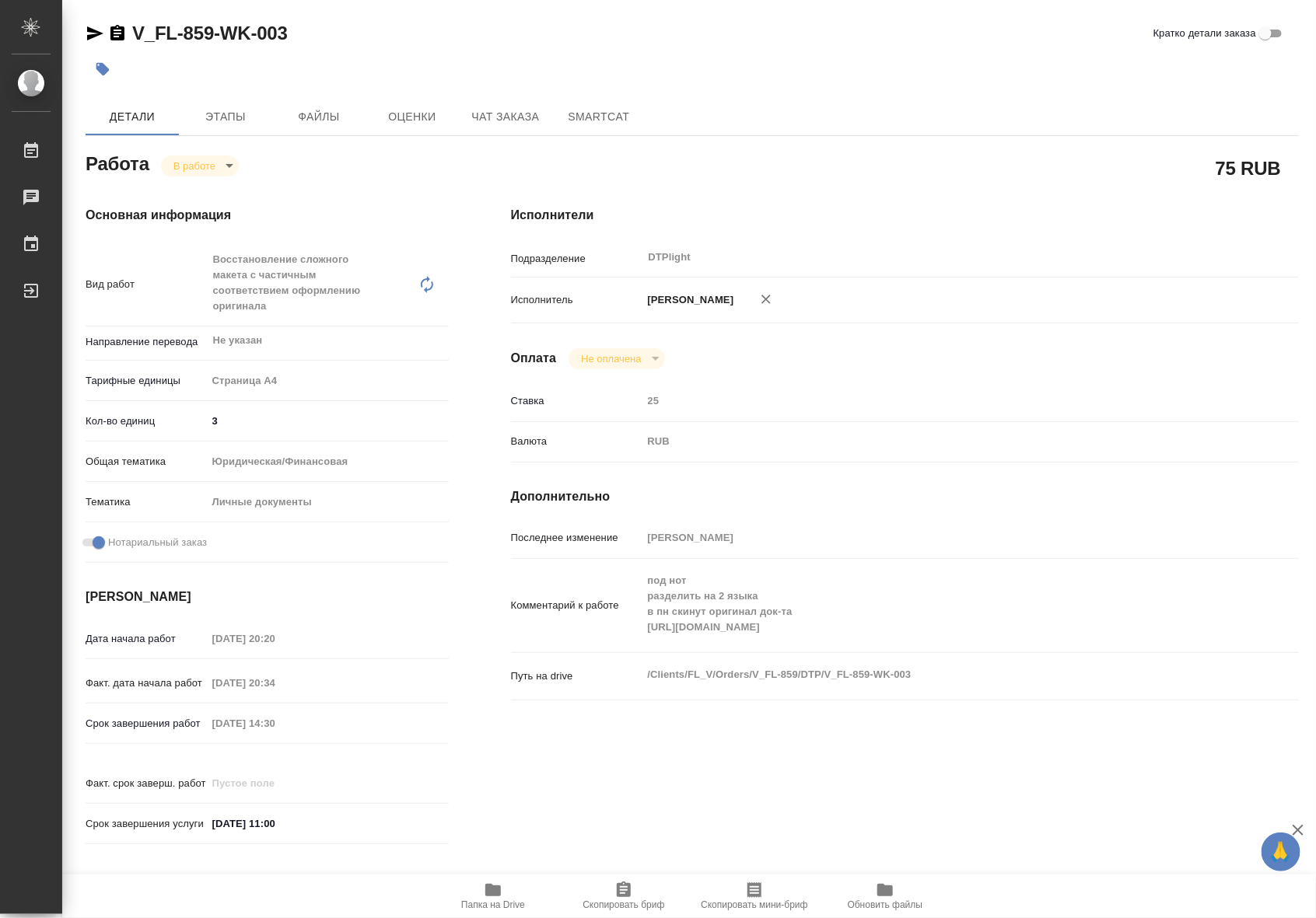
type textarea "x"
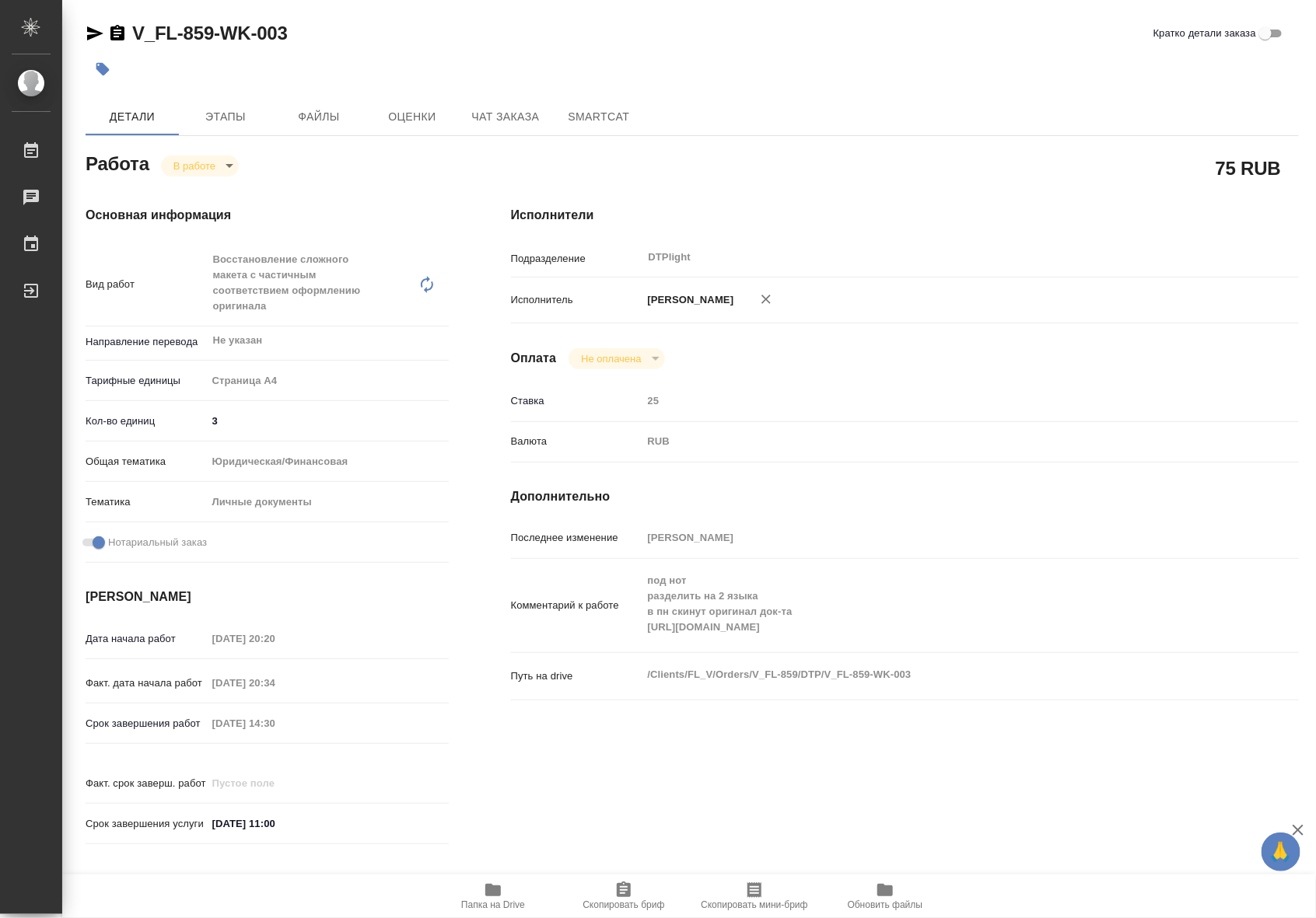
type textarea "x"
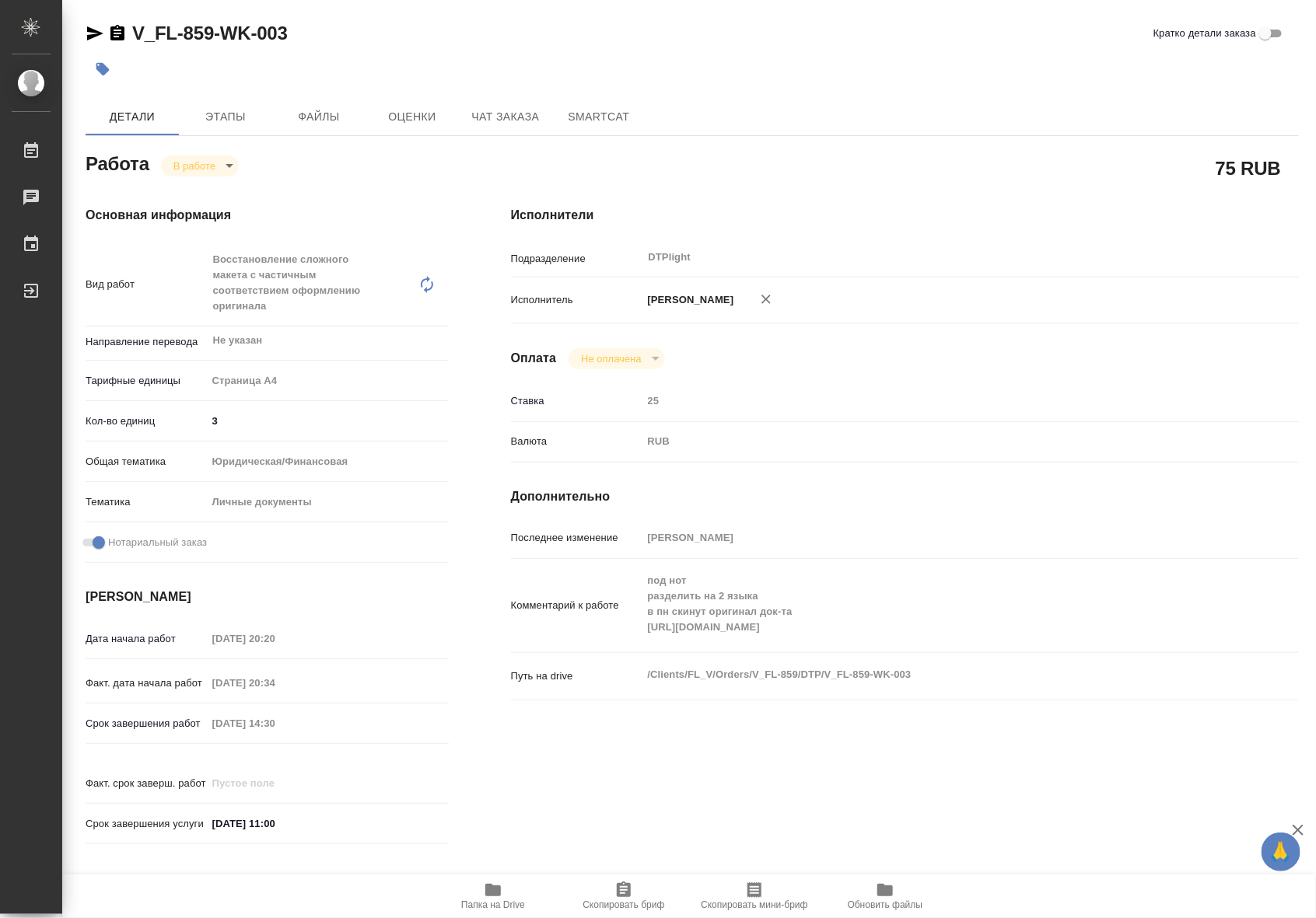
click at [626, 643] on div "Комментарий к работе под нот разделить на 2 языка в пн скинут оригинал док-та h…" at bounding box center [905, 606] width 788 height 81
drag, startPoint x: 334, startPoint y: 49, endPoint x: 126, endPoint y: 47, distance: 208.0
click at [126, 47] on div "V_FL-859-WK-003 Кратко детали заказа" at bounding box center [692, 36] width 1213 height 32
copy link "V_FL-859-WK-003"
click at [480, 895] on span "Папка на Drive" at bounding box center [492, 896] width 112 height 30
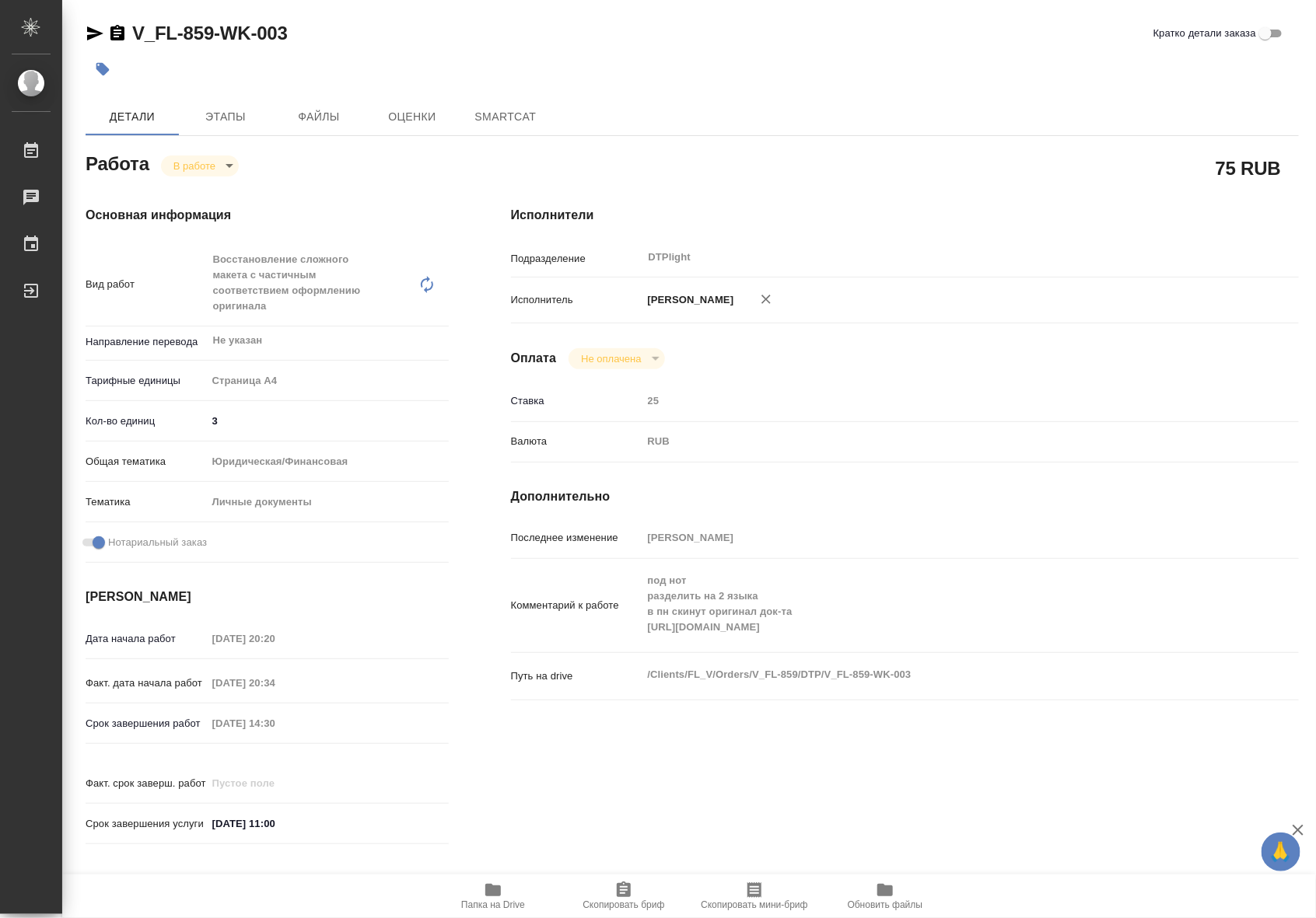
type textarea "x"
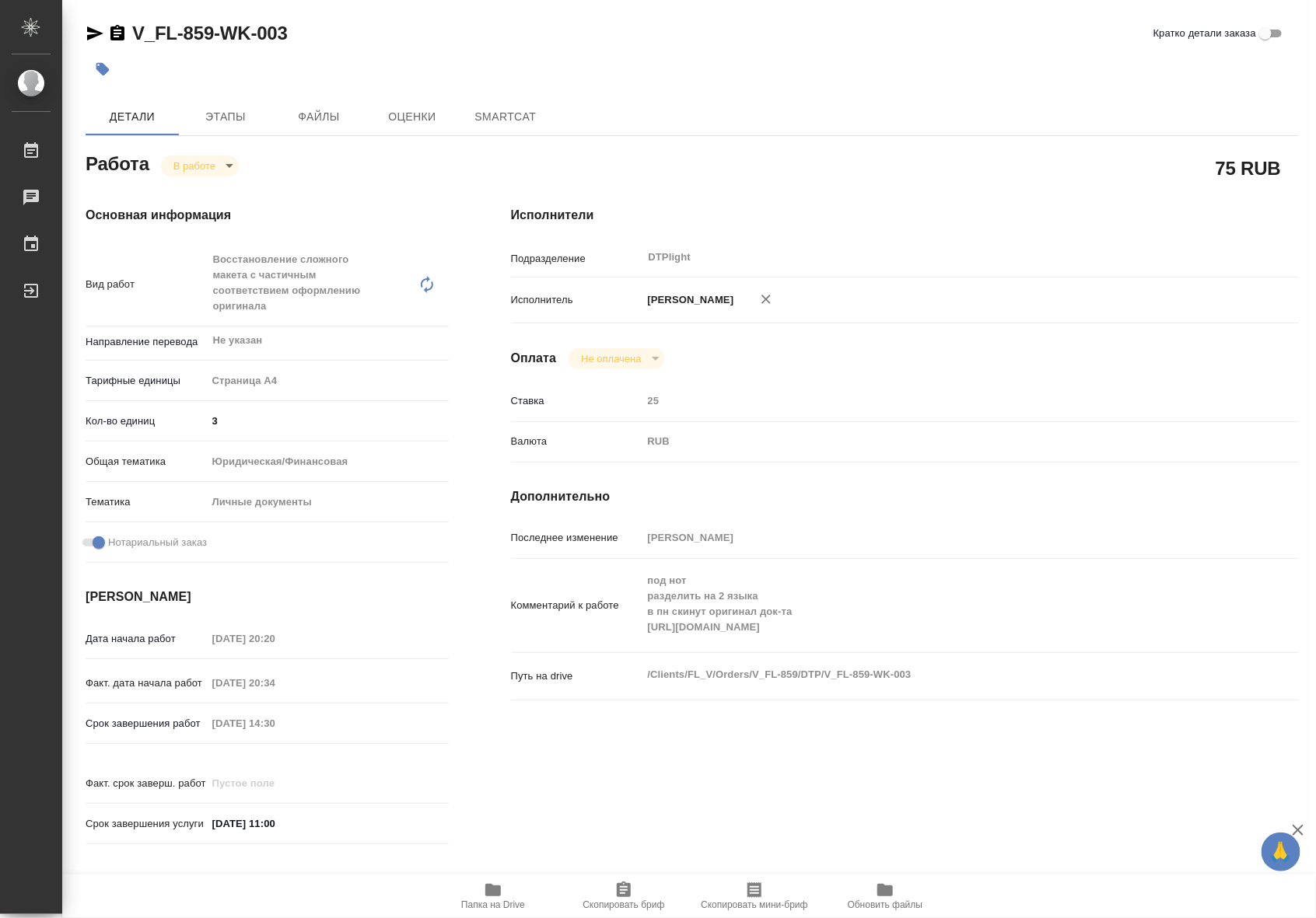
type textarea "x"
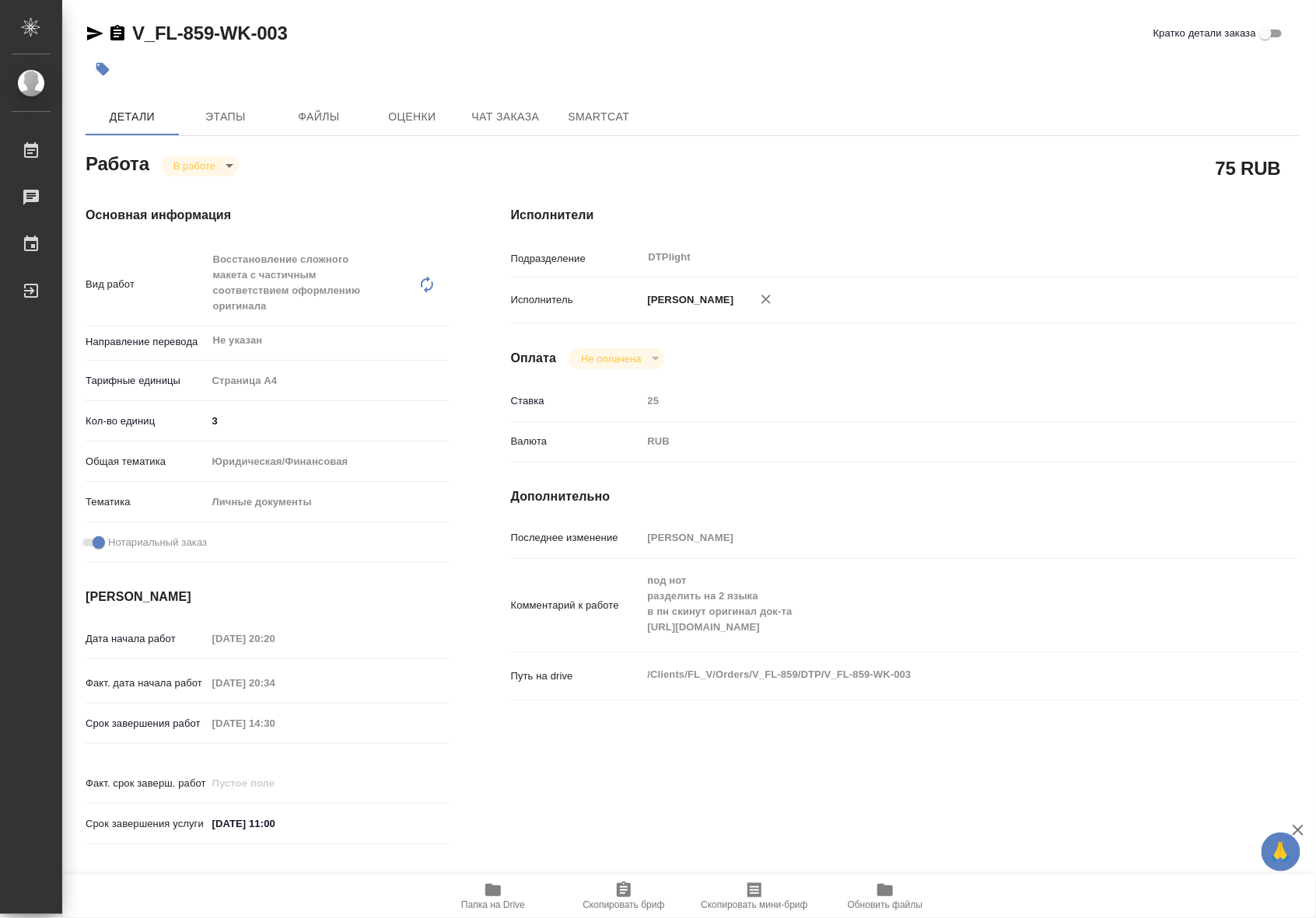
type textarea "x"
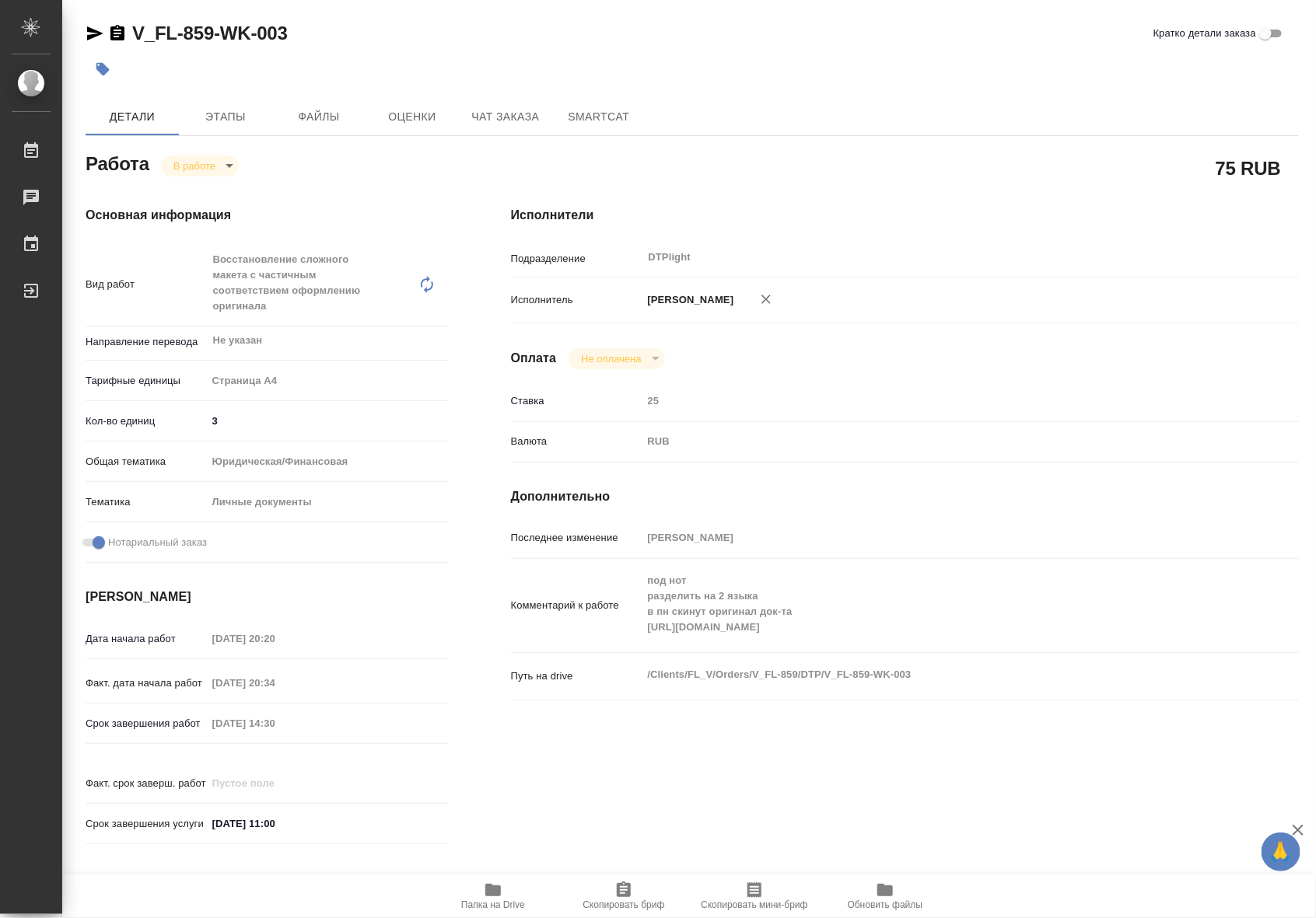
type textarea "x"
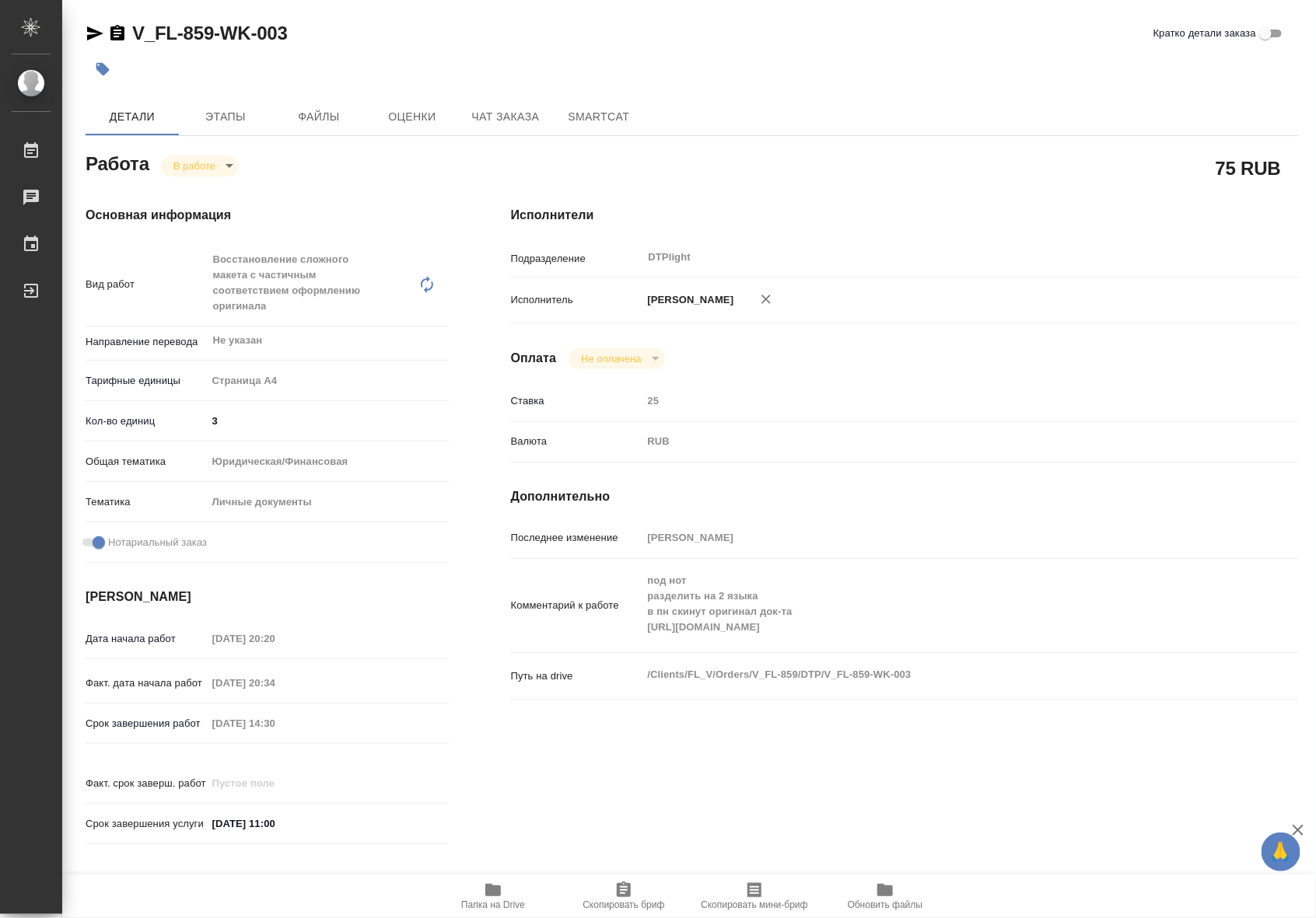
click at [639, 639] on div "Комментарий к работе под нот разделить на 2 языка в пн скинут оригинал док-та h…" at bounding box center [905, 606] width 788 height 81
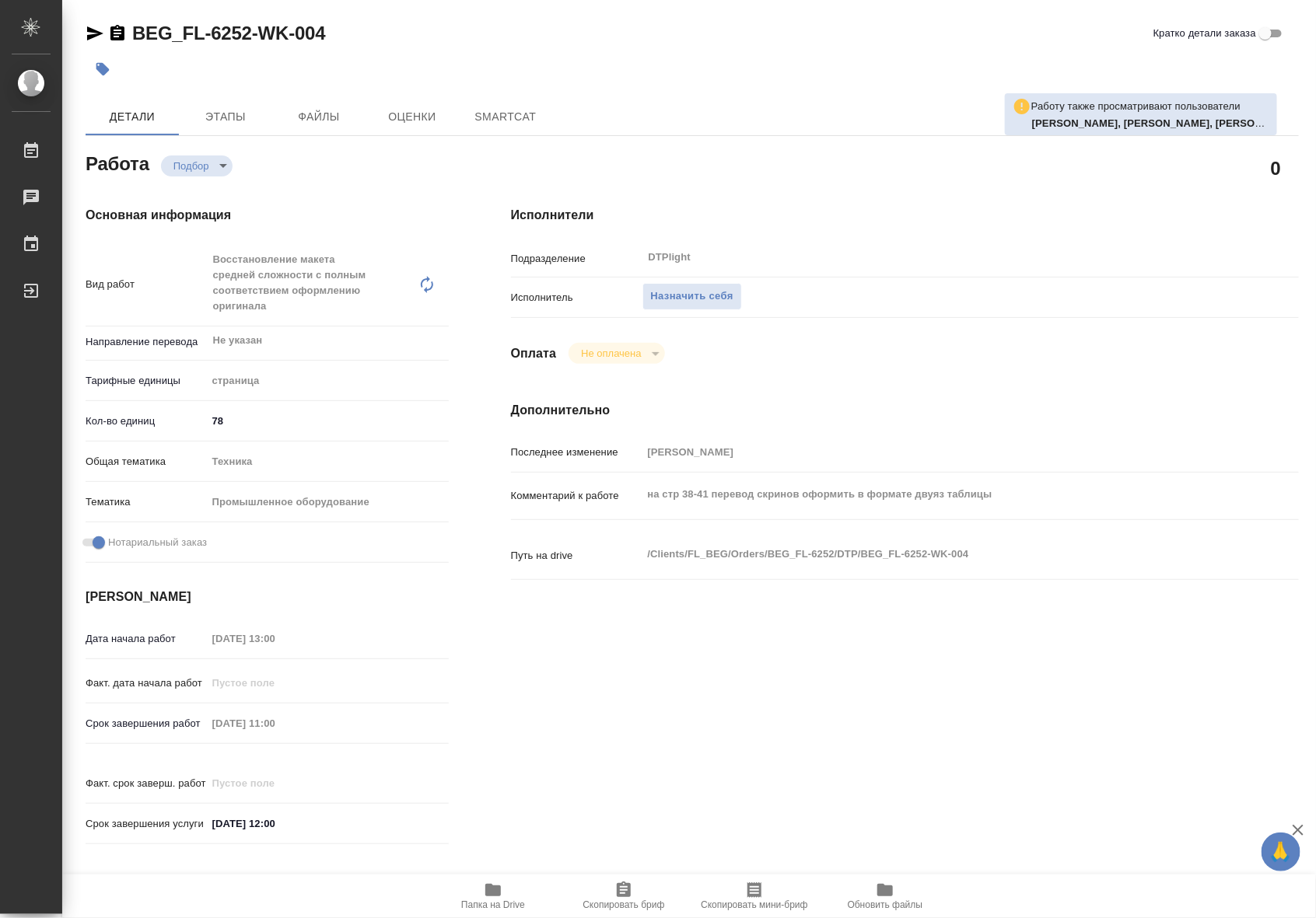
type textarea "x"
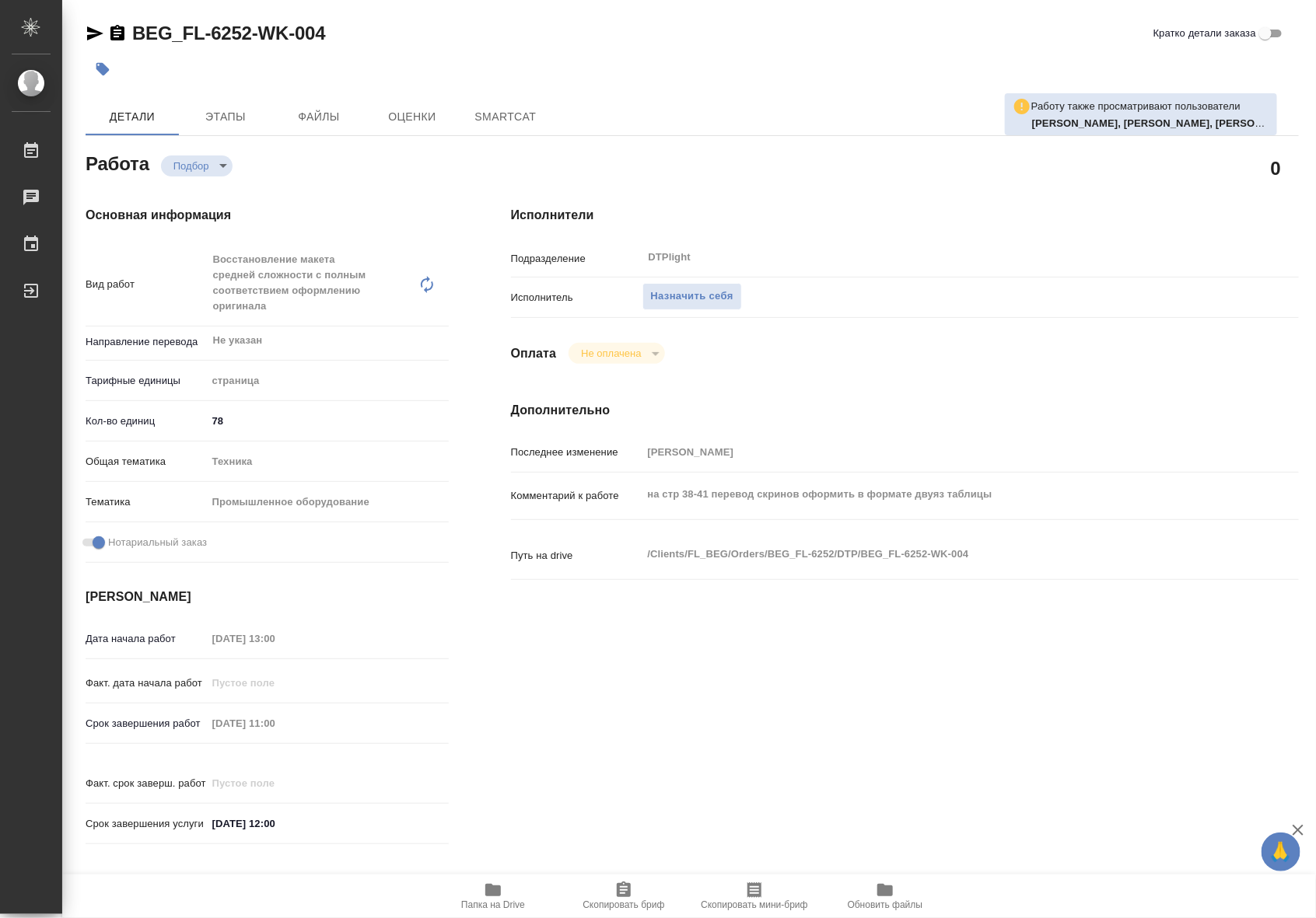
type textarea "x"
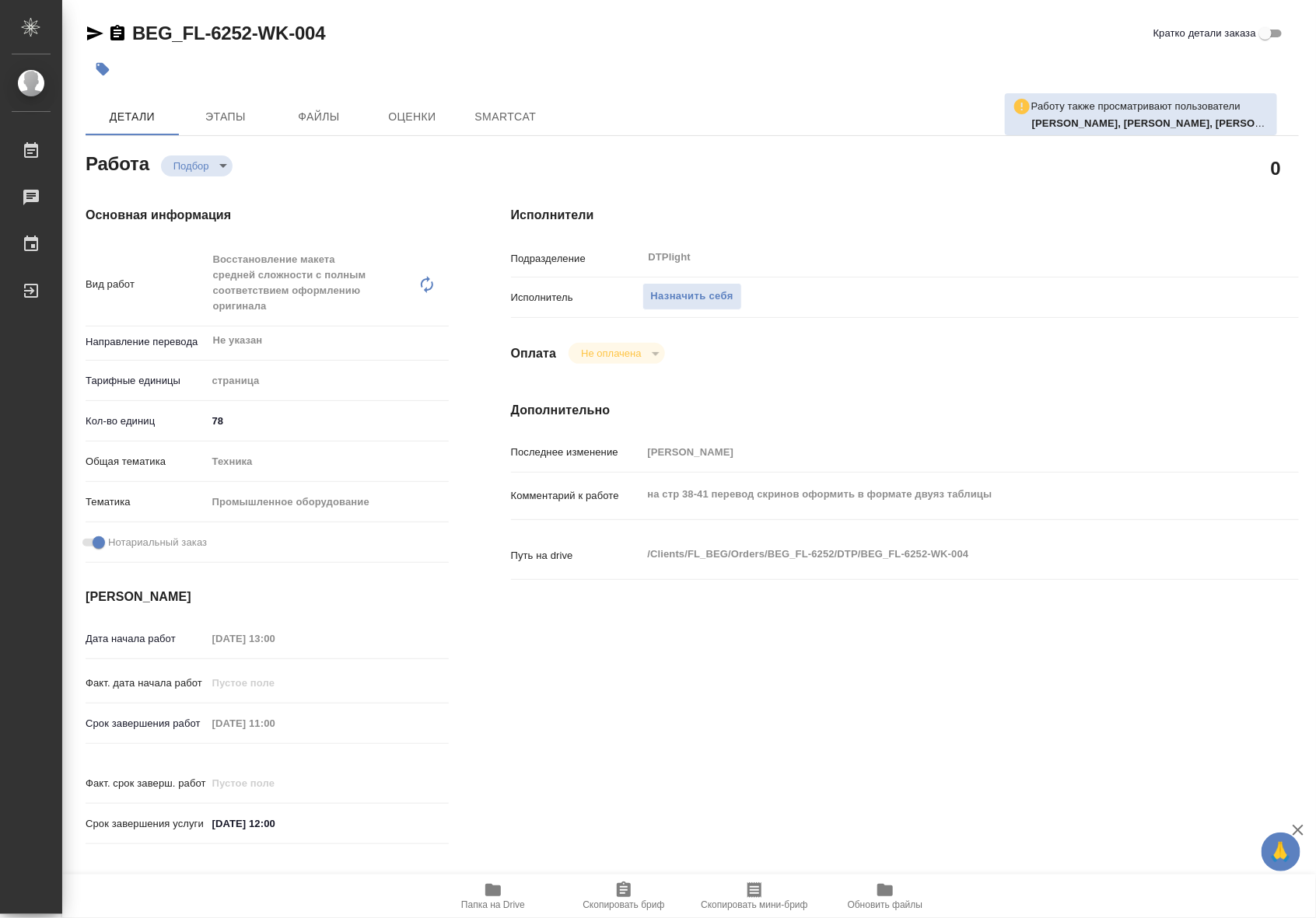
type textarea "x"
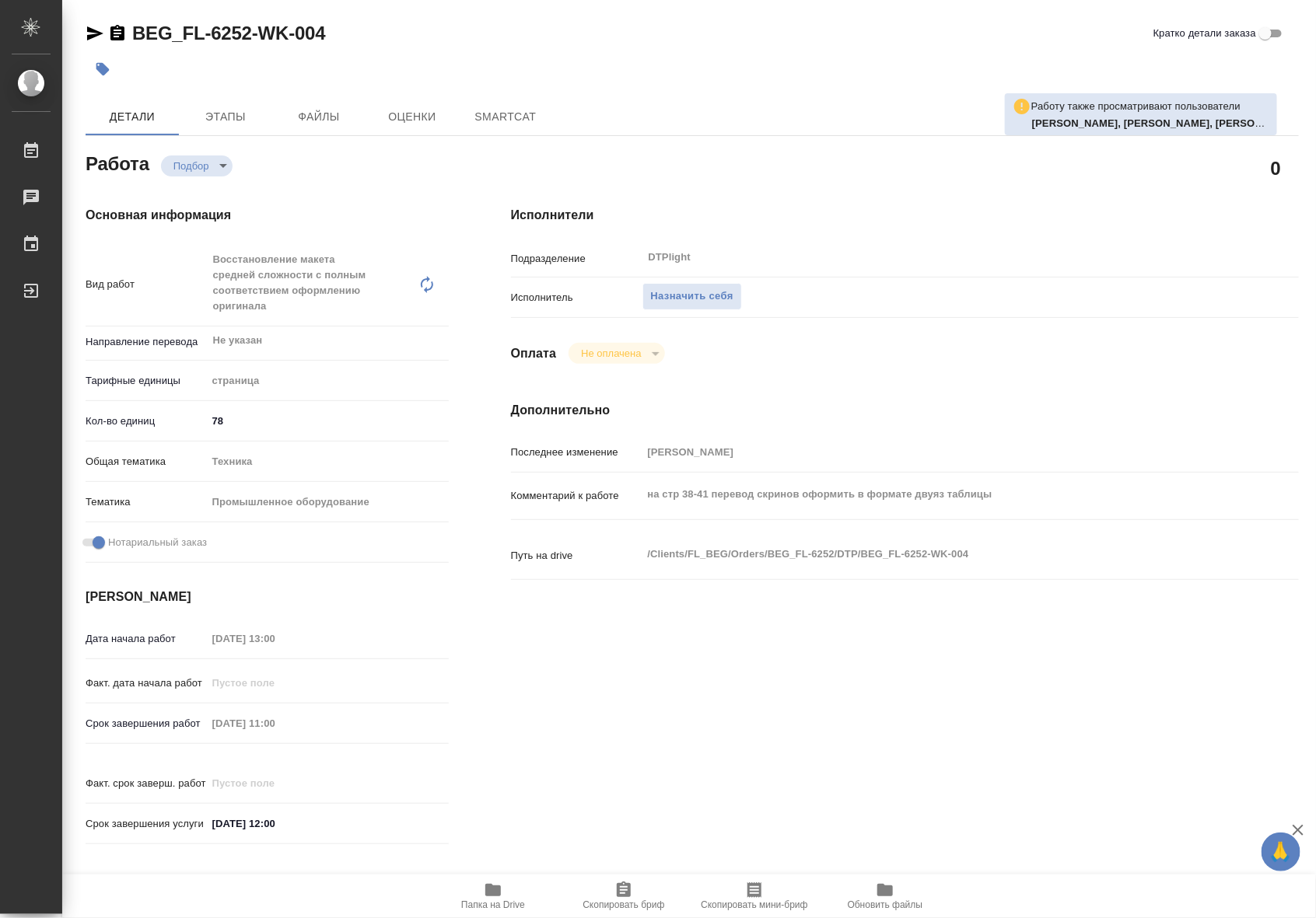
type textarea "x"
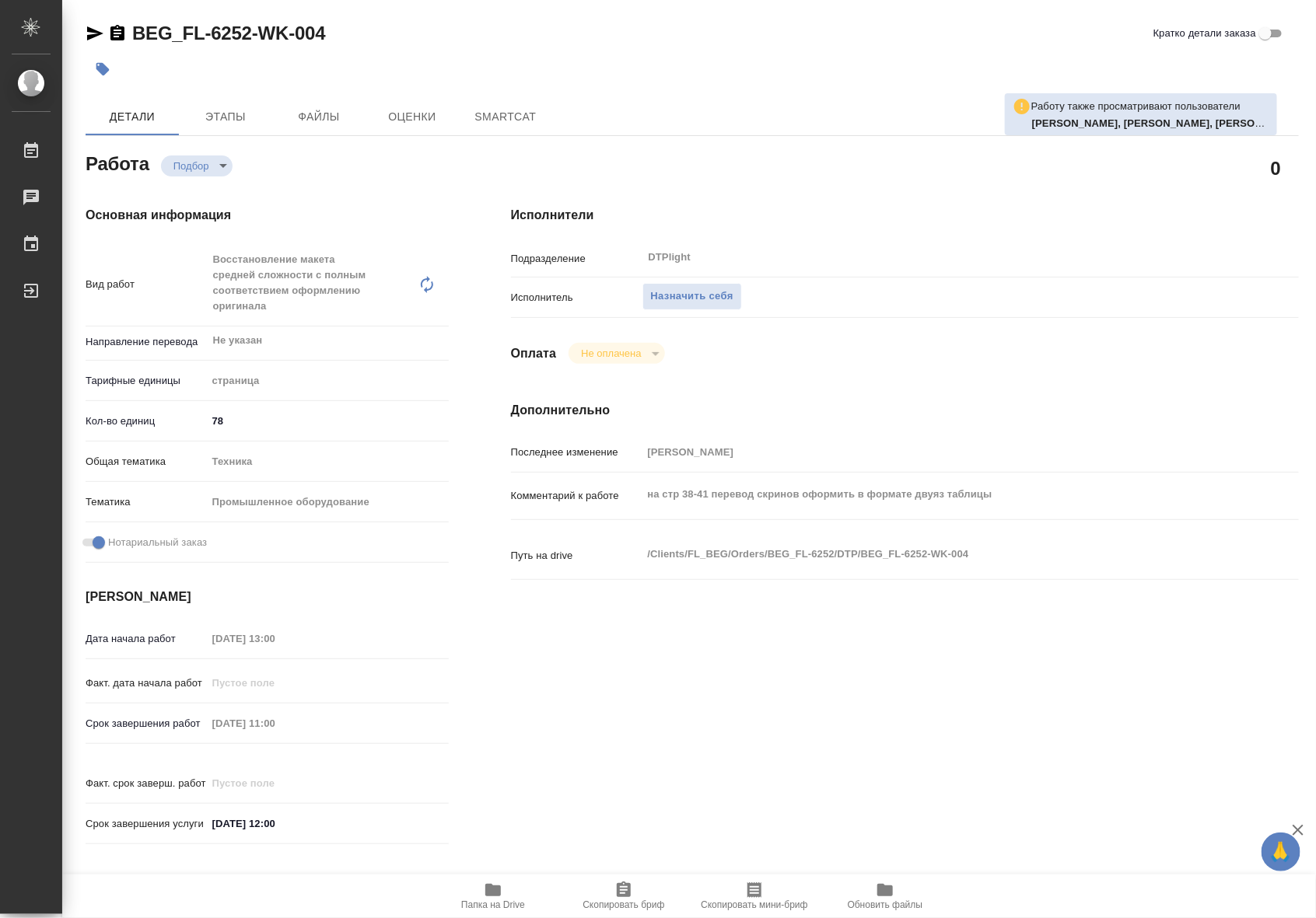
type textarea "x"
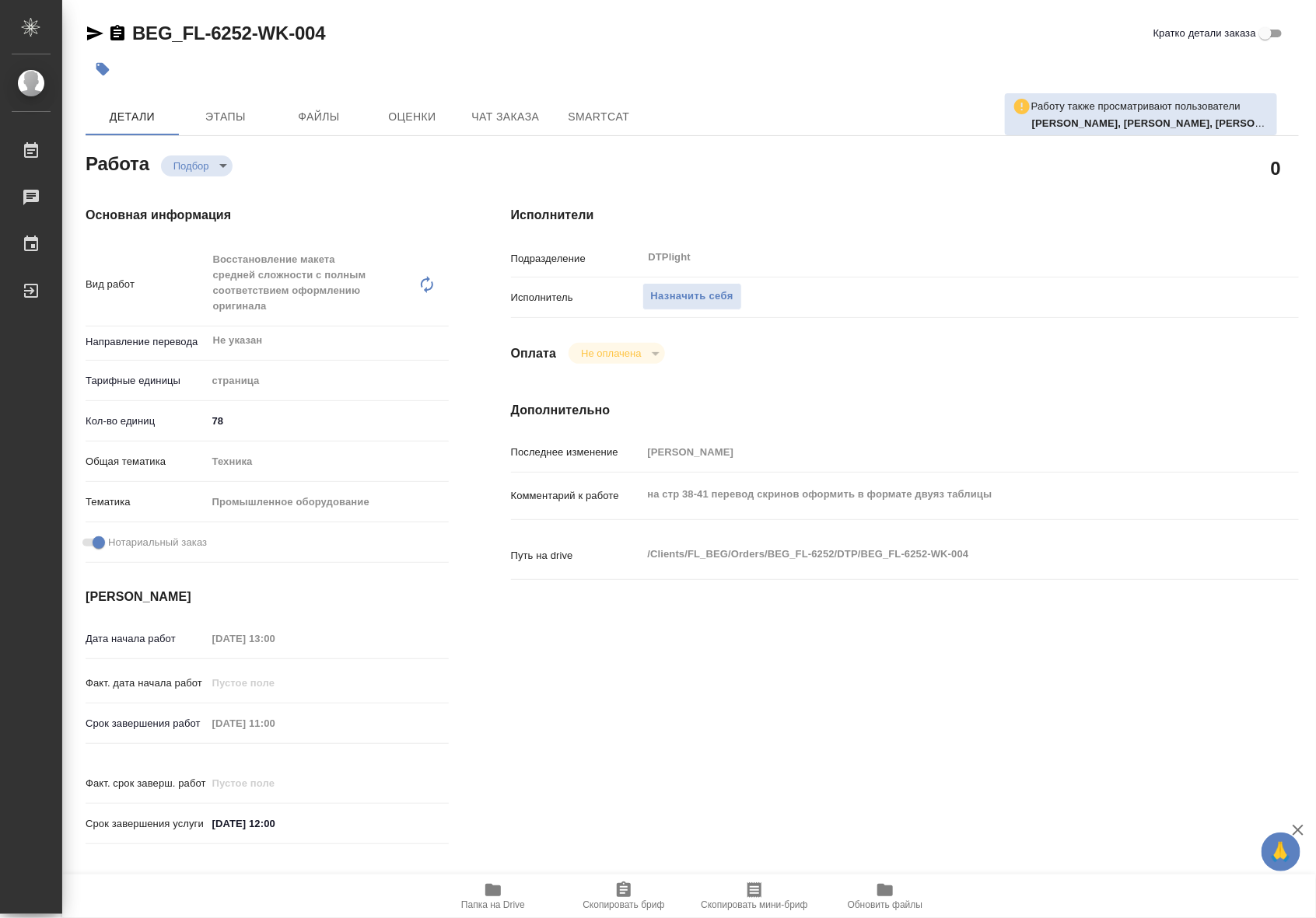
type textarea "x"
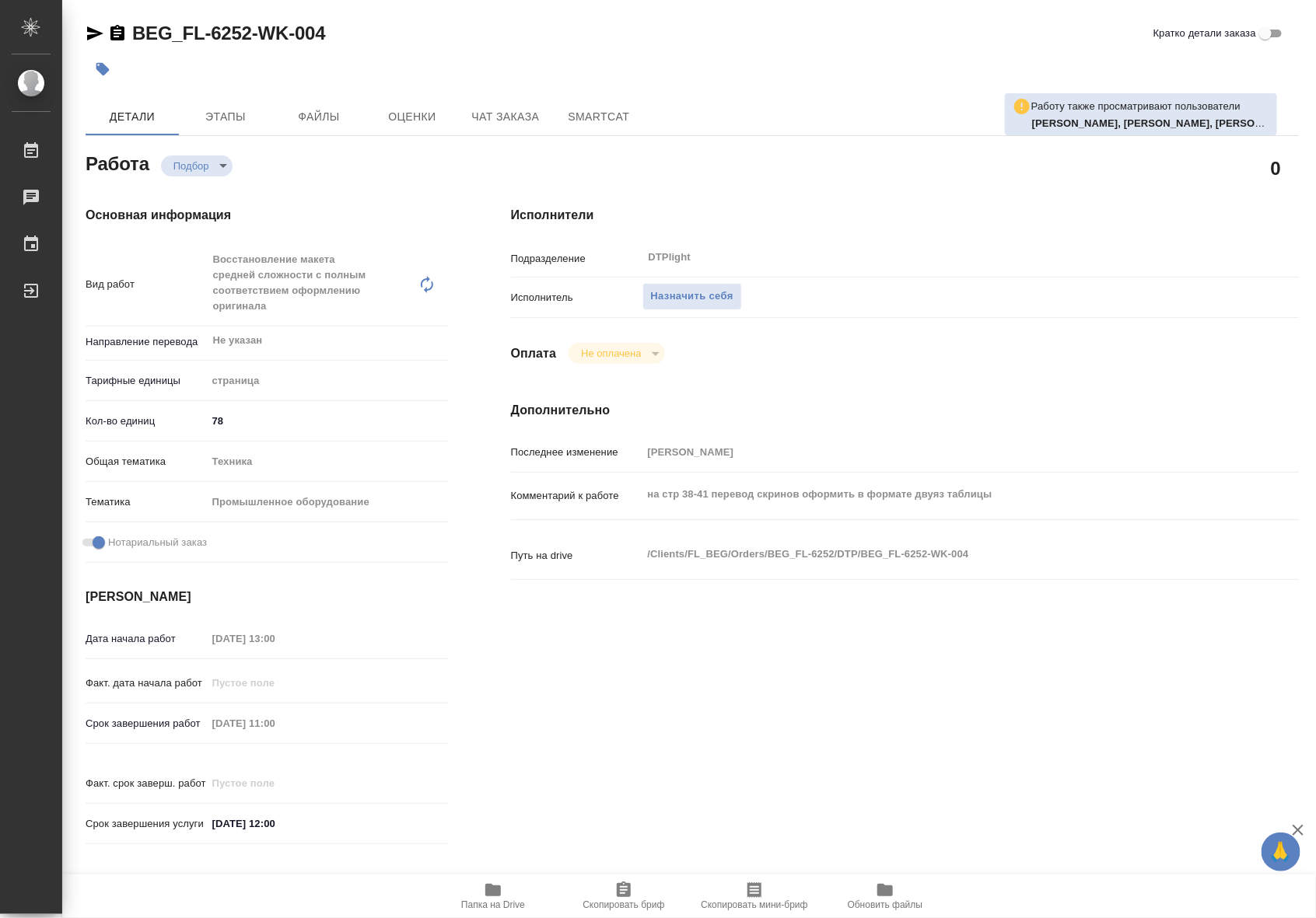
type textarea "x"
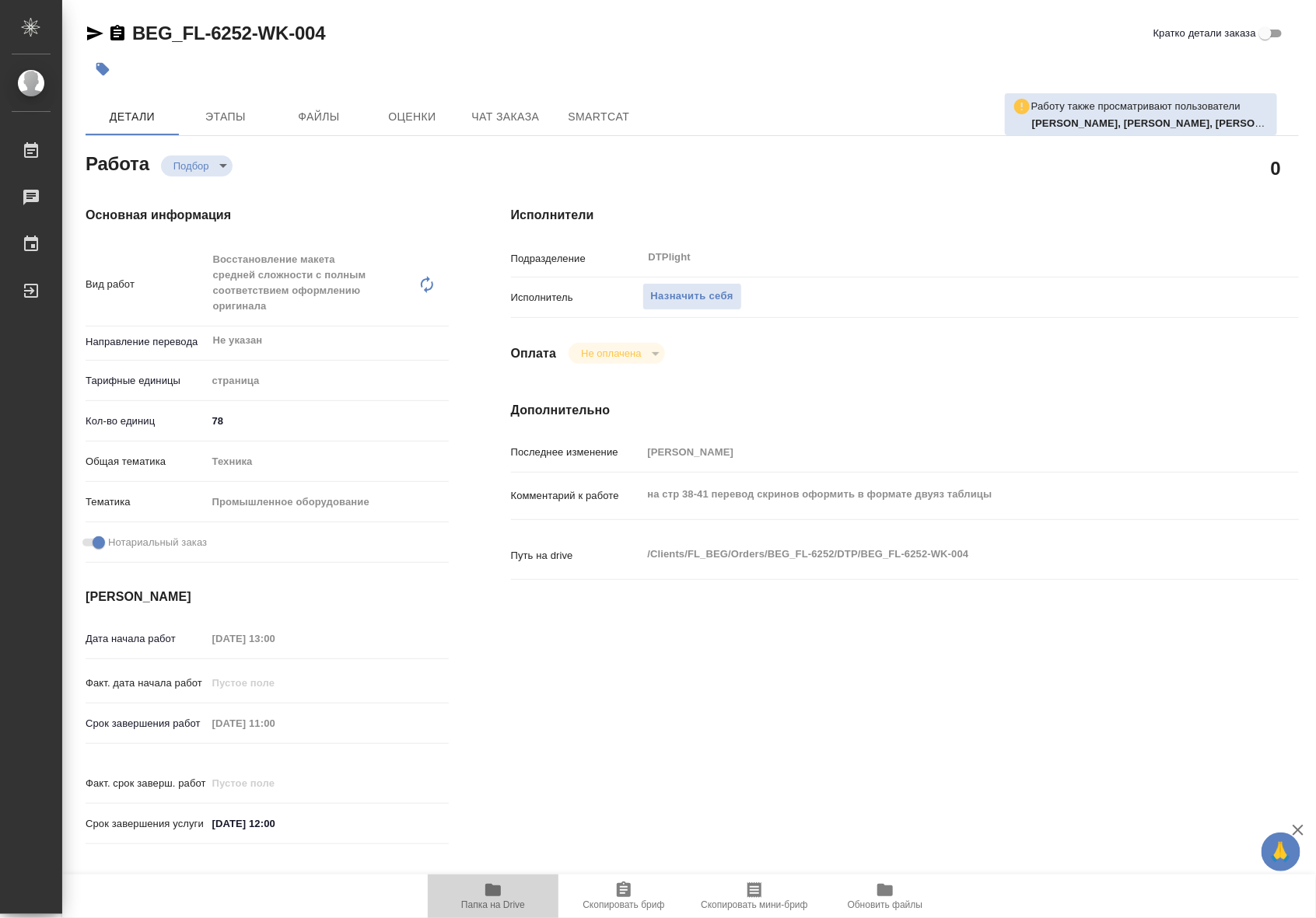
click at [509, 896] on span "Папка на Drive" at bounding box center [492, 896] width 112 height 30
click at [508, 896] on span "Папка на Drive" at bounding box center [492, 896] width 112 height 30
click at [626, 556] on div "Путь на drive /Clients/FL_BEG/Orders/BEG_FL-6252/DTP/BEG_FL-6252-WK-004 x" at bounding box center [905, 556] width 788 height 34
click at [825, 616] on div "Исполнители Подразделение DTPlight ​ Исполнитель Назначить себя Оплата Не оплач…" at bounding box center [905, 530] width 850 height 711
click at [501, 900] on span "Папка на Drive" at bounding box center [492, 904] width 64 height 11
